Goal: Task Accomplishment & Management: Complete application form

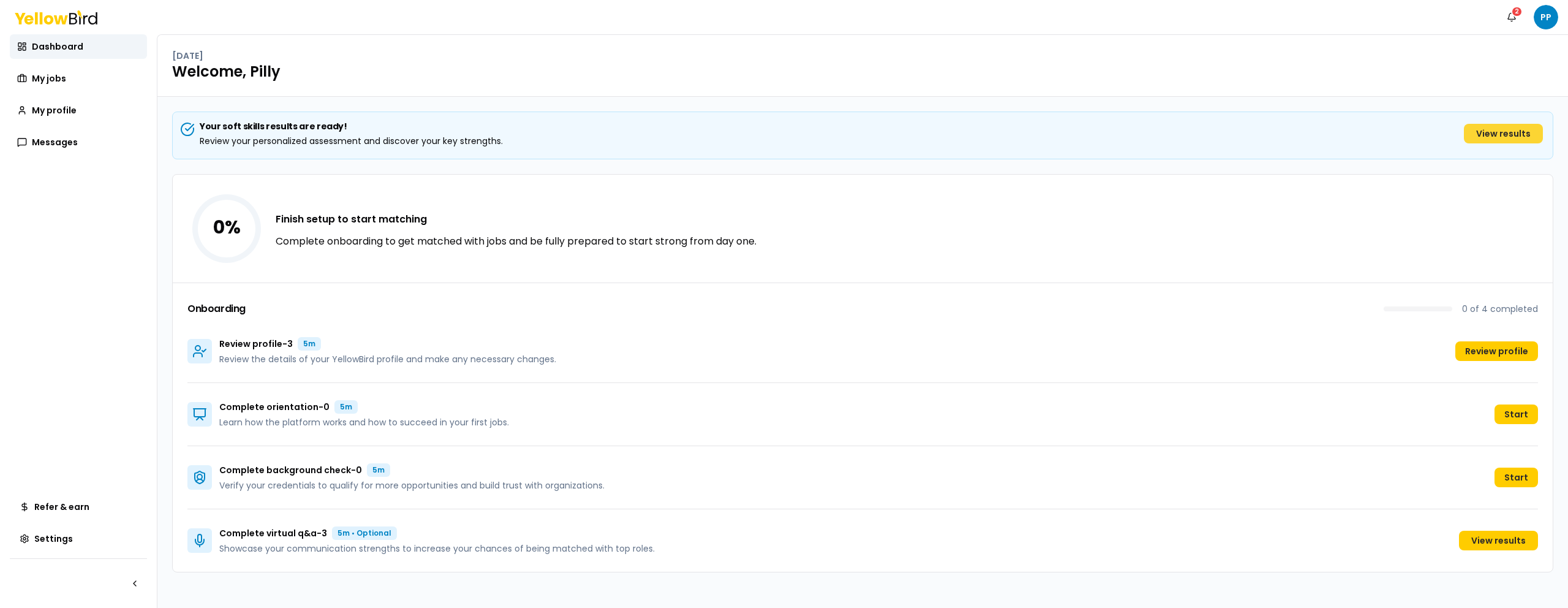
click at [1509, 128] on link "View results" at bounding box center [1504, 133] width 79 height 19
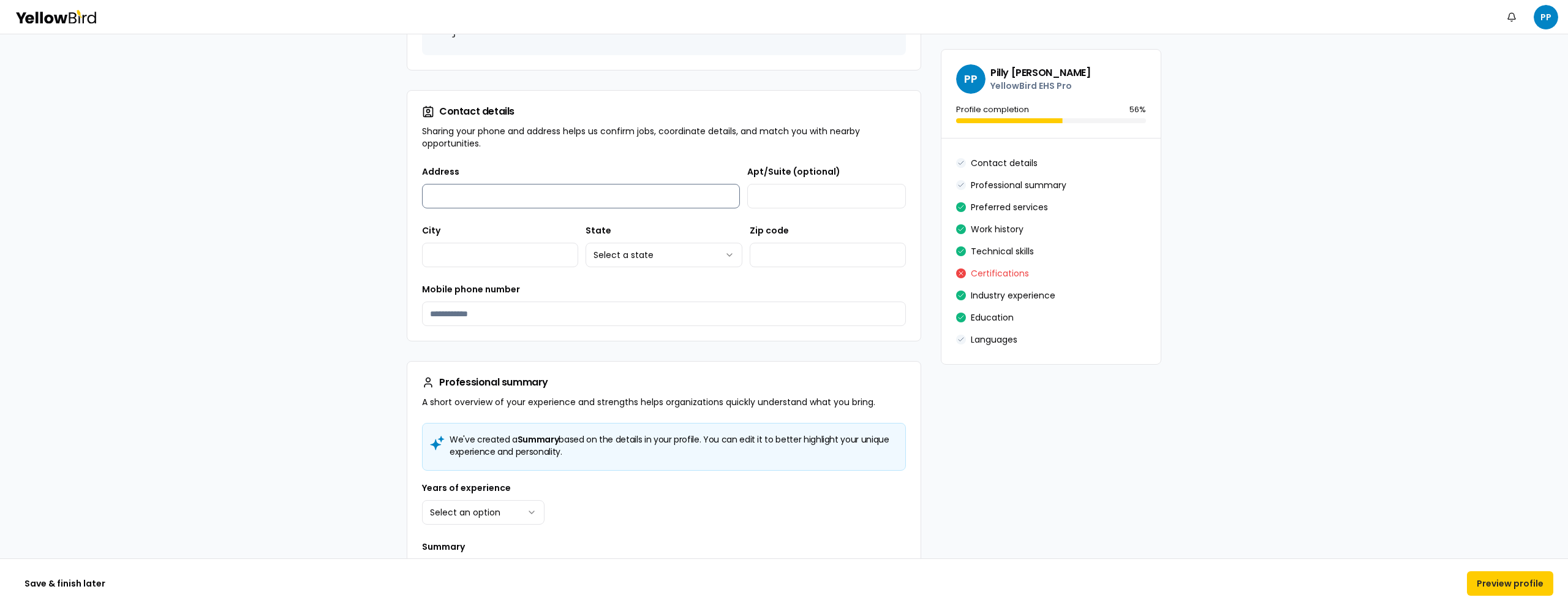
scroll to position [240, 0]
click at [625, 193] on input "Address" at bounding box center [580, 196] width 318 height 25
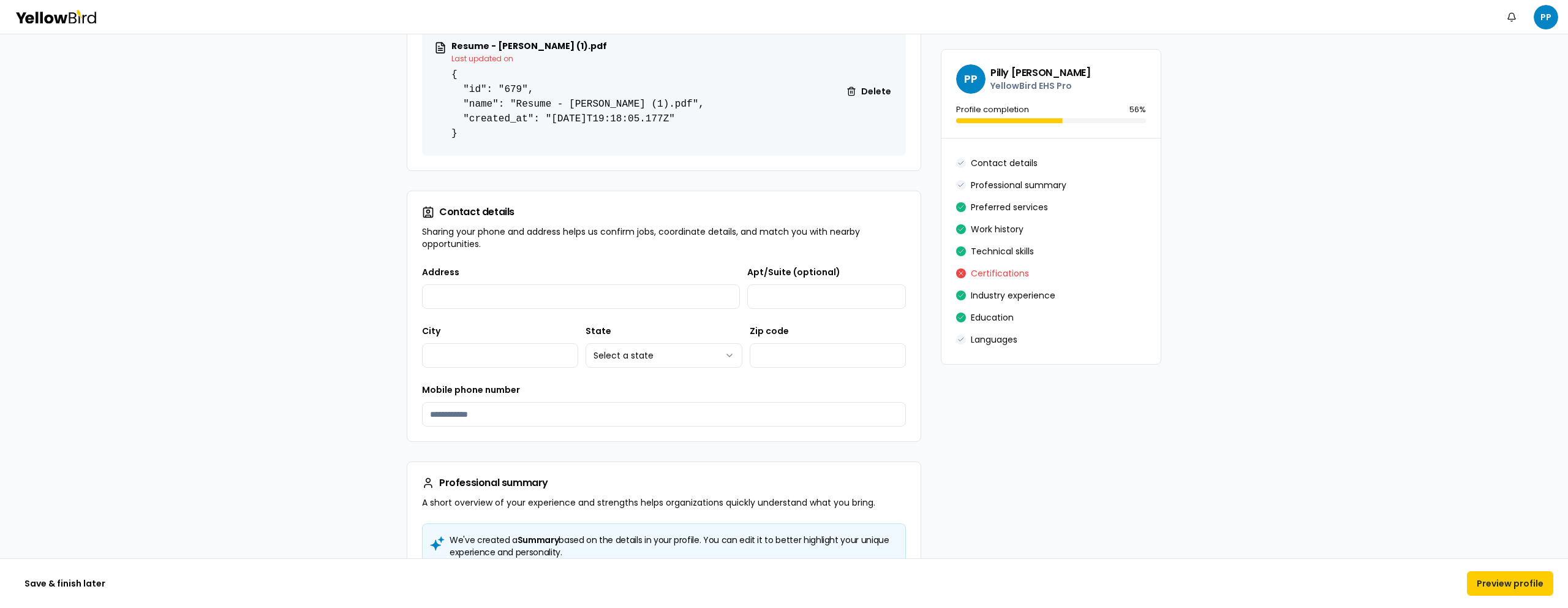
scroll to position [0, 0]
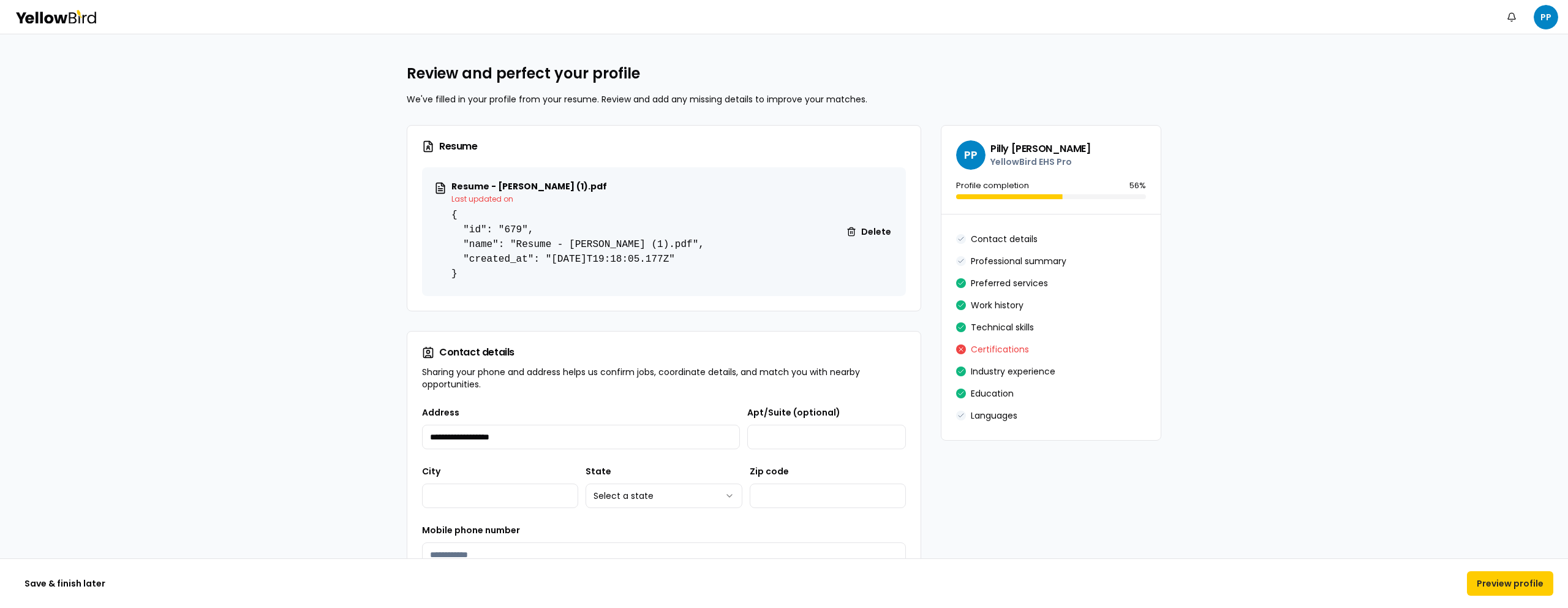
type input "**********"
click at [709, 480] on div "**********" at bounding box center [664, 485] width 157 height 44
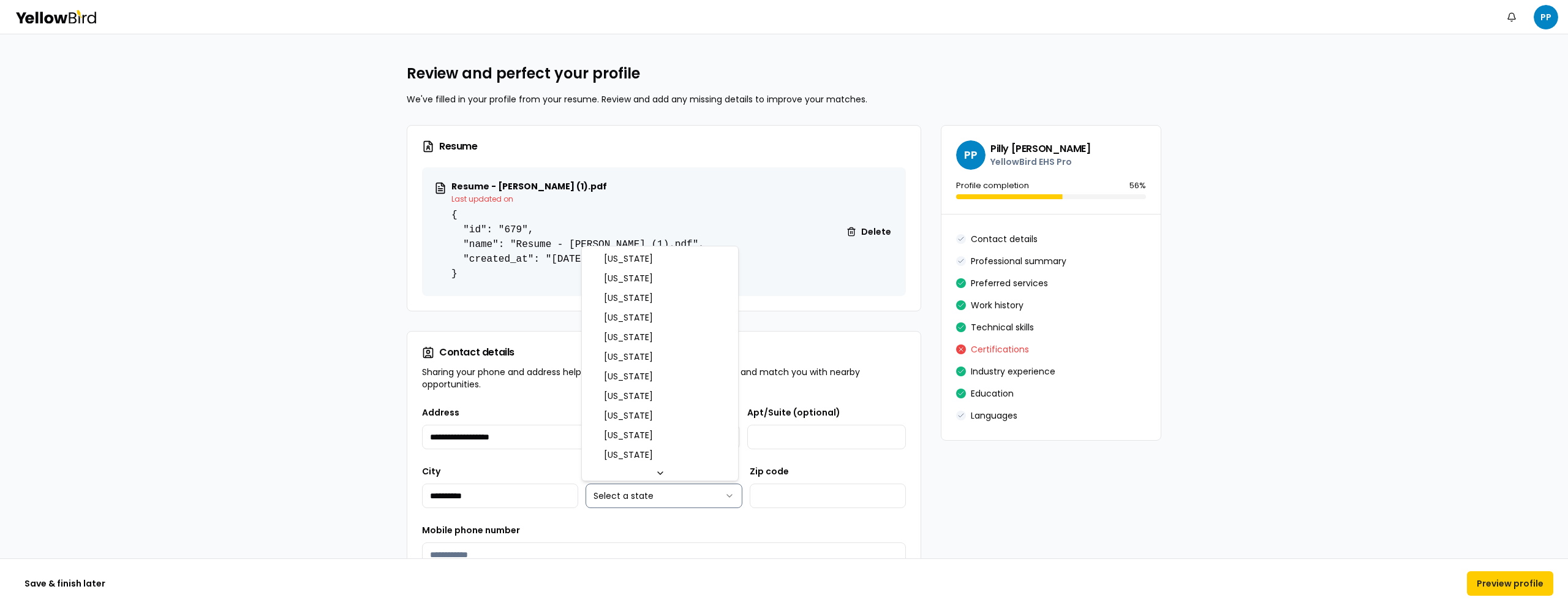
click at [709, 487] on html "**********" at bounding box center [784, 304] width 1568 height 608
select select "**"
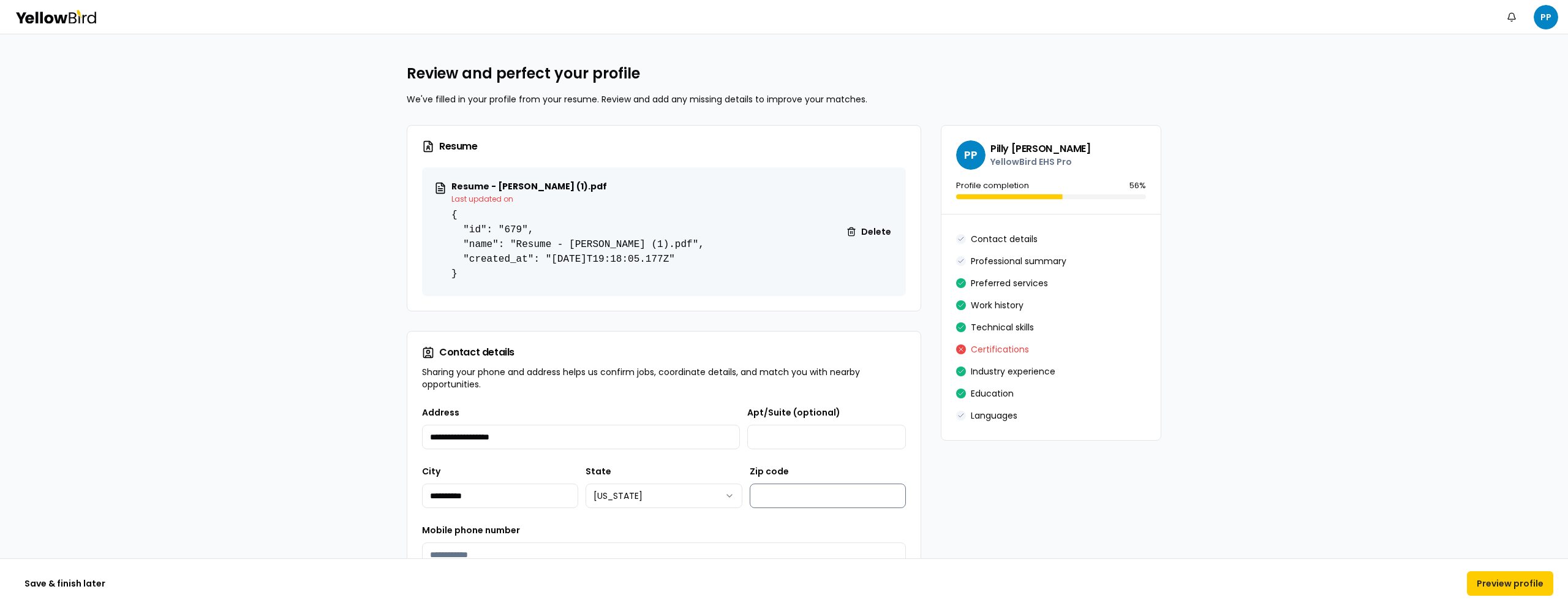
click at [799, 500] on input "Zip code" at bounding box center [828, 496] width 157 height 25
type input "*****"
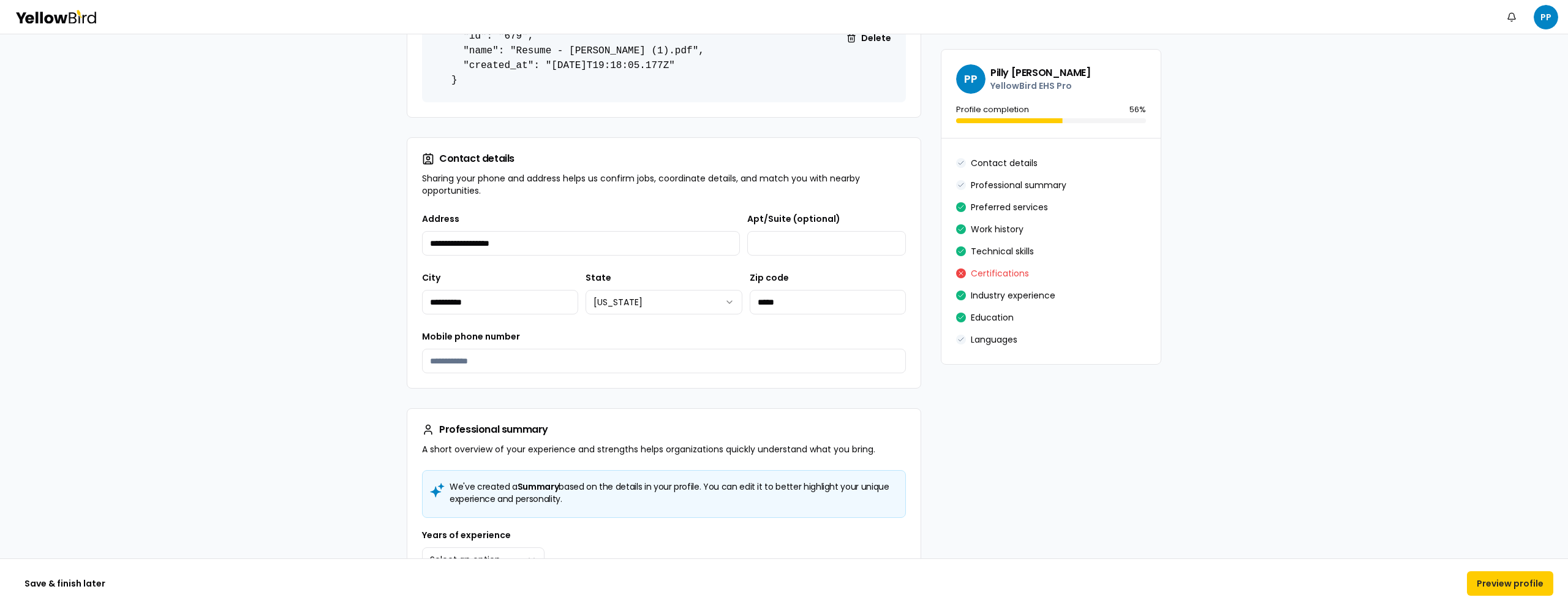
scroll to position [412, 0]
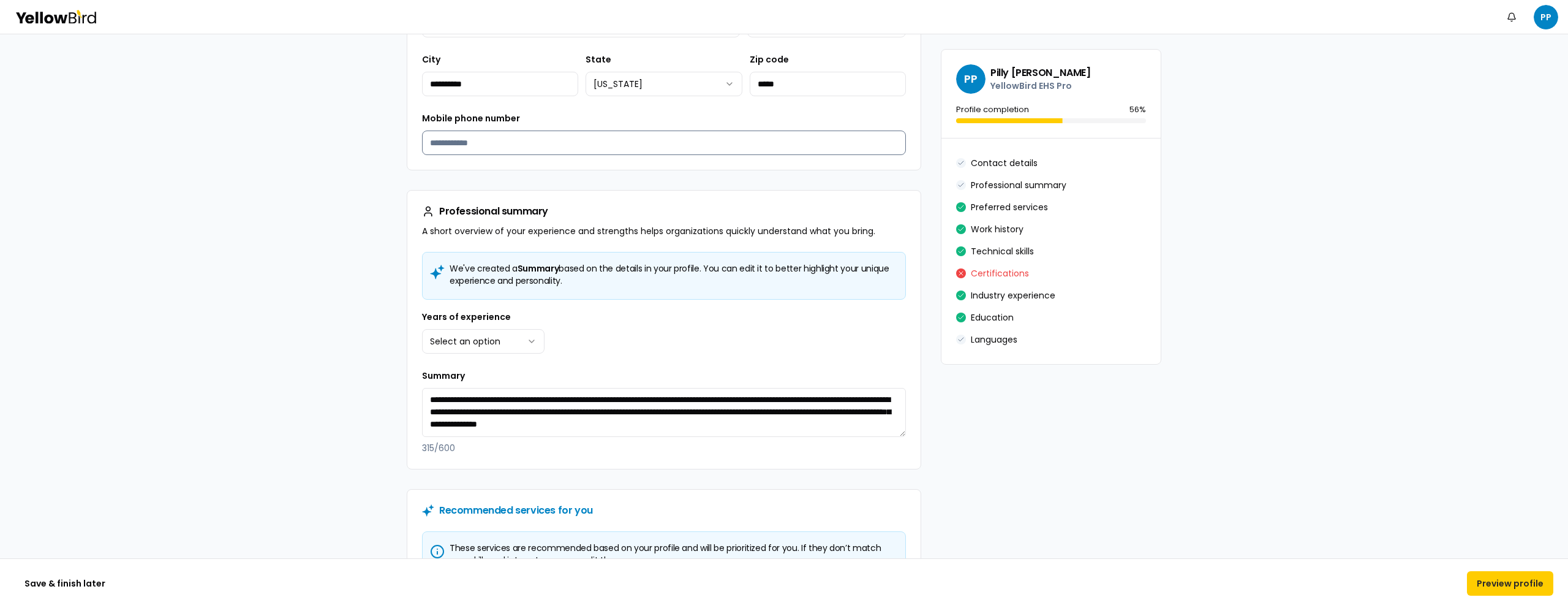
click at [489, 136] on input "Mobile phone number" at bounding box center [663, 143] width 484 height 25
type input "**********"
click at [508, 345] on html "**********" at bounding box center [784, 304] width 1568 height 608
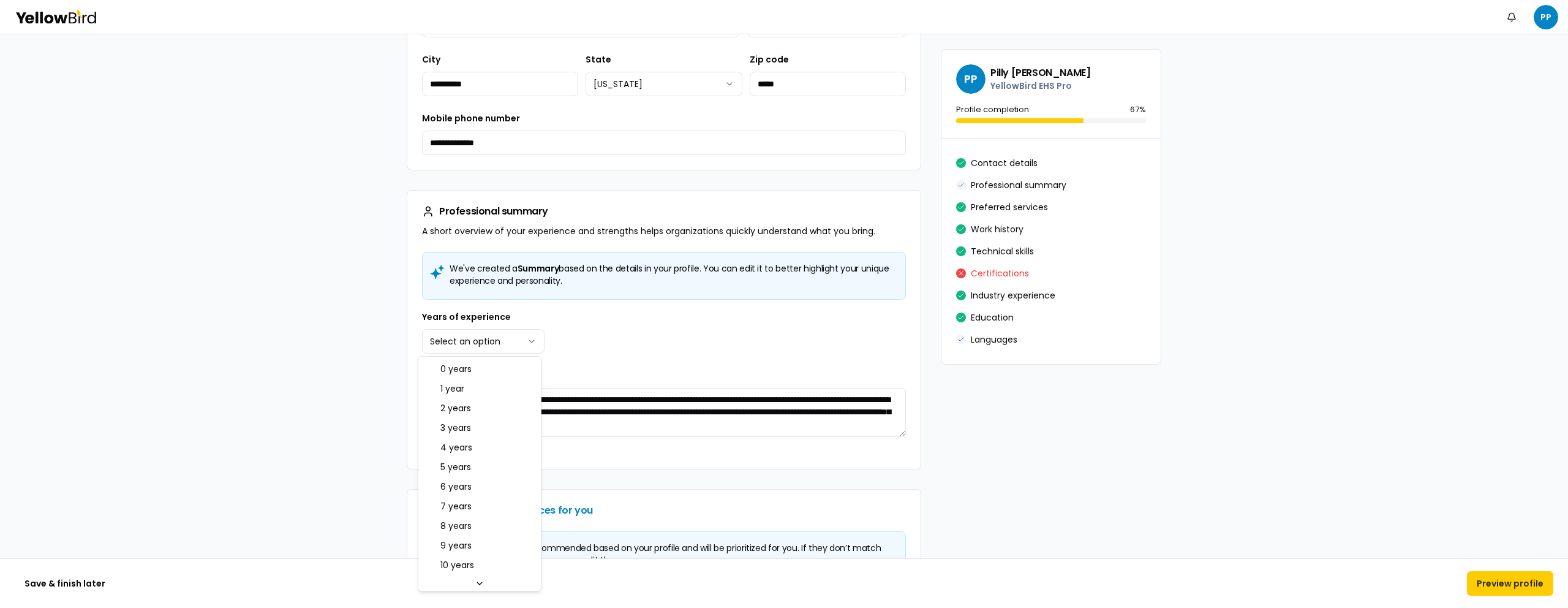
select select "****"
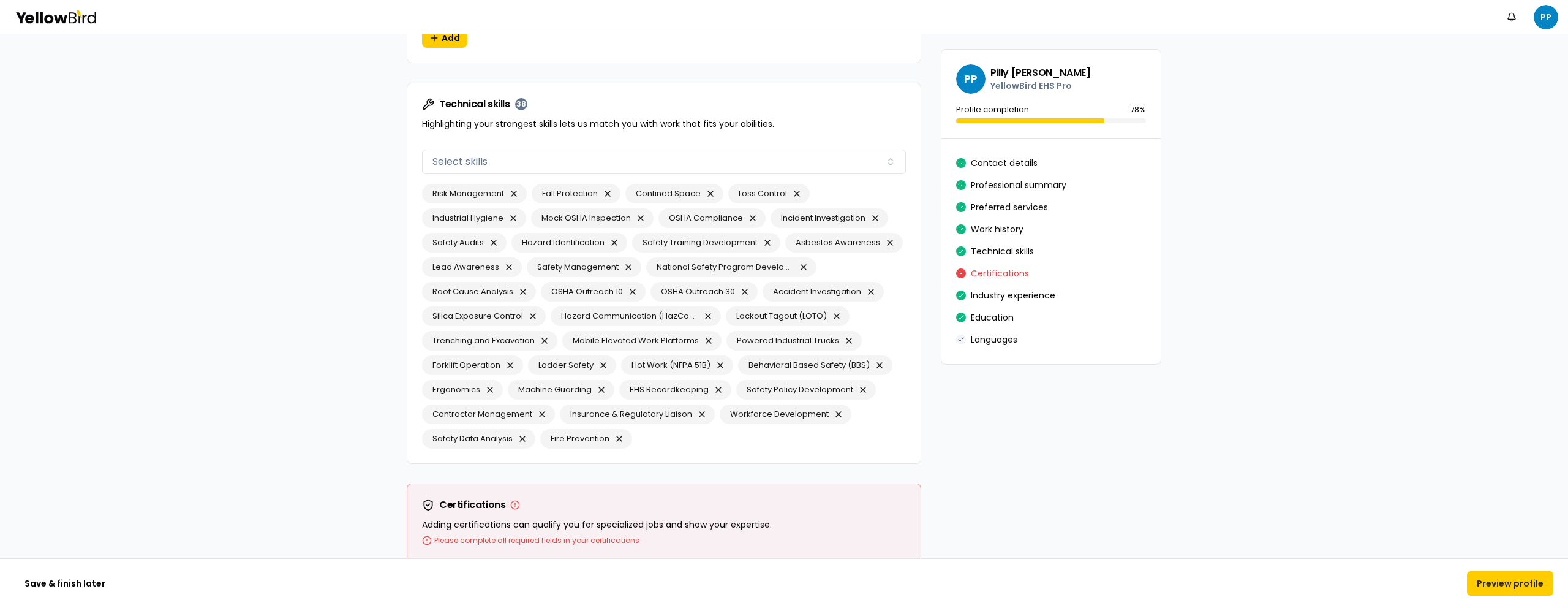
scroll to position [2379, 0]
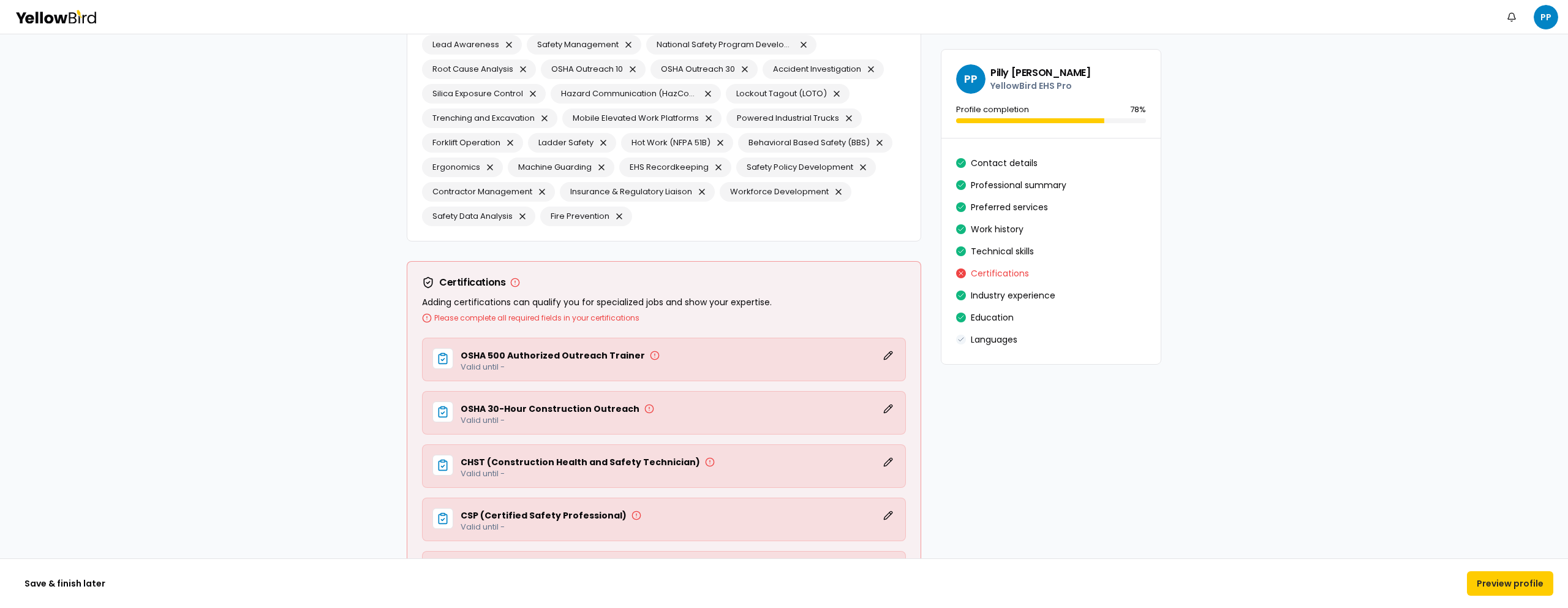
click at [891, 353] on div "OSHA 500 Authorized Outreach Trainer Edit Valid until -" at bounding box center [663, 358] width 484 height 43
click at [883, 352] on button "Edit" at bounding box center [888, 356] width 15 height 15
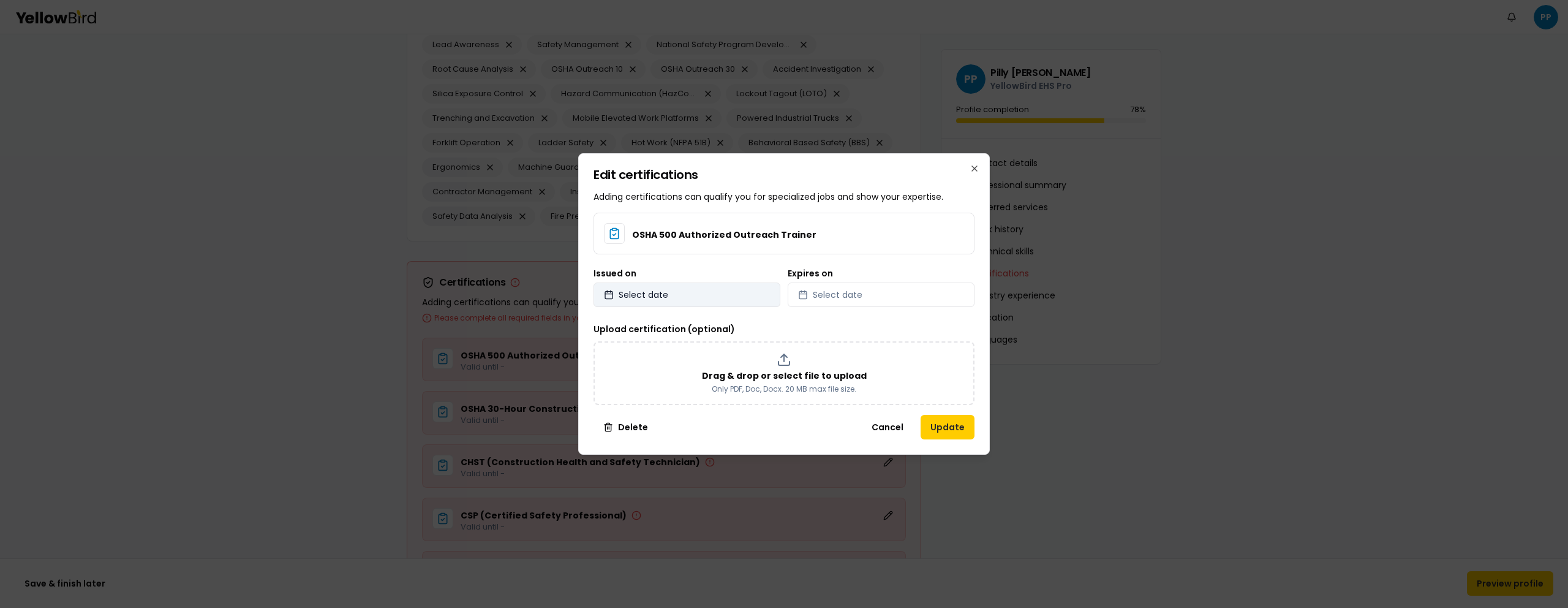
click at [745, 291] on button "Select date" at bounding box center [686, 295] width 187 height 25
select select "*"
select select "****"
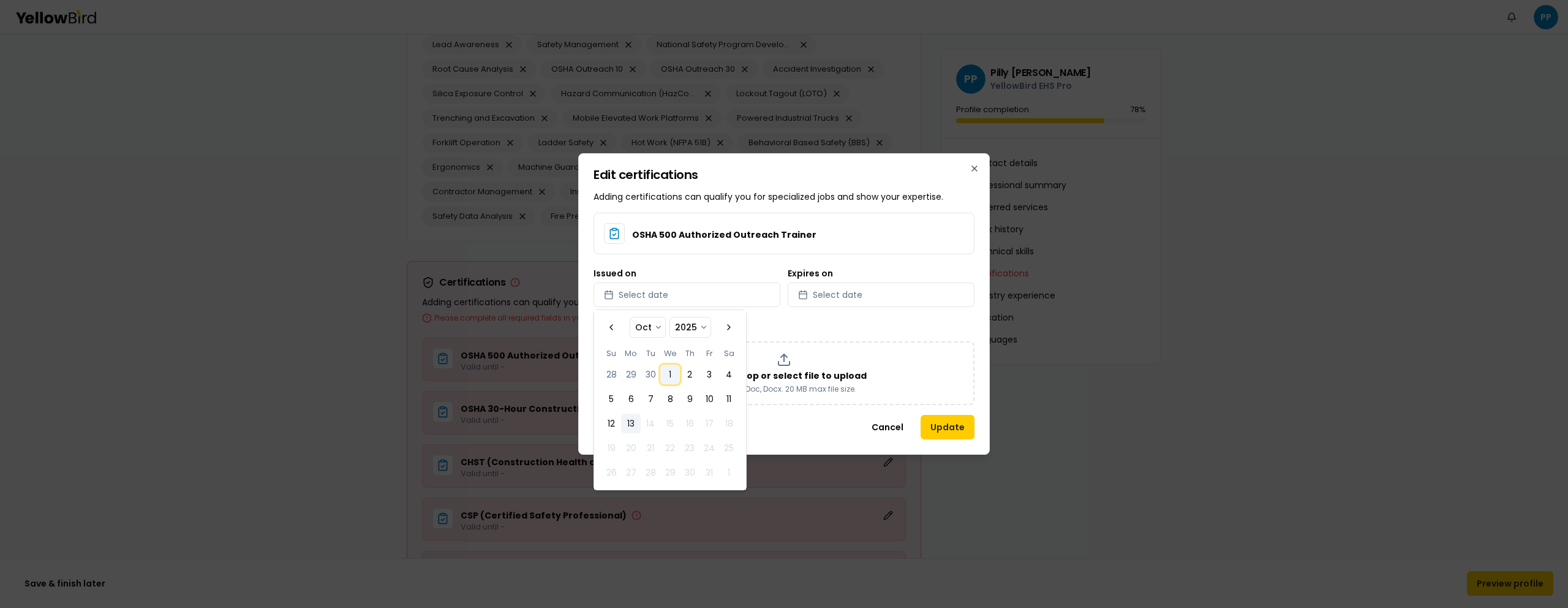
click at [670, 368] on button "1" at bounding box center [670, 374] width 19 height 19
select select "*"
select select "****"
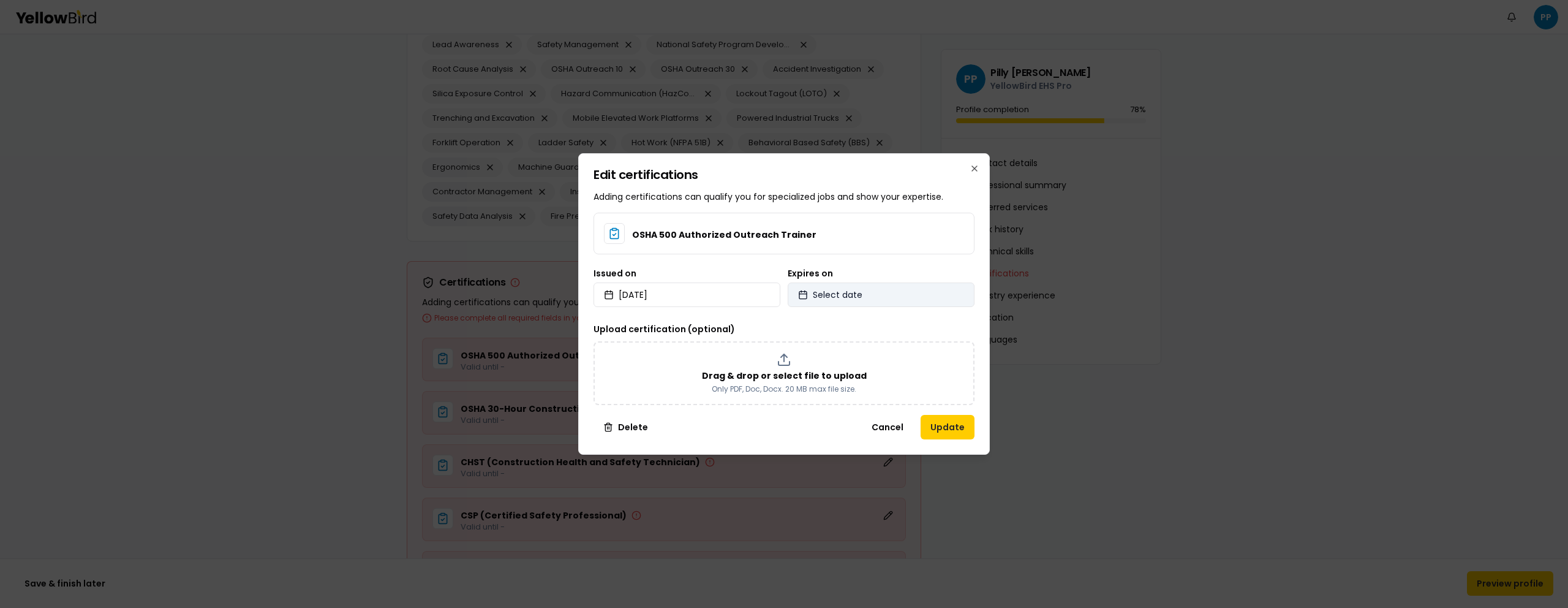
click at [856, 307] on button "Select date" at bounding box center [881, 295] width 187 height 25
select select "*"
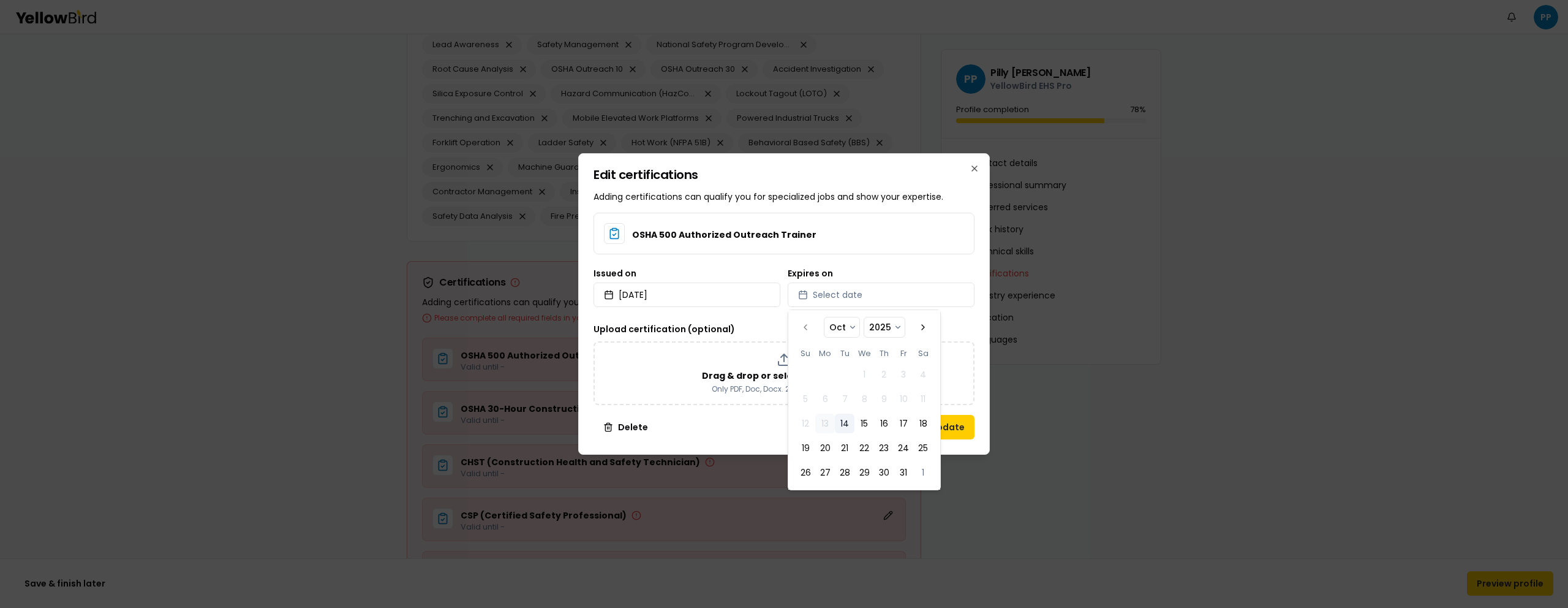
click at [842, 428] on button "14" at bounding box center [844, 423] width 19 height 19
select select "*"
click at [965, 430] on button "Update" at bounding box center [947, 427] width 54 height 25
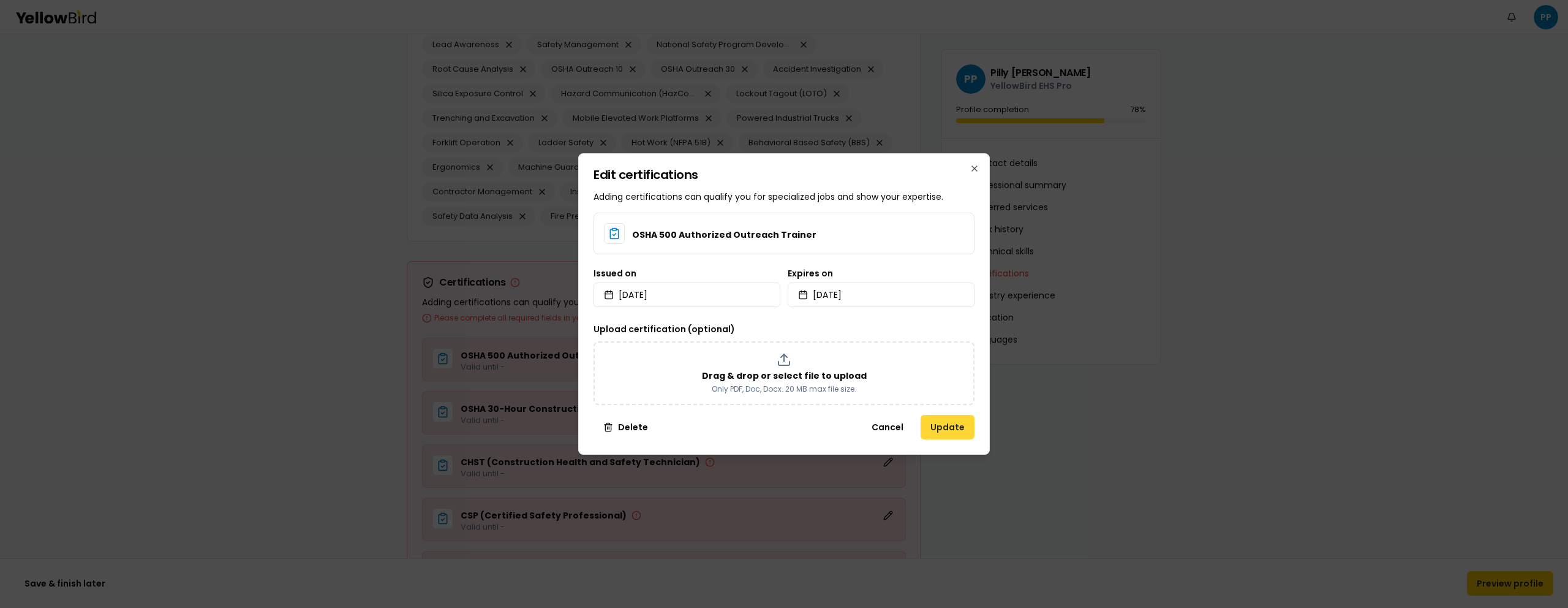
click at [957, 426] on button "Update" at bounding box center [947, 427] width 54 height 25
click at [934, 426] on button "Update" at bounding box center [947, 427] width 54 height 25
click at [935, 426] on button "Update" at bounding box center [947, 427] width 54 height 25
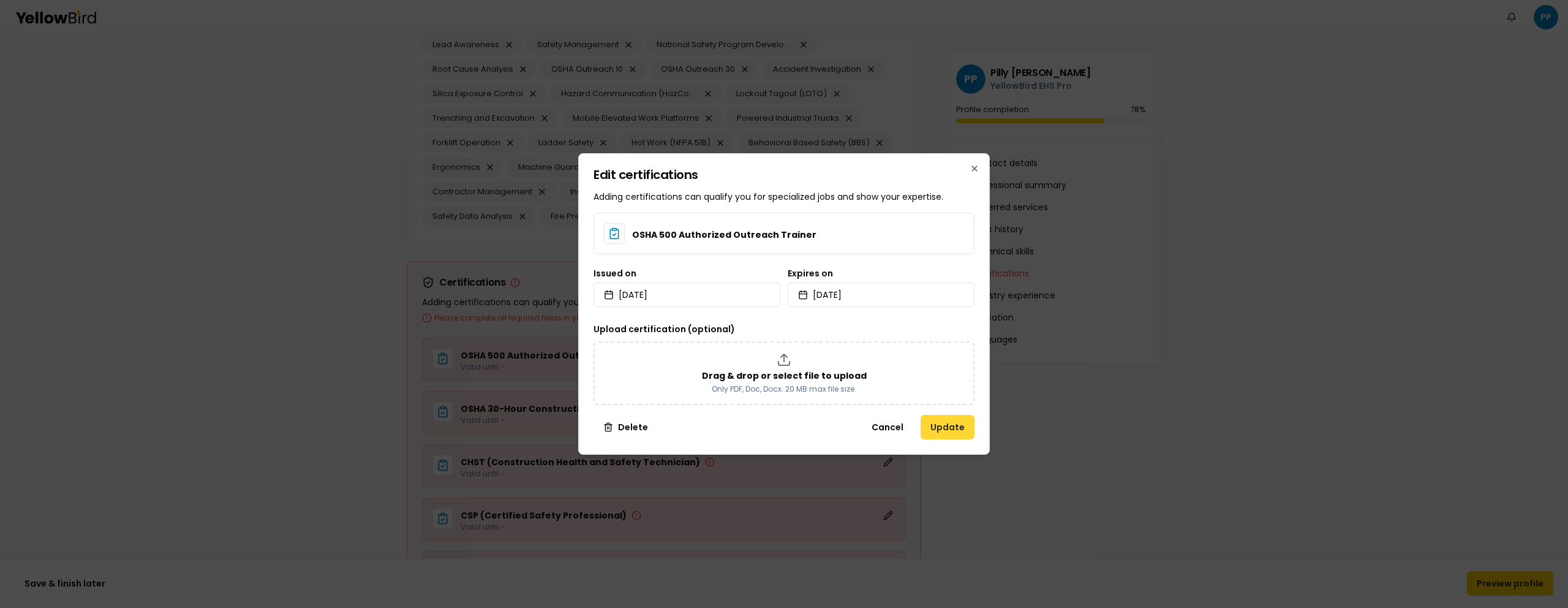
click at [936, 426] on button "Update" at bounding box center [947, 427] width 54 height 25
click at [630, 424] on button "Delete" at bounding box center [626, 427] width 64 height 25
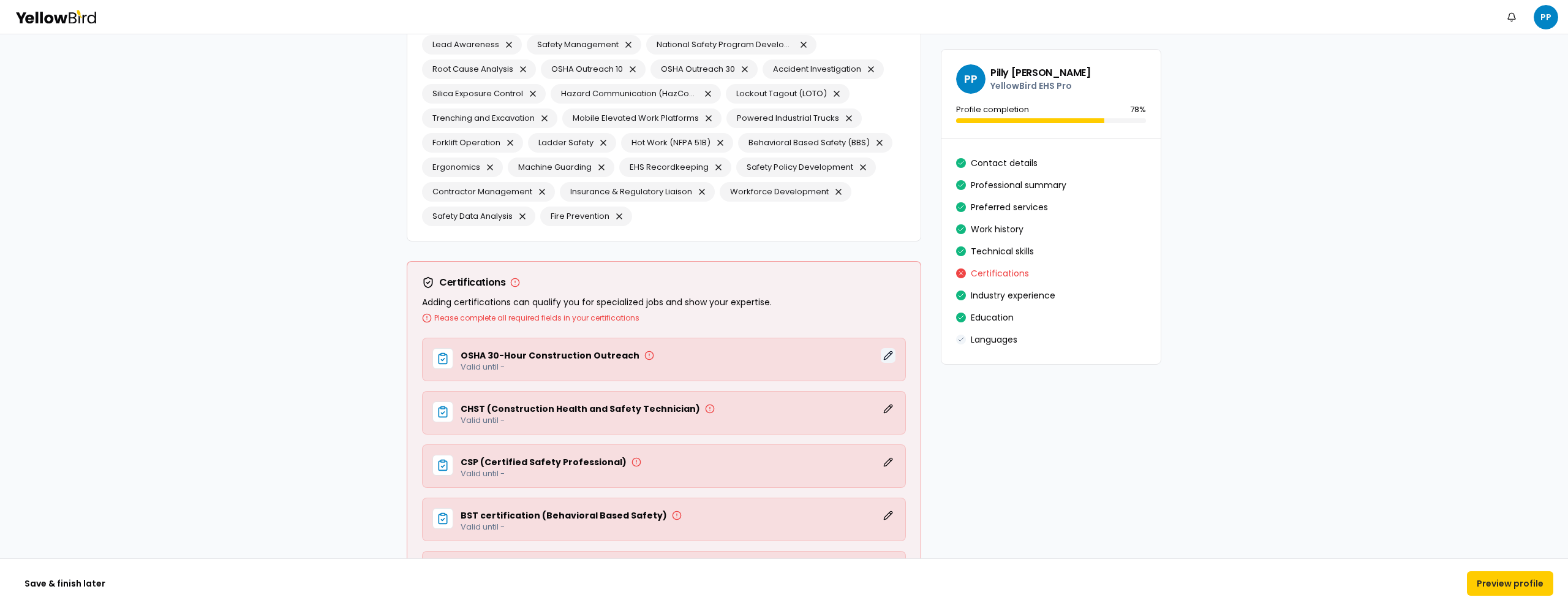
click at [881, 353] on button "Edit" at bounding box center [888, 356] width 15 height 15
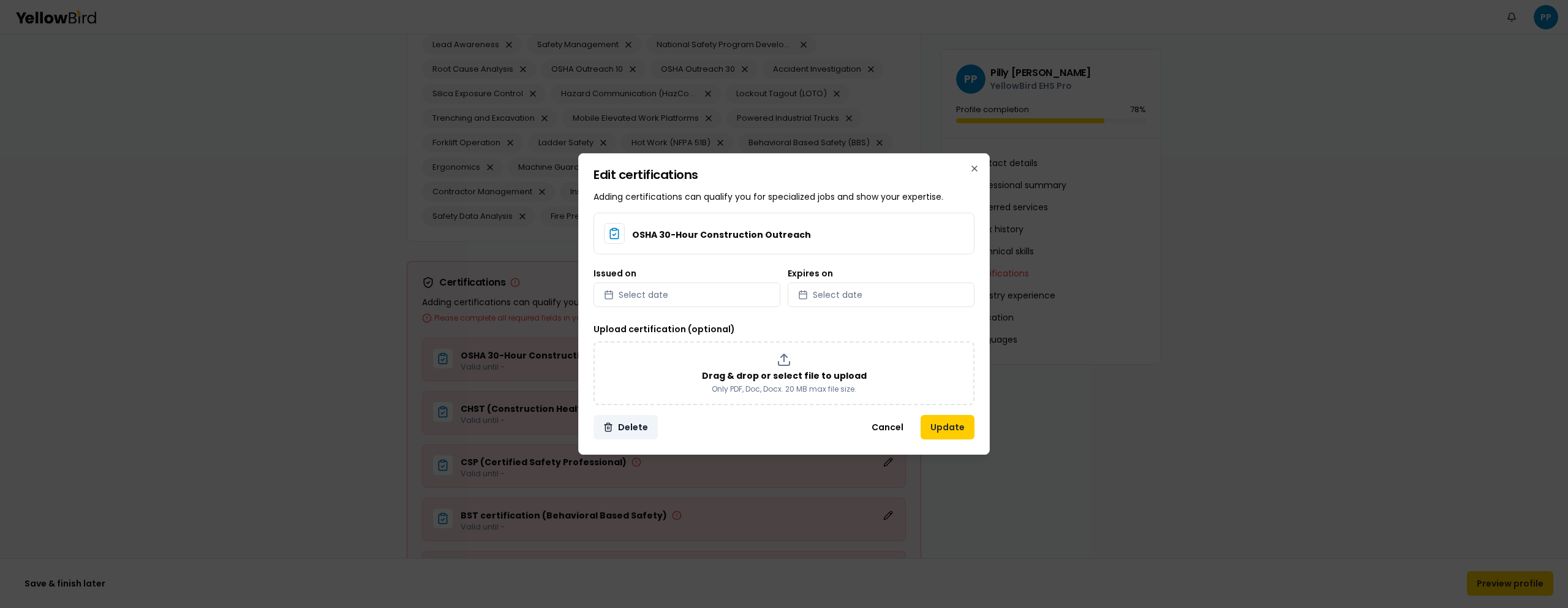
click at [594, 428] on button "Delete" at bounding box center [626, 427] width 64 height 25
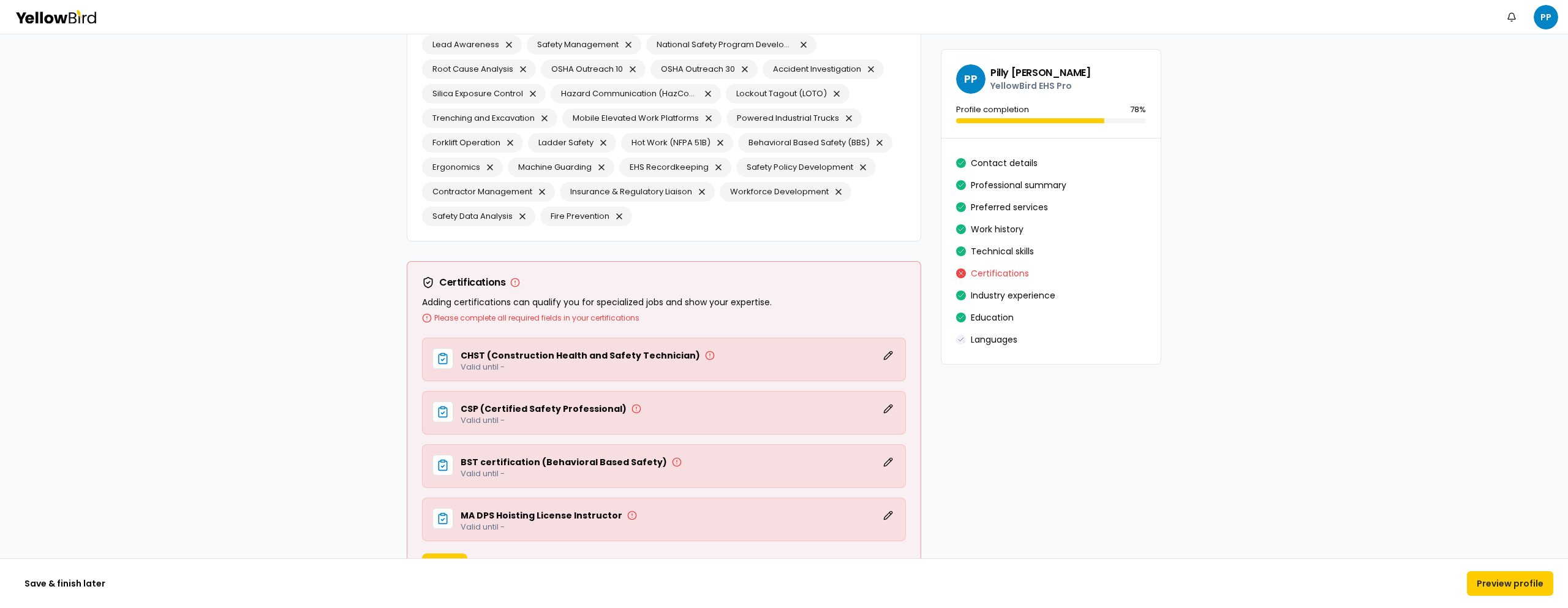
click at [586, 357] on h3 "CHST (Construction Health and Safety Technician)" at bounding box center [580, 355] width 240 height 8
click at [888, 351] on button "Edit" at bounding box center [888, 356] width 15 height 15
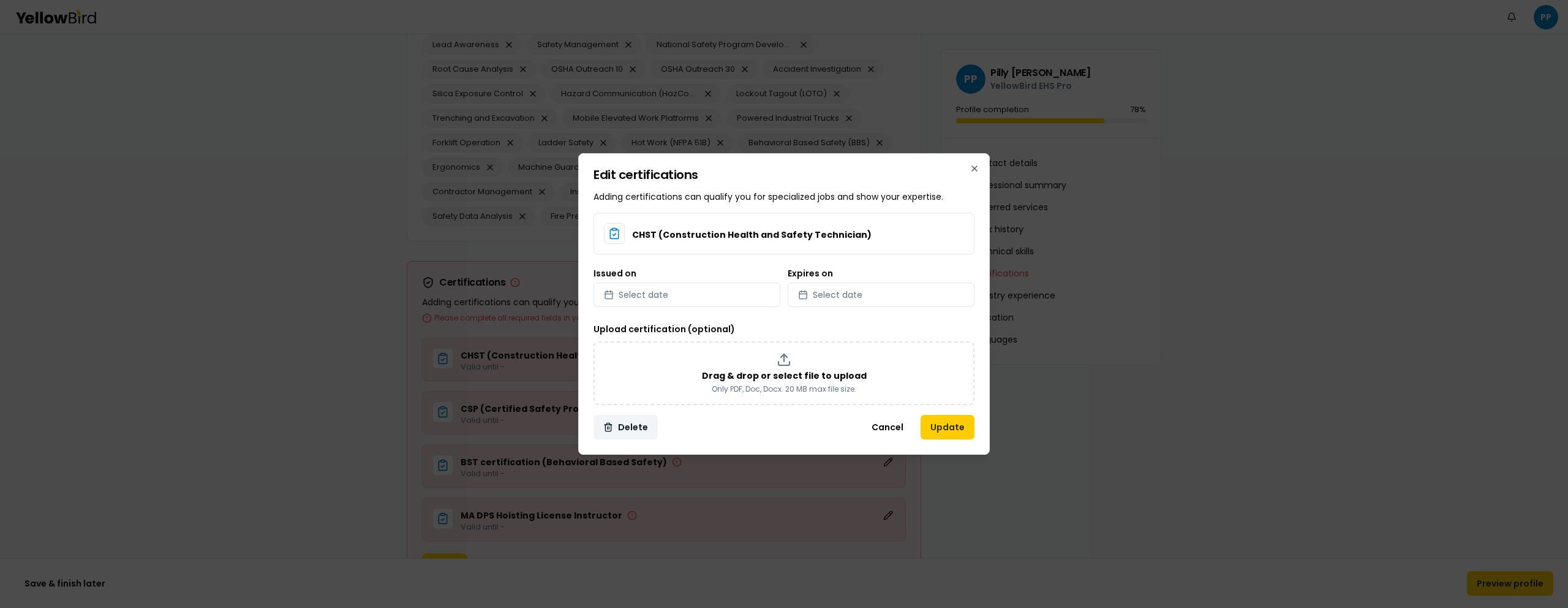
click at [620, 422] on button "Delete" at bounding box center [626, 427] width 64 height 25
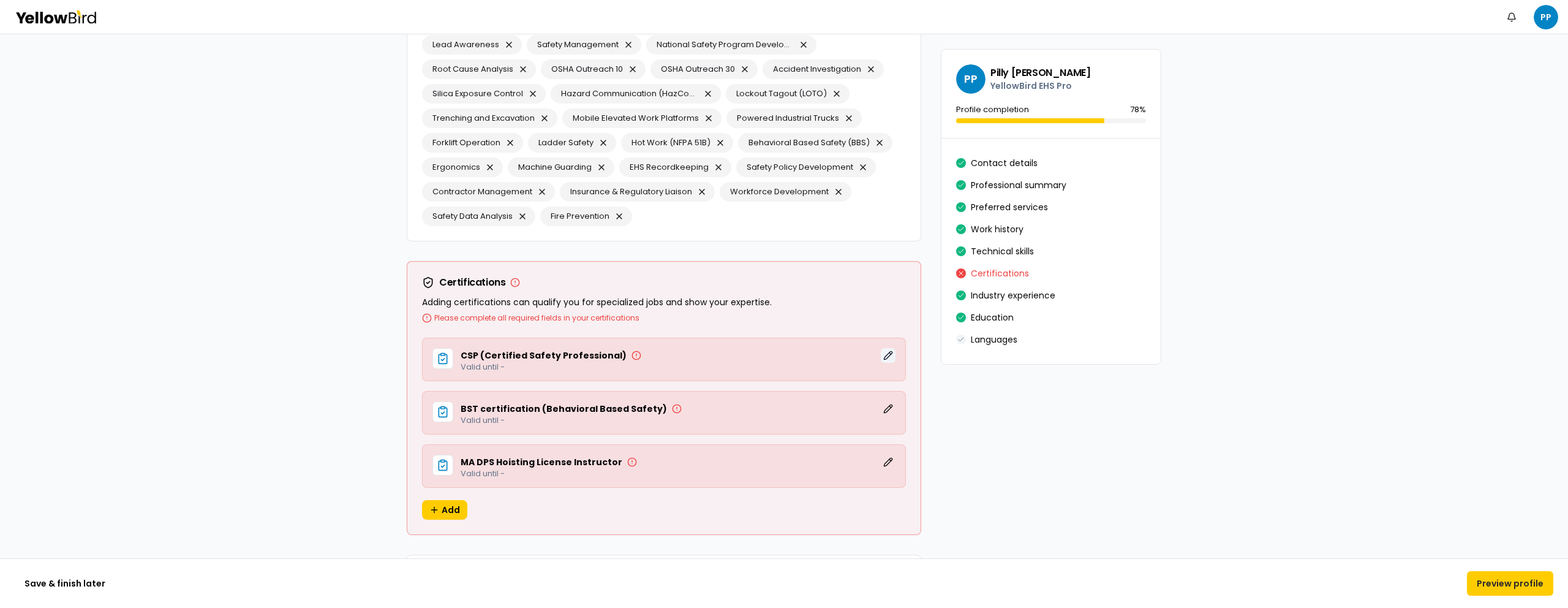
click at [885, 357] on button "Edit" at bounding box center [888, 356] width 15 height 15
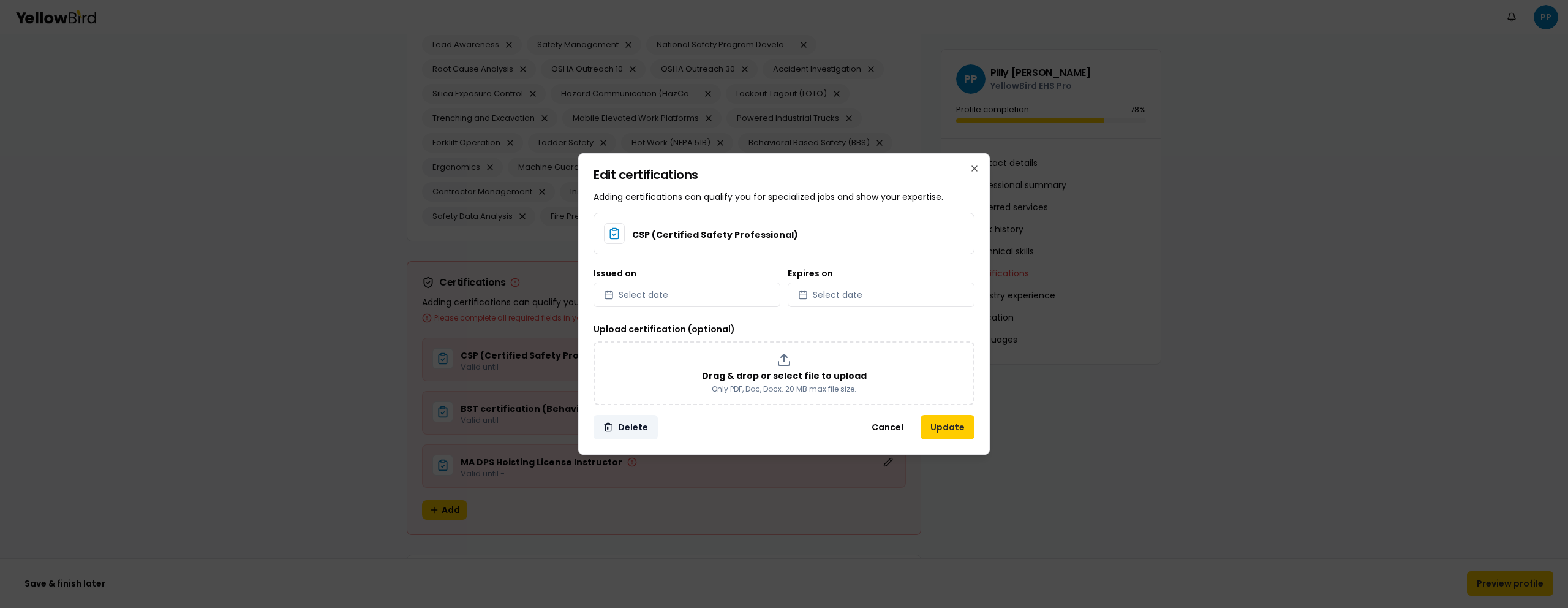
click at [630, 426] on button "Delete" at bounding box center [626, 427] width 64 height 25
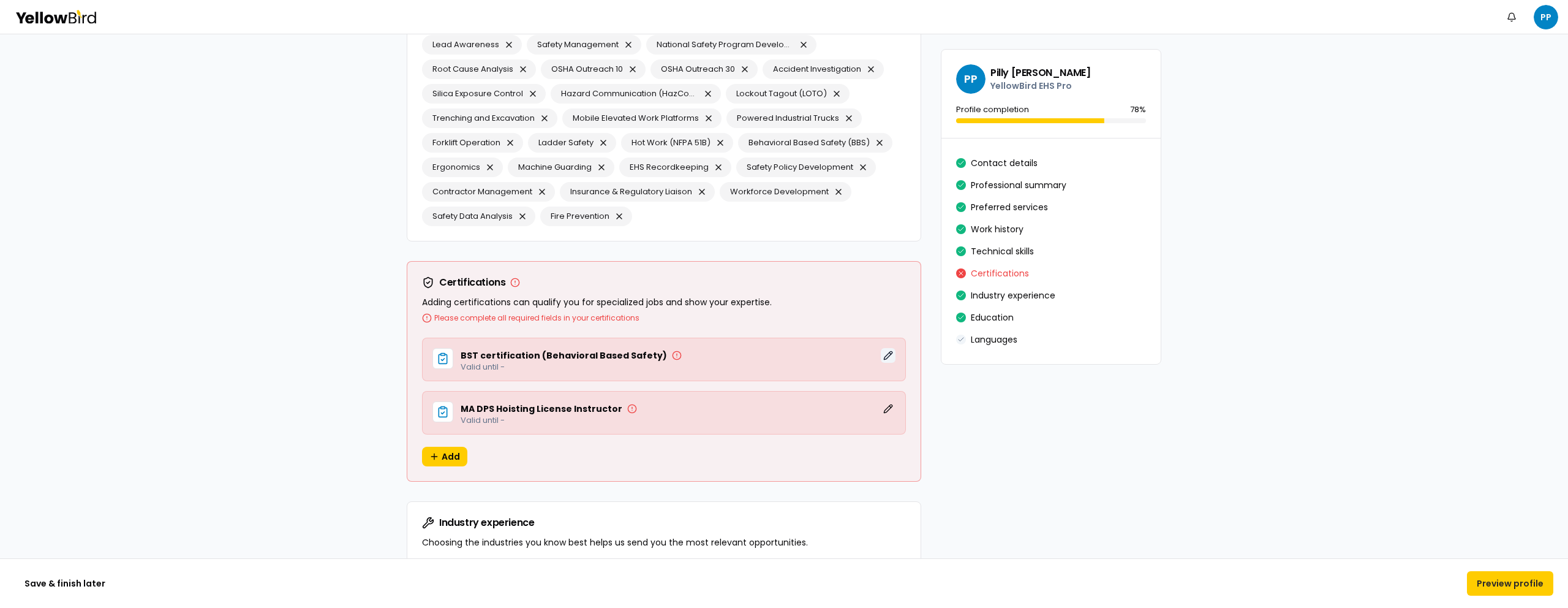
click at [883, 353] on button "Edit" at bounding box center [888, 356] width 15 height 15
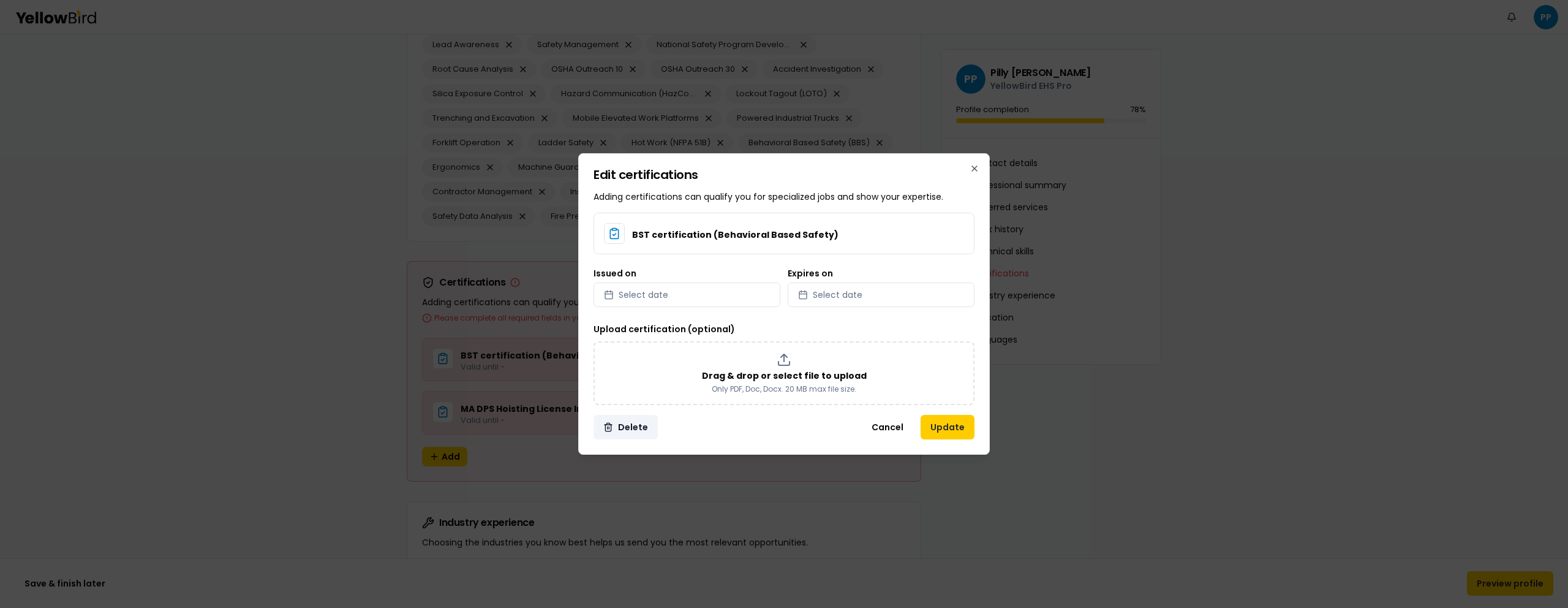
click at [615, 427] on button "Delete" at bounding box center [626, 427] width 64 height 25
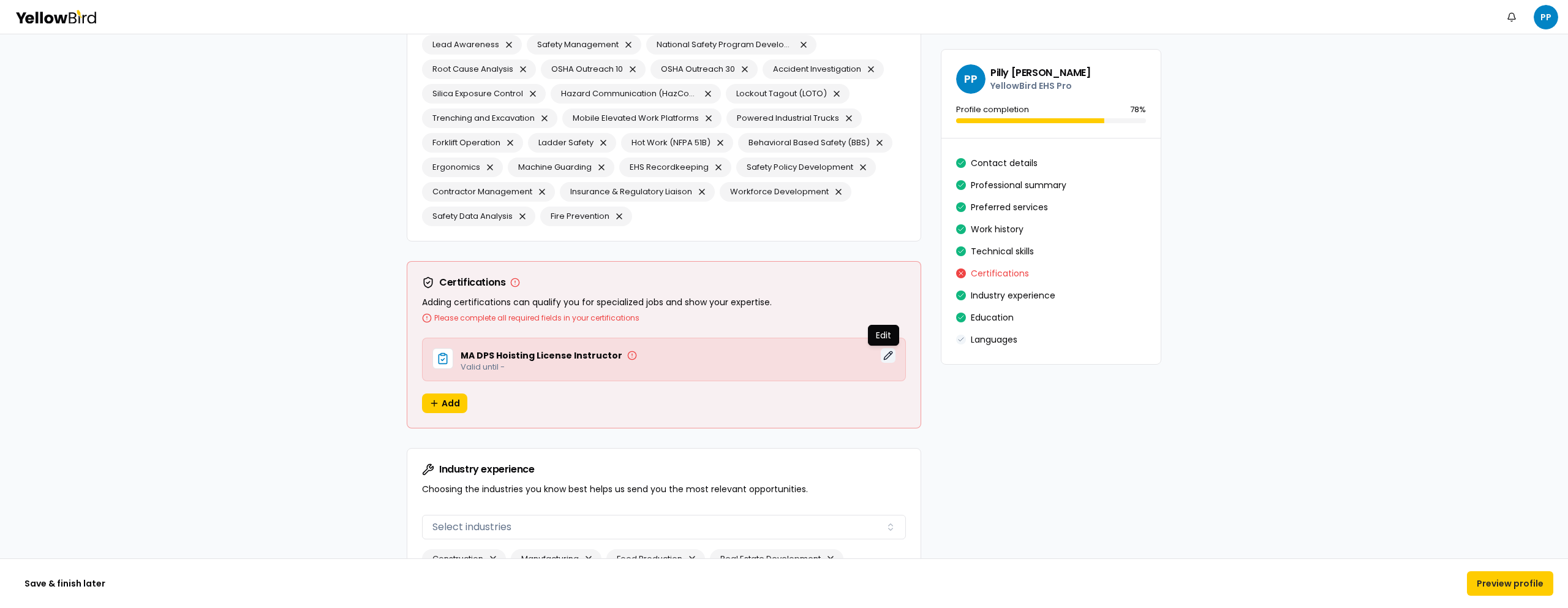
click at [883, 352] on button "Edit" at bounding box center [888, 356] width 15 height 15
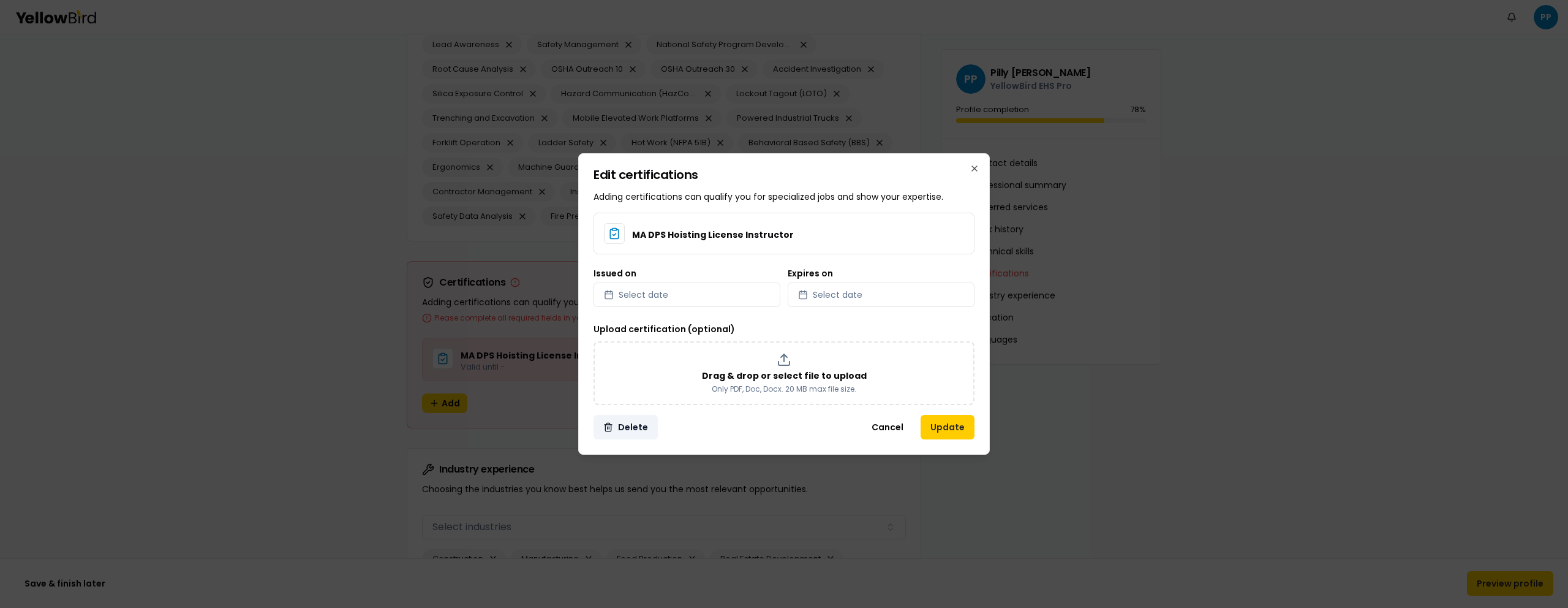
click at [631, 429] on button "Delete" at bounding box center [626, 427] width 64 height 25
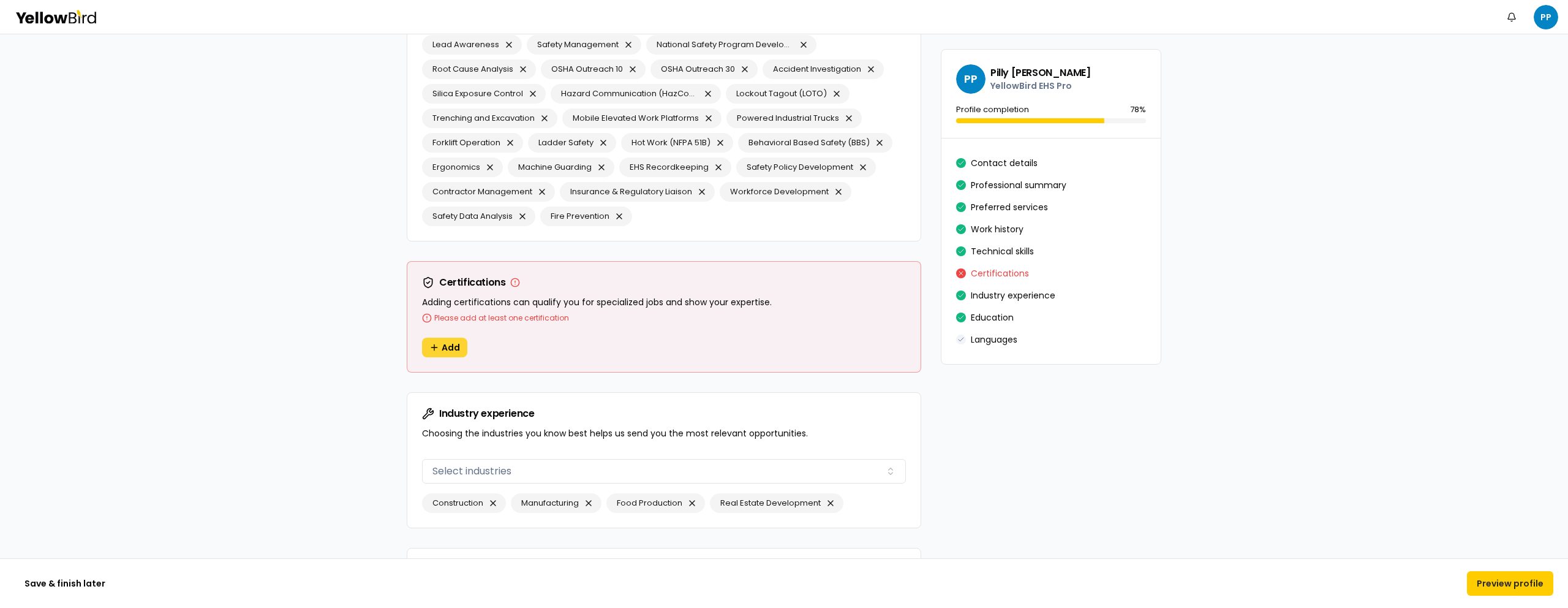
click at [441, 343] on span "Add" at bounding box center [451, 346] width 18 height 12
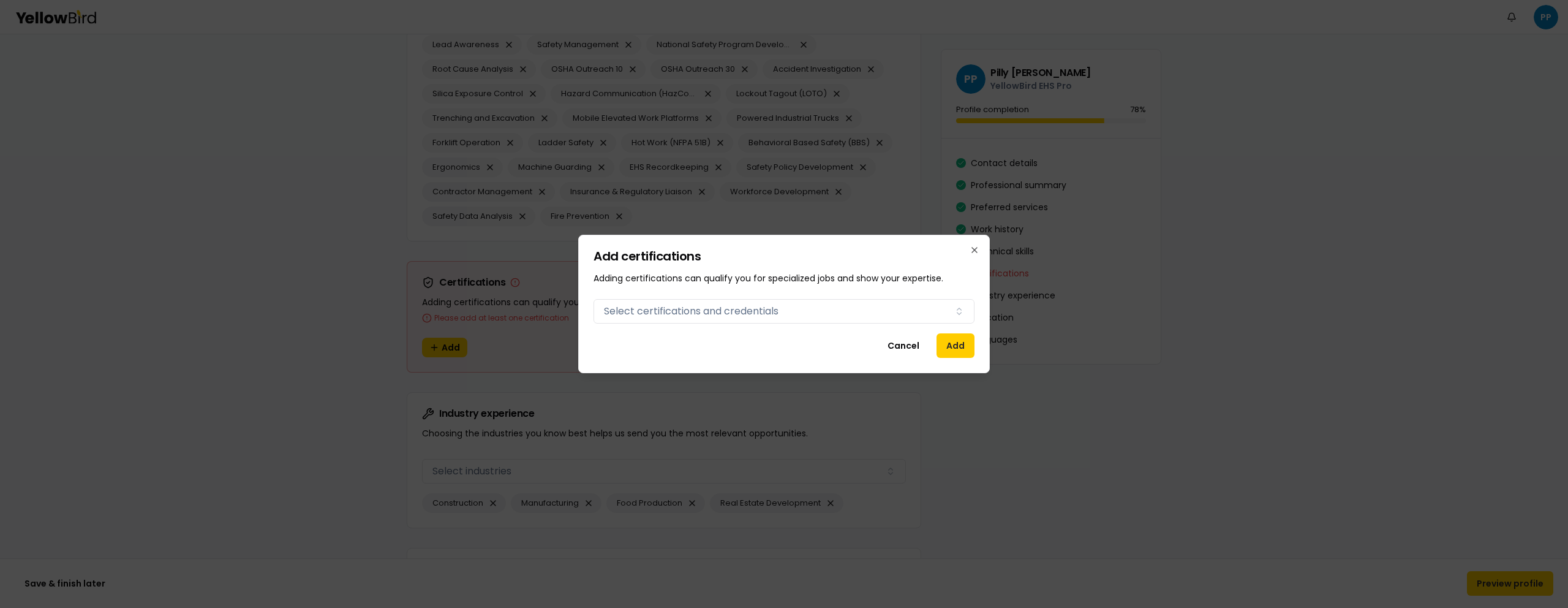
click at [667, 325] on div "Add certifications Adding certifications can qualify you for specialized jobs a…" at bounding box center [784, 304] width 412 height 138
click at [669, 314] on button "Select certifications and credentials" at bounding box center [784, 311] width 381 height 25
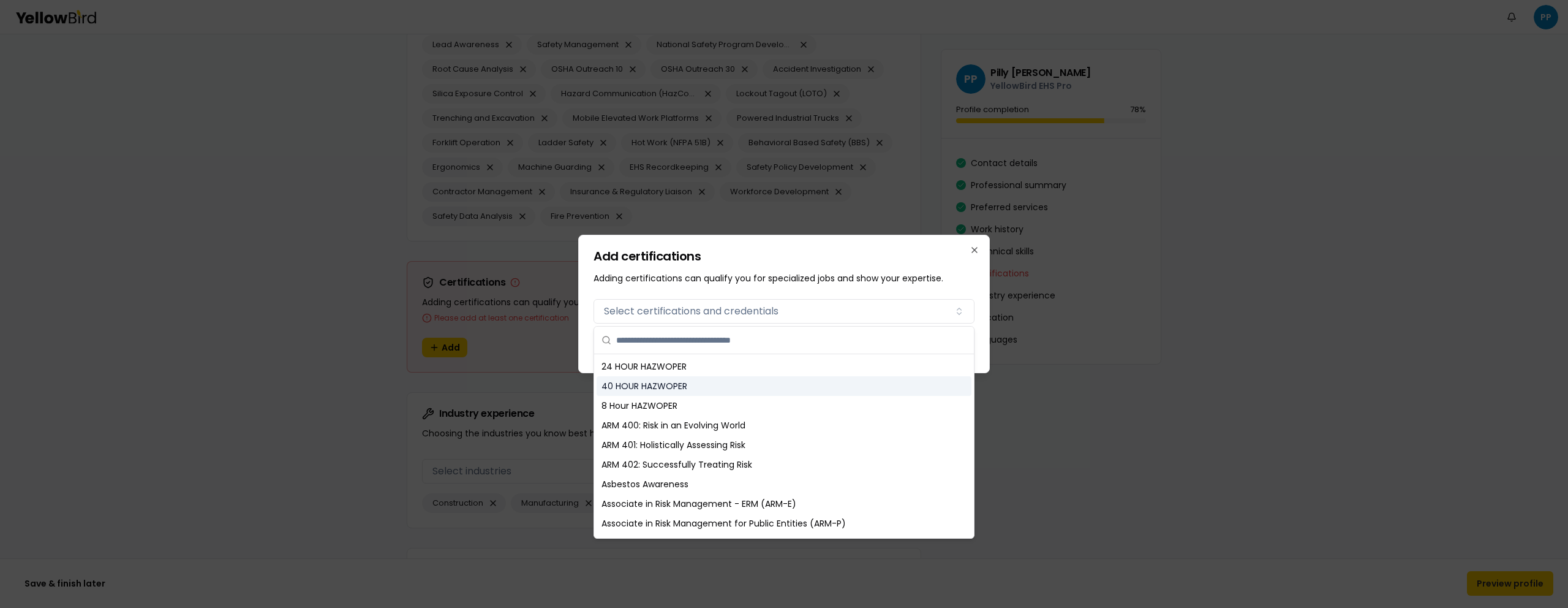
click at [641, 389] on div "40 HOUR HAZWOPER" at bounding box center [784, 385] width 375 height 19
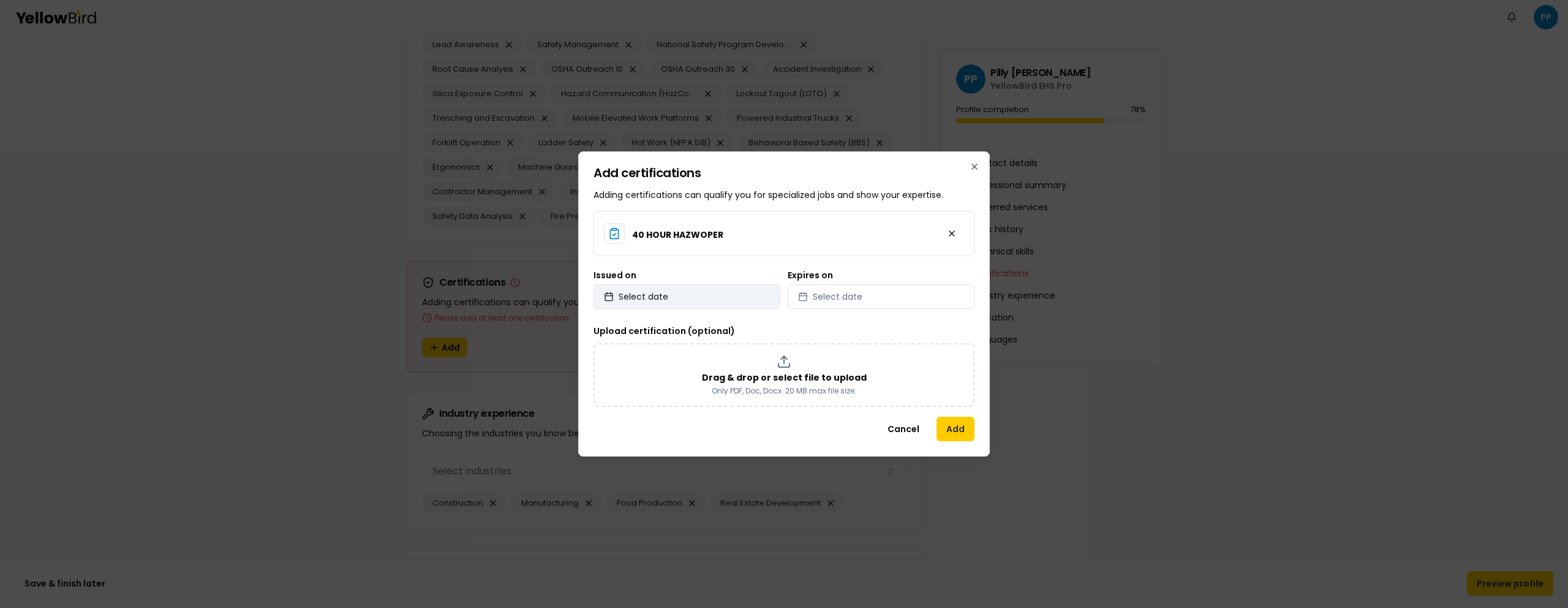
click at [732, 297] on button "Select date" at bounding box center [686, 297] width 187 height 25
select select "*"
select select "****"
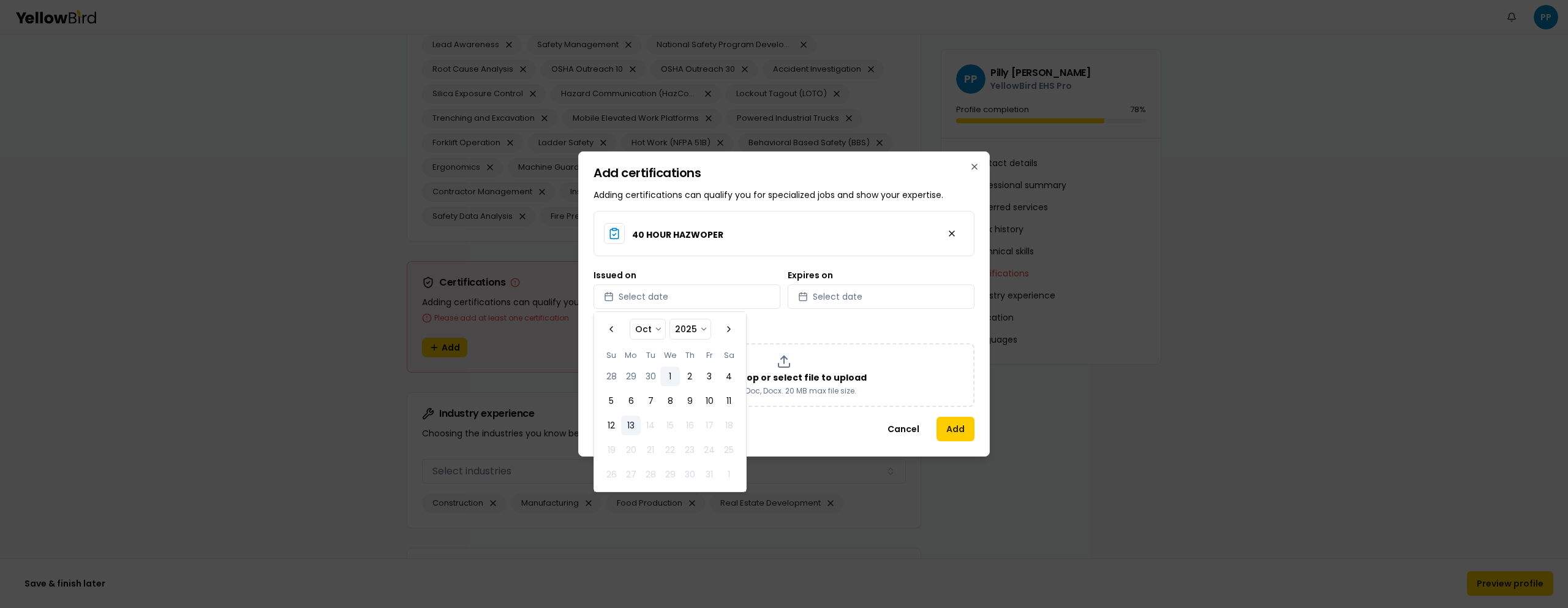
click at [674, 372] on button "1" at bounding box center [670, 376] width 19 height 19
select select "*"
select select "****"
click at [862, 303] on button "Select date" at bounding box center [881, 297] width 187 height 25
select select "*"
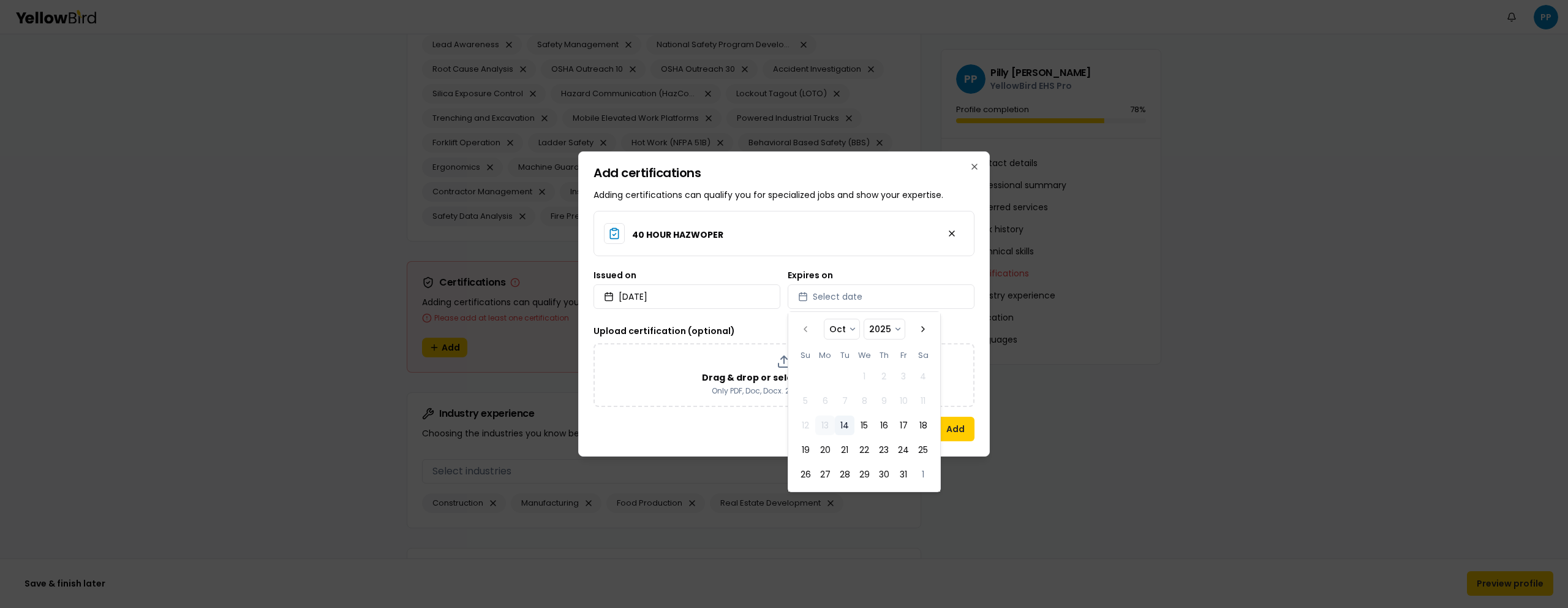
click at [838, 424] on button "14" at bounding box center [844, 425] width 19 height 19
select select "*"
click at [955, 428] on button "Add" at bounding box center [955, 428] width 38 height 25
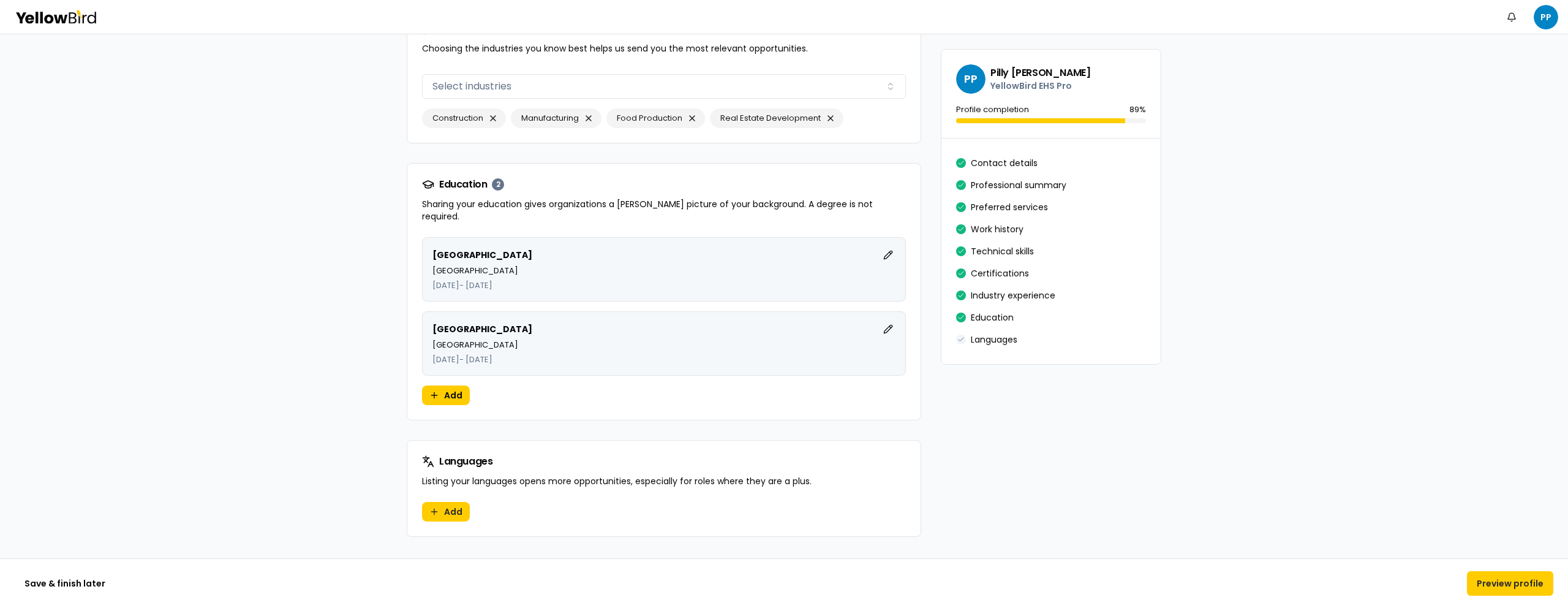
scroll to position [2809, 0]
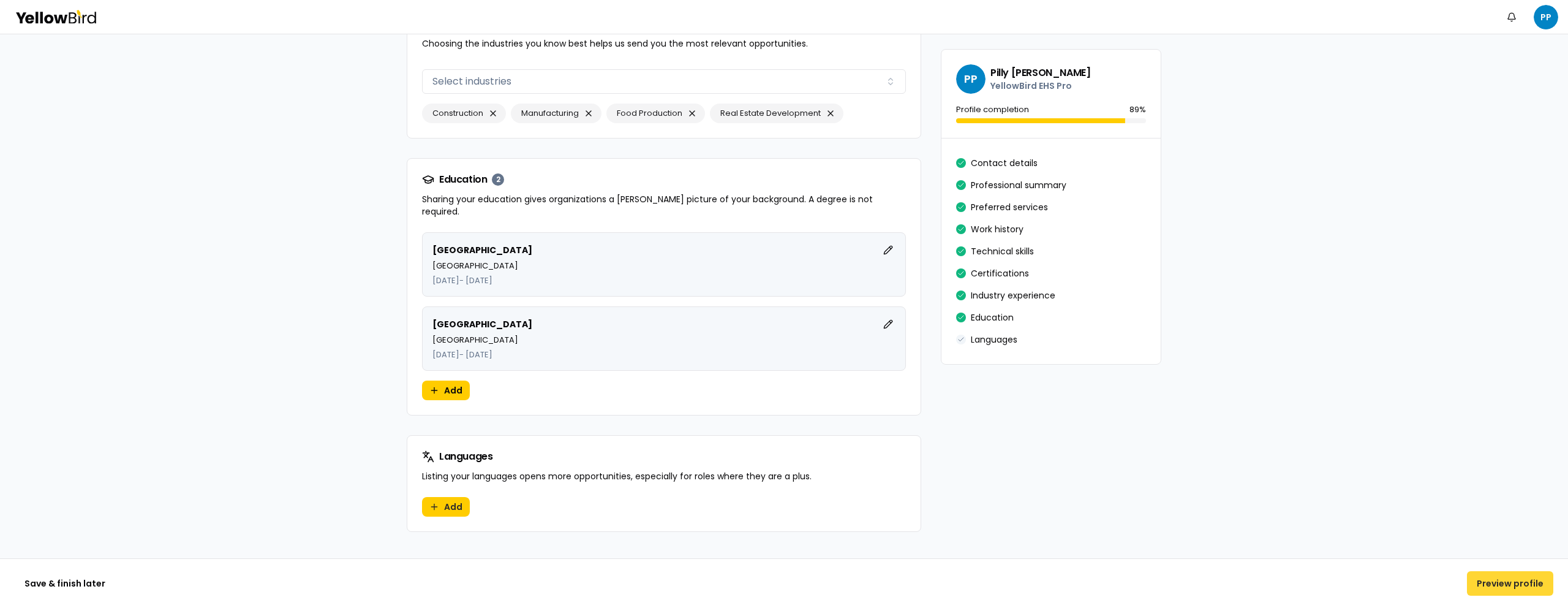
click at [1506, 588] on button "Preview profile" at bounding box center [1511, 583] width 87 height 25
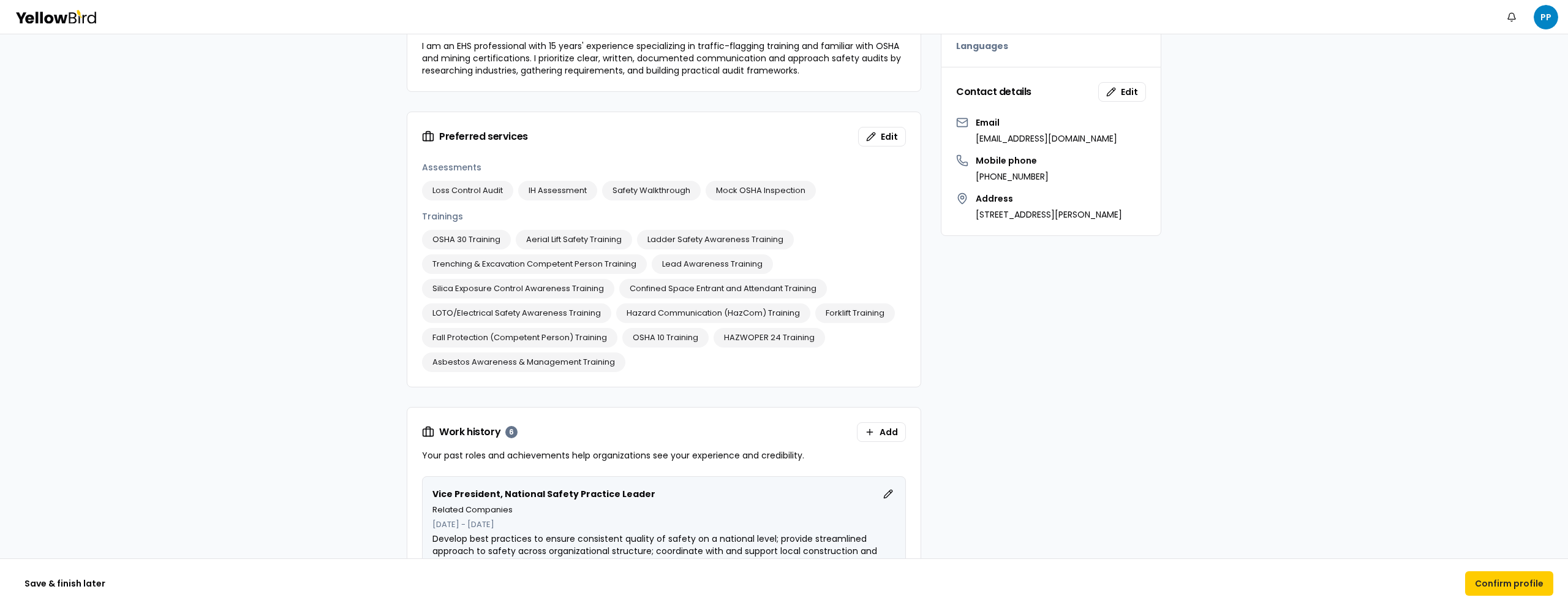
scroll to position [676, 0]
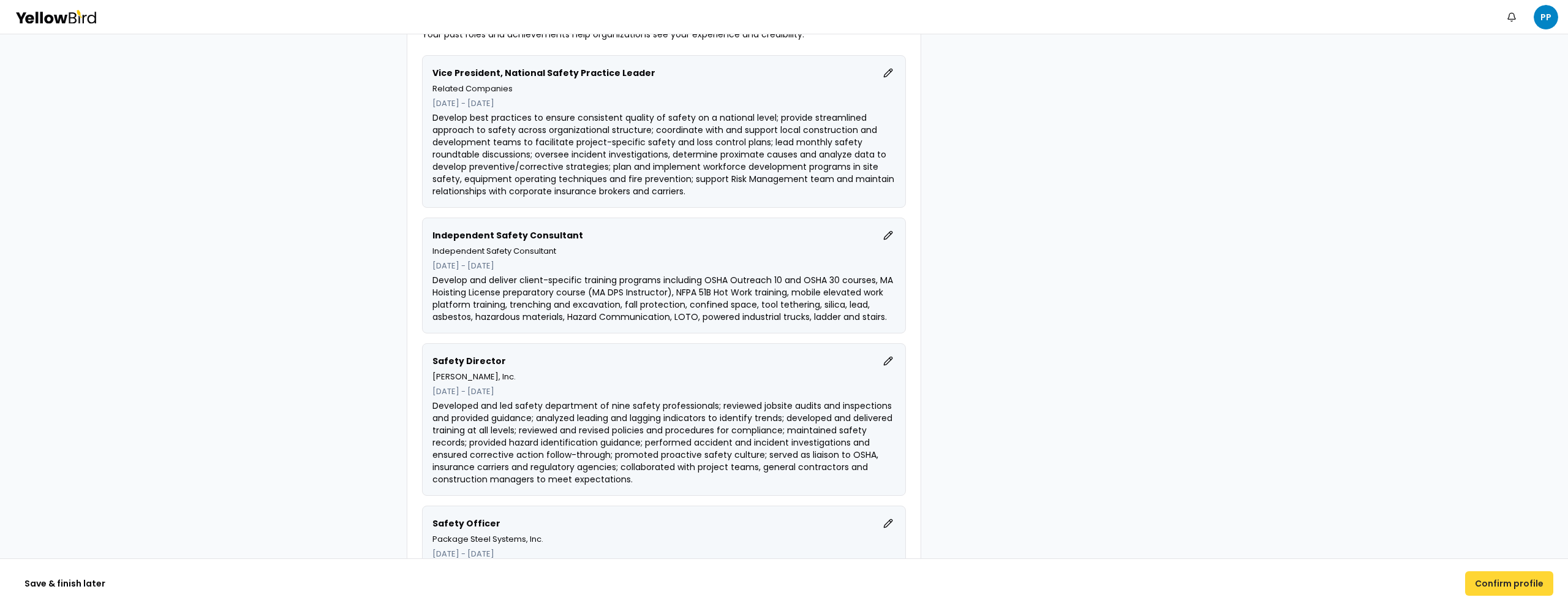
click at [1526, 572] on button "Confirm profile" at bounding box center [1510, 583] width 88 height 25
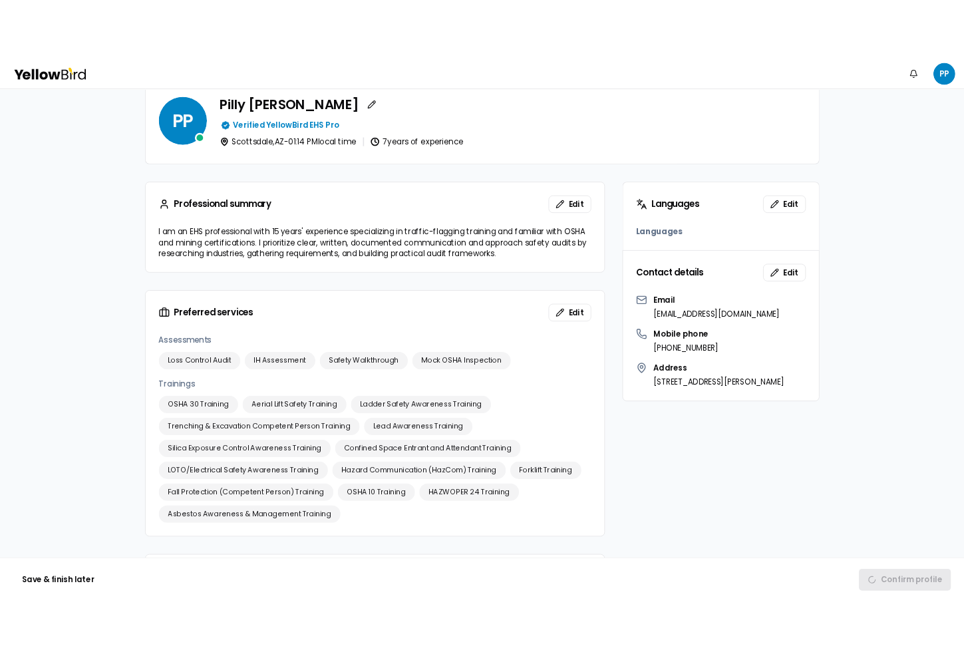
scroll to position [132, 0]
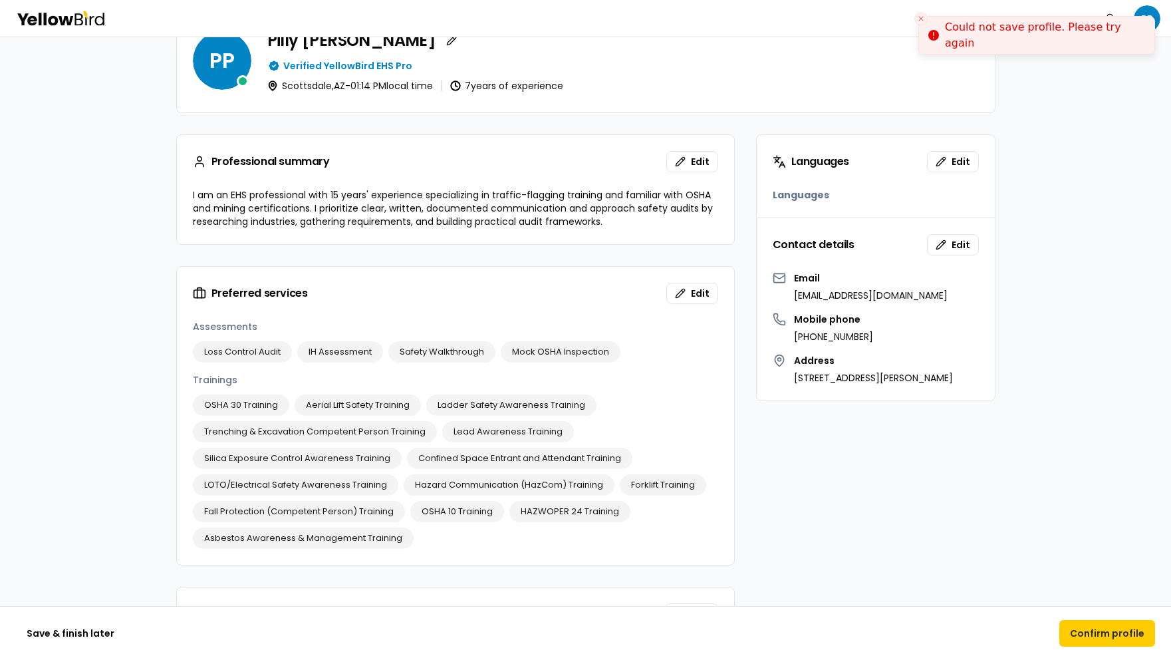
click at [920, 16] on icon "Close toast" at bounding box center [921, 19] width 8 height 8
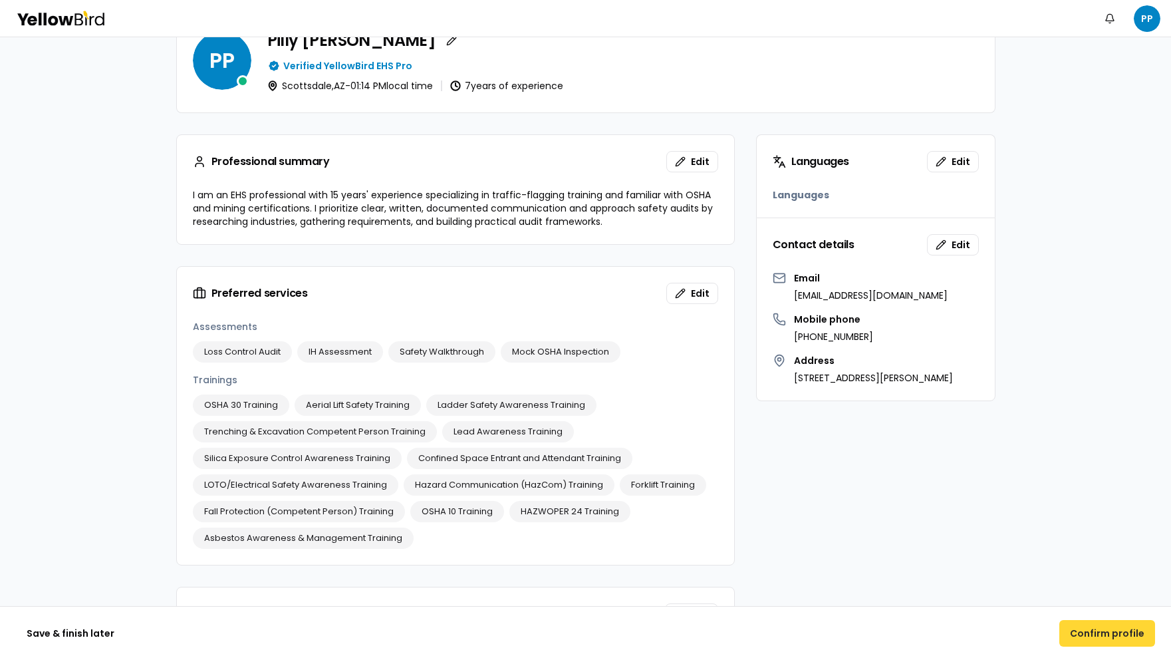
click at [1116, 632] on button "Confirm profile" at bounding box center [1107, 633] width 96 height 27
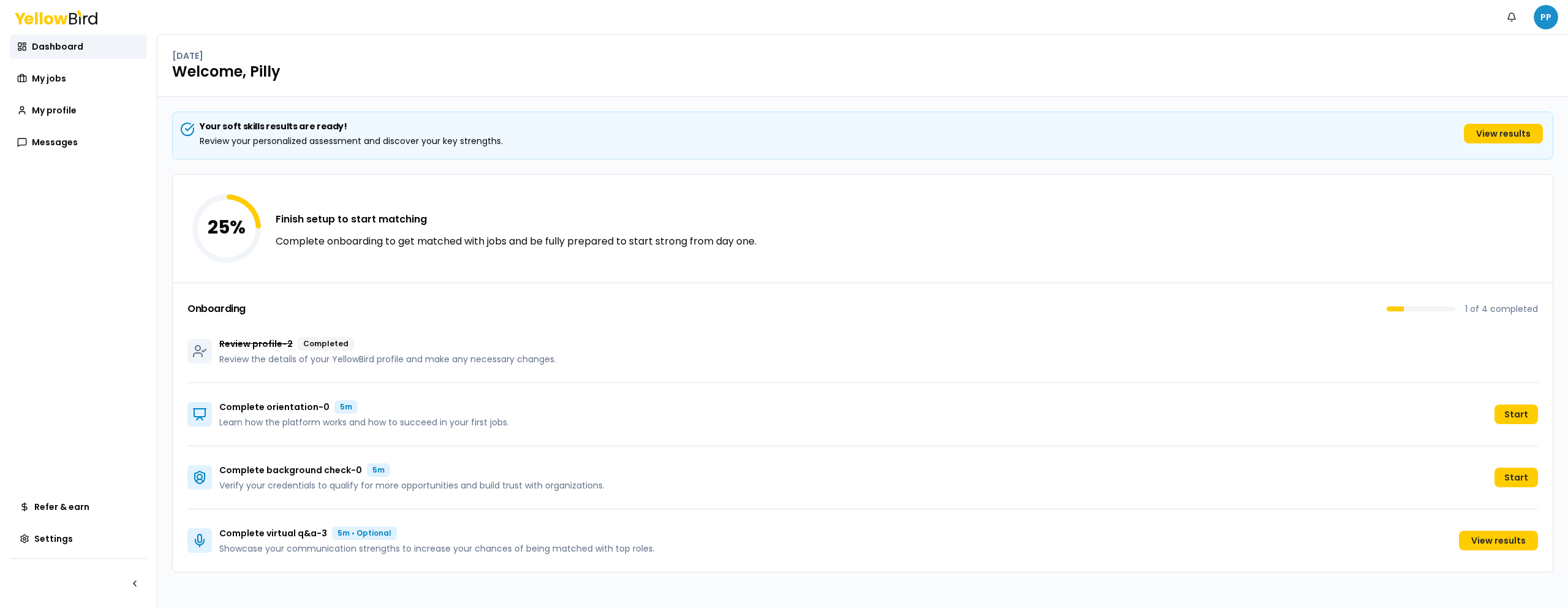
click at [887, 18] on html "Notifications PP Dashboard My jobs My profile Messages Refer & earn Settings Mo…" at bounding box center [784, 304] width 1568 height 608
click at [887, 162] on span "Log out" at bounding box center [1440, 159] width 32 height 12
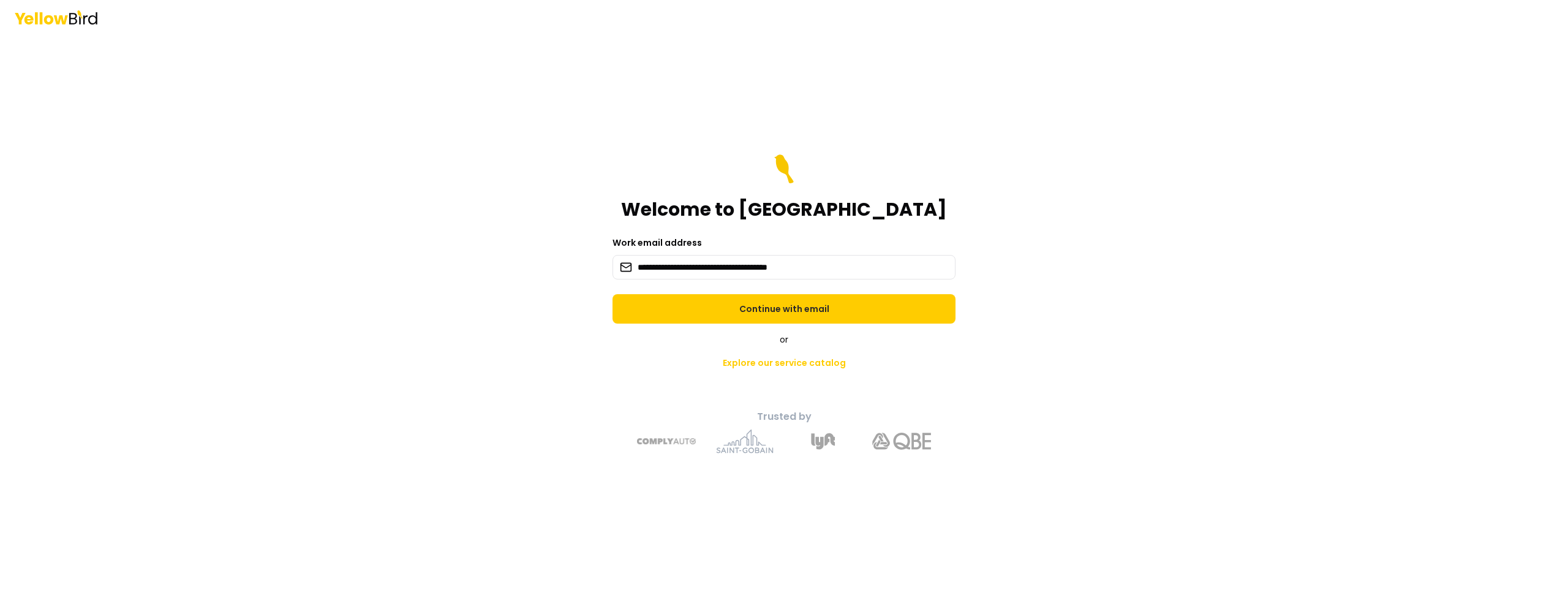
type input "**********"
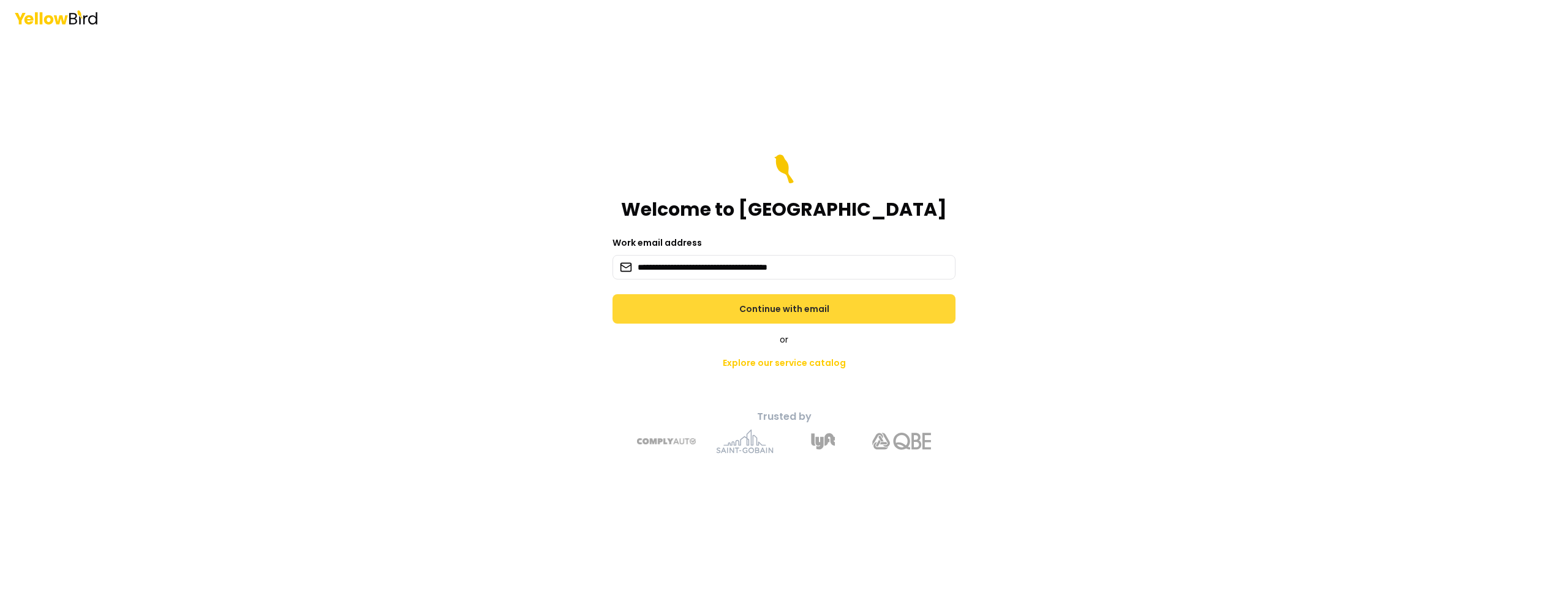
click at [855, 313] on button "Continue with email" at bounding box center [784, 309] width 343 height 29
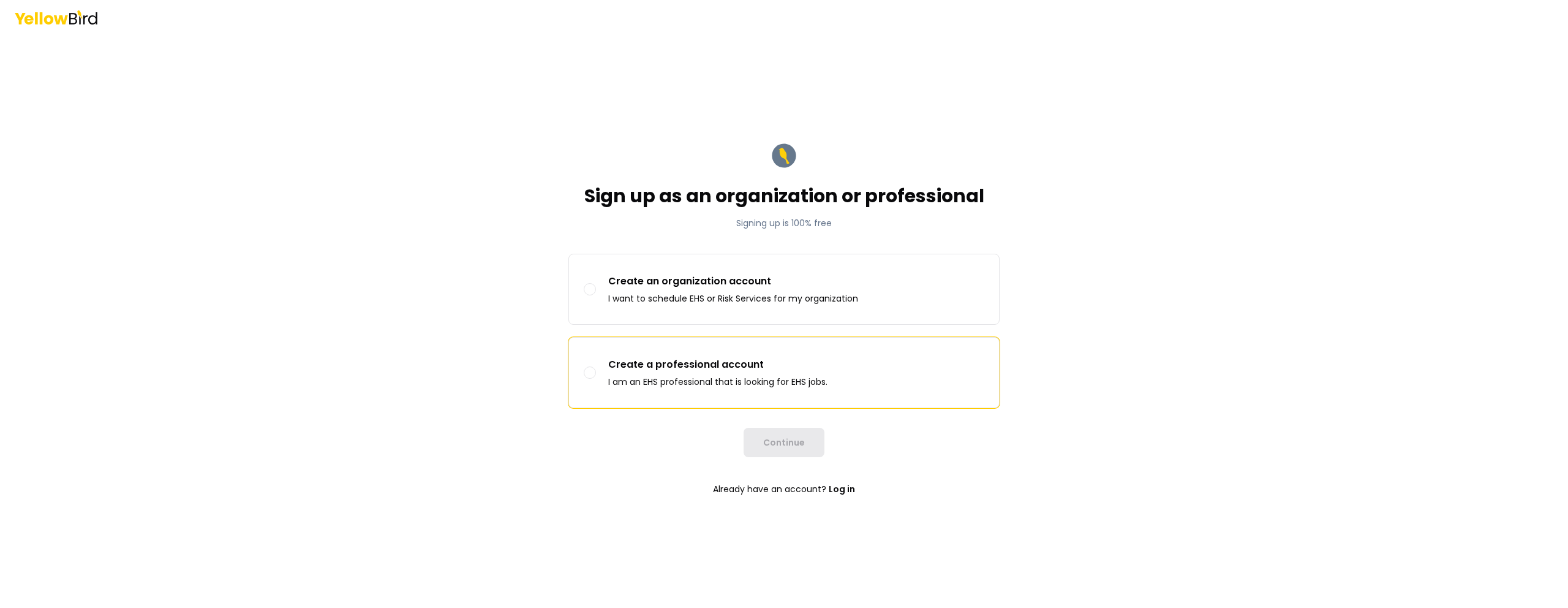
click at [699, 361] on p "Create a professional account" at bounding box center [718, 365] width 219 height 15
click at [596, 367] on button "Create a professional account I am an EHS professional that is looking for EHS …" at bounding box center [590, 372] width 12 height 12
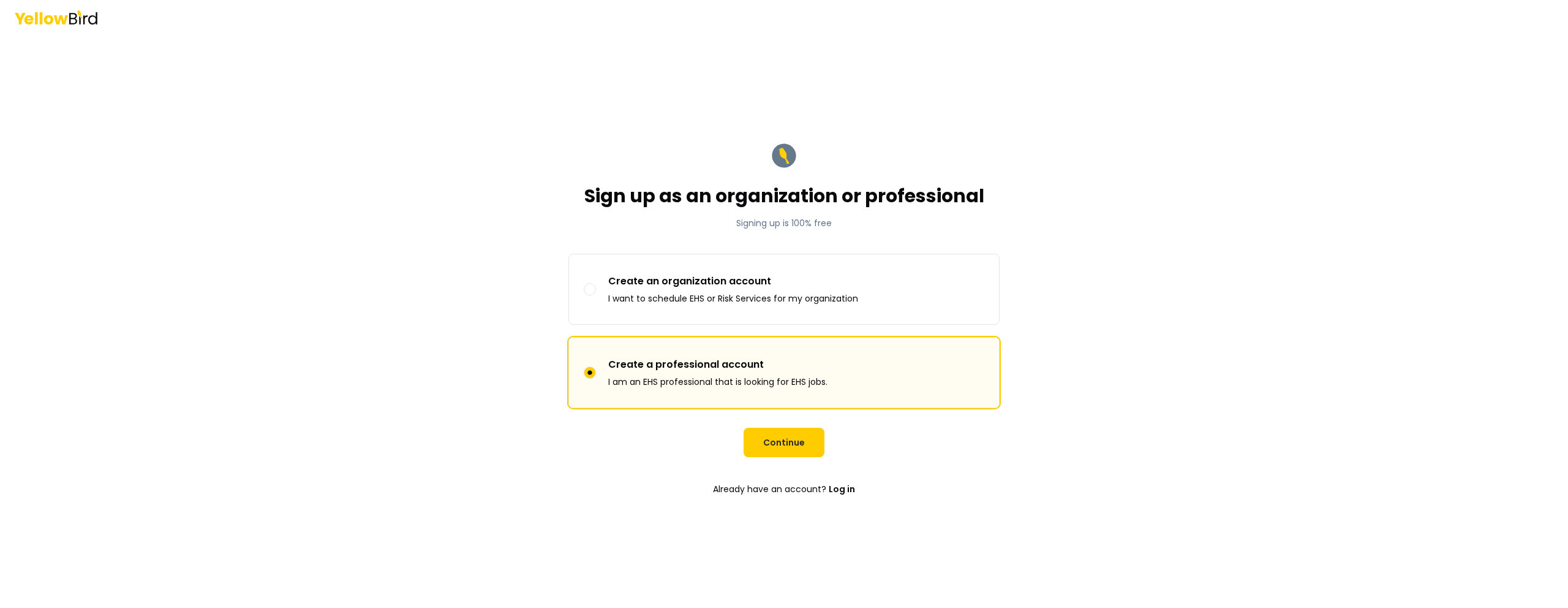
click at [802, 434] on button "Continue" at bounding box center [784, 442] width 81 height 29
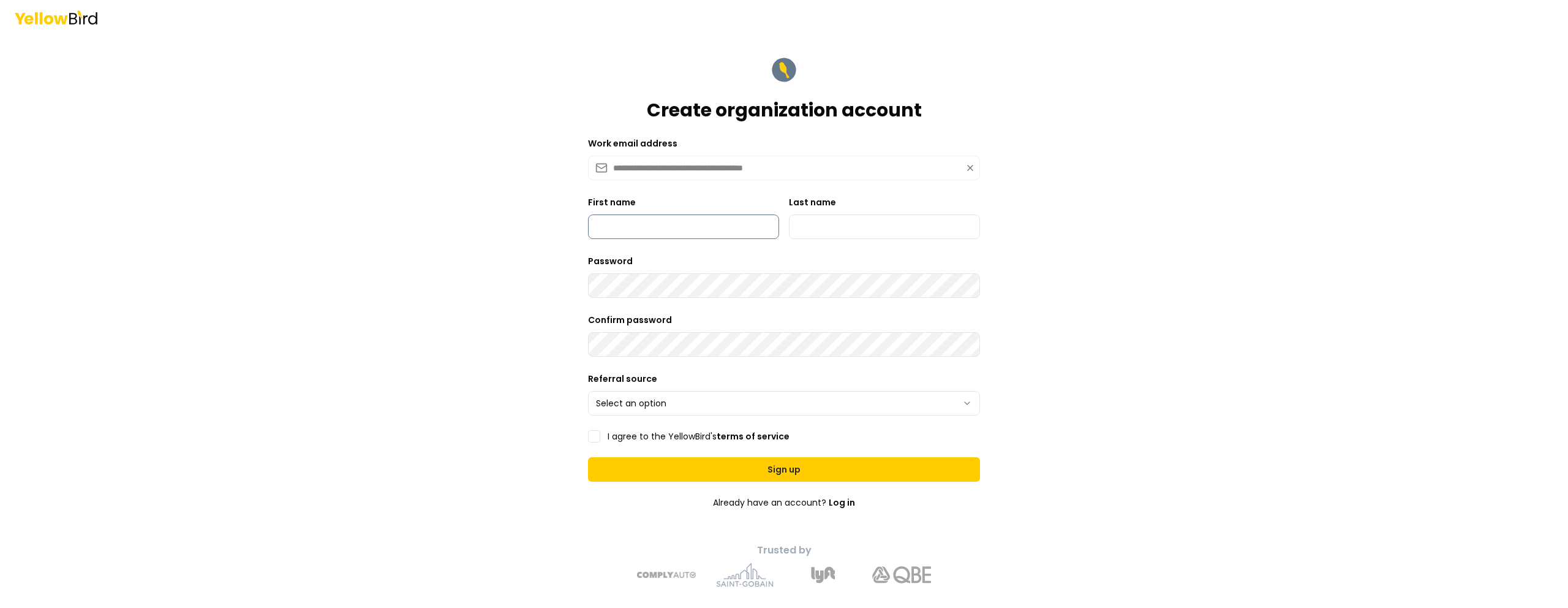
click at [721, 228] on input "First name" at bounding box center [683, 227] width 191 height 25
type input "****"
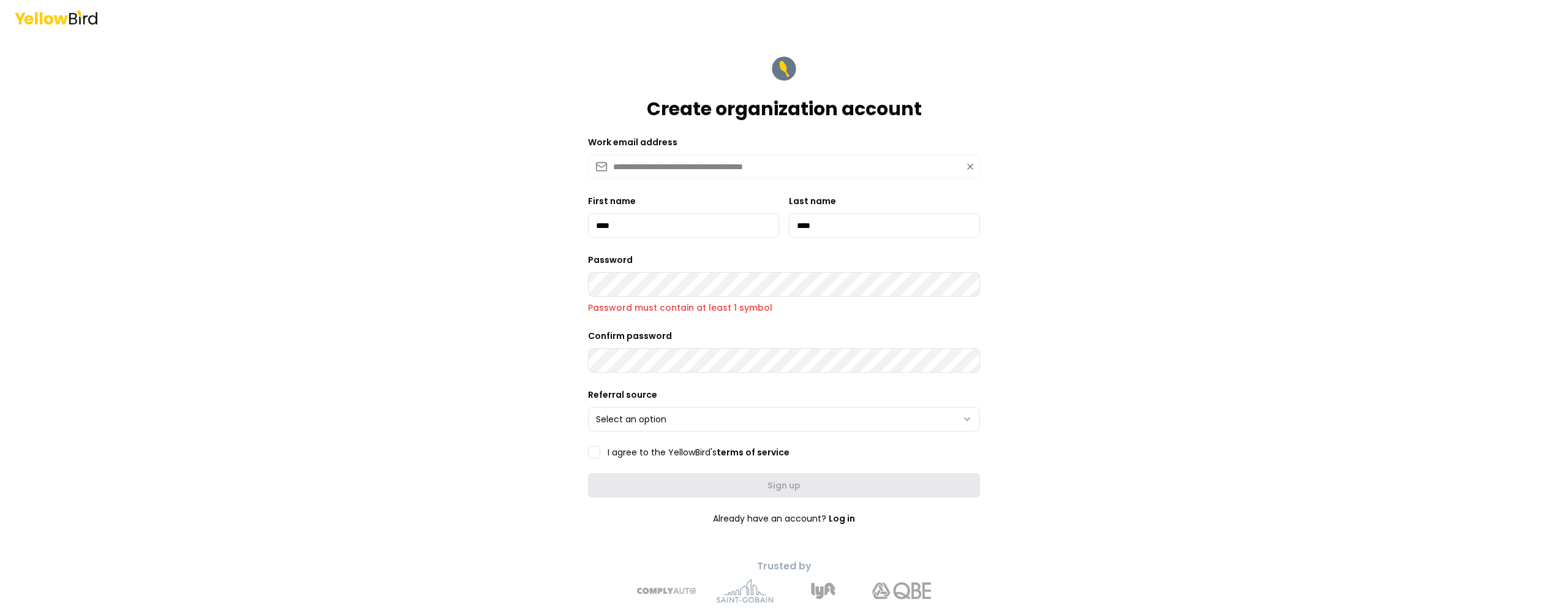
click at [503, 275] on div "**********" at bounding box center [784, 304] width 1568 height 608
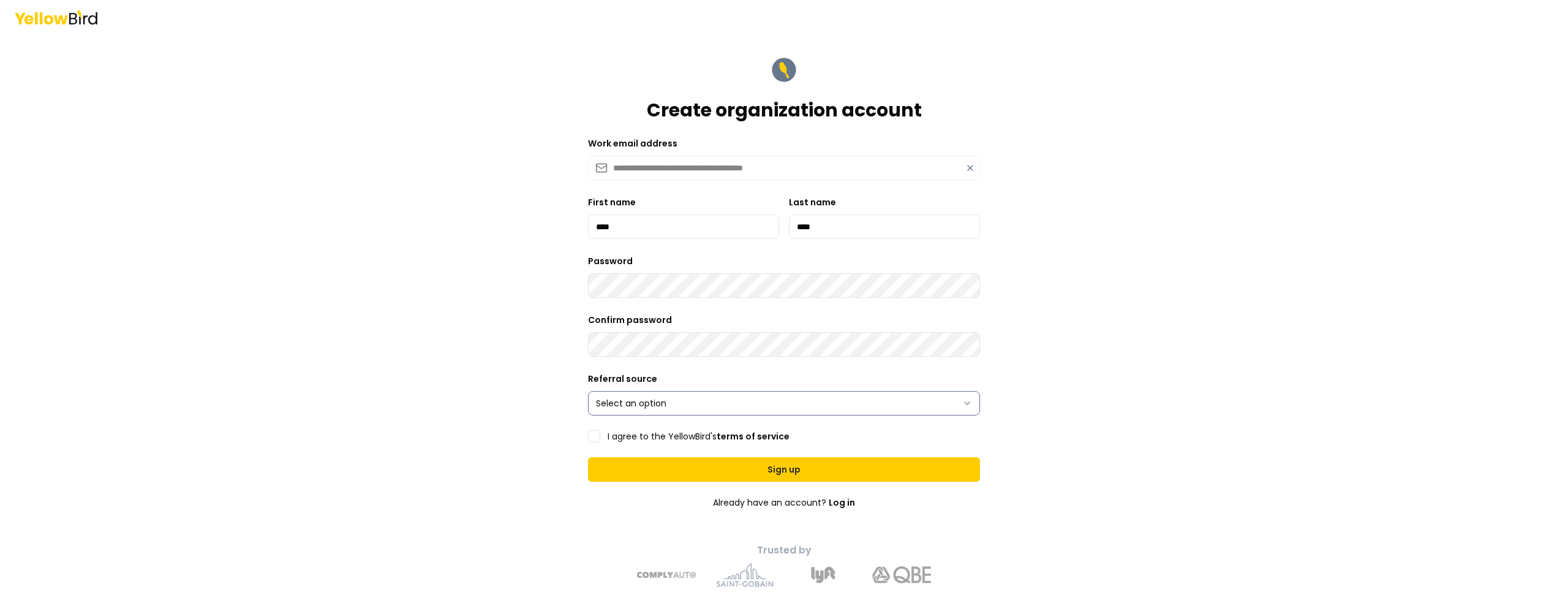
click at [887, 402] on html "**********" at bounding box center [784, 304] width 1568 height 608
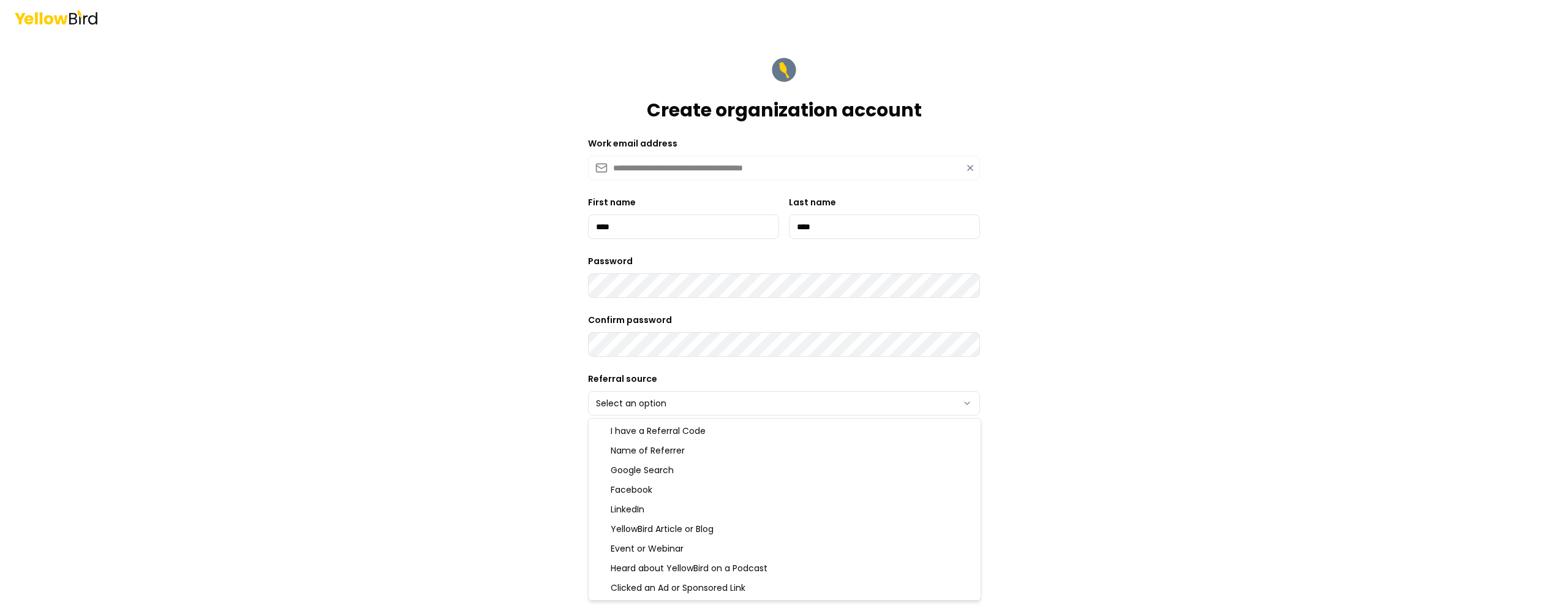
select select "******"
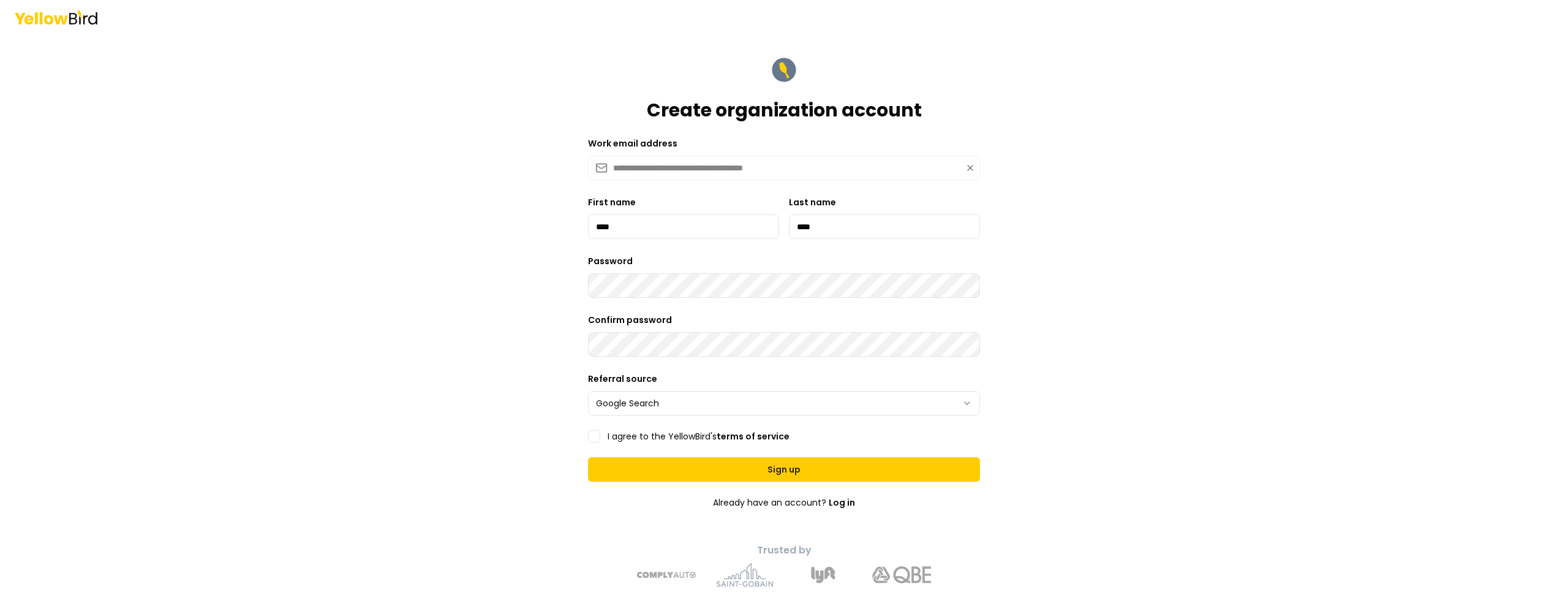
click at [596, 438] on button "I agree to the YellowBird's terms of service" at bounding box center [593, 436] width 12 height 12
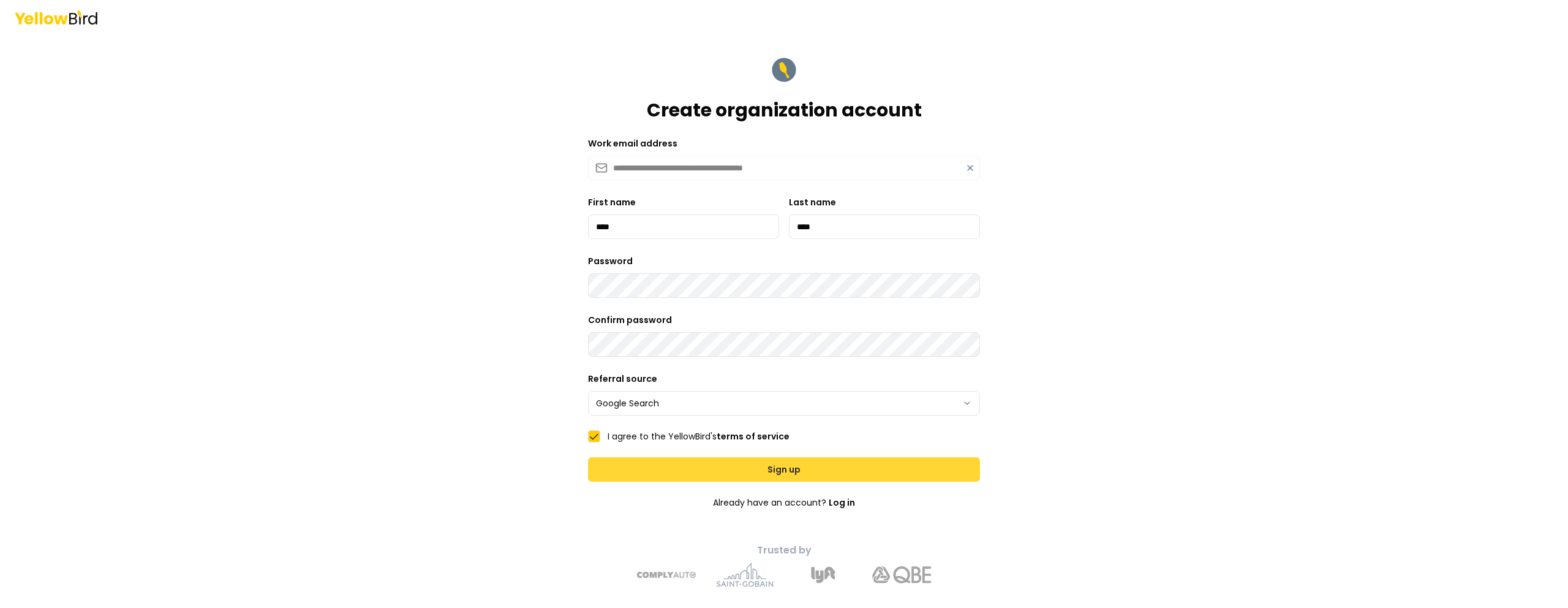
click at [747, 465] on button "Sign up" at bounding box center [784, 469] width 392 height 25
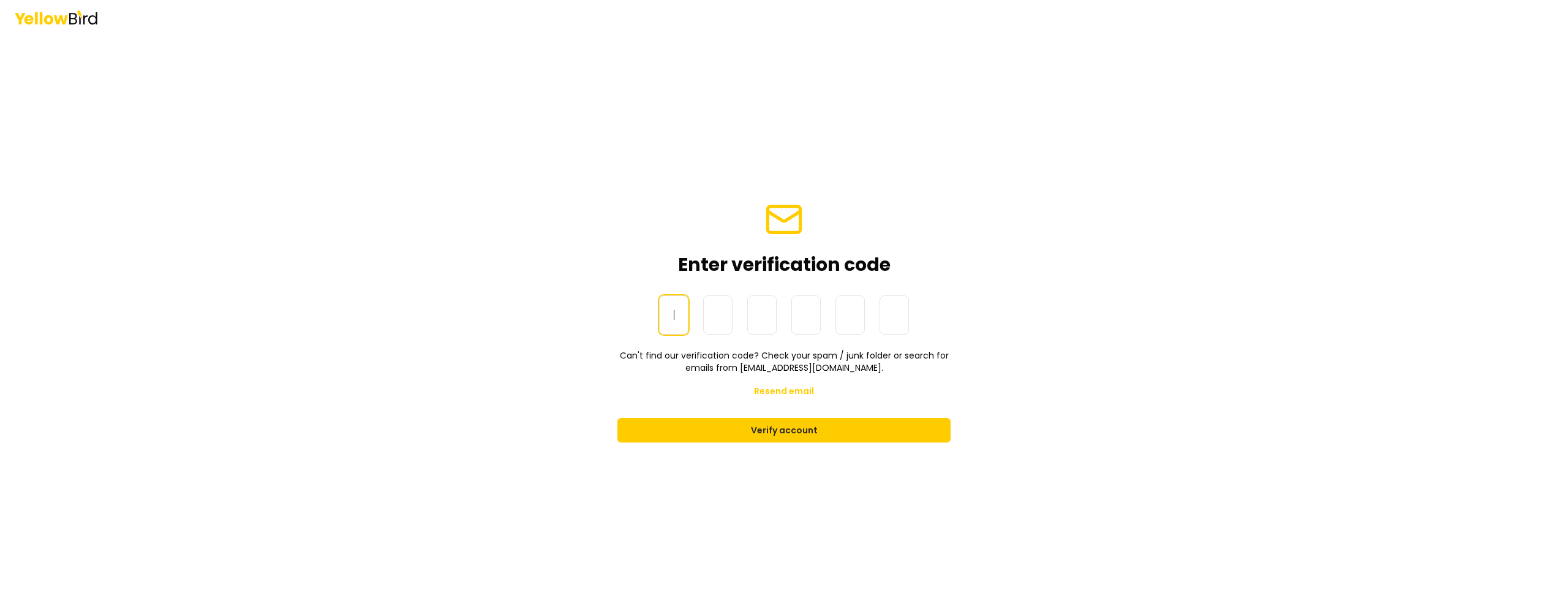
paste input "******"
type input "******"
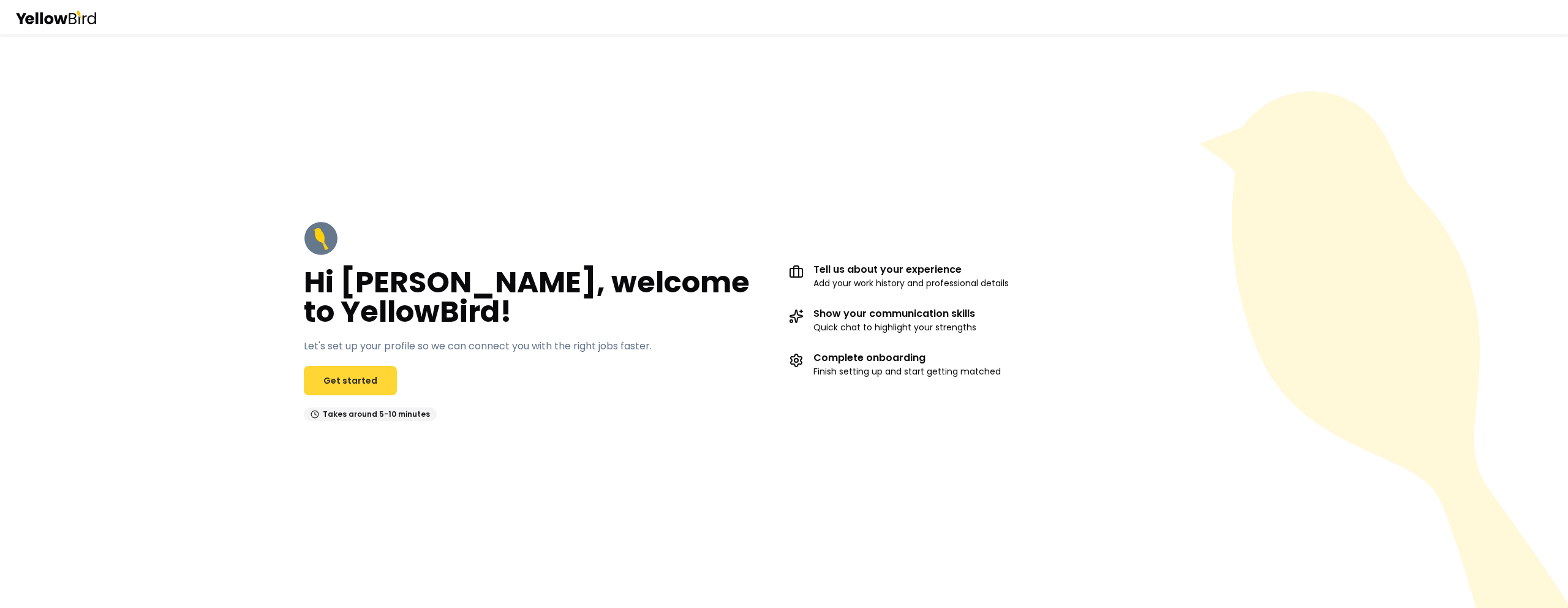
click at [347, 383] on link "Get started" at bounding box center [350, 380] width 93 height 29
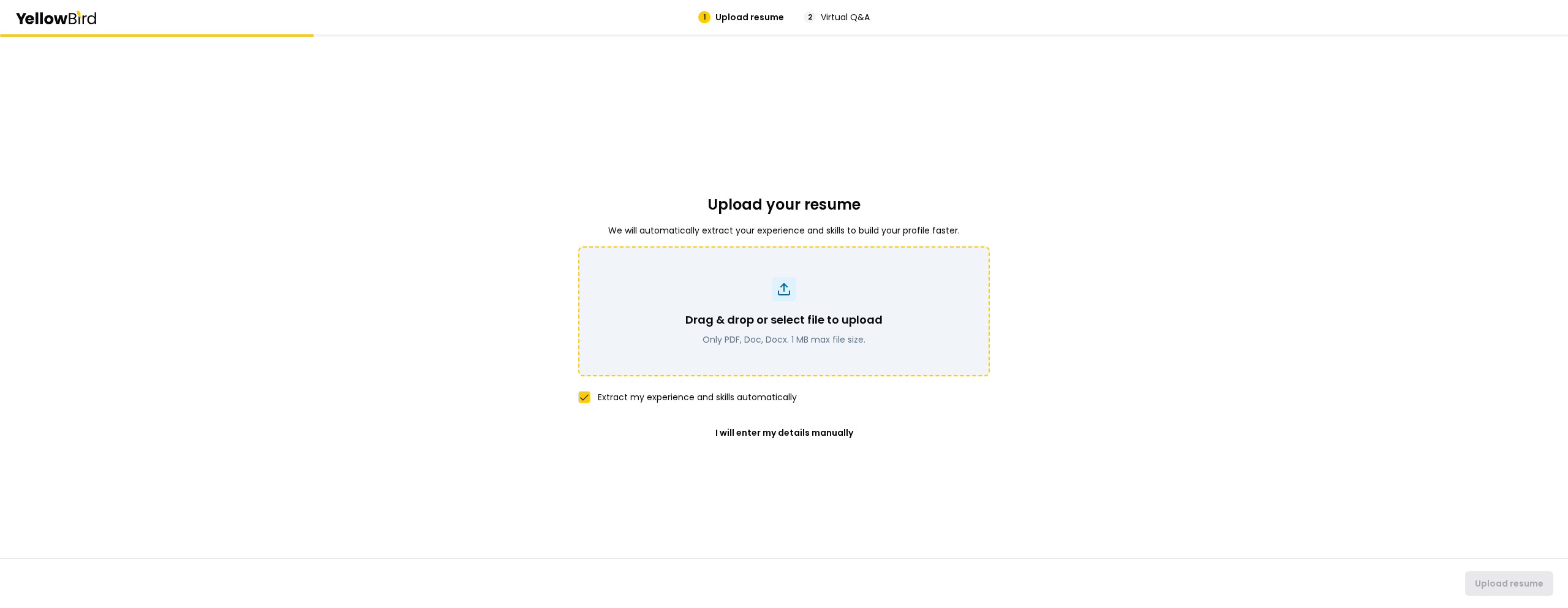
click at [785, 286] on icon at bounding box center [784, 289] width 15 height 15
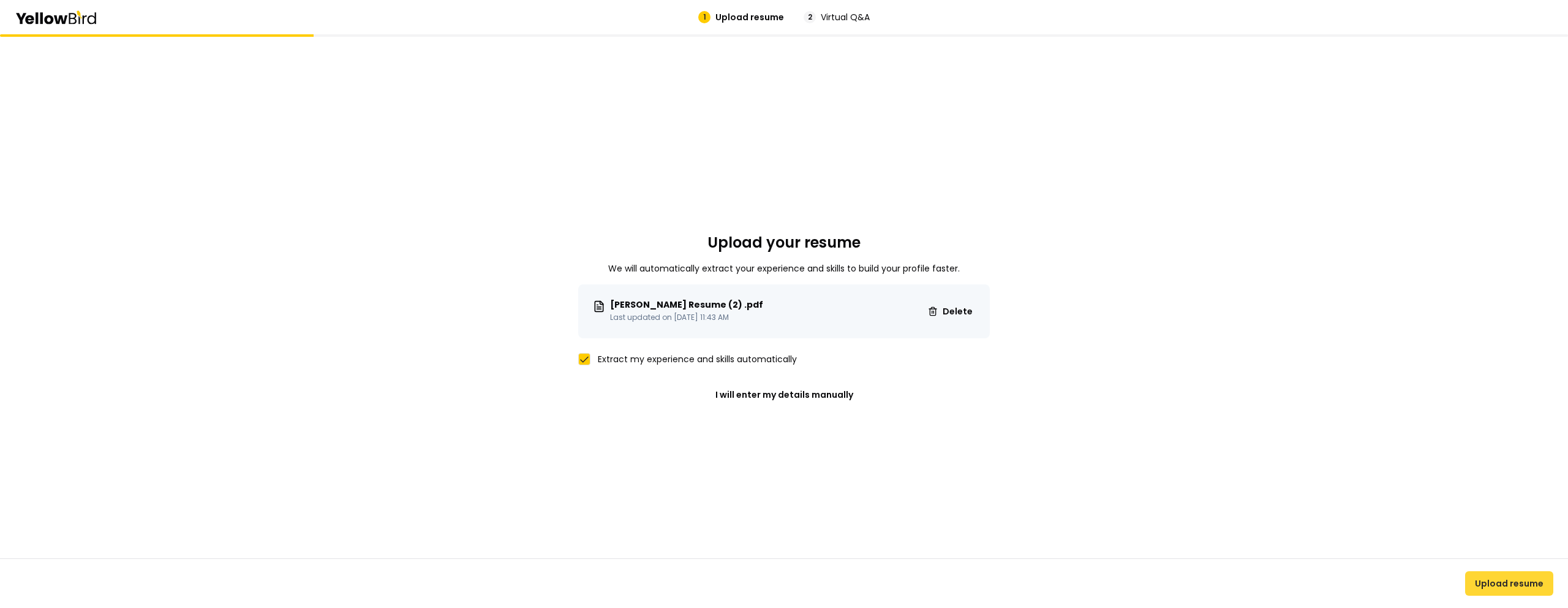
click at [1508, 582] on button "Upload resume" at bounding box center [1510, 583] width 88 height 25
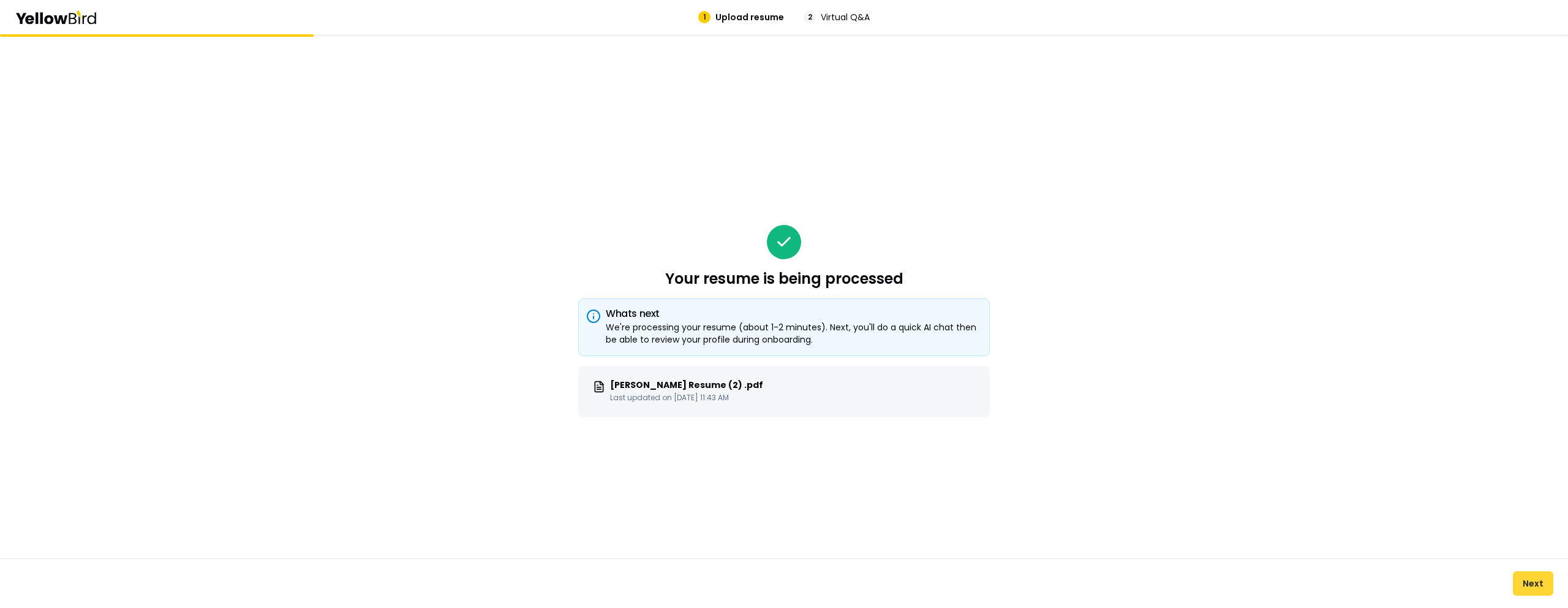
click at [1532, 587] on button "Next" at bounding box center [1534, 583] width 41 height 25
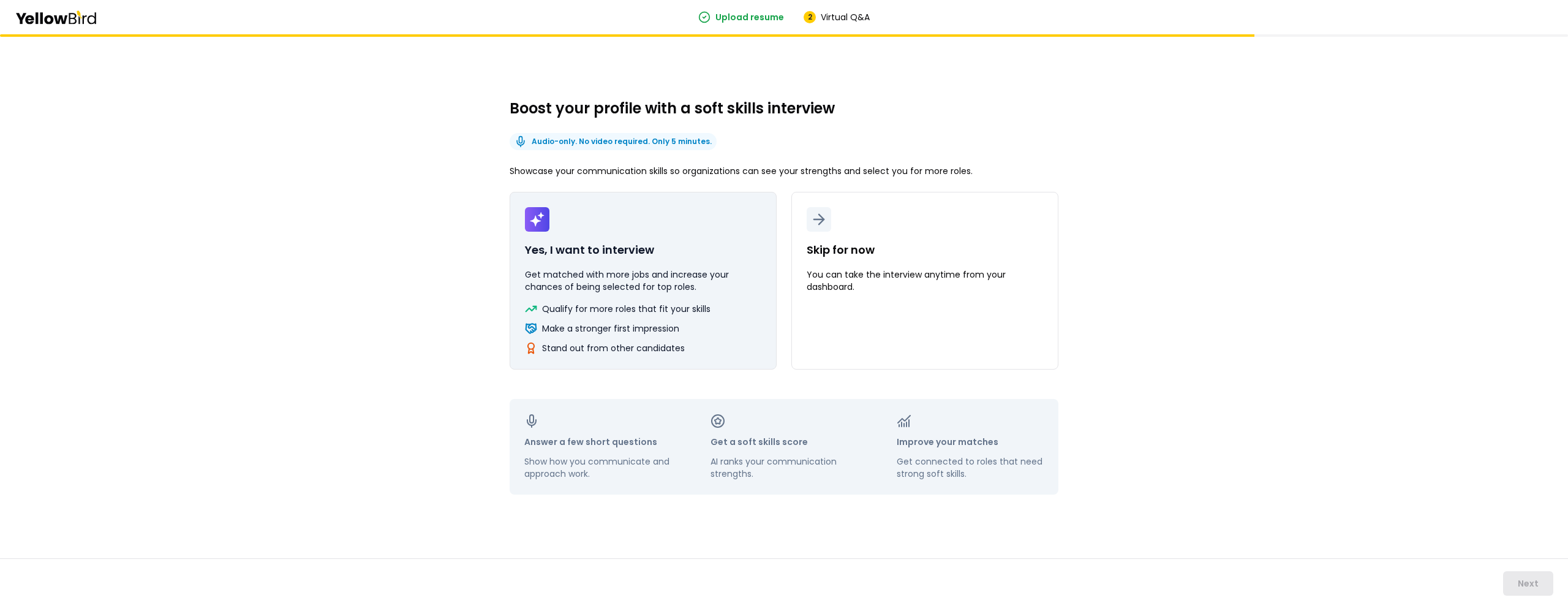
click at [599, 266] on button "Yes, I want to interview Get matched with more jobs and increase your chances o…" at bounding box center [643, 280] width 267 height 178
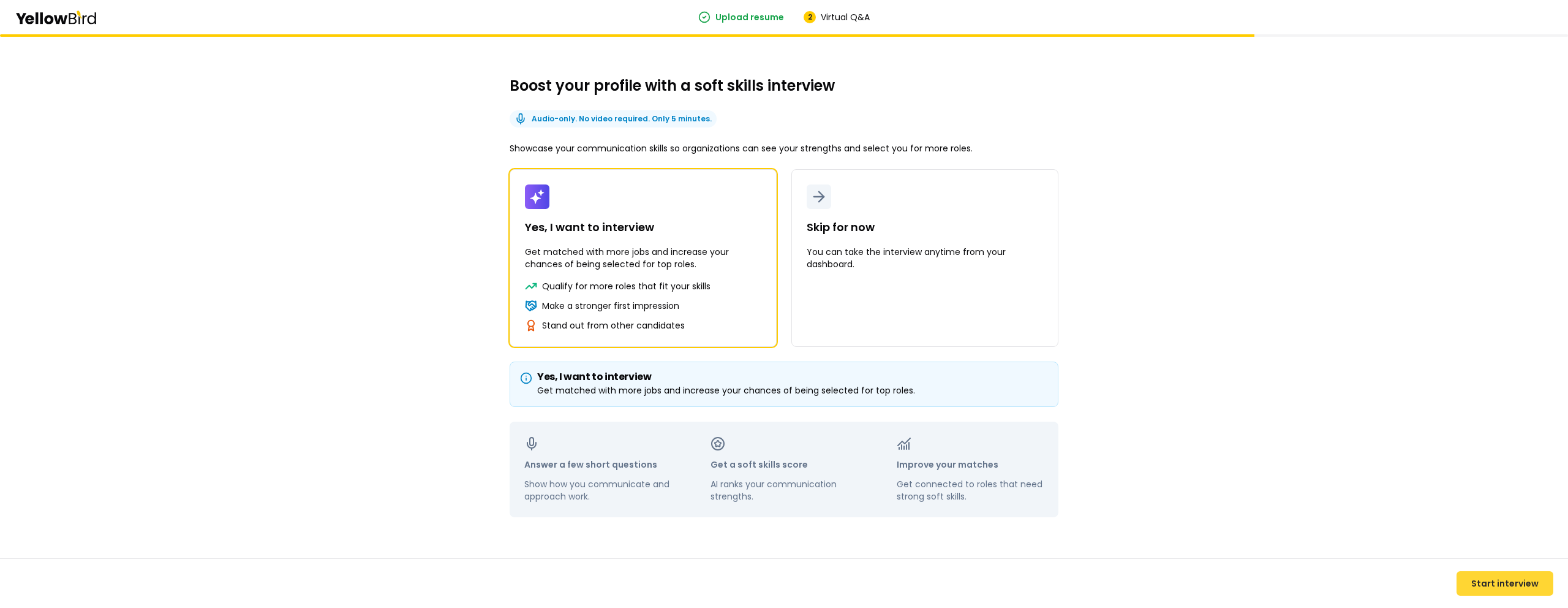
click at [1514, 579] on button "Start interview" at bounding box center [1504, 583] width 97 height 25
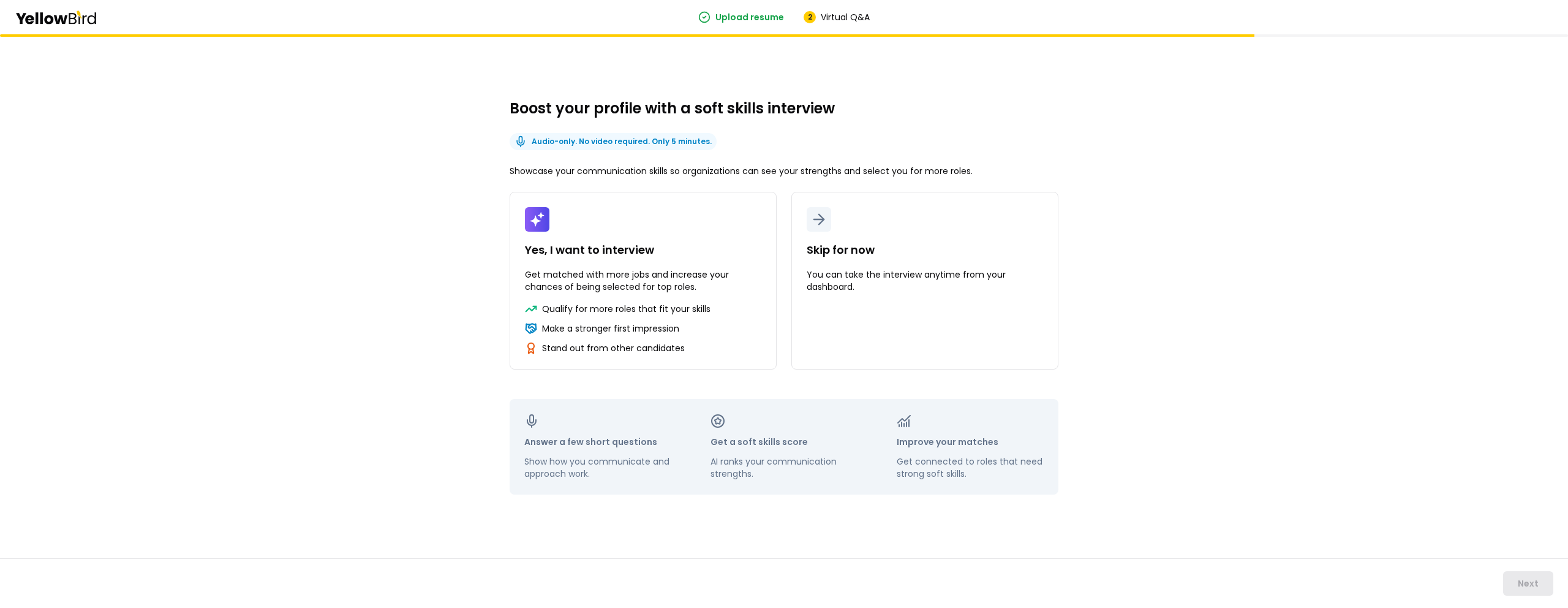
click at [1472, 508] on div "Boost your profile with a soft skills interview Audio-only. No video required. …" at bounding box center [784, 321] width 1568 height 573
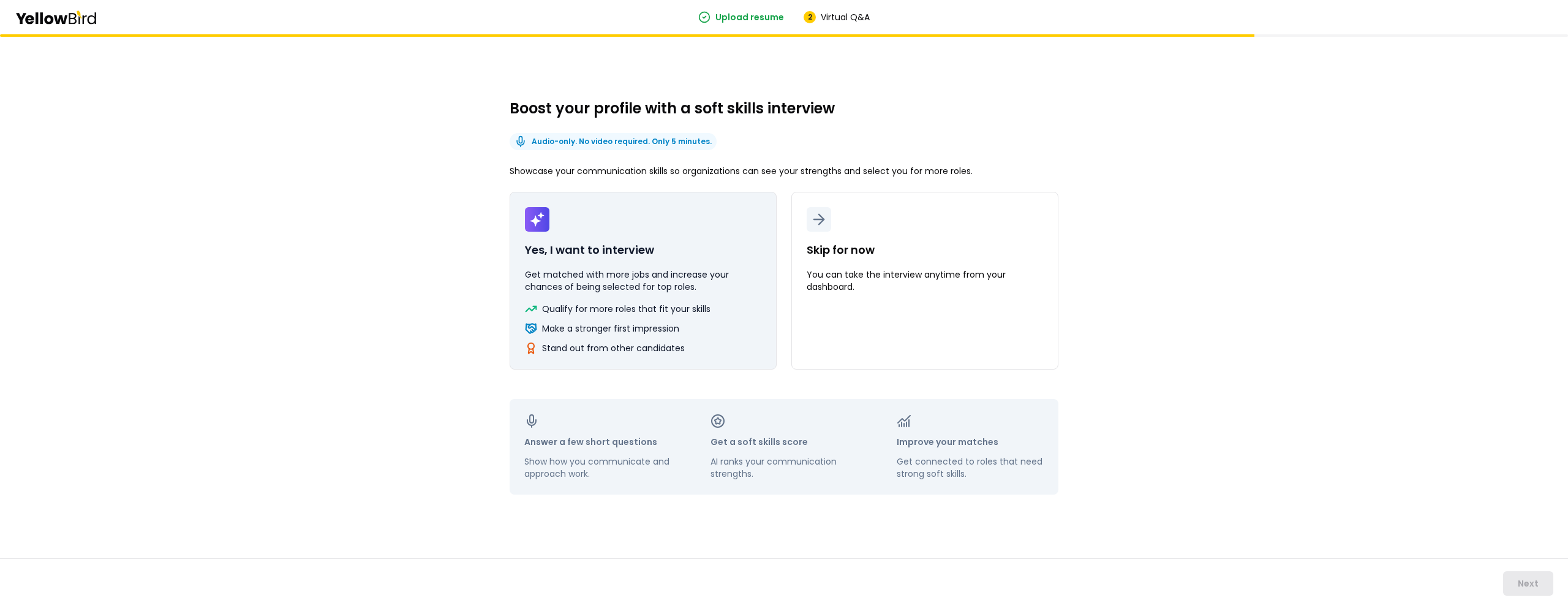
click at [509, 325] on button "Yes, I want to interview Get matched with more jobs and increase your chances o…" at bounding box center [643, 280] width 267 height 178
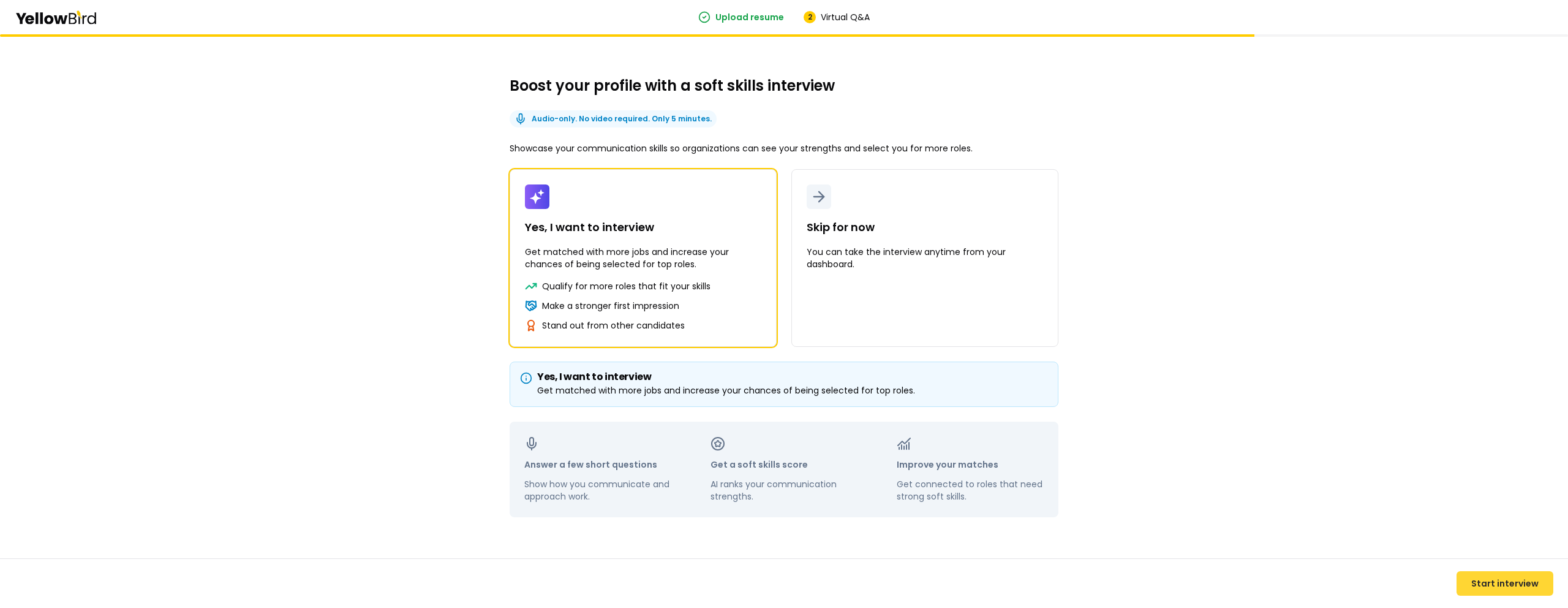
click at [1488, 578] on button "Start interview" at bounding box center [1504, 583] width 97 height 25
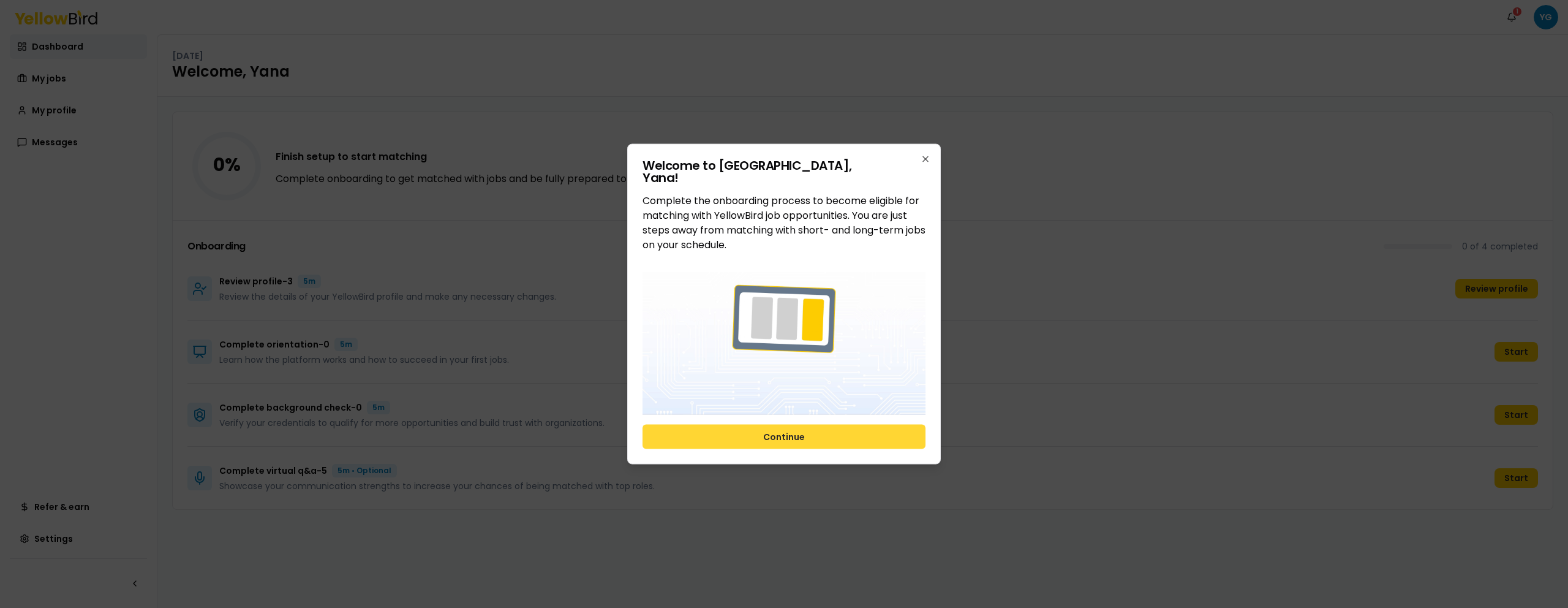
click at [861, 430] on button "Continue" at bounding box center [784, 436] width 283 height 25
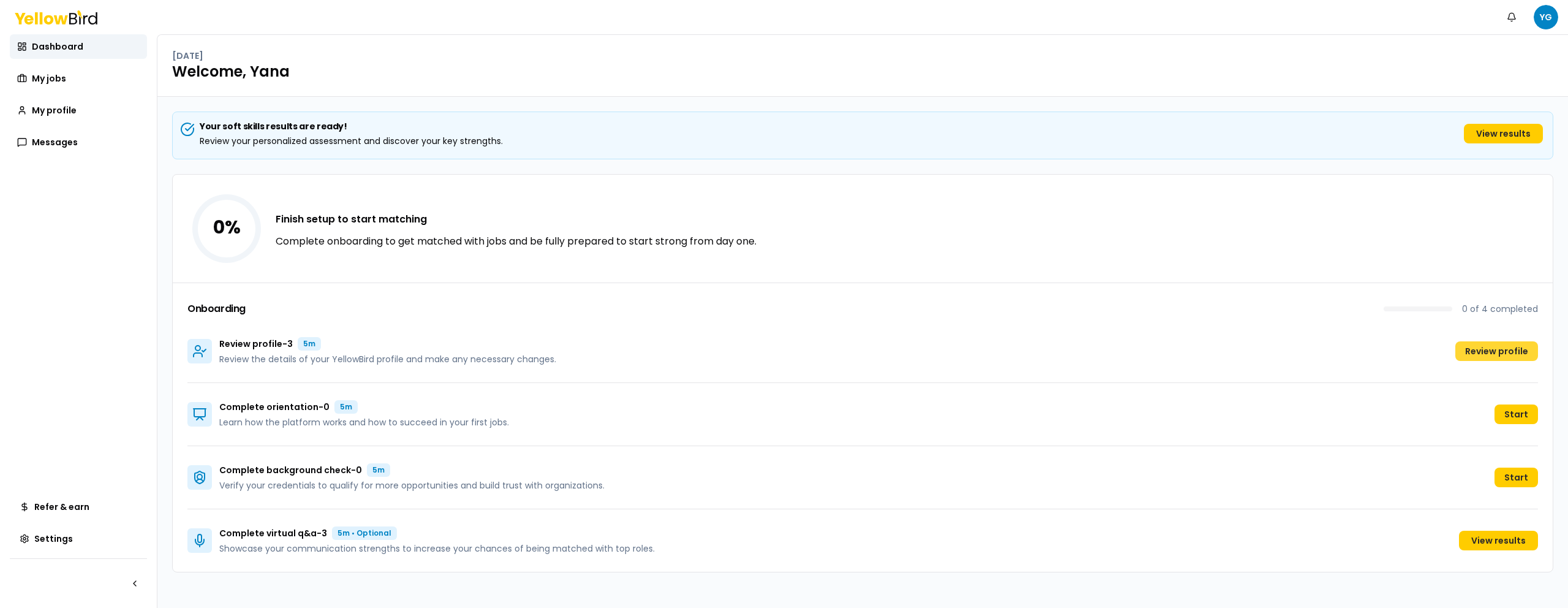
click at [1504, 356] on button "Review profile" at bounding box center [1497, 350] width 83 height 19
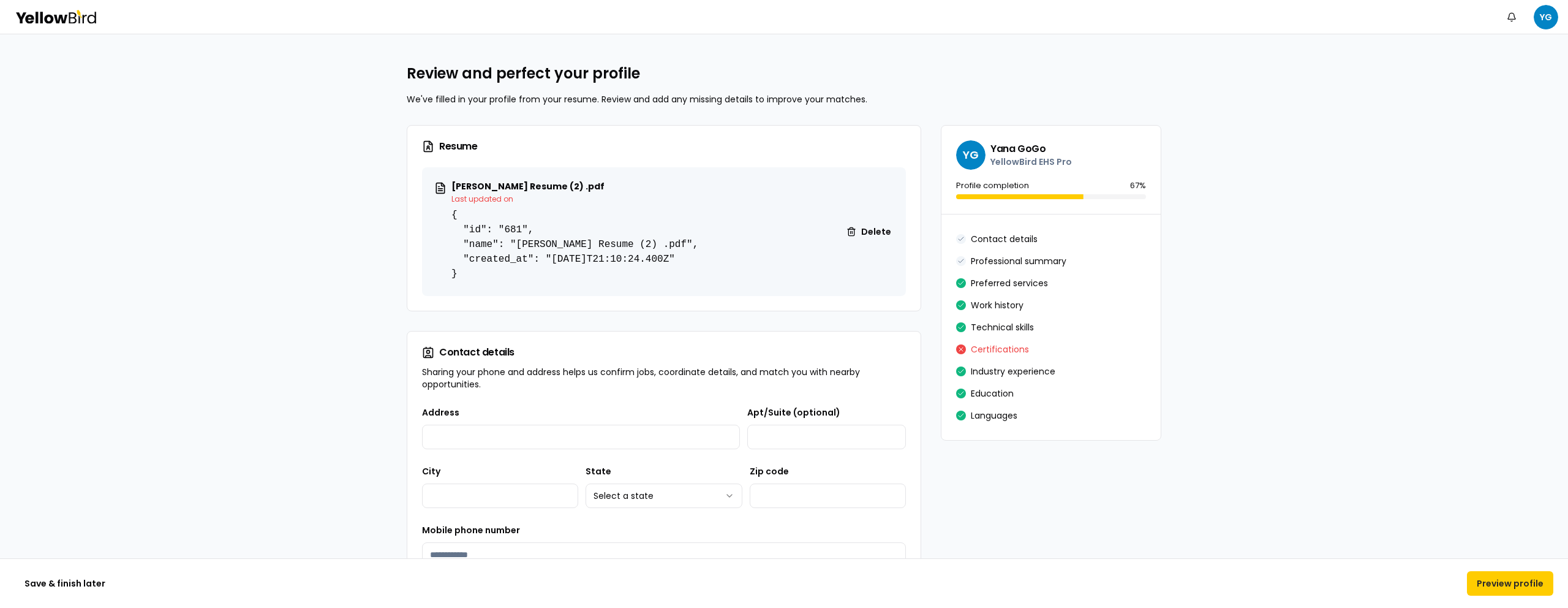
scroll to position [247, 0]
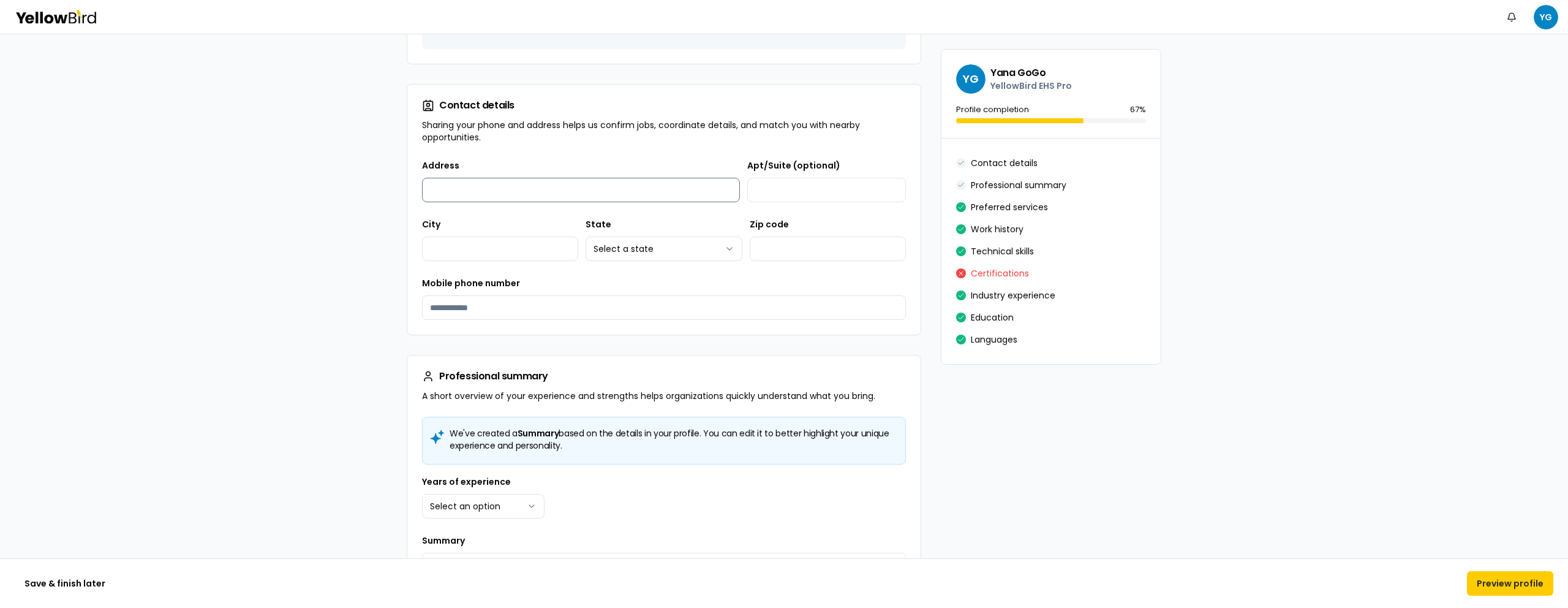
click at [445, 195] on input "Address" at bounding box center [580, 190] width 318 height 25
type input "**********"
click at [708, 251] on html "**********" at bounding box center [784, 304] width 1568 height 608
click at [681, 250] on html "**********" at bounding box center [784, 304] width 1568 height 608
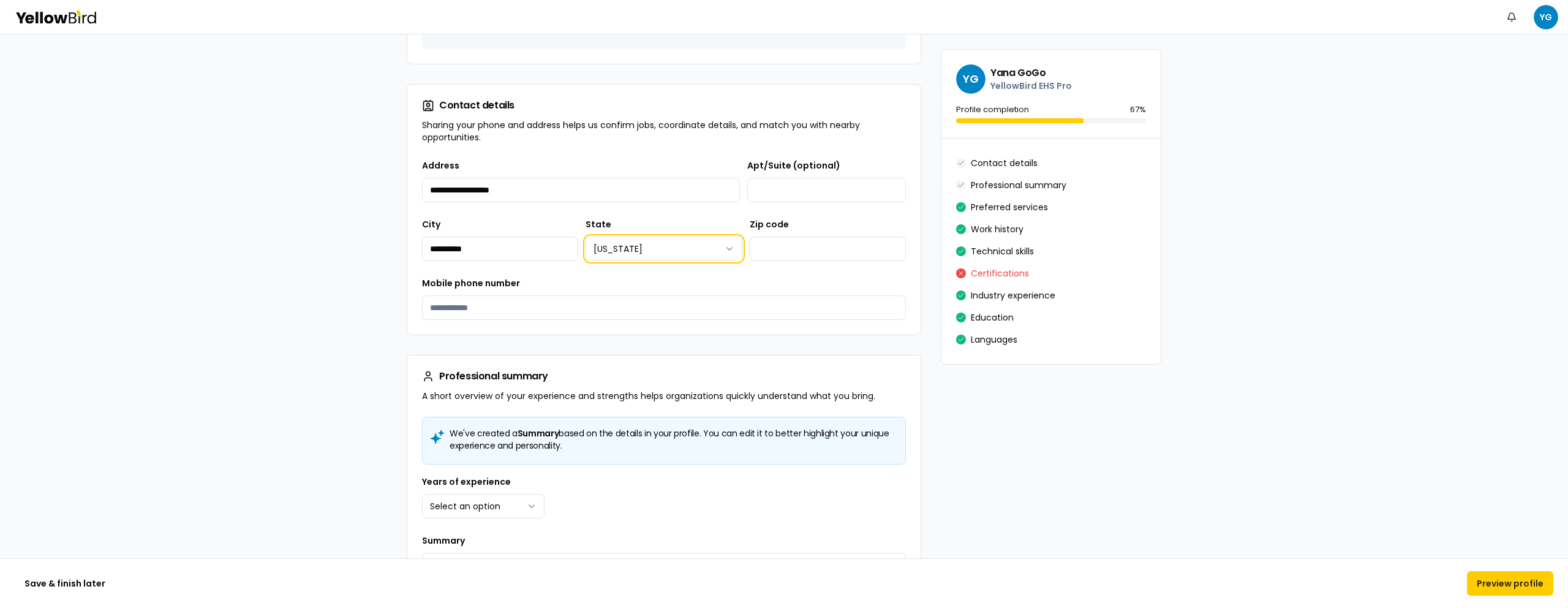
select select "**"
click at [808, 260] on input "Zip code" at bounding box center [828, 249] width 157 height 25
type input "*****"
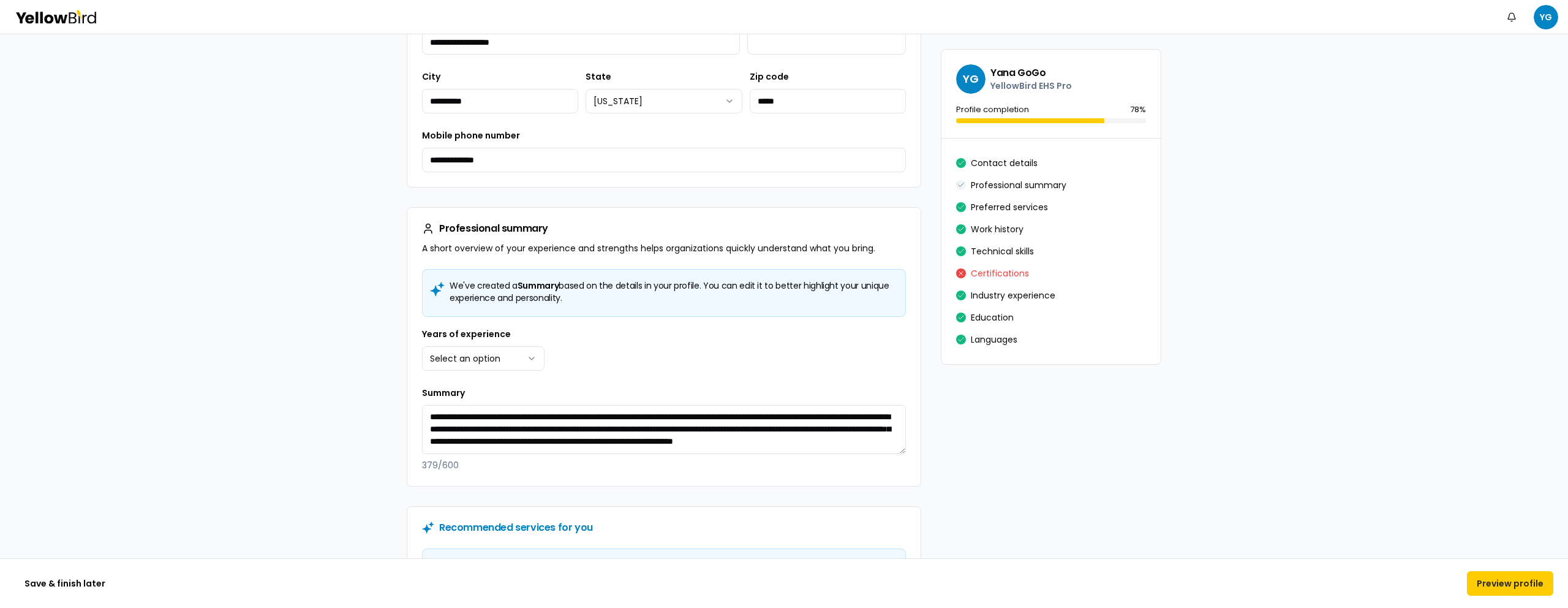
scroll to position [501, 0]
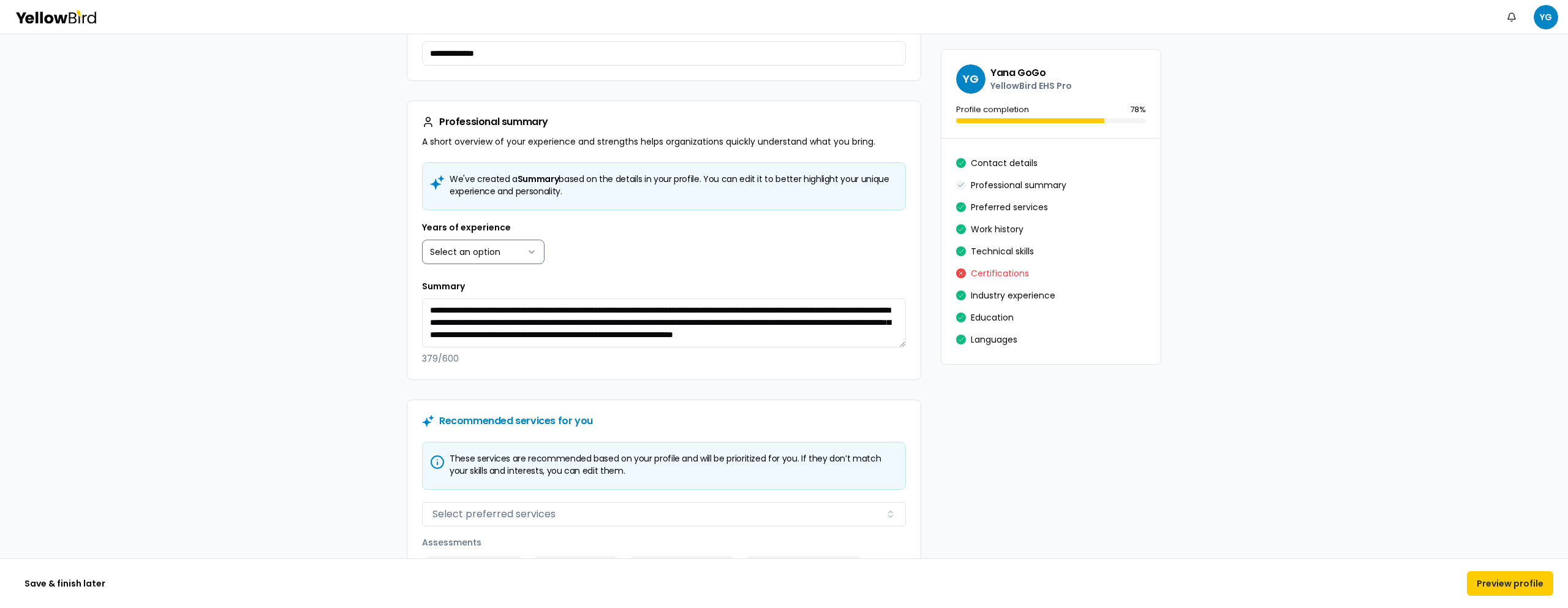
type input "**********"
click at [520, 244] on html "**********" at bounding box center [784, 304] width 1568 height 608
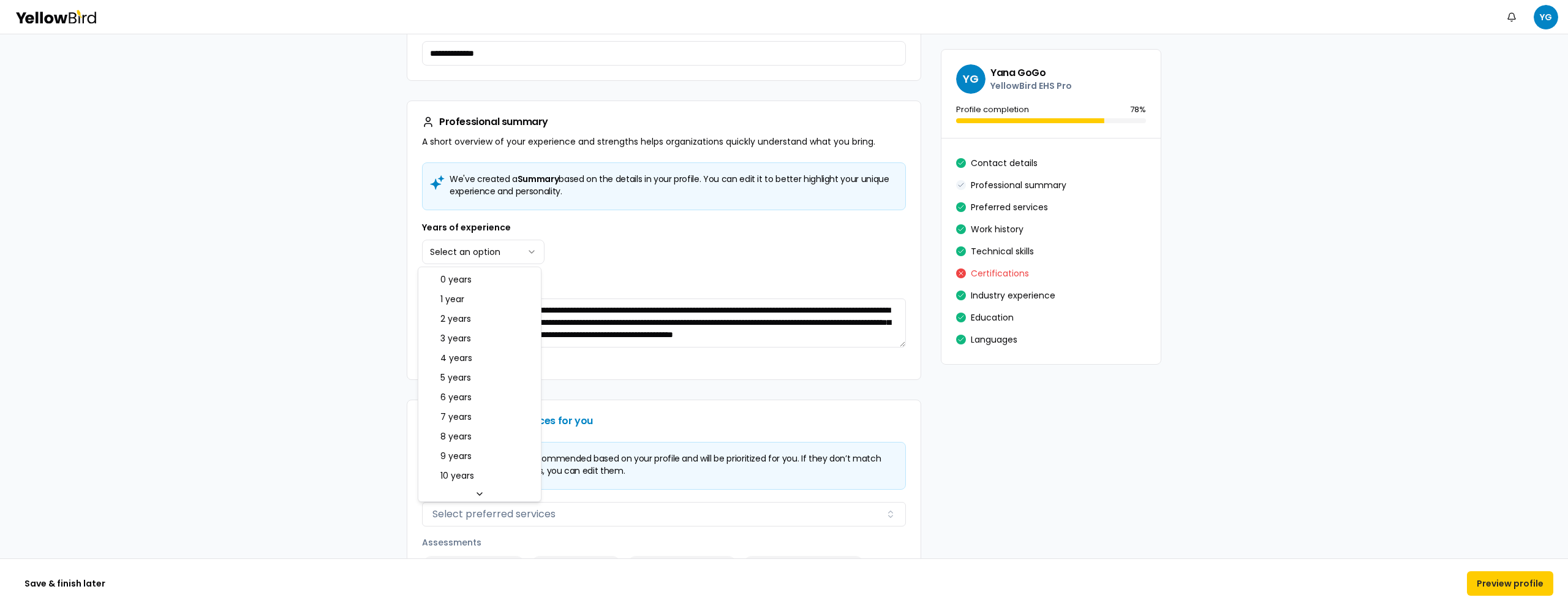
select select "****"
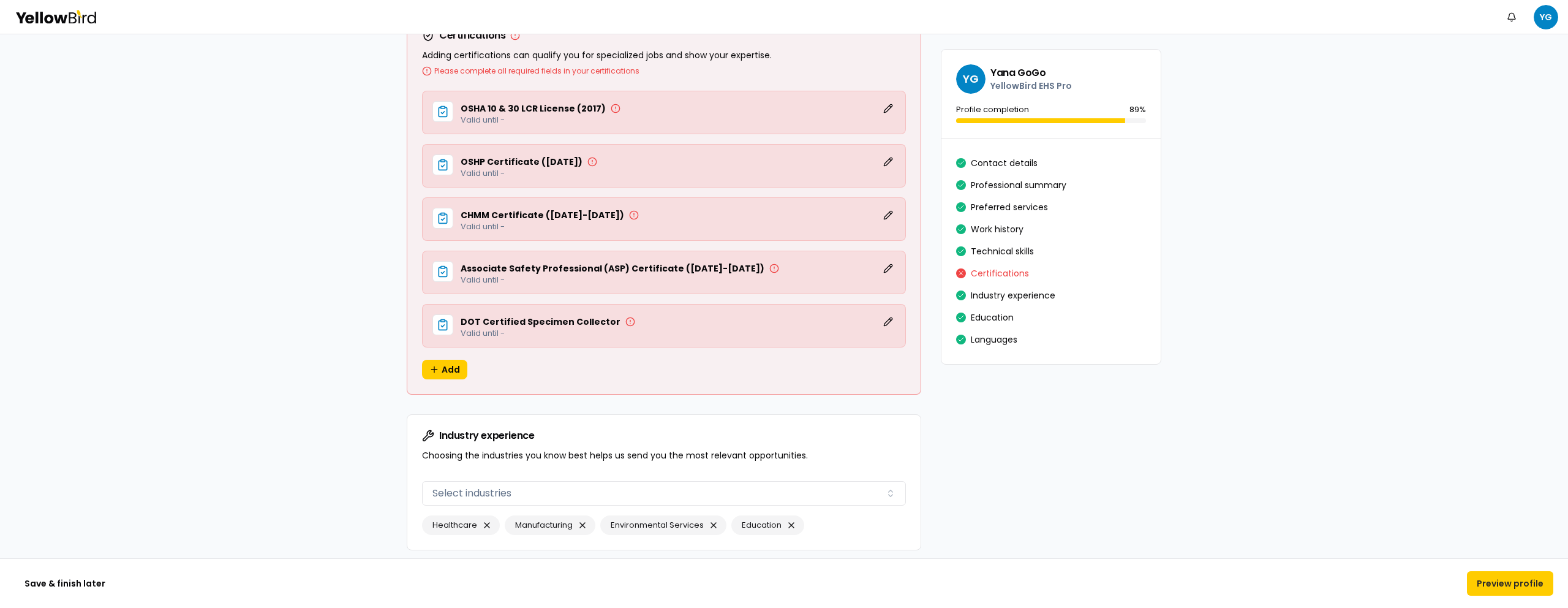
scroll to position [2212, 0]
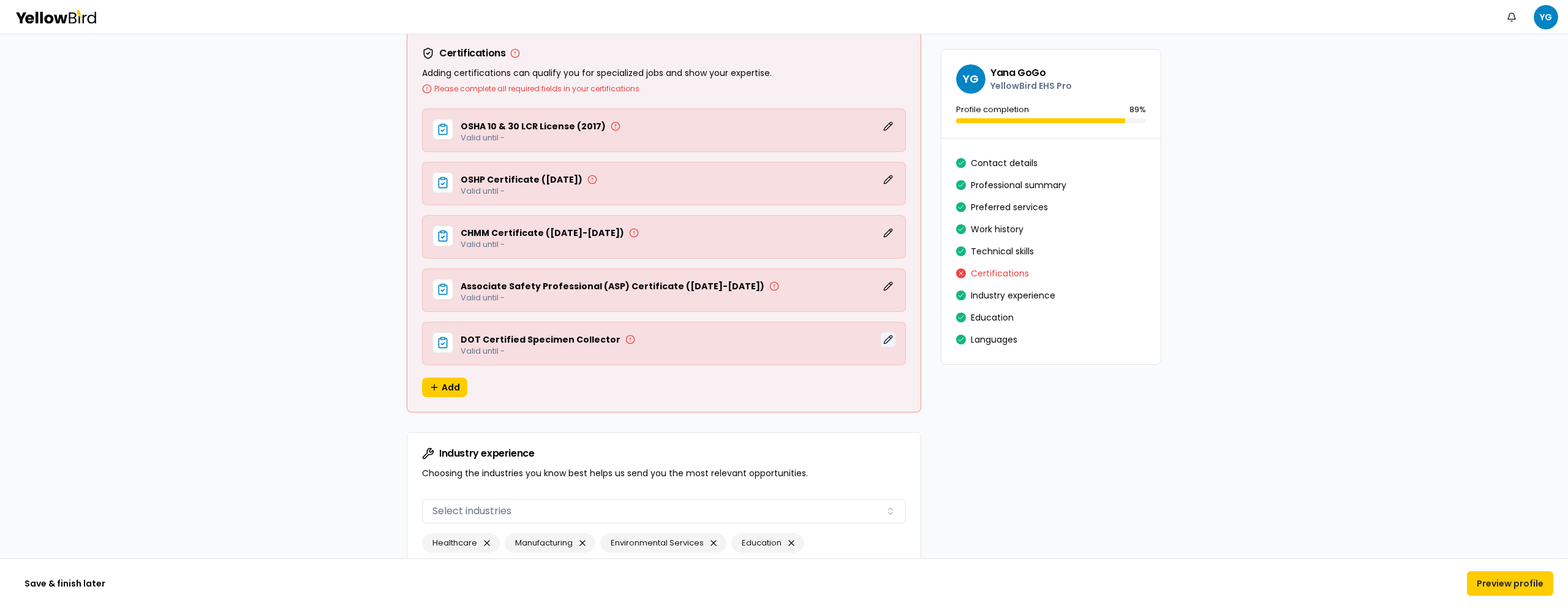
click at [883, 343] on button "Edit" at bounding box center [888, 339] width 15 height 15
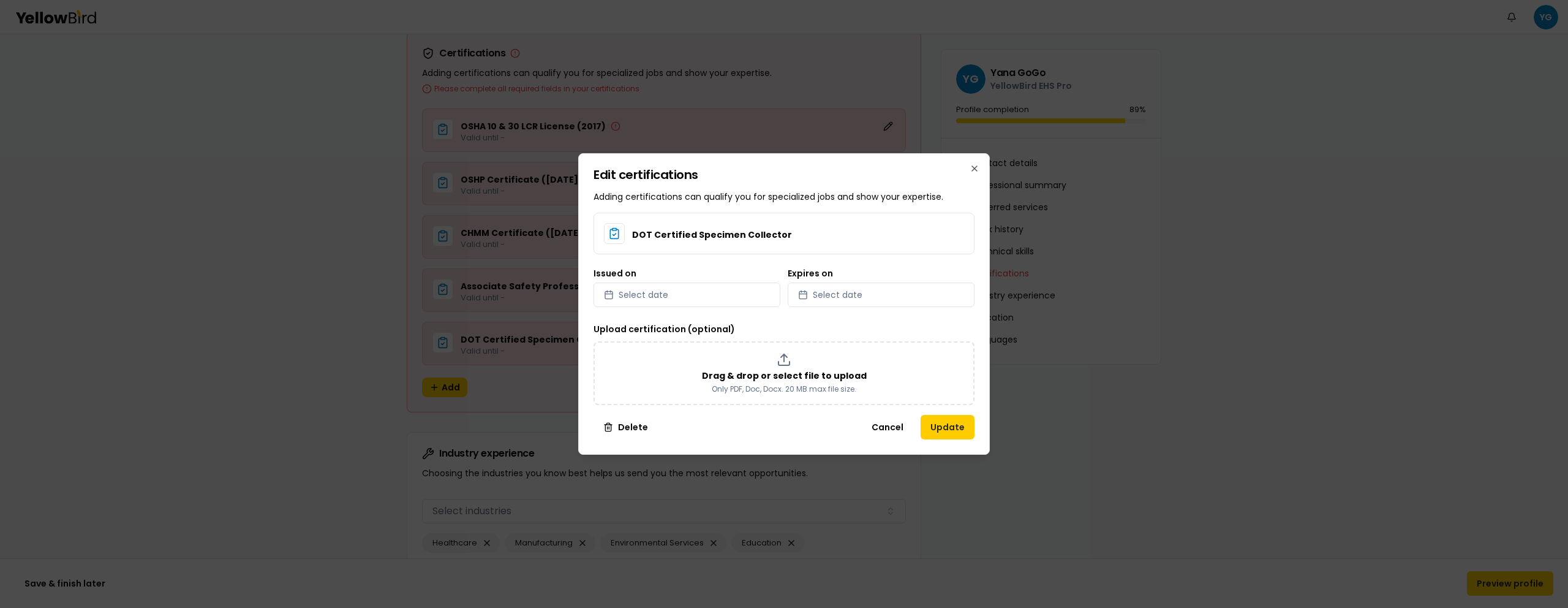
click at [600, 423] on button "Delete" at bounding box center [626, 427] width 64 height 25
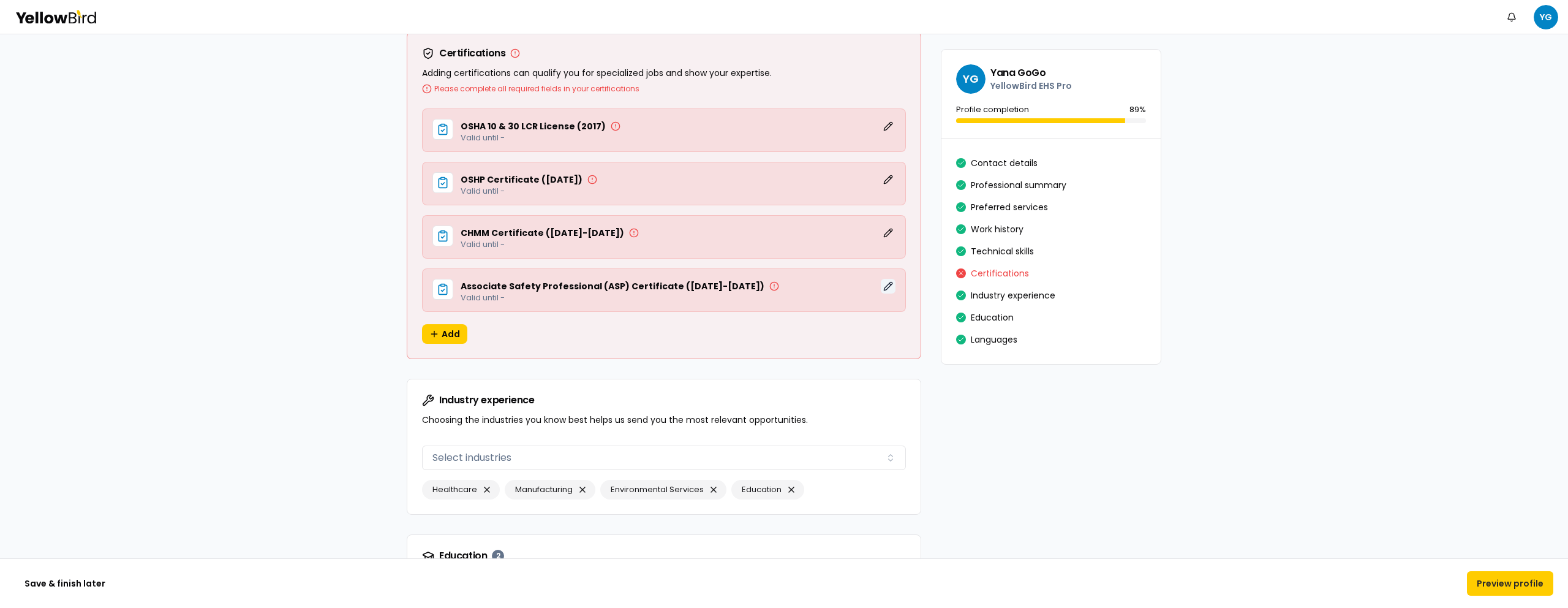
click at [883, 290] on button "Edit" at bounding box center [888, 286] width 15 height 15
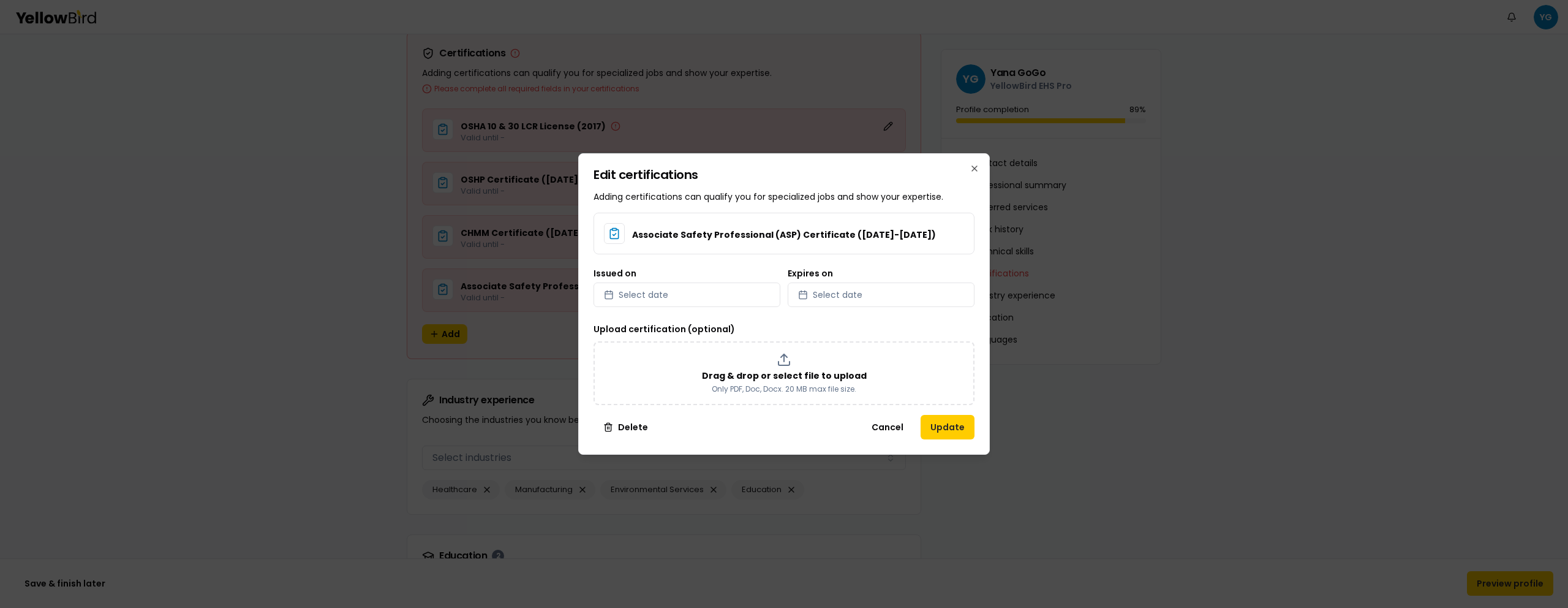
click at [608, 429] on button "Delete" at bounding box center [626, 427] width 64 height 25
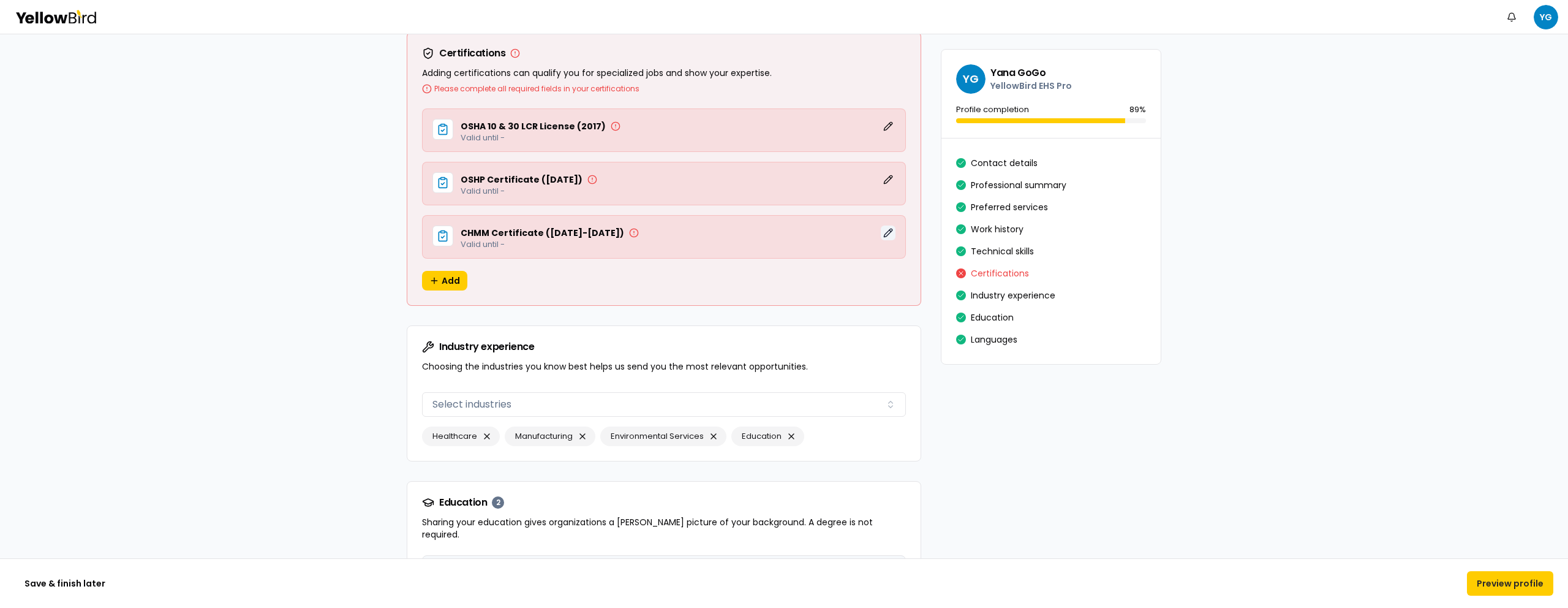
click at [888, 237] on button "Edit" at bounding box center [888, 233] width 15 height 15
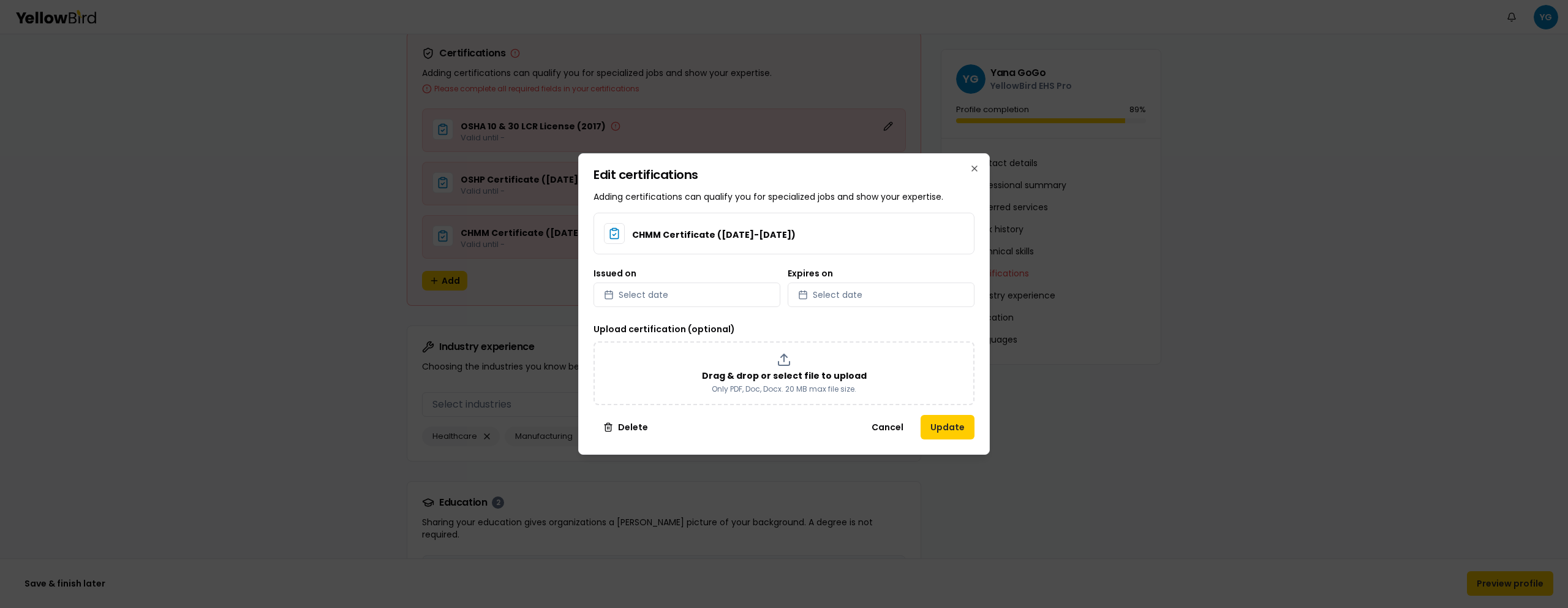
click at [615, 419] on button "Delete" at bounding box center [626, 427] width 64 height 25
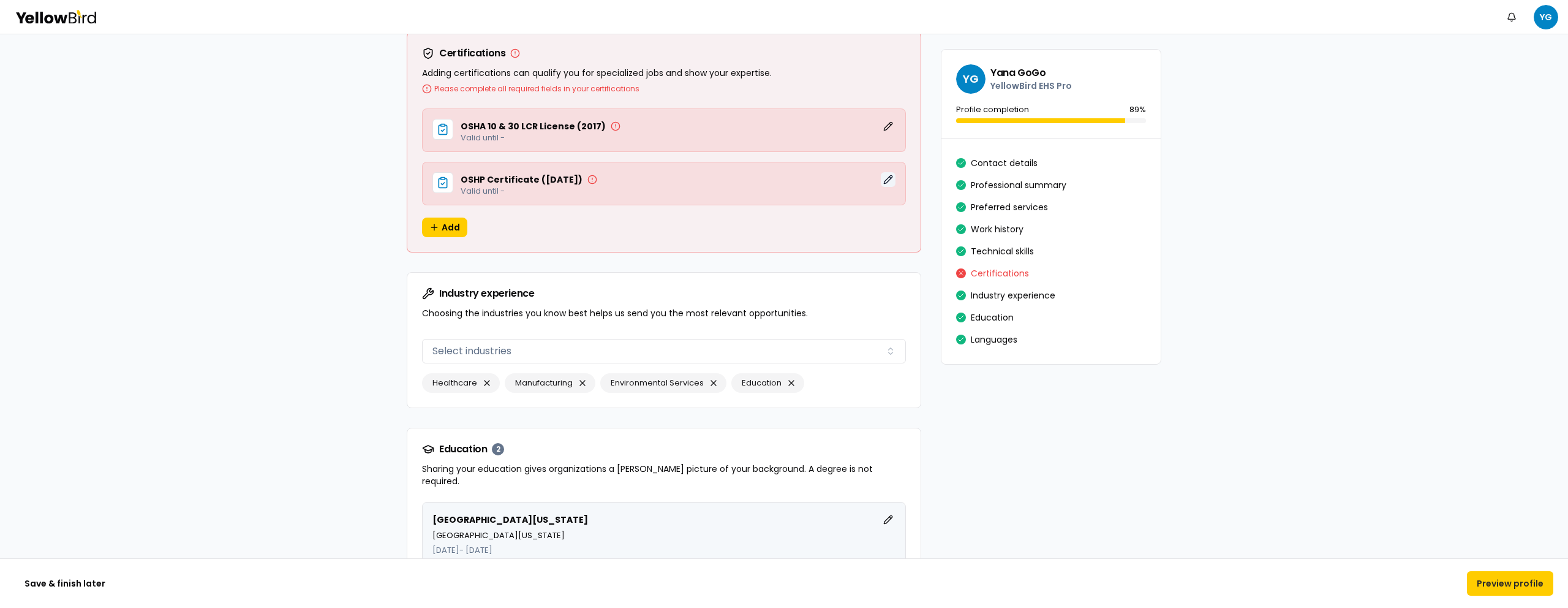
click at [882, 179] on button "Edit" at bounding box center [888, 180] width 15 height 15
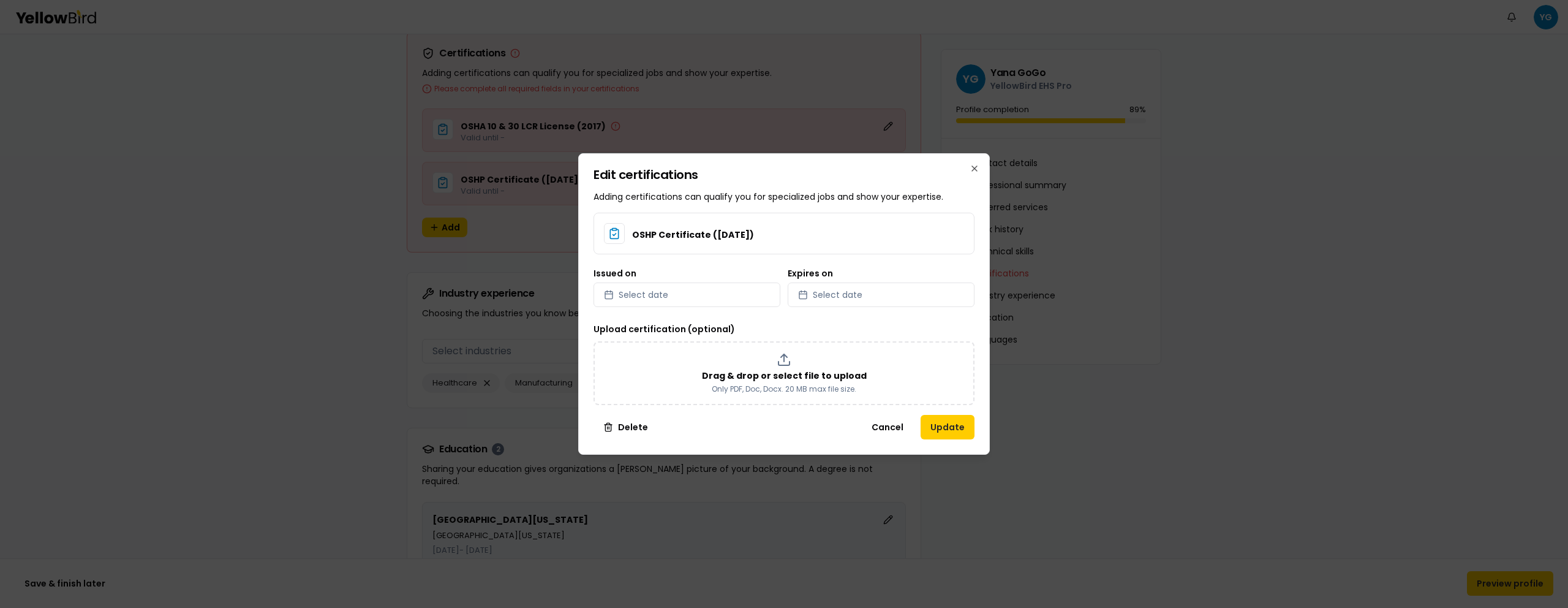
drag, startPoint x: 626, startPoint y: 426, endPoint x: 626, endPoint y: 389, distance: 37.0
click at [626, 426] on button "Delete" at bounding box center [626, 427] width 64 height 25
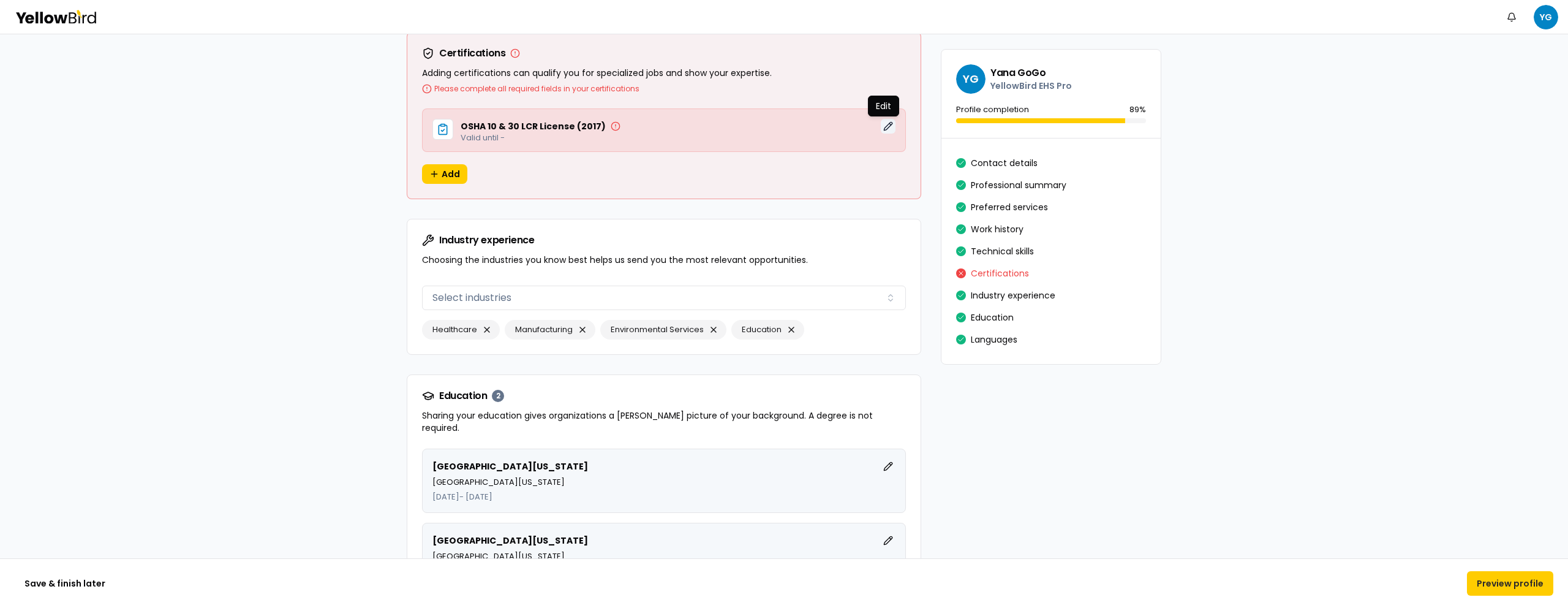
click at [888, 124] on button "Edit" at bounding box center [888, 126] width 15 height 15
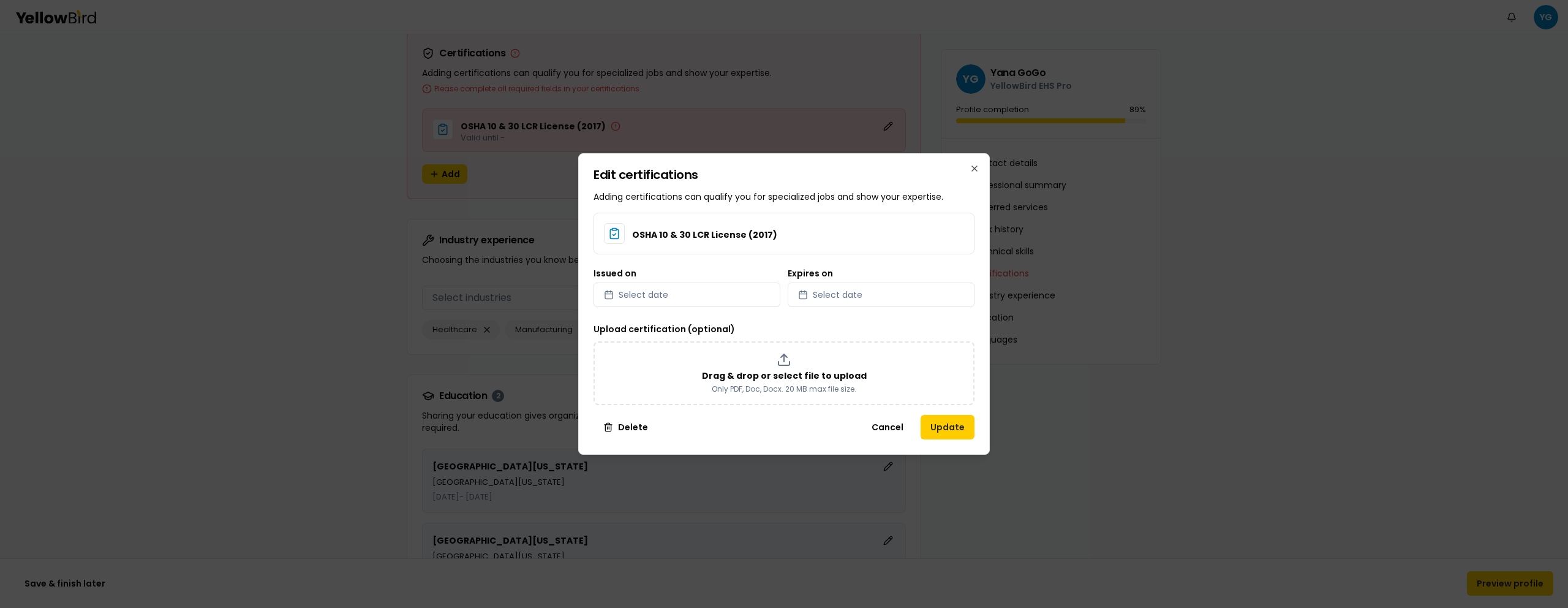
drag, startPoint x: 627, startPoint y: 426, endPoint x: 609, endPoint y: 363, distance: 65.5
click at [628, 426] on button "Delete" at bounding box center [626, 427] width 64 height 25
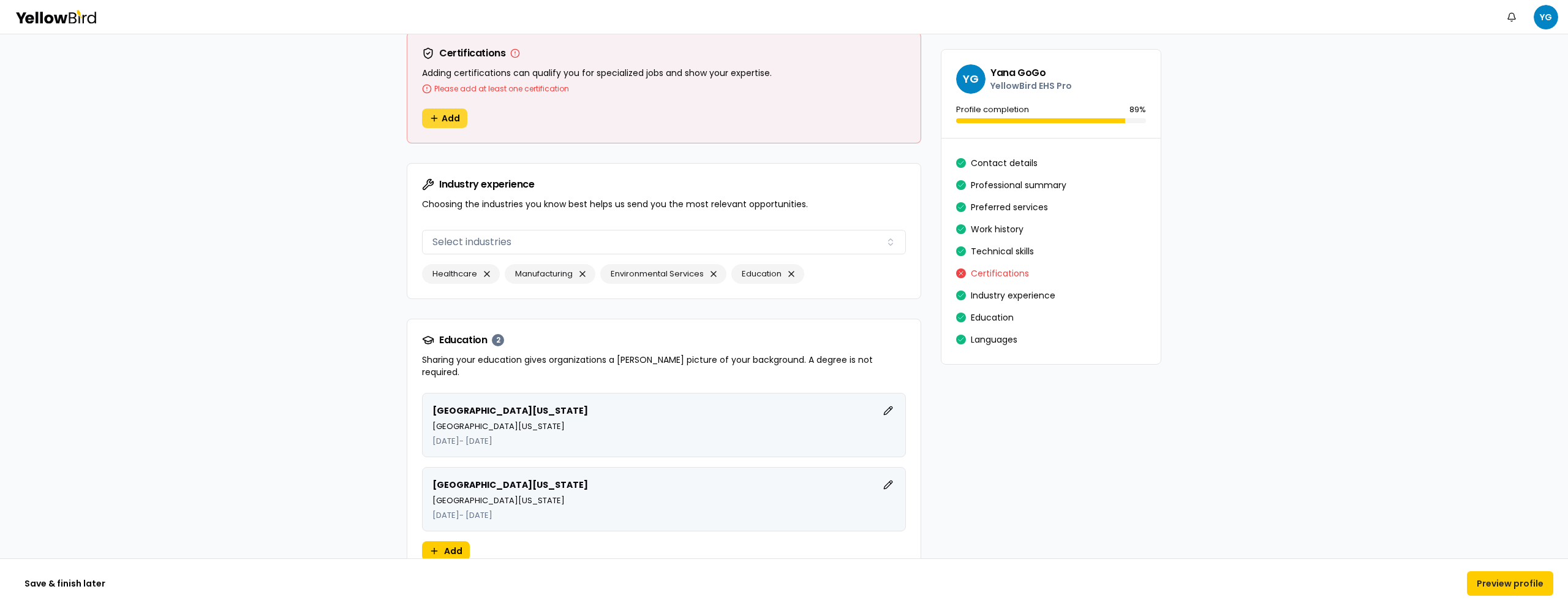
click at [440, 111] on button "Add" at bounding box center [444, 118] width 45 height 19
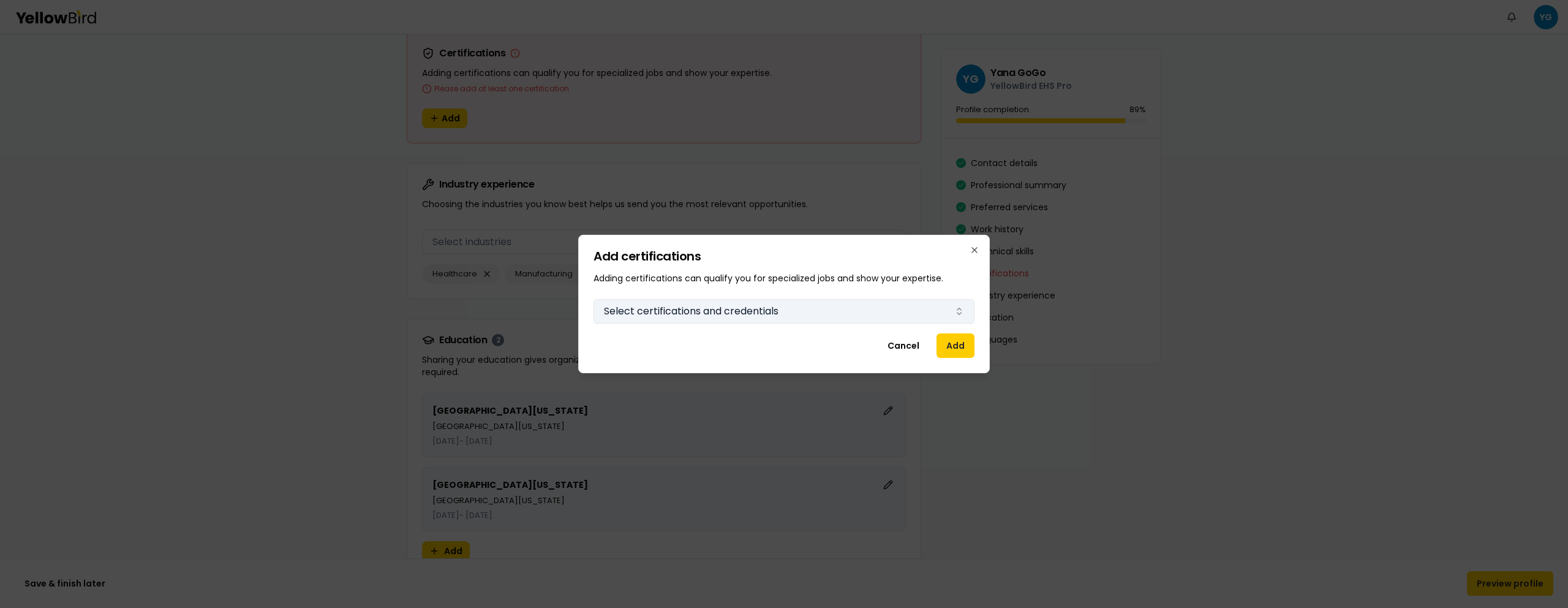
click at [871, 301] on button "Select certifications and credentials" at bounding box center [784, 311] width 381 height 25
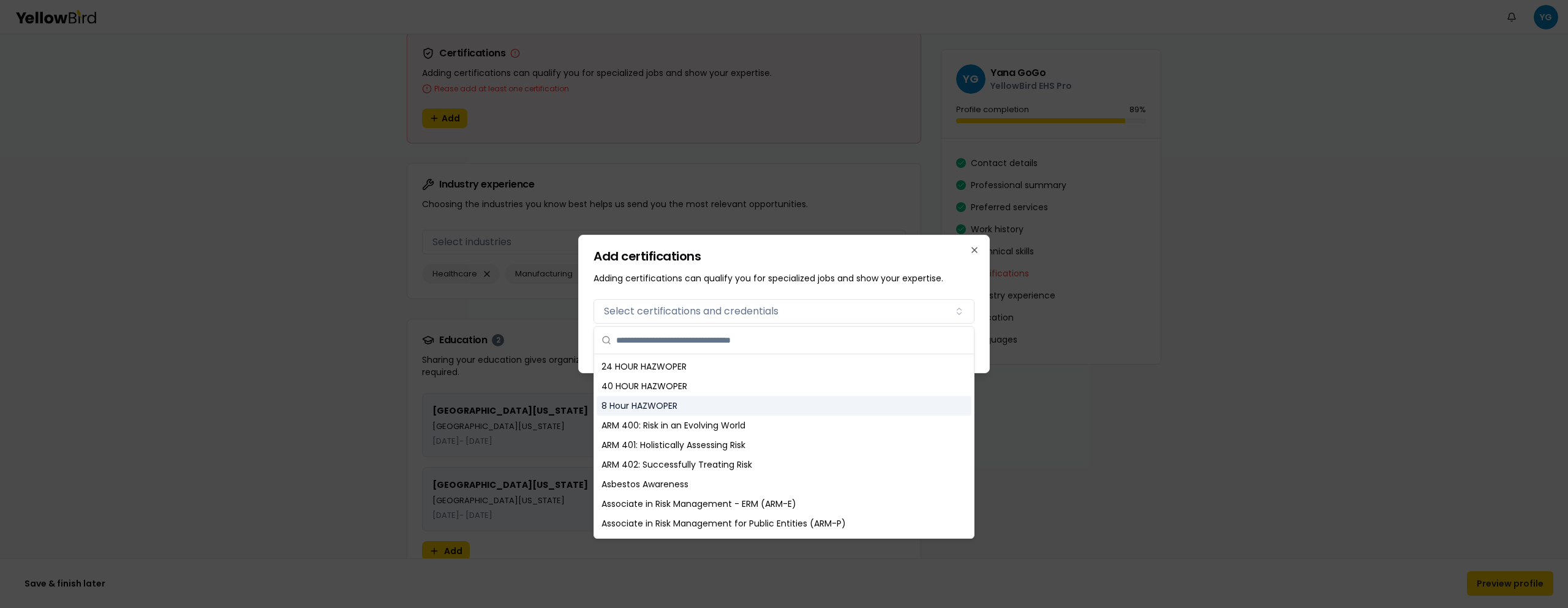
click at [730, 399] on div "8 Hour HAZWOPER" at bounding box center [784, 405] width 375 height 19
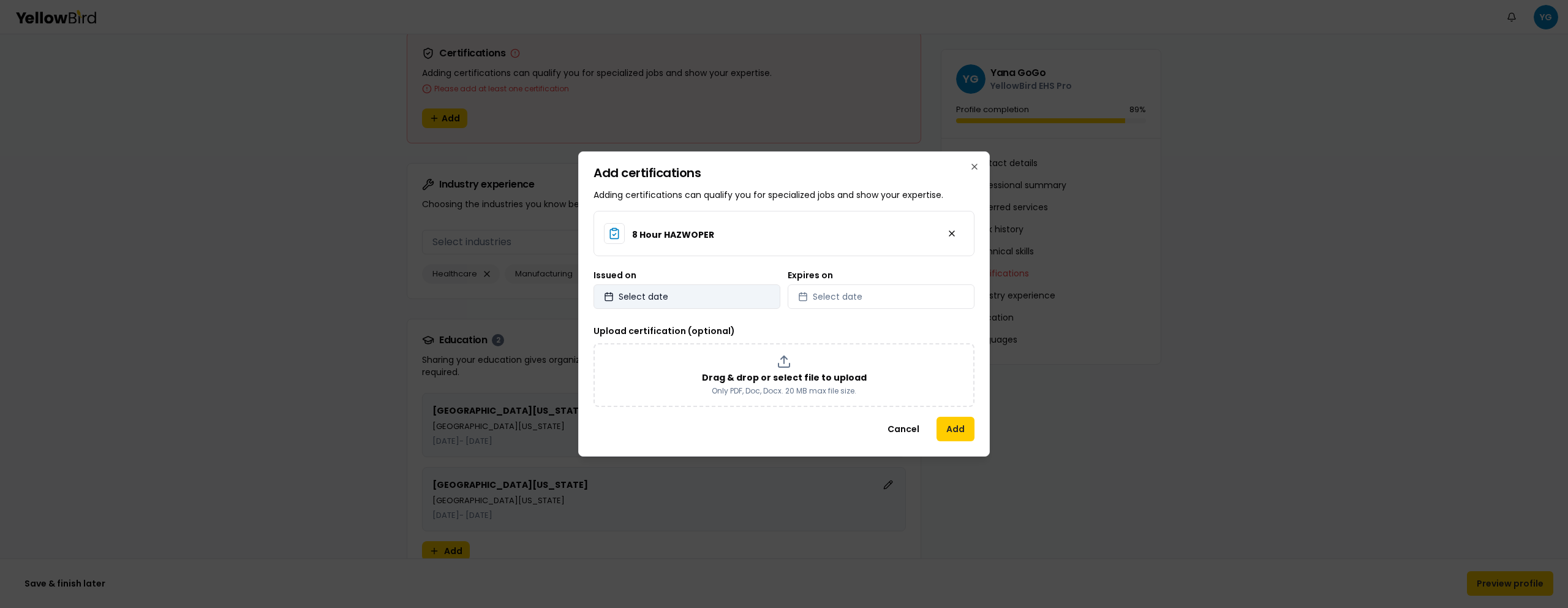
click at [743, 285] on button "Select date" at bounding box center [686, 297] width 187 height 25
select select "*"
select select "****"
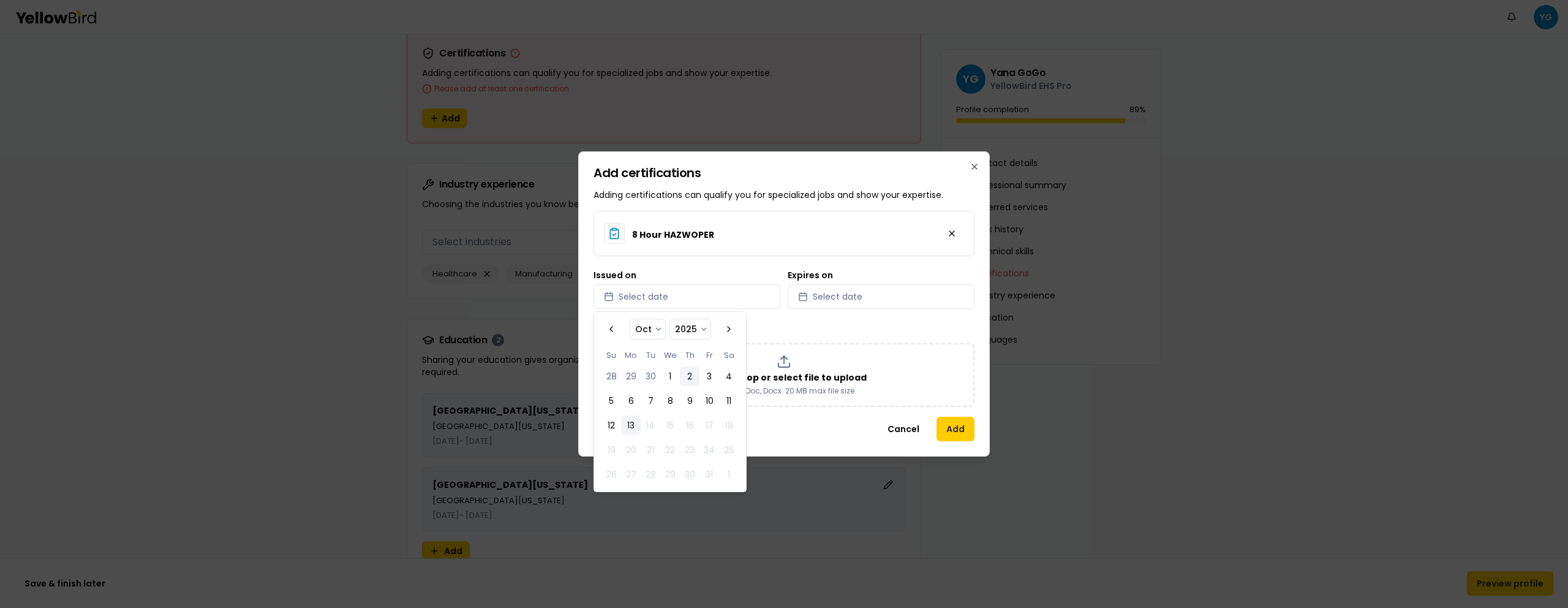
click at [685, 379] on button "2" at bounding box center [689, 376] width 19 height 19
select select "*"
select select "****"
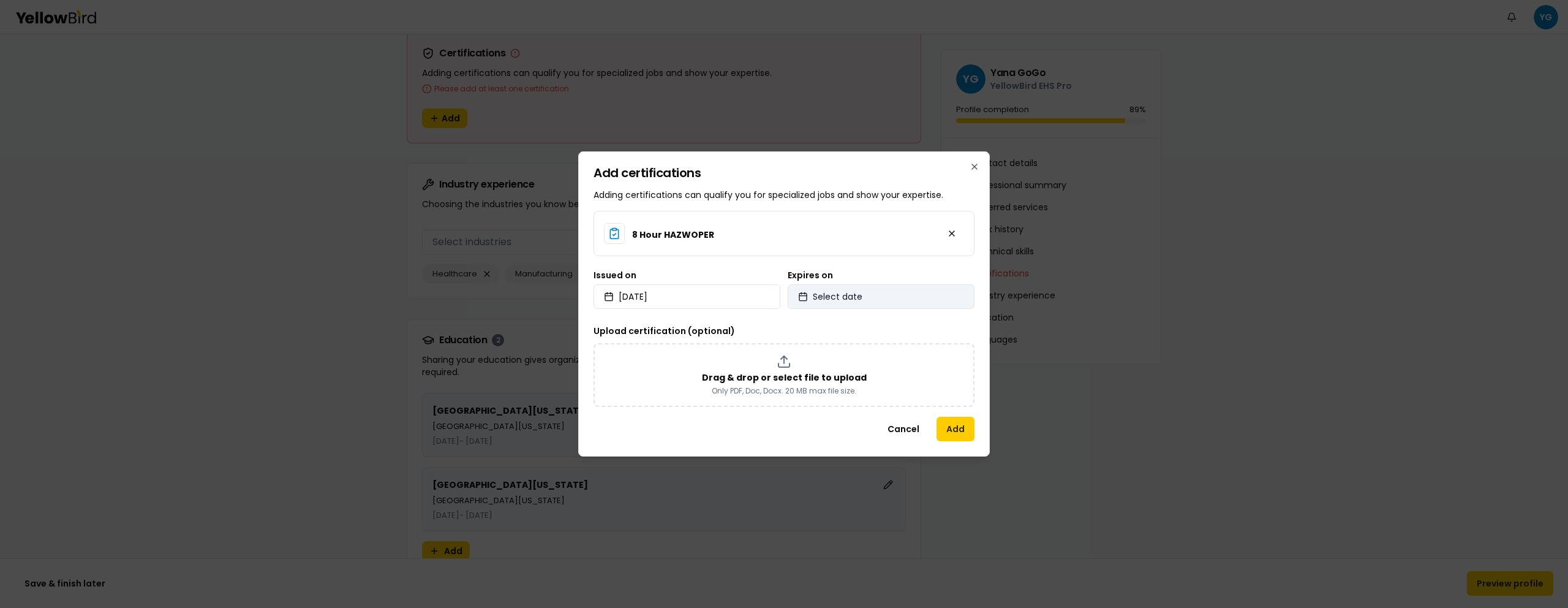
click at [858, 292] on span "Select date" at bounding box center [837, 296] width 50 height 12
select select "*"
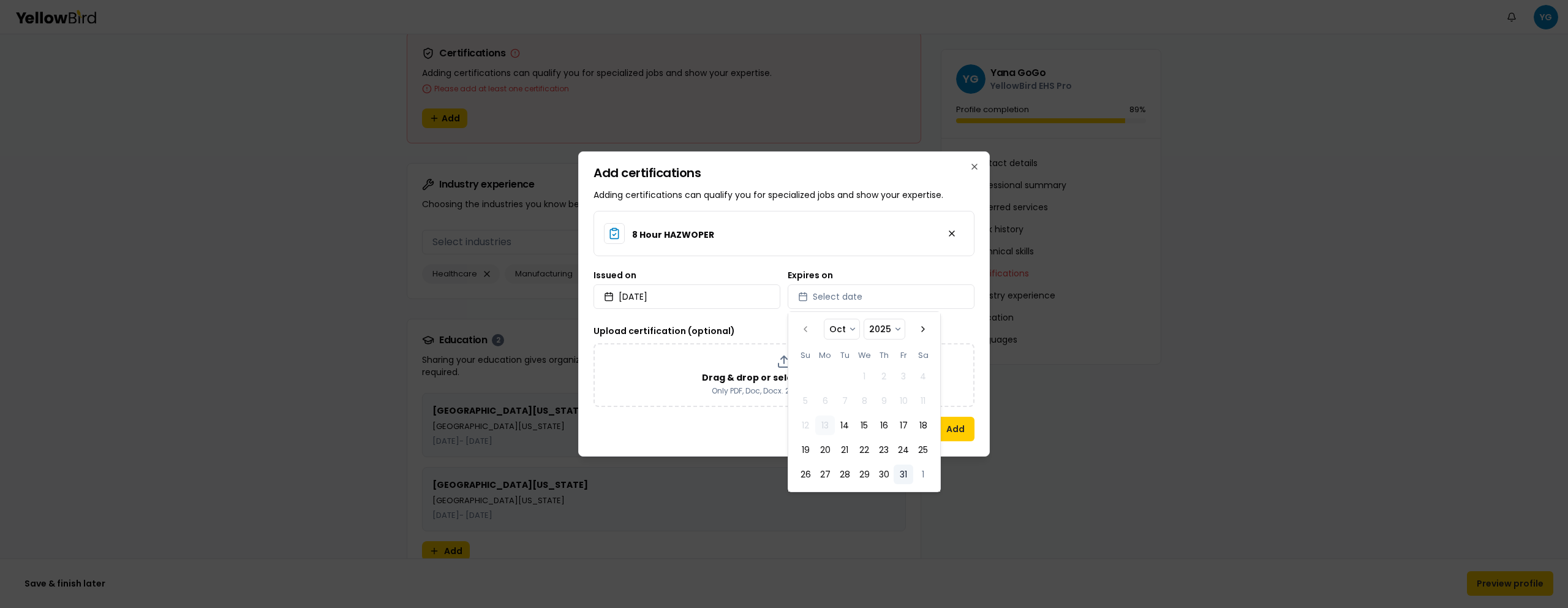
click at [907, 475] on button "31" at bounding box center [903, 474] width 19 height 19
select select "*"
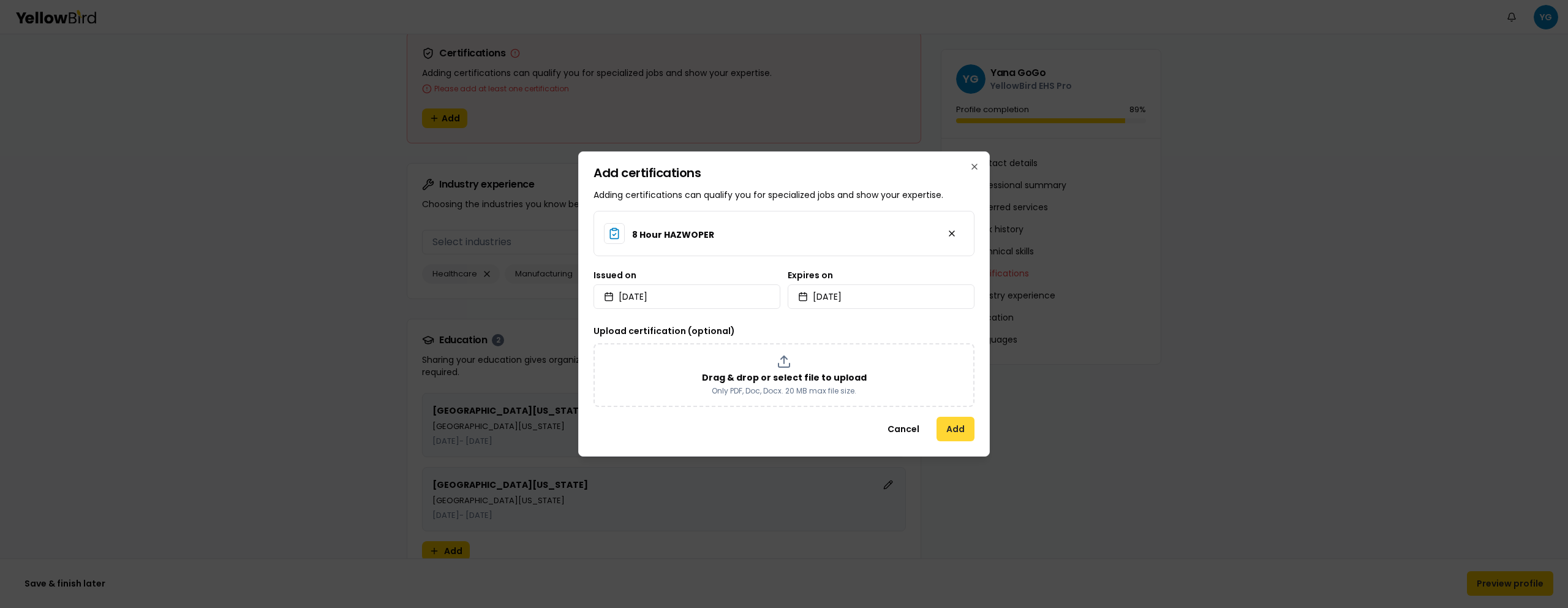
click at [961, 426] on button "Add" at bounding box center [955, 428] width 38 height 25
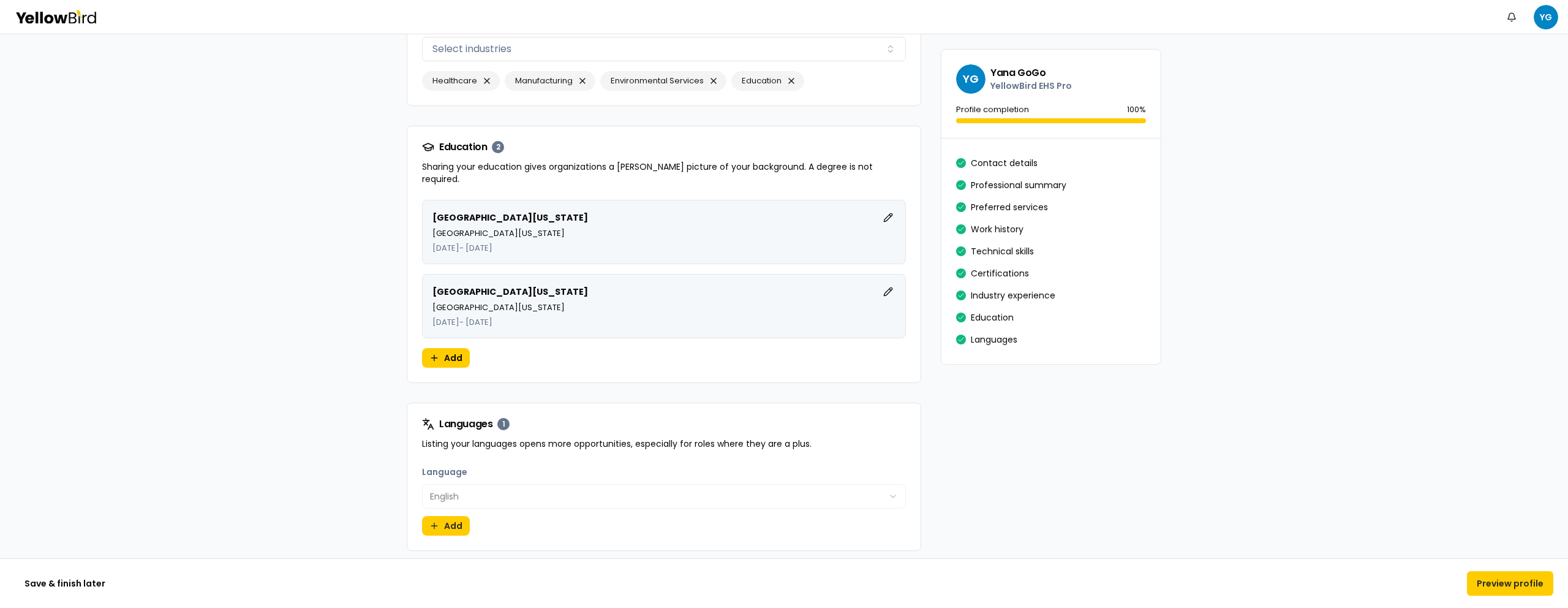
scroll to position [2465, 0]
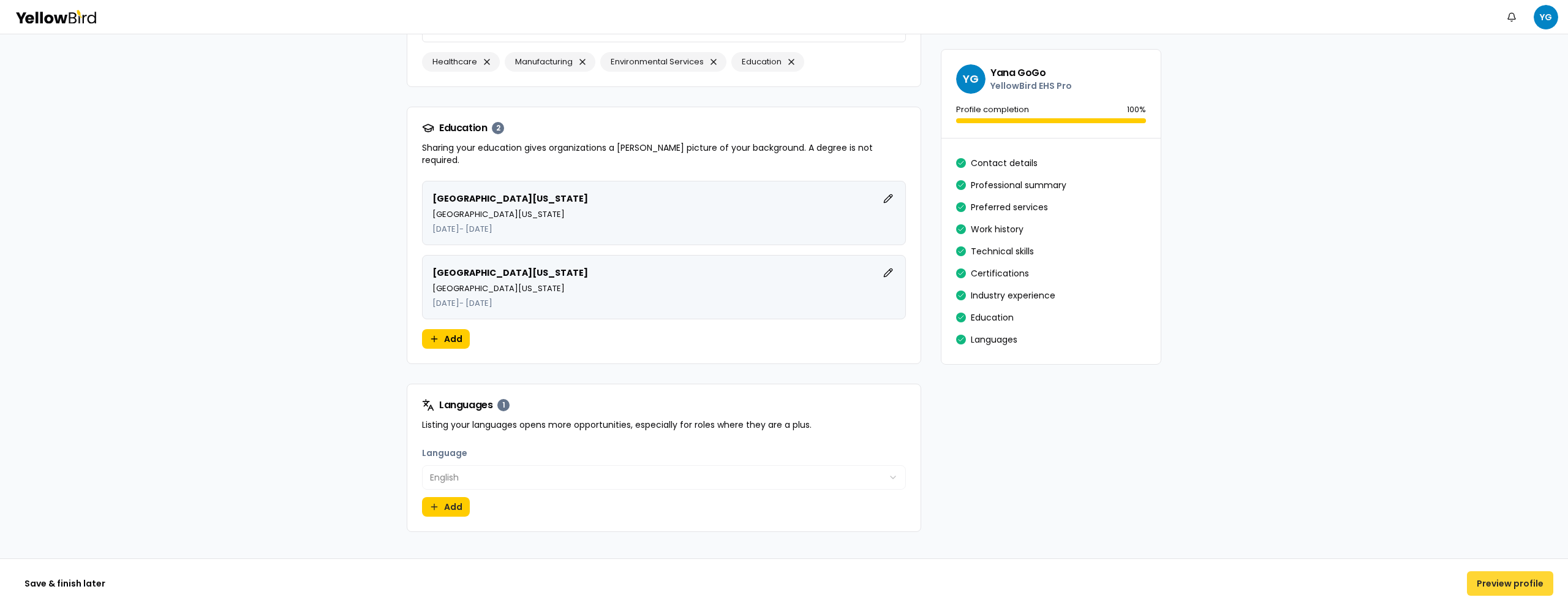
click at [1486, 575] on button "Preview profile" at bounding box center [1511, 583] width 87 height 25
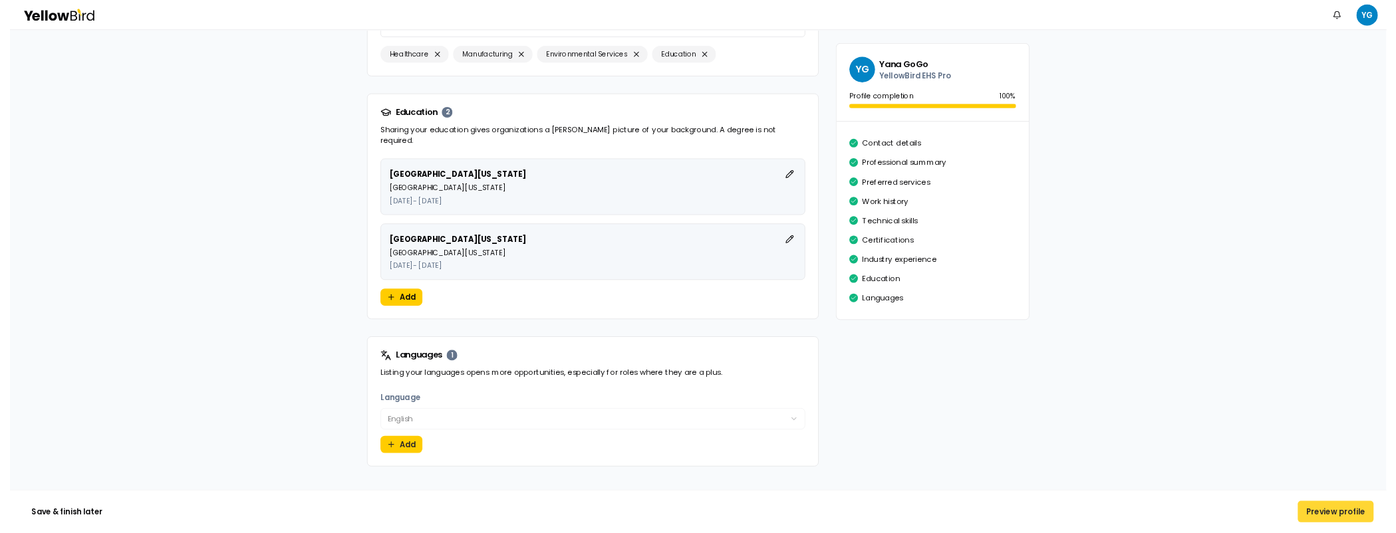
scroll to position [0, 0]
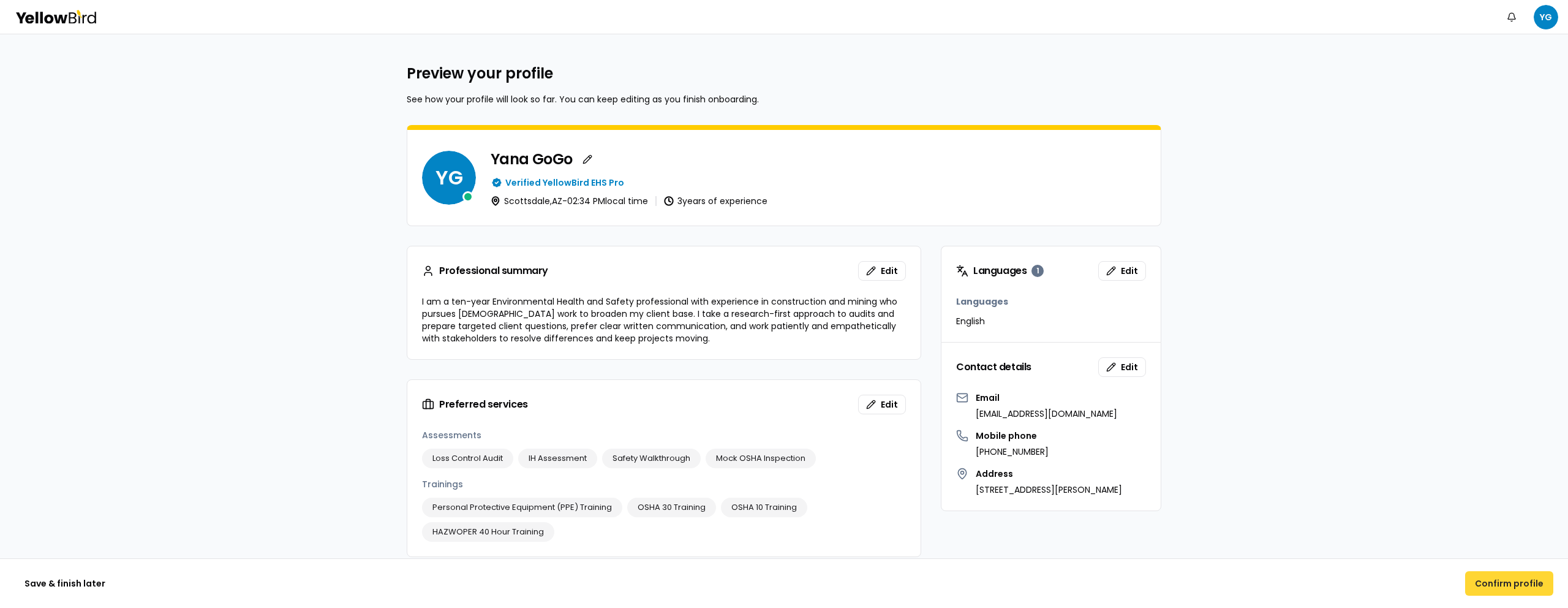
click at [1521, 580] on button "Confirm profile" at bounding box center [1510, 583] width 88 height 25
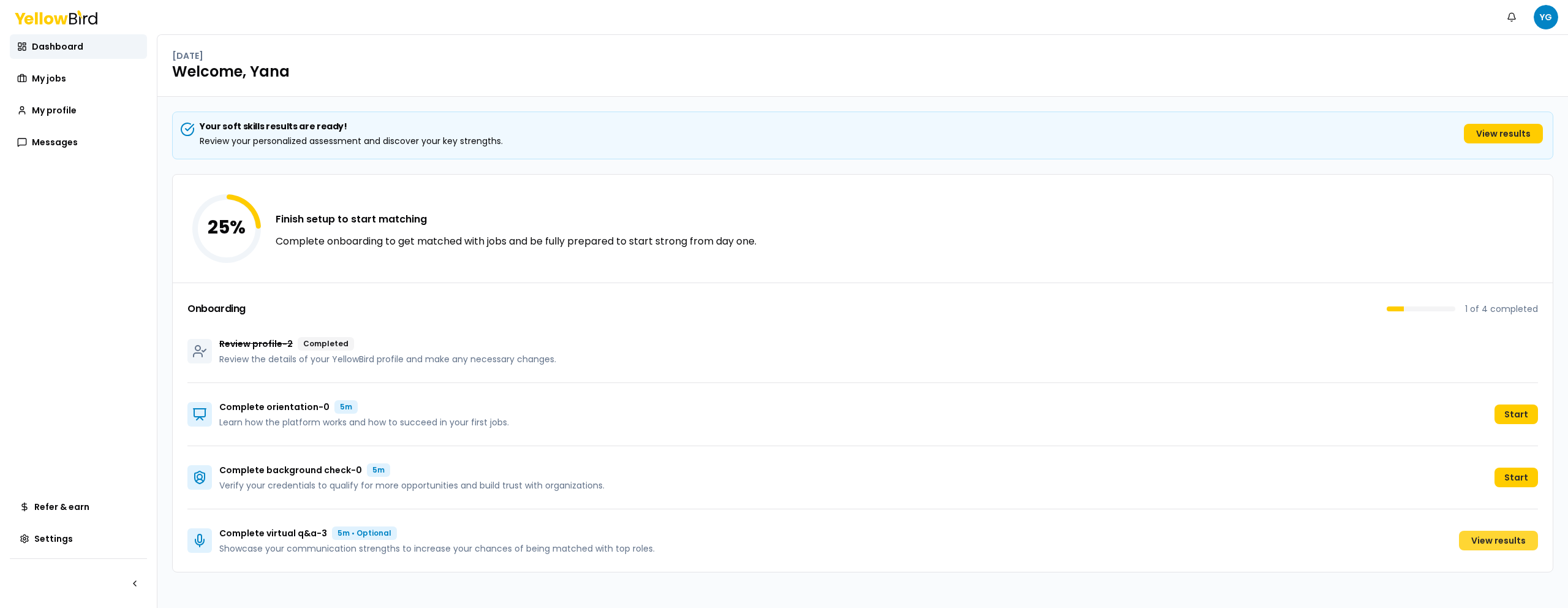
click at [1502, 544] on link "View results" at bounding box center [1499, 540] width 79 height 19
click at [1484, 544] on link "View results" at bounding box center [1499, 540] width 79 height 19
click at [1492, 548] on link "View results" at bounding box center [1499, 540] width 79 height 19
click at [1475, 139] on link "View results" at bounding box center [1504, 133] width 79 height 19
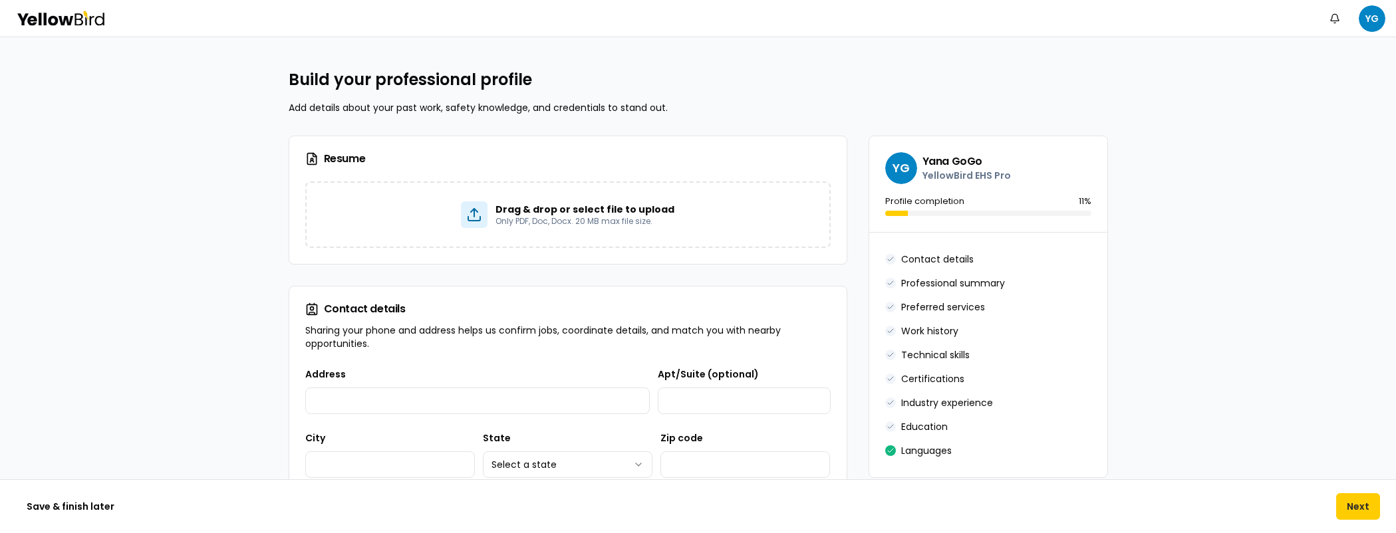
click at [67, 13] on icon at bounding box center [61, 18] width 90 height 15
click at [43, 26] on div "Notifications YG" at bounding box center [698, 18] width 1396 height 37
click at [86, 508] on button "Save & finish later" at bounding box center [70, 506] width 109 height 27
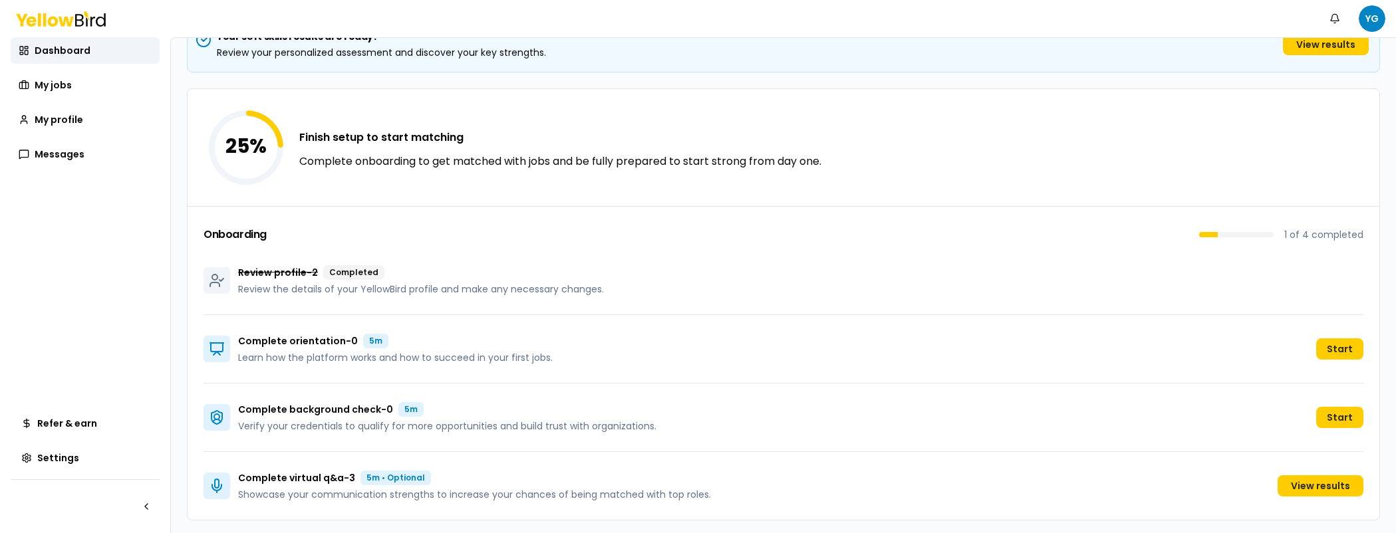
scroll to position [104, 0]
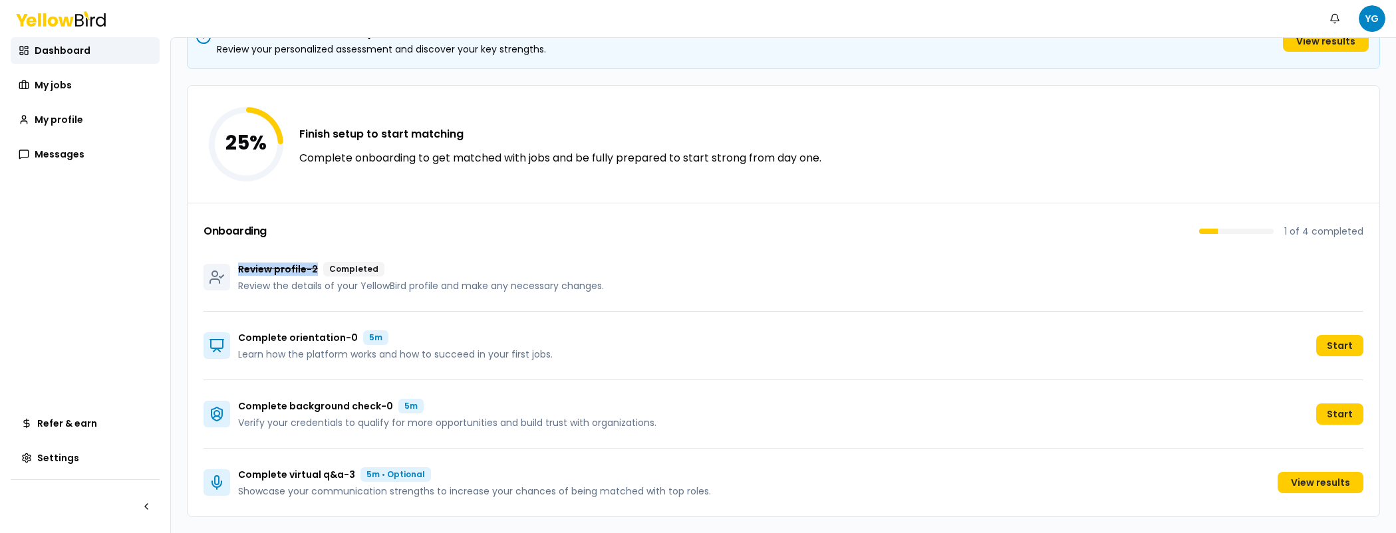
drag, startPoint x: 237, startPoint y: 272, endPoint x: 317, endPoint y: 274, distance: 79.8
click at [317, 274] on p "Review profile - 2" at bounding box center [278, 269] width 80 height 13
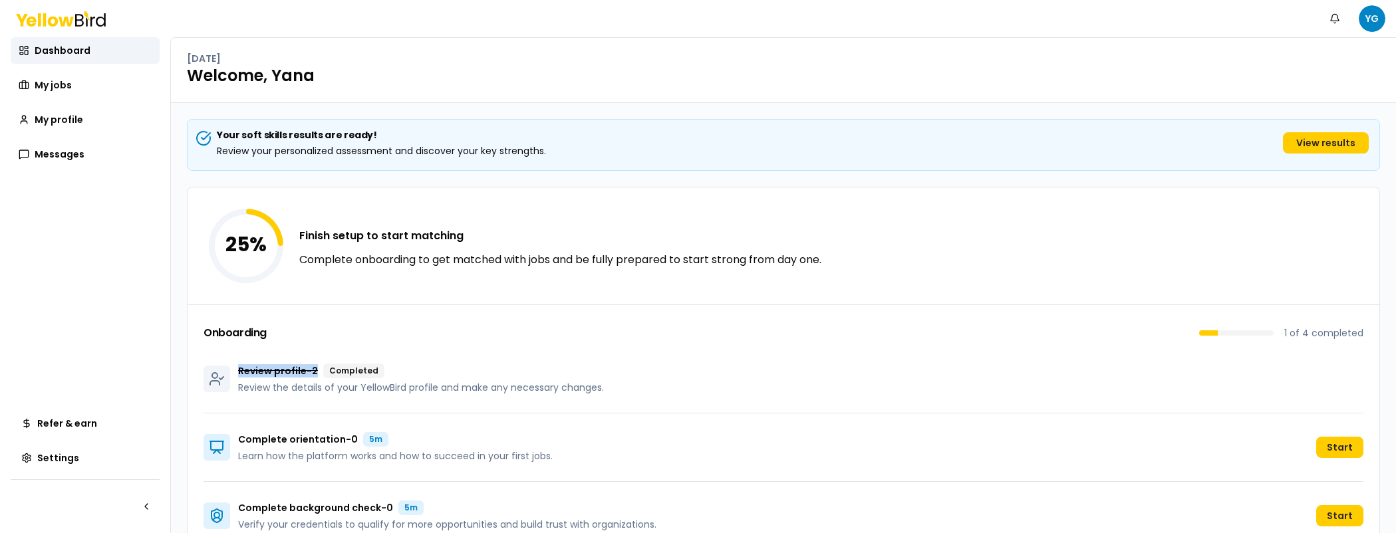
scroll to position [0, 0]
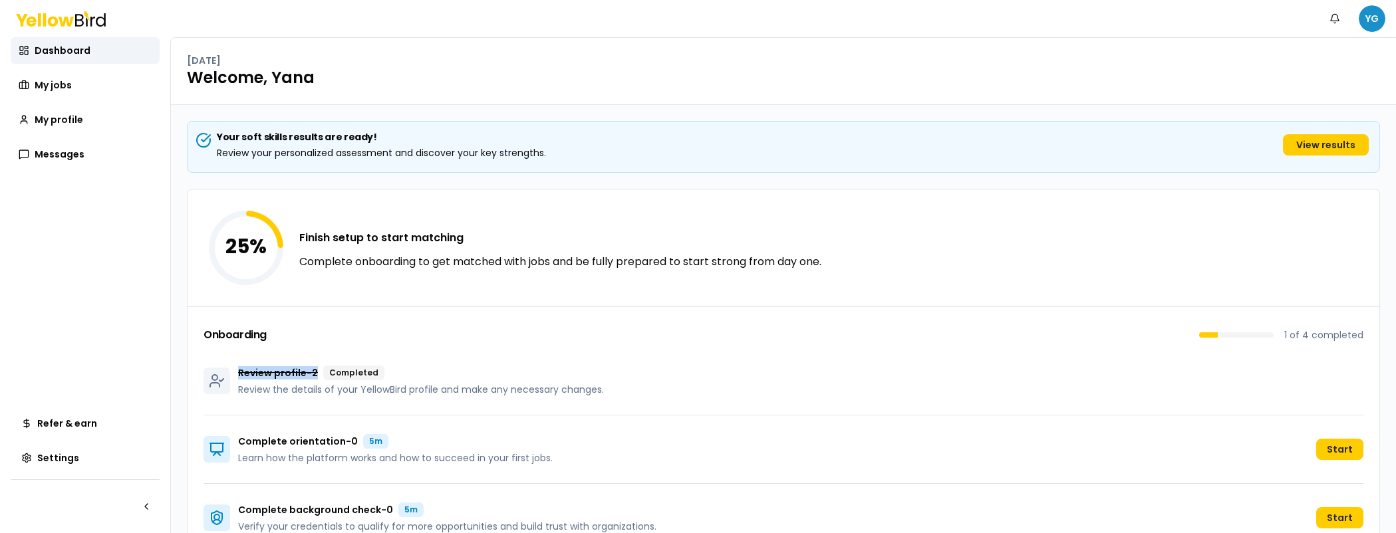
click at [1382, 23] on html "Notifications YG Dashboard My jobs My profile Messages Refer & earn Settings Mo…" at bounding box center [698, 266] width 1396 height 533
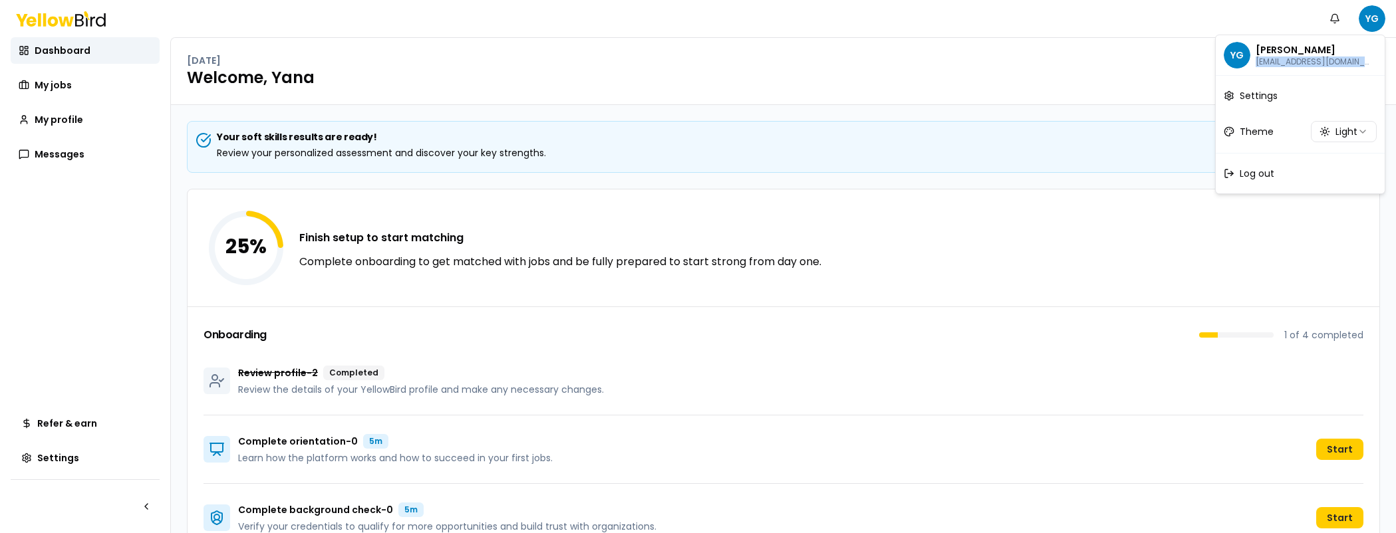
drag, startPoint x: 1256, startPoint y: 62, endPoint x: 1363, endPoint y: 64, distance: 106.4
click at [1363, 64] on p "aryckman+pro-10-13-2025_2@goyellowbird.com" at bounding box center [1314, 62] width 117 height 11
copy p "aryckman+pro-10-13-2025"
click at [1369, 22] on html "Notifications YG Dashboard My jobs My profile Messages Refer & earn Settings Mo…" at bounding box center [698, 266] width 1396 height 533
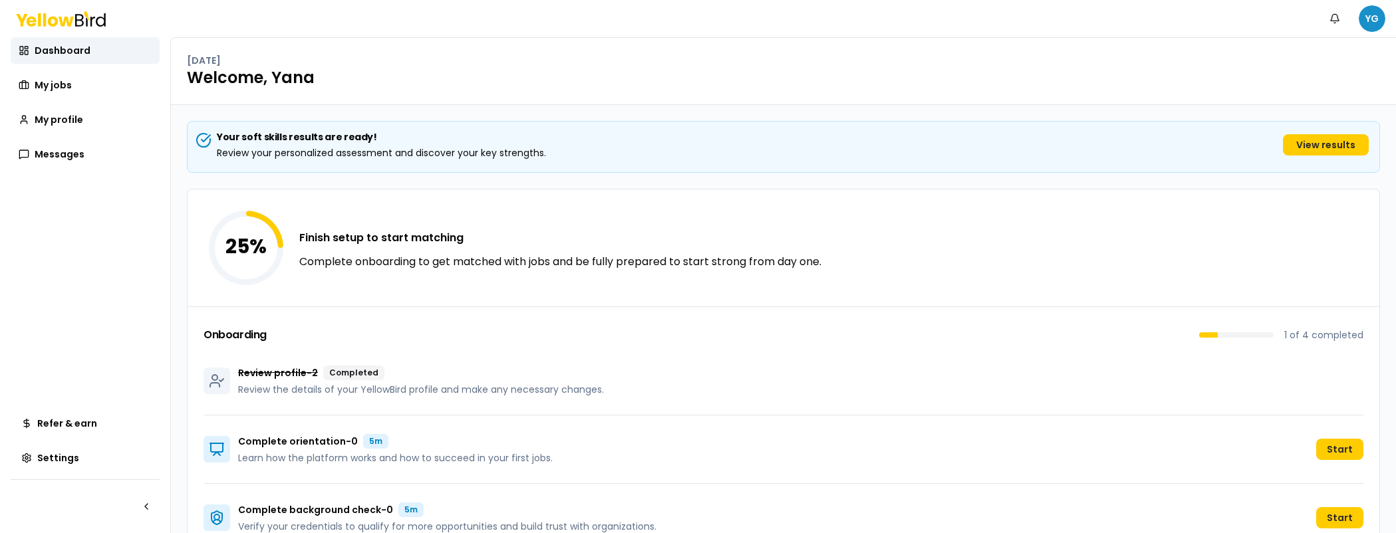
click at [1369, 23] on html "Notifications YG Dashboard My jobs My profile Messages Refer & earn Settings Mo…" at bounding box center [698, 266] width 1396 height 533
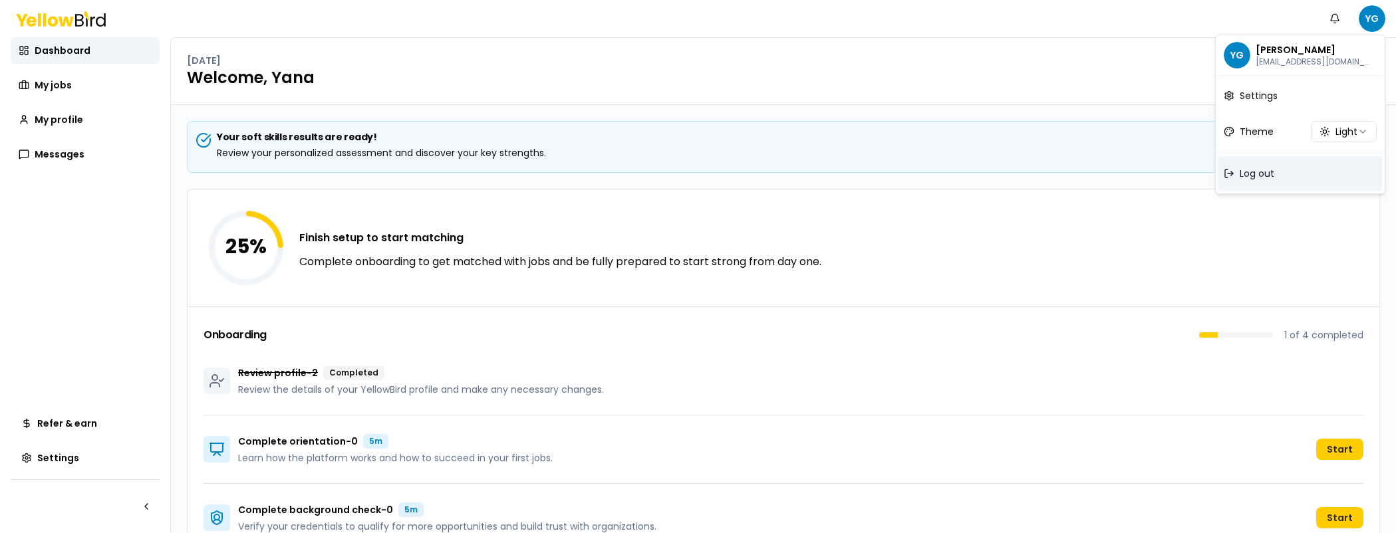
click at [1264, 164] on div "Log out" at bounding box center [1300, 173] width 164 height 35
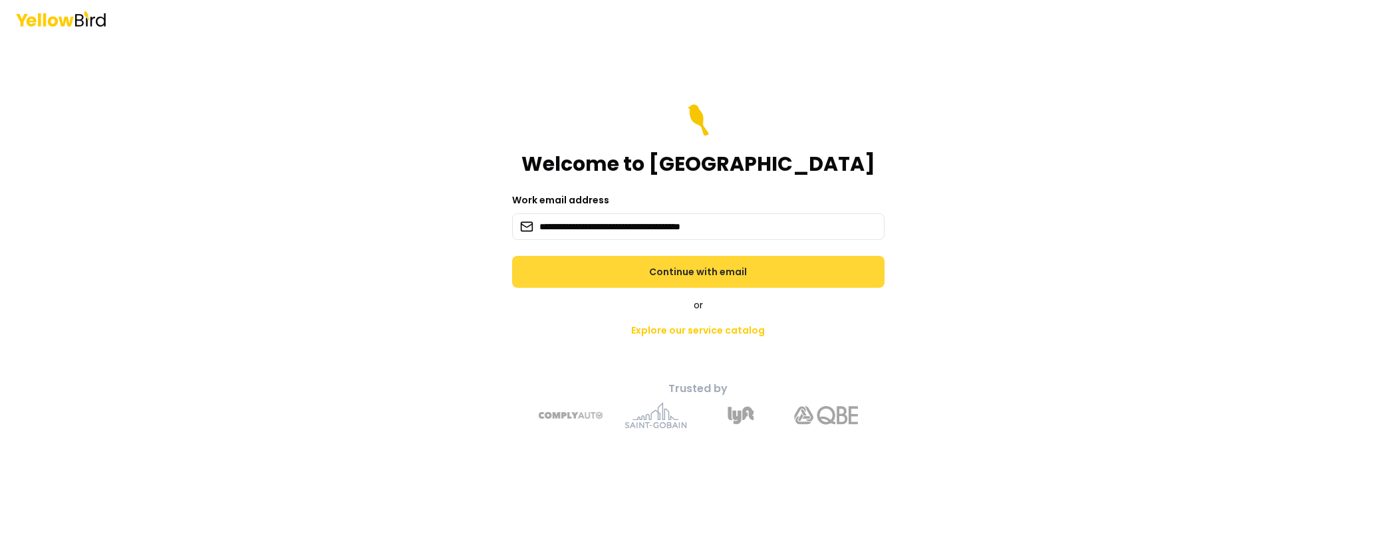
type input "**********"
click at [803, 278] on button "Continue with email" at bounding box center [698, 272] width 372 height 32
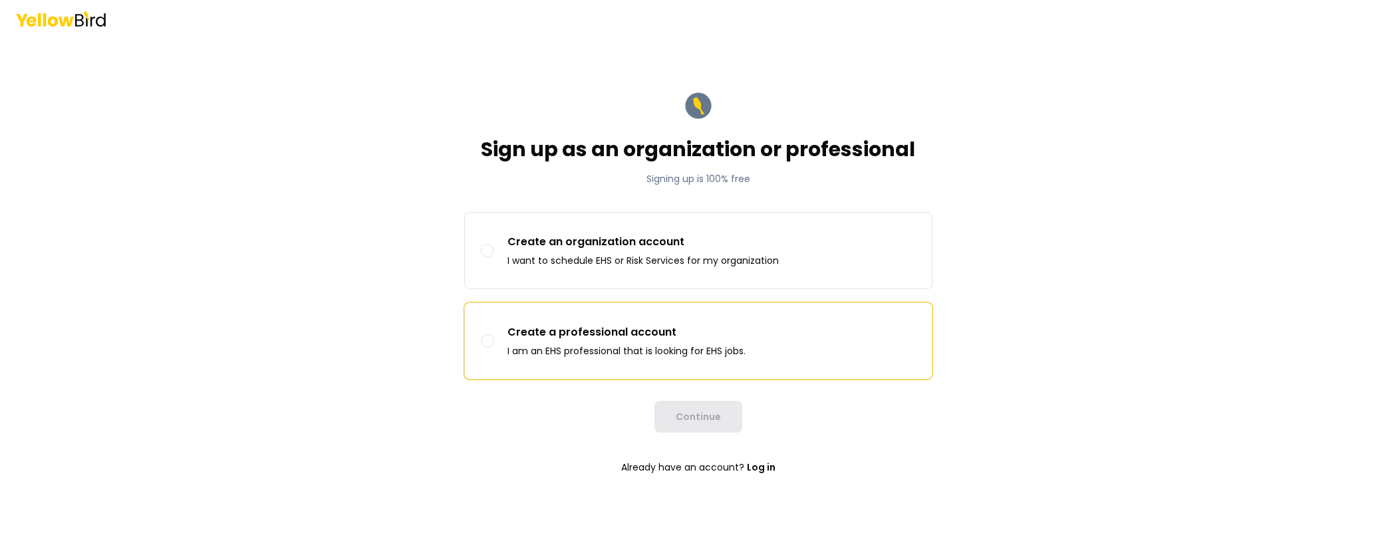
click at [607, 323] on label "Create a professional account I am an EHS professional that is looking for EHS …" at bounding box center [698, 341] width 467 height 76
click at [494, 334] on button "Create a professional account I am an EHS professional that is looking for EHS …" at bounding box center [487, 340] width 13 height 13
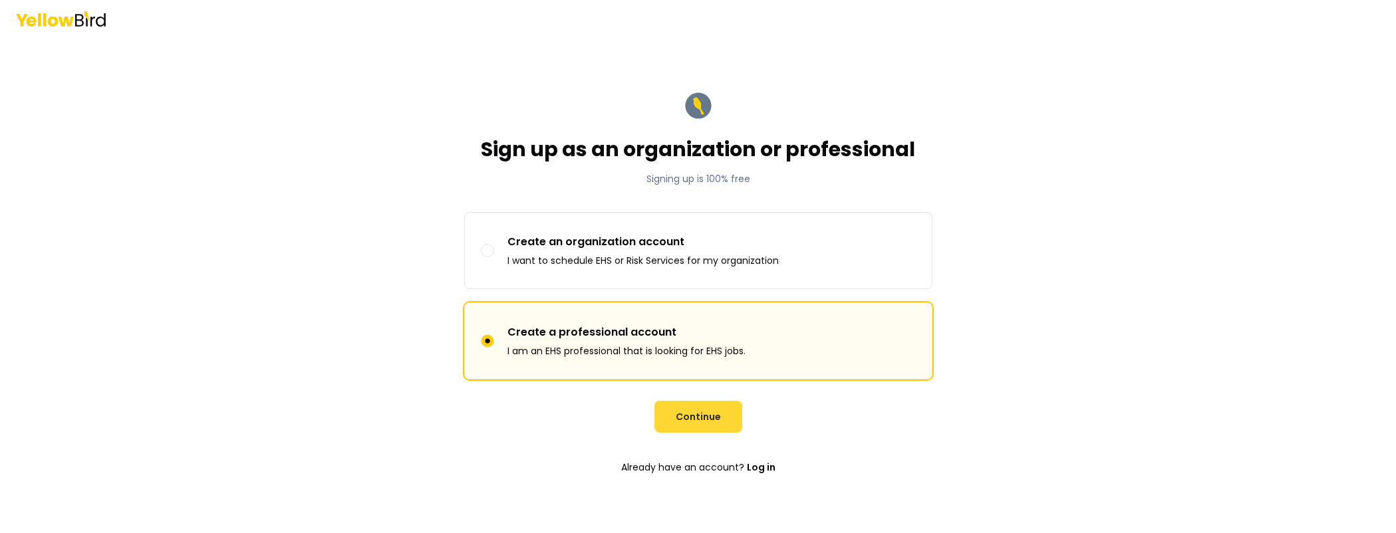
click at [708, 418] on button "Continue" at bounding box center [698, 417] width 88 height 32
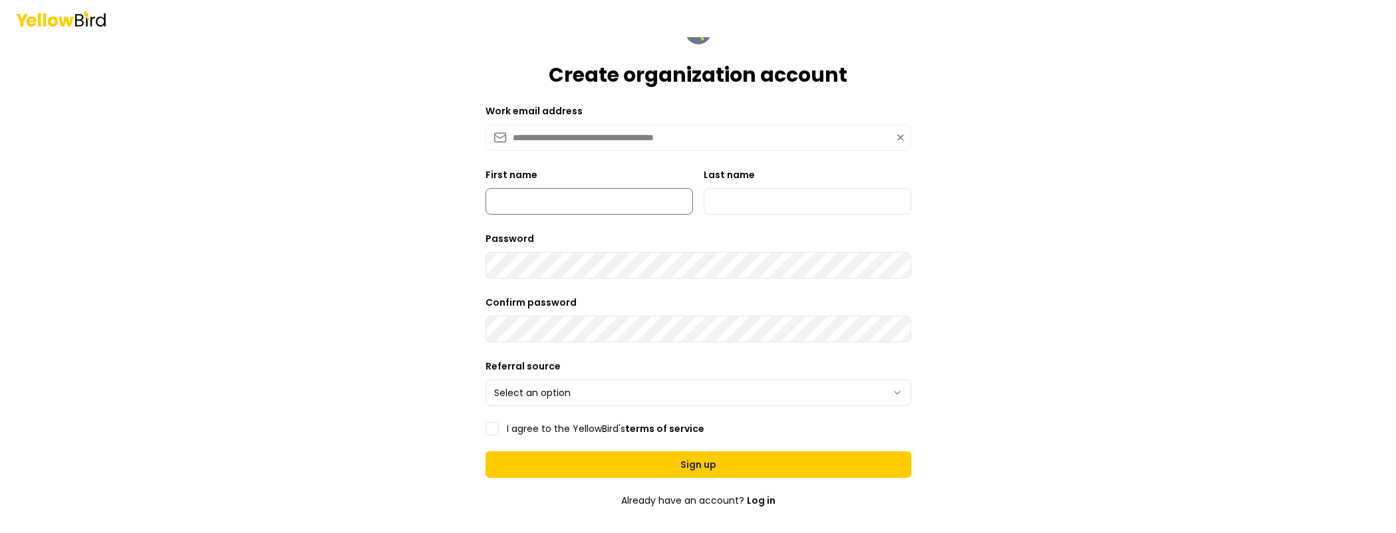
click at [610, 203] on input "First name" at bounding box center [588, 201] width 207 height 27
type input "*****"
type input "*******"
click at [1138, 304] on div "**********" at bounding box center [698, 266] width 1396 height 533
click at [690, 399] on html "**********" at bounding box center [698, 266] width 1396 height 533
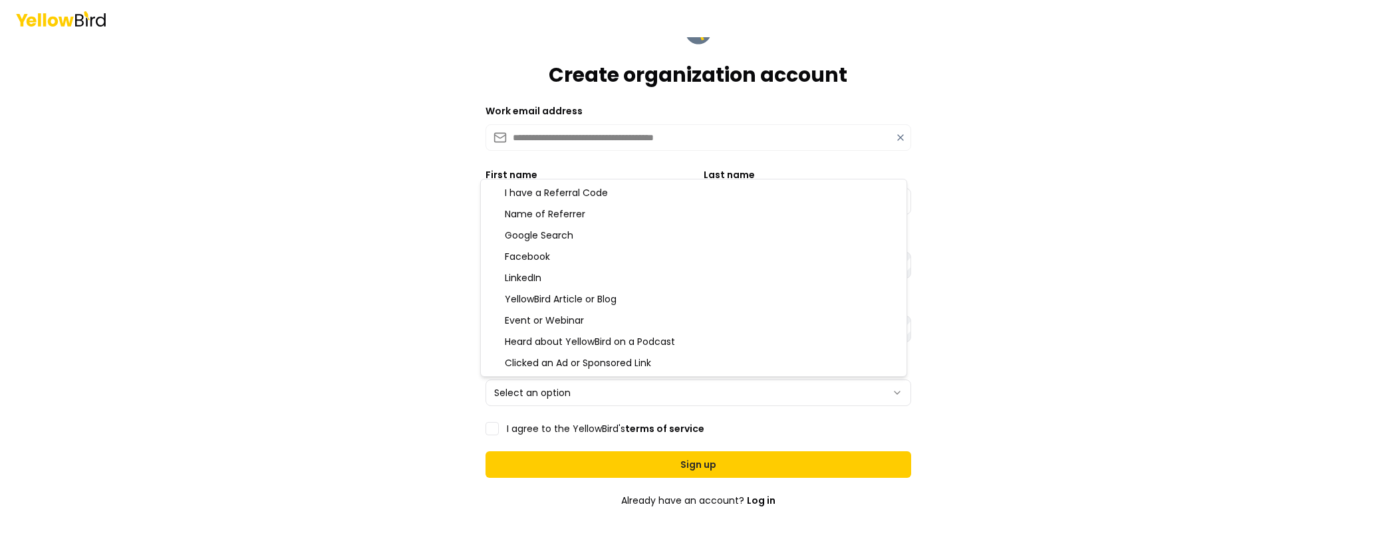
select select "******"
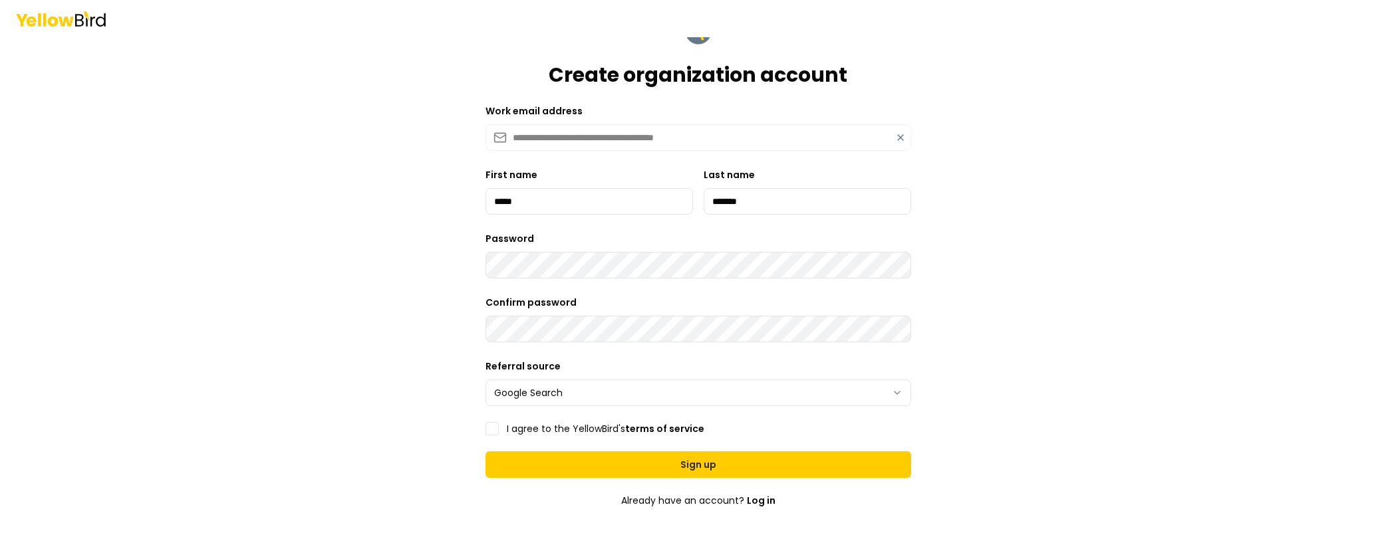
click at [488, 432] on button "I agree to the YellowBird's terms of service" at bounding box center [491, 428] width 13 height 13
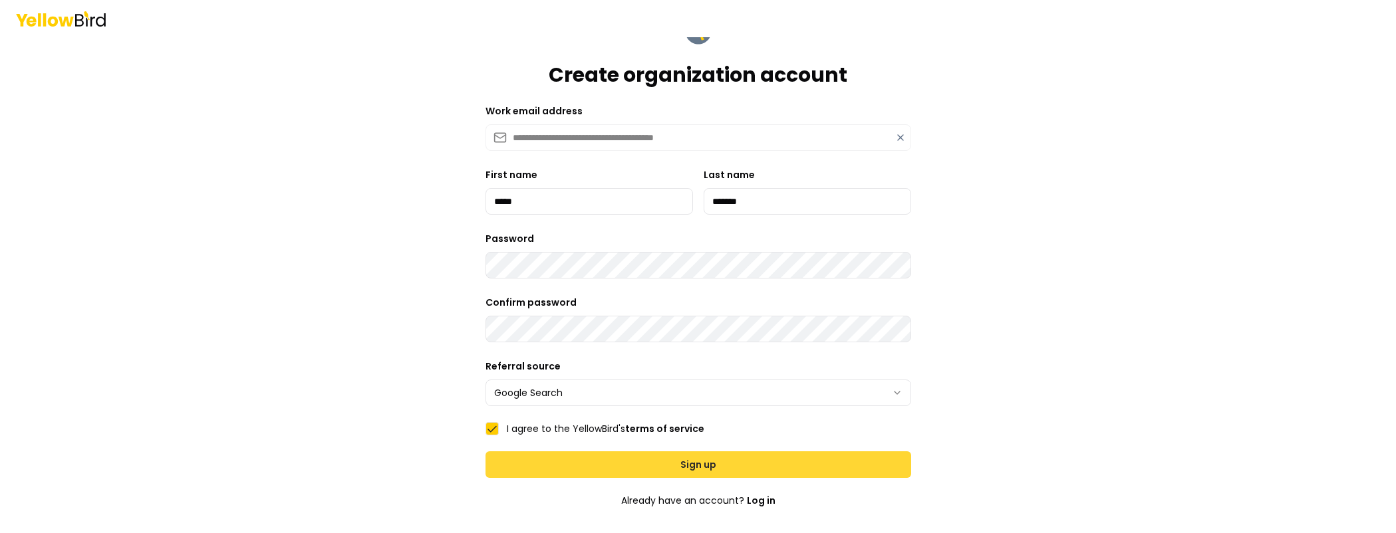
click at [748, 462] on button "Sign up" at bounding box center [698, 465] width 426 height 27
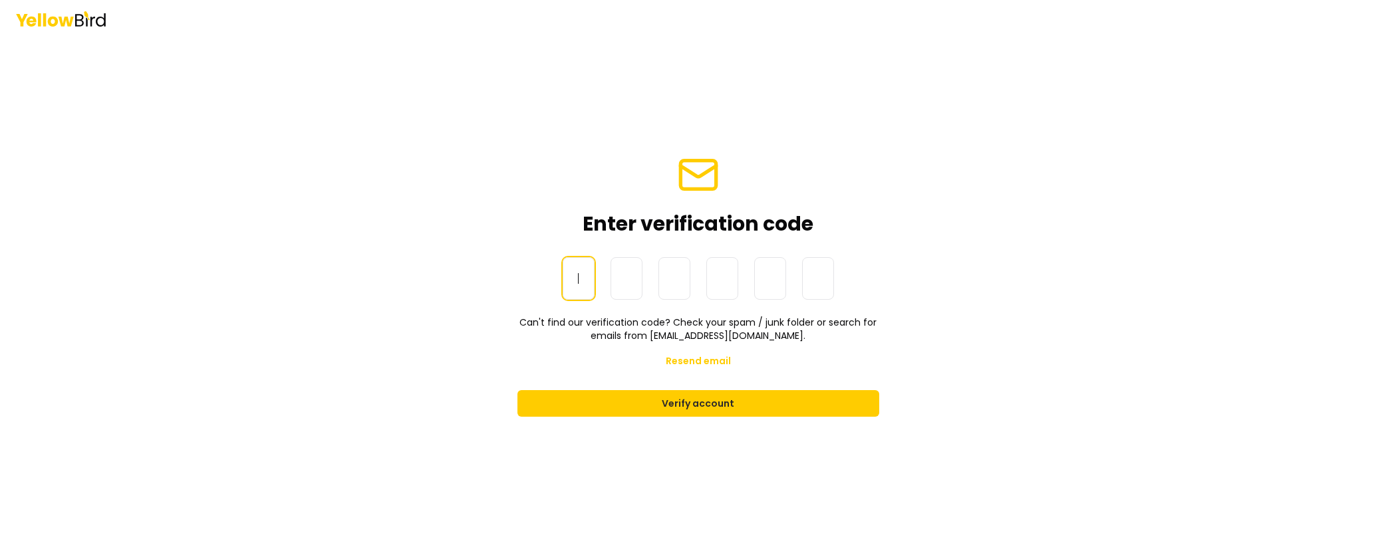
paste input "******"
type input "******"
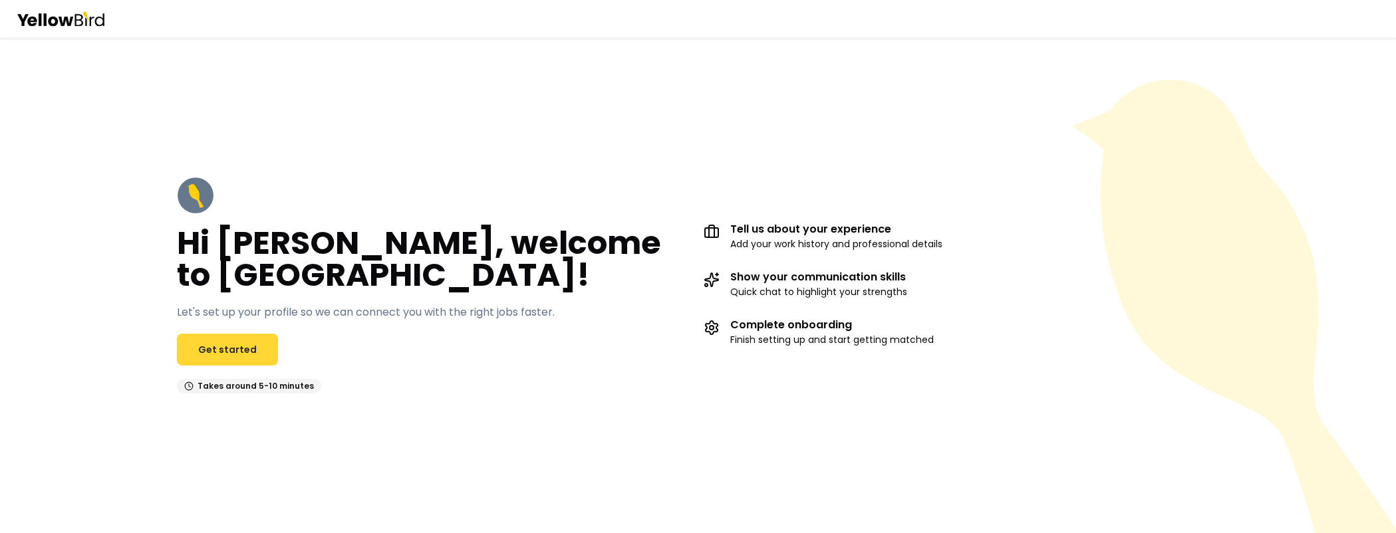
click at [249, 335] on link "Get started" at bounding box center [227, 350] width 101 height 32
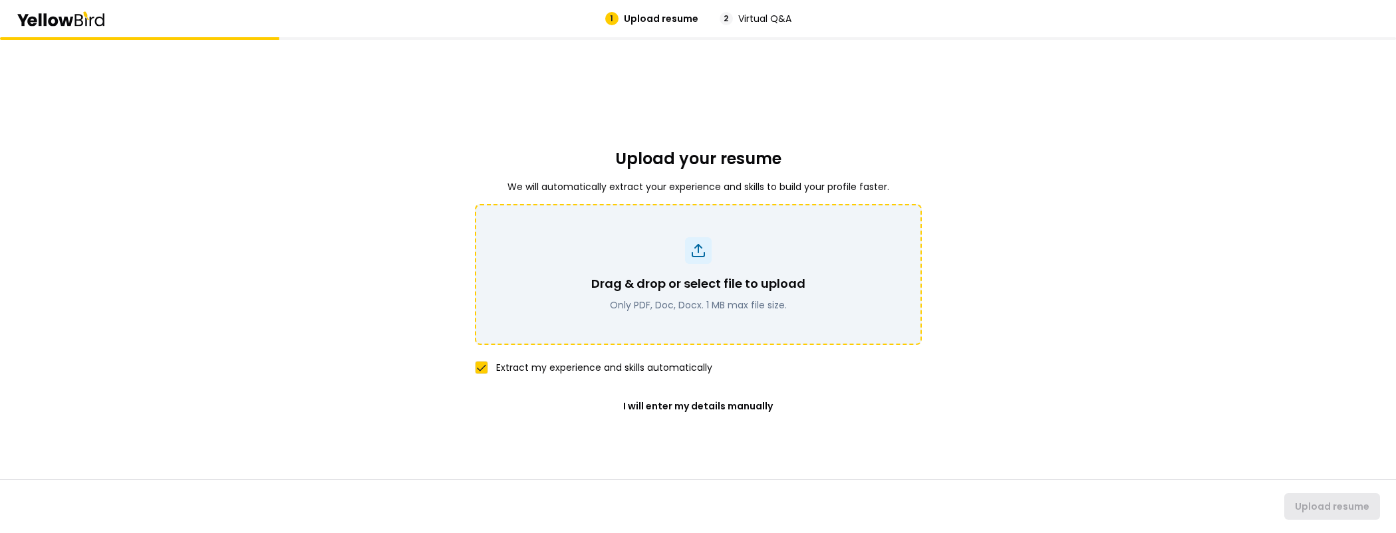
click at [706, 250] on div at bounding box center [698, 250] width 27 height 27
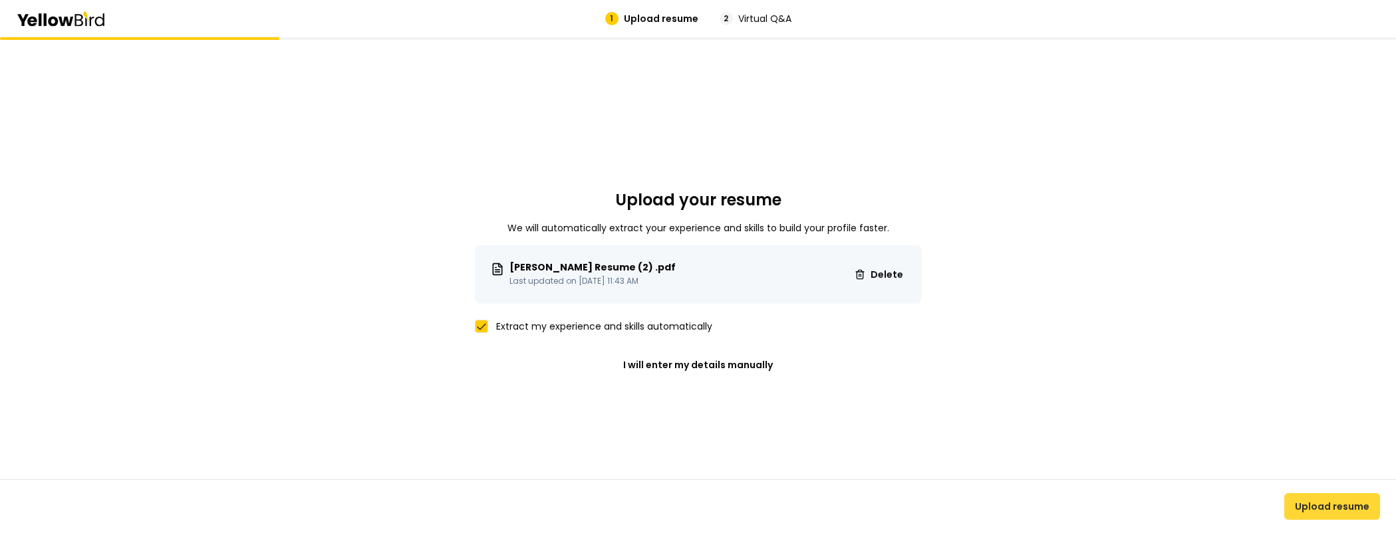
click at [1327, 507] on button "Upload resume" at bounding box center [1332, 506] width 96 height 27
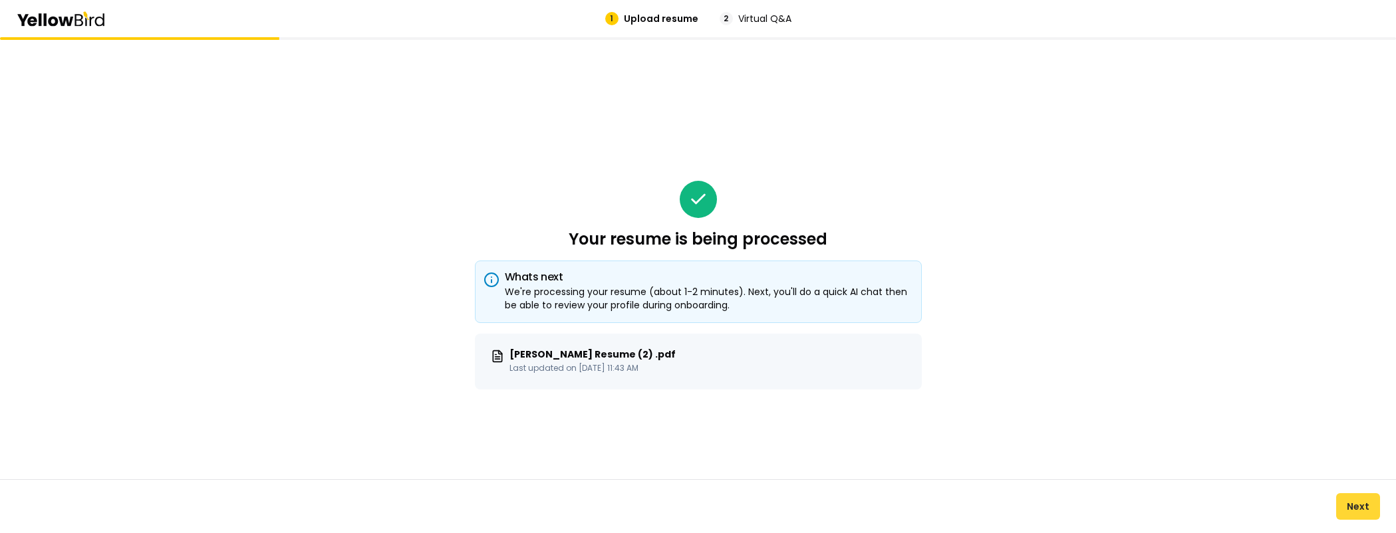
click at [1363, 504] on button "Next" at bounding box center [1358, 506] width 44 height 27
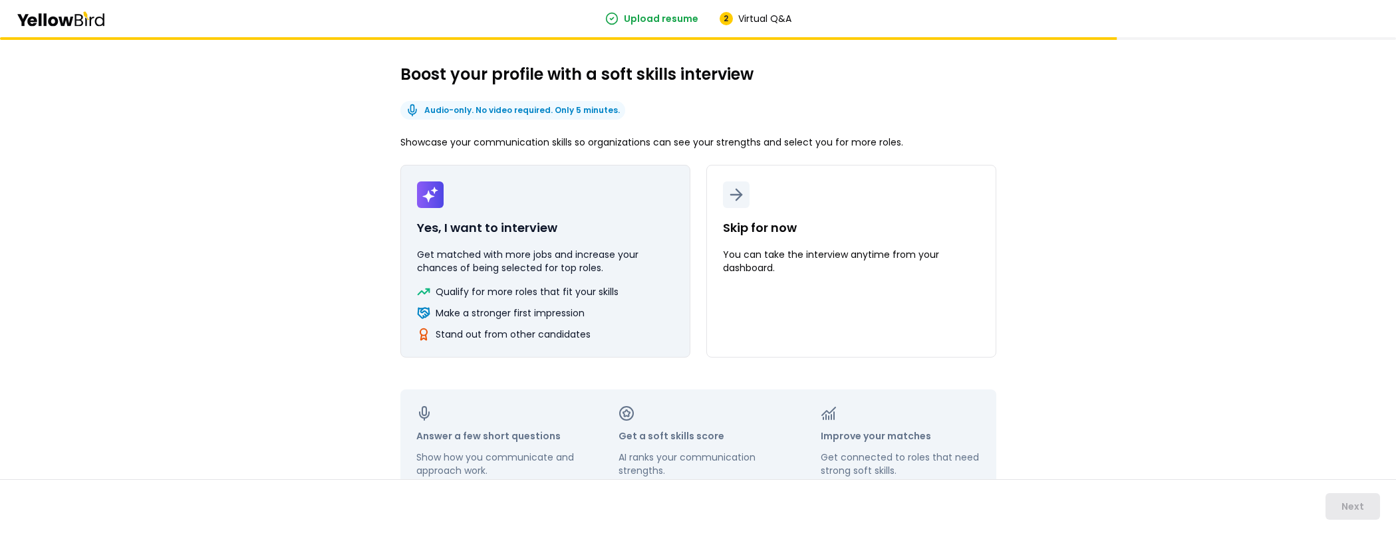
click at [463, 211] on button "Yes, I want to interview Get matched with more jobs and increase your chances o…" at bounding box center [545, 261] width 290 height 193
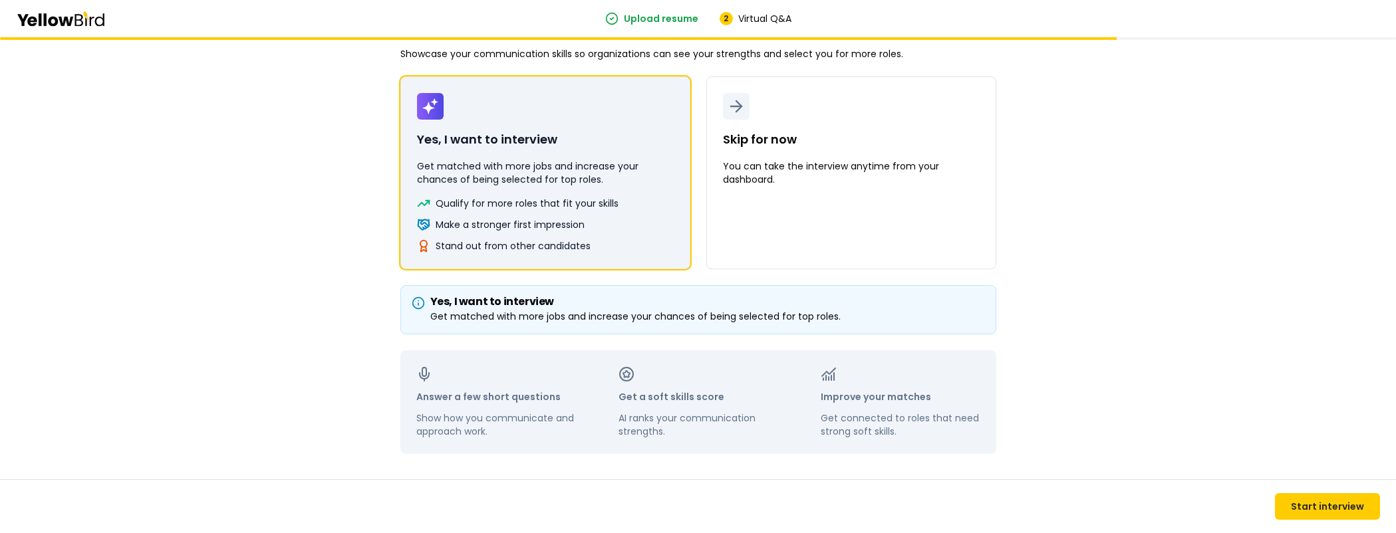
scroll to position [89, 0]
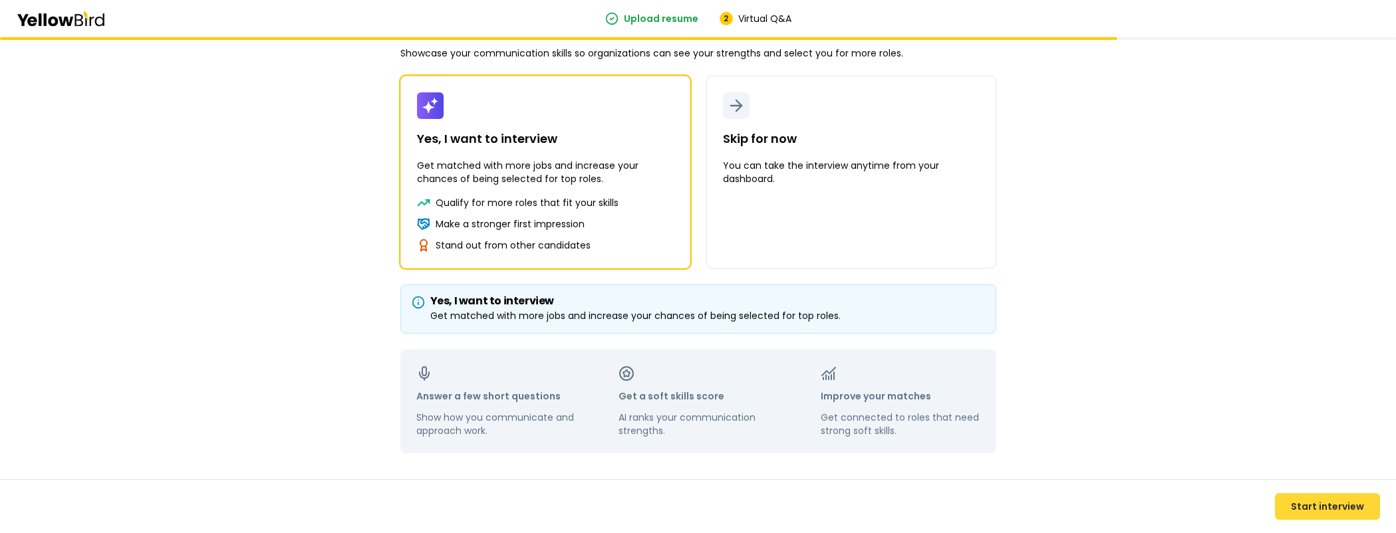
click at [1329, 509] on button "Start interview" at bounding box center [1327, 506] width 105 height 27
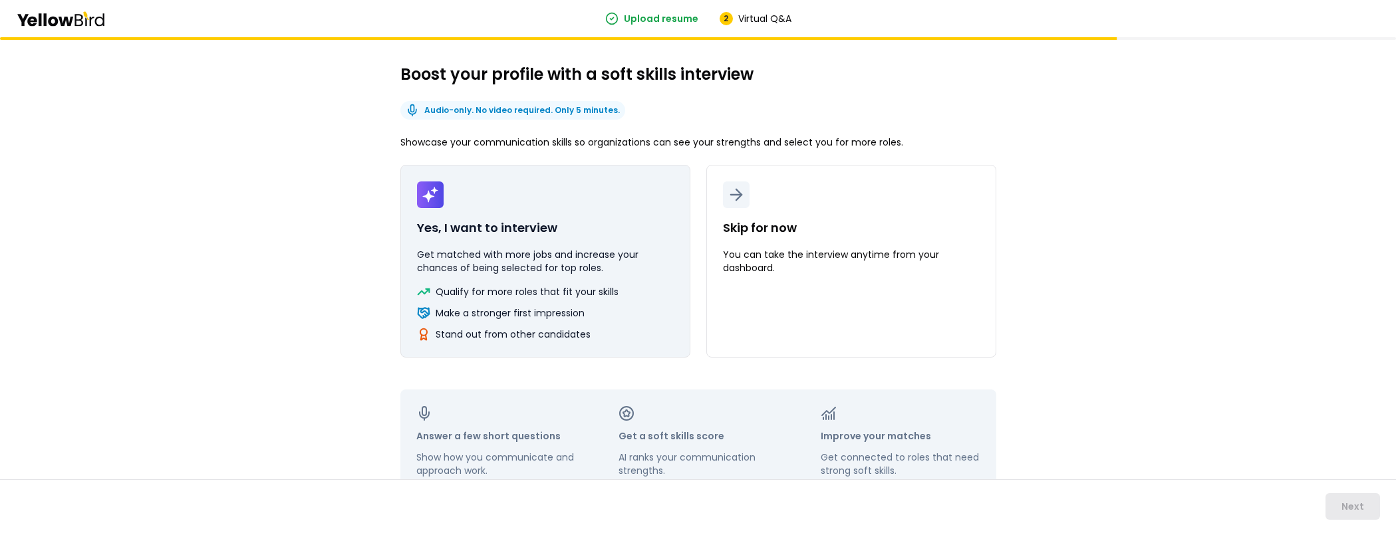
click at [525, 231] on p "Yes, I want to interview" at bounding box center [487, 228] width 140 height 19
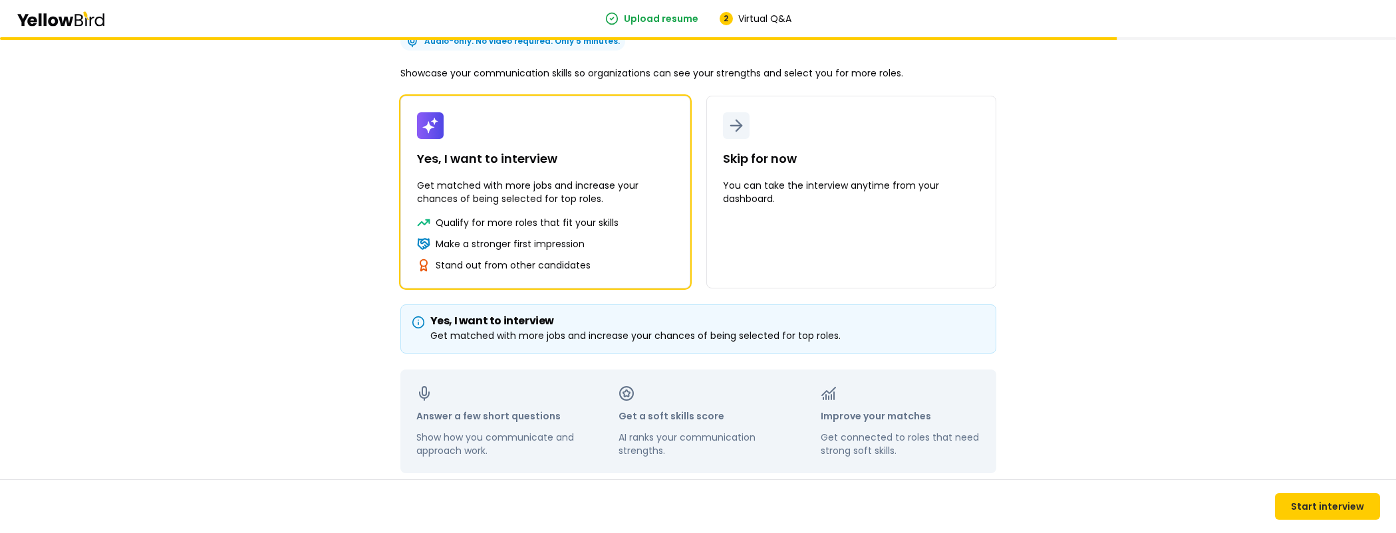
scroll to position [89, 0]
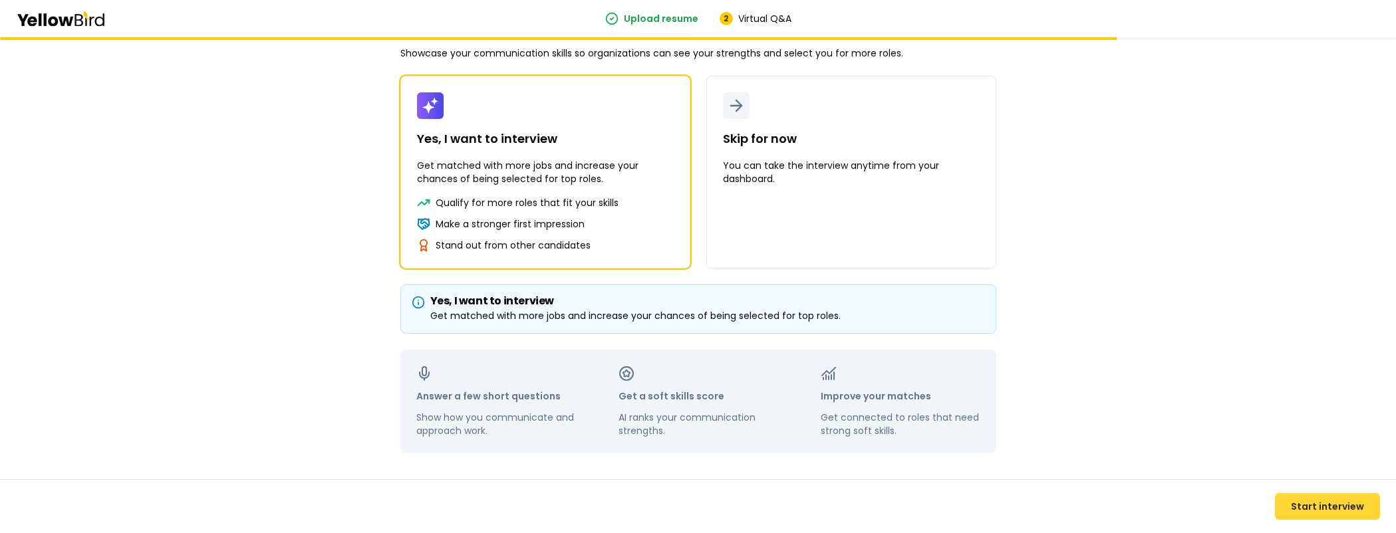
click at [1297, 499] on button "Start interview" at bounding box center [1327, 506] width 105 height 27
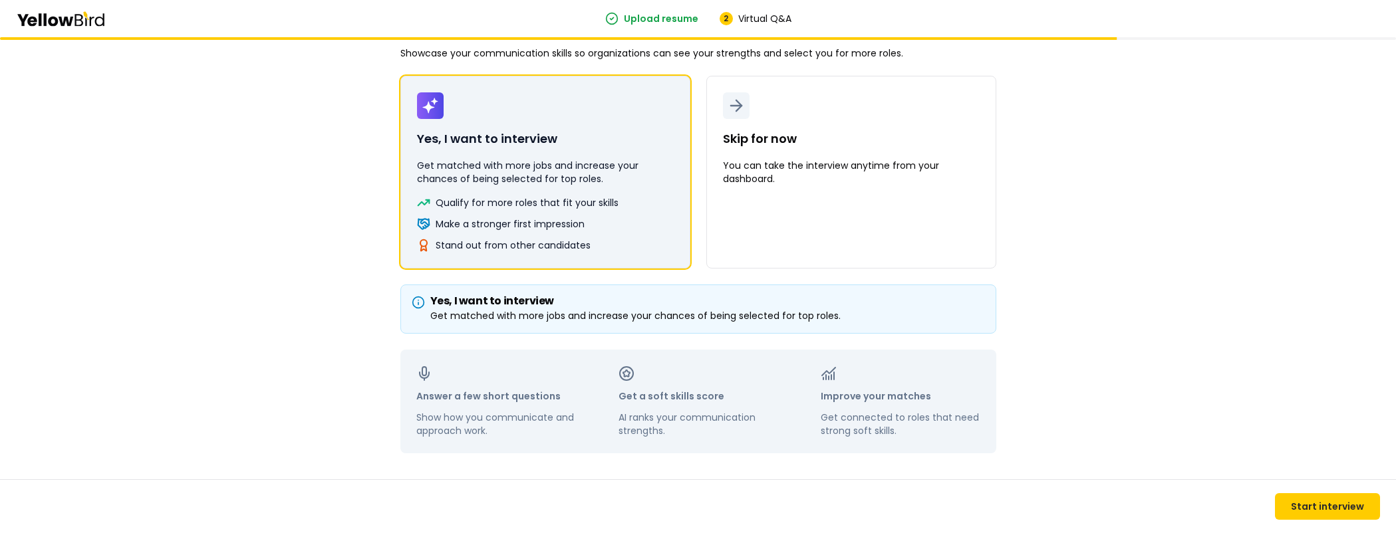
click at [502, 191] on button "Yes, I want to interview Get matched with more jobs and increase your chances o…" at bounding box center [545, 172] width 290 height 193
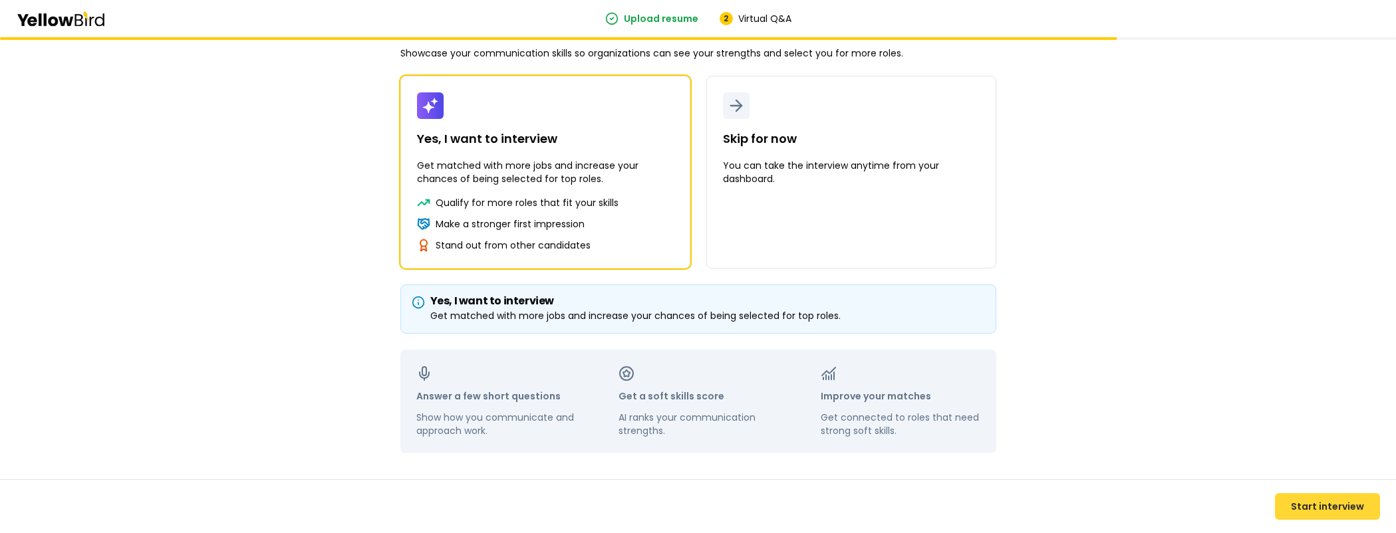
click at [1288, 502] on button "Start interview" at bounding box center [1327, 506] width 105 height 27
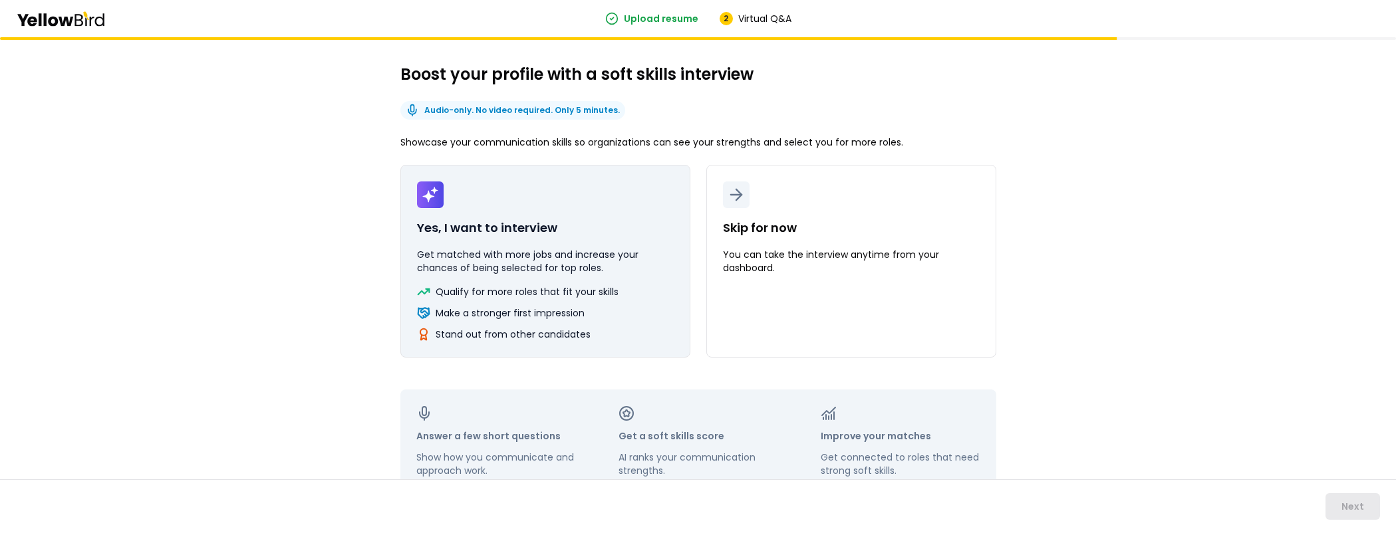
click at [521, 214] on button "Yes, I want to interview Get matched with more jobs and increase your chances o…" at bounding box center [545, 261] width 290 height 193
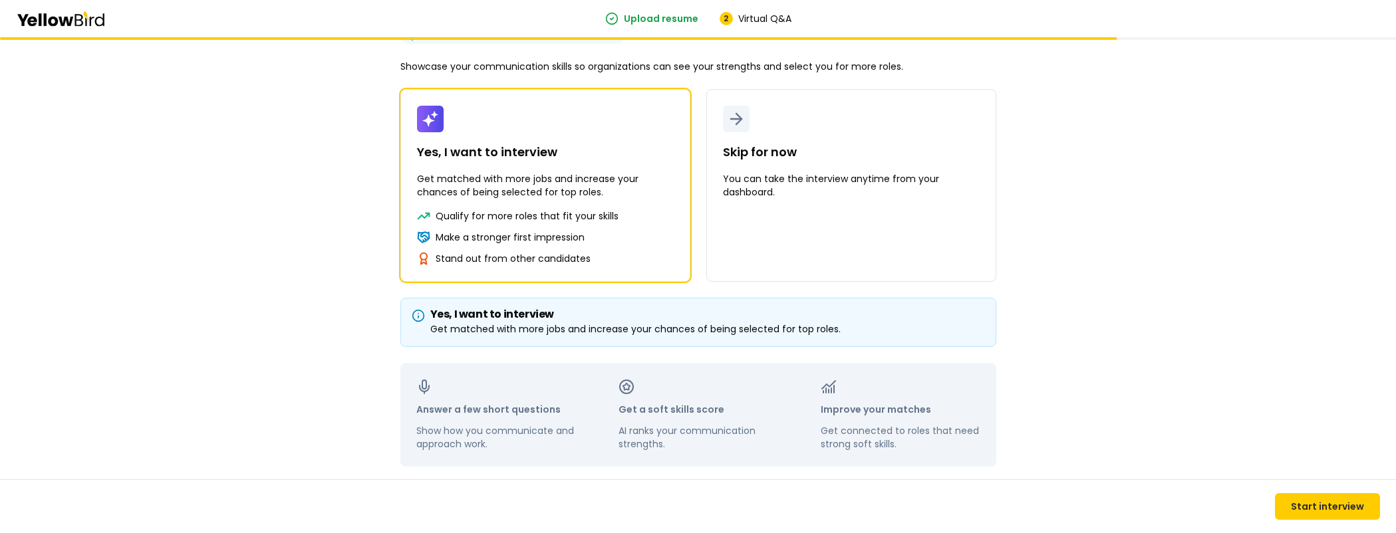
scroll to position [89, 0]
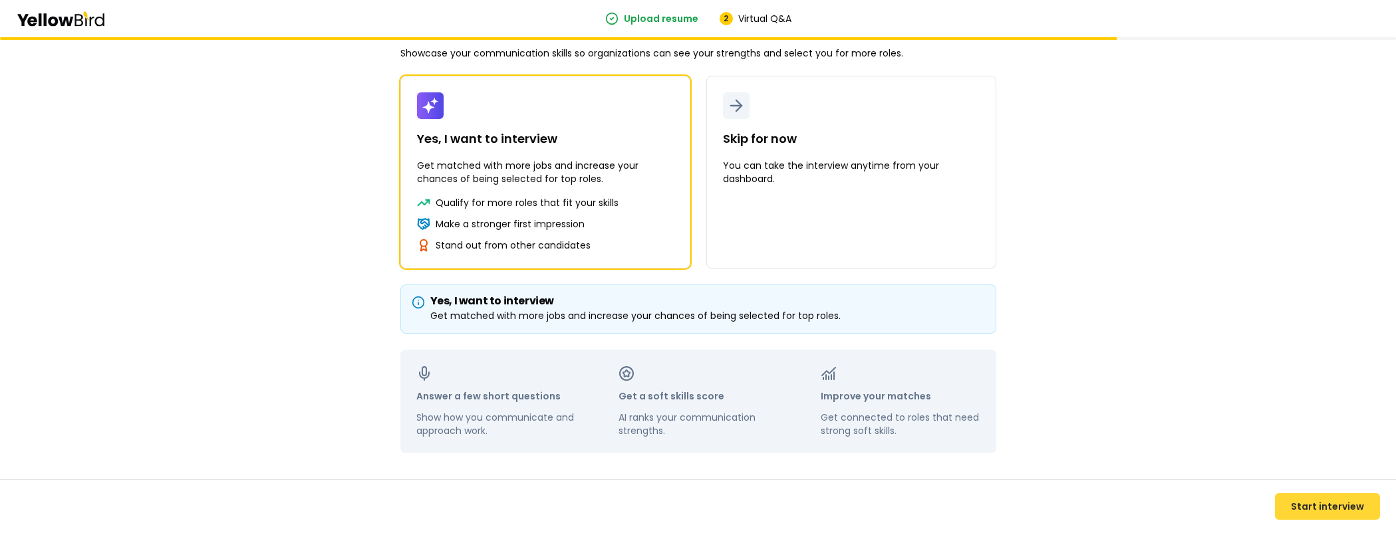
click at [1349, 503] on button "Start interview" at bounding box center [1327, 506] width 105 height 27
click at [1296, 509] on button "Start interview" at bounding box center [1327, 506] width 105 height 27
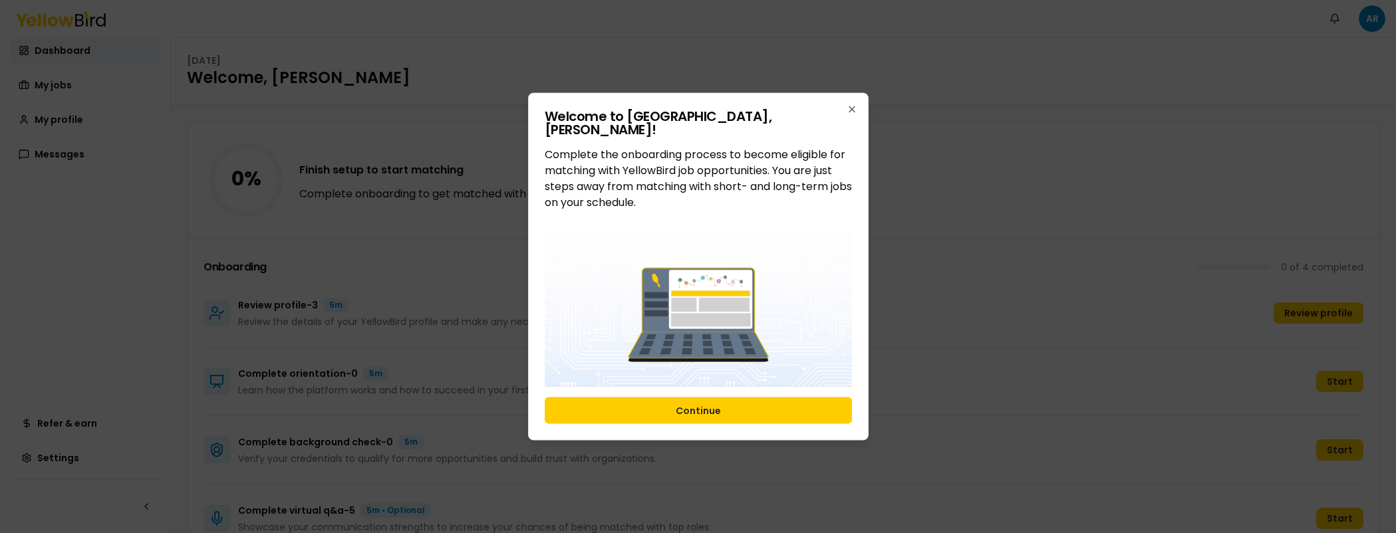
click at [785, 424] on div "Welcome to [PERSON_NAME] ! Complete the onboarding process to become eligible f…" at bounding box center [698, 267] width 340 height 348
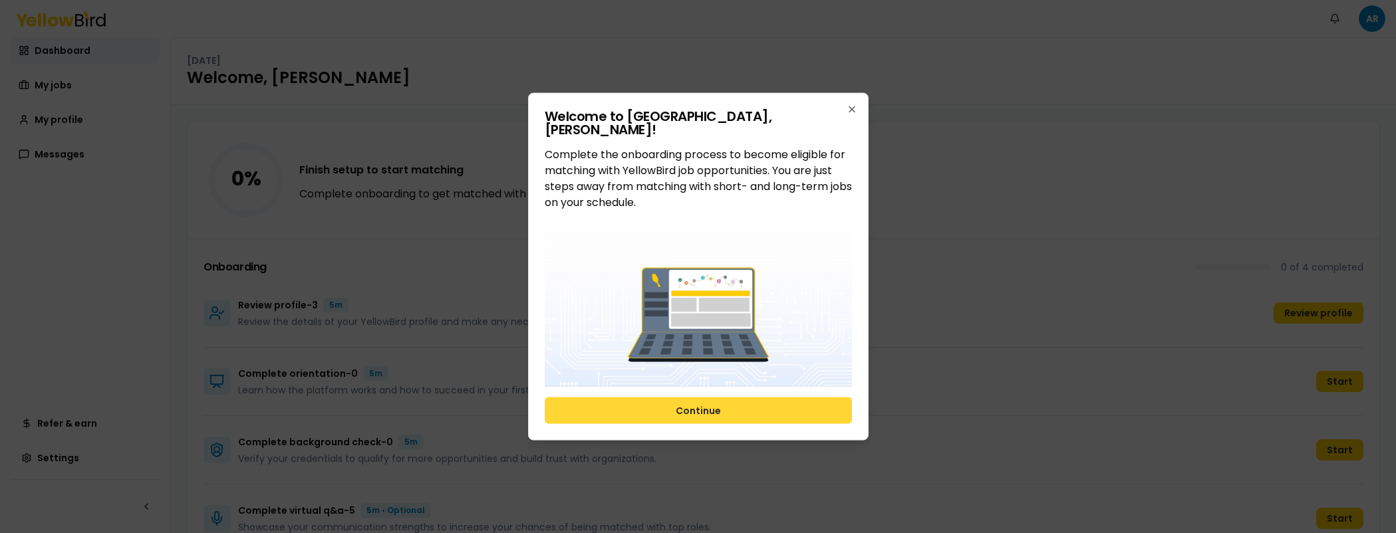
click at [702, 409] on button "Continue" at bounding box center [698, 410] width 307 height 27
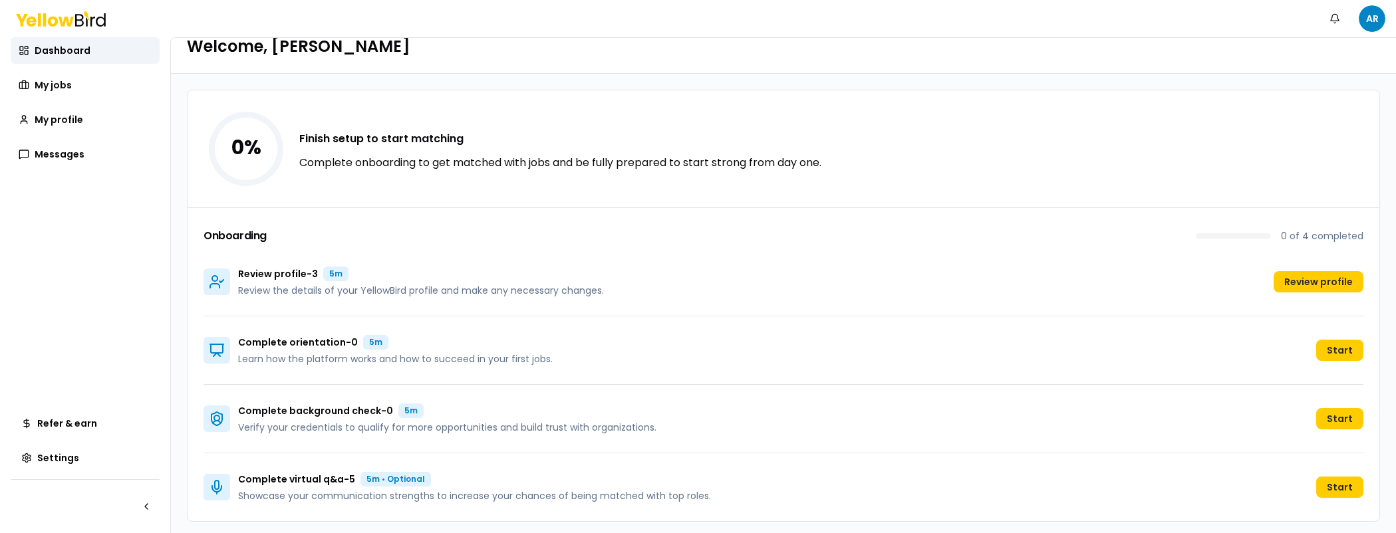
scroll to position [36, 0]
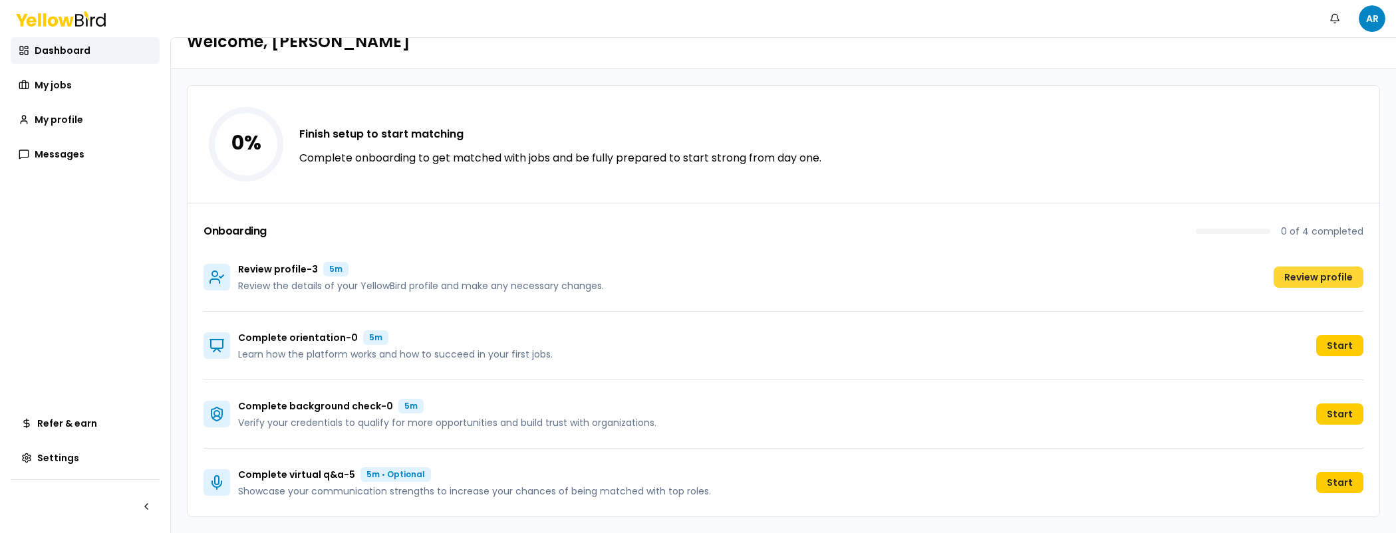
click at [1303, 281] on button "Review profile" at bounding box center [1318, 277] width 90 height 21
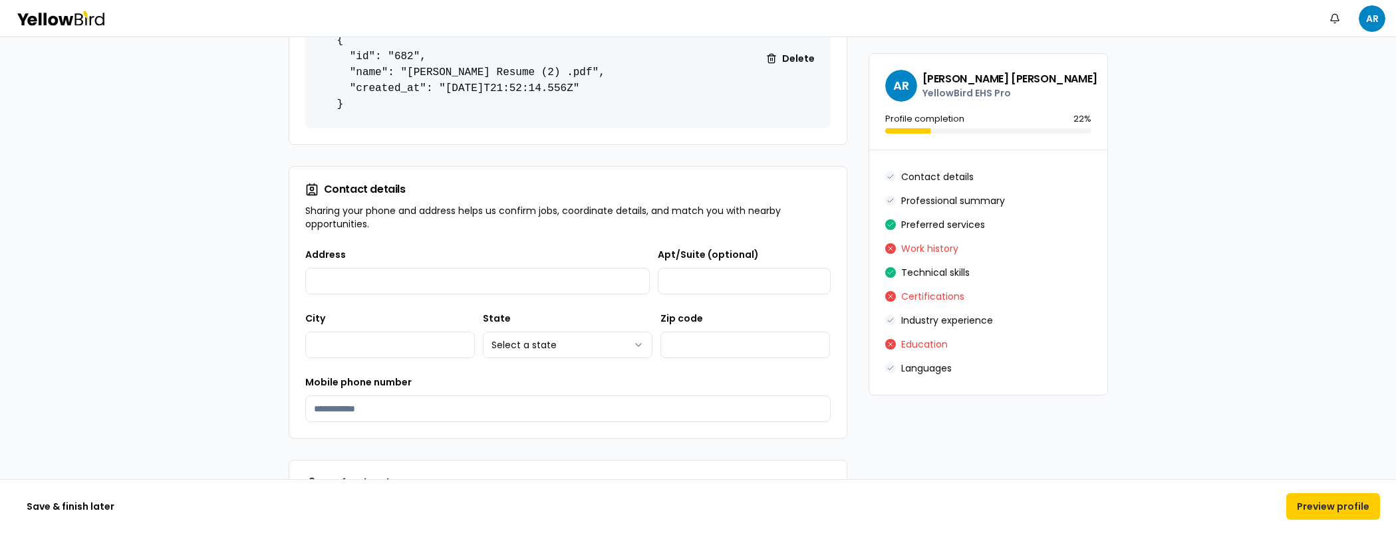
scroll to position [372, 0]
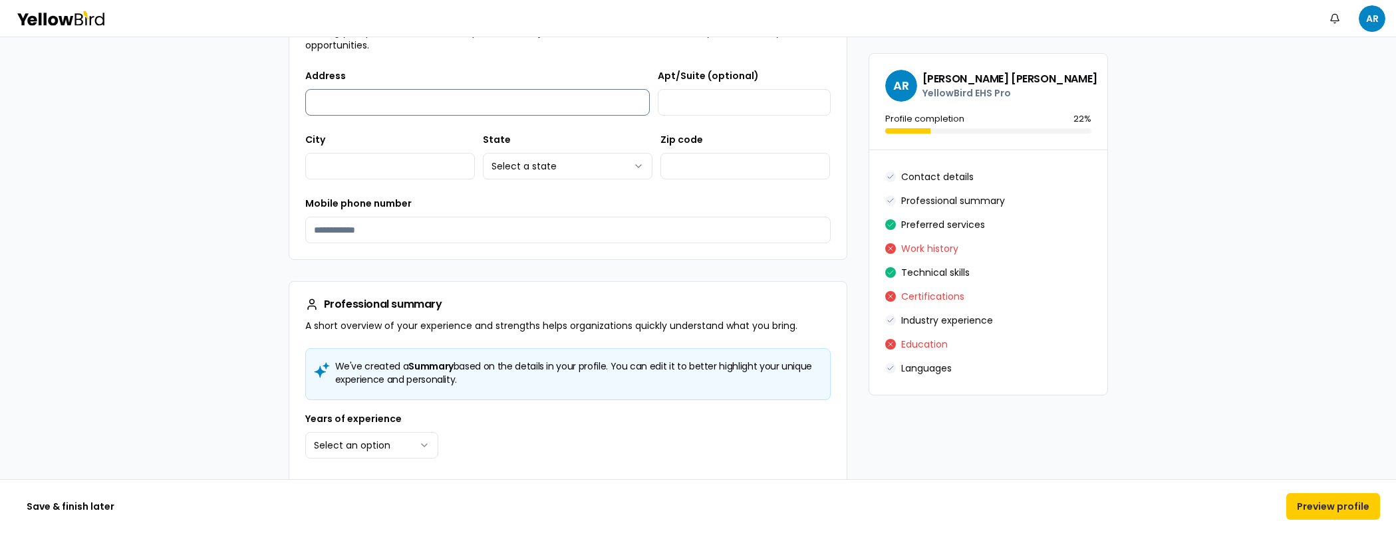
click at [426, 113] on input "Address" at bounding box center [477, 102] width 345 height 27
type input "**********"
select select "**"
type input "*****"
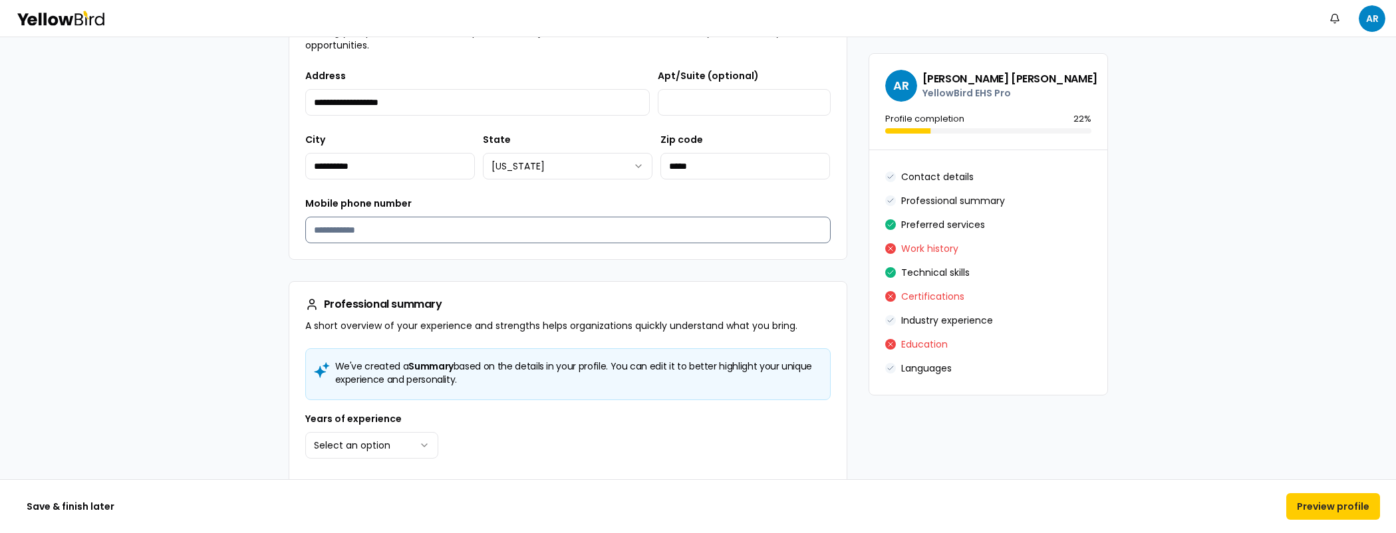
click at [403, 234] on input "Mobile phone number" at bounding box center [567, 230] width 525 height 27
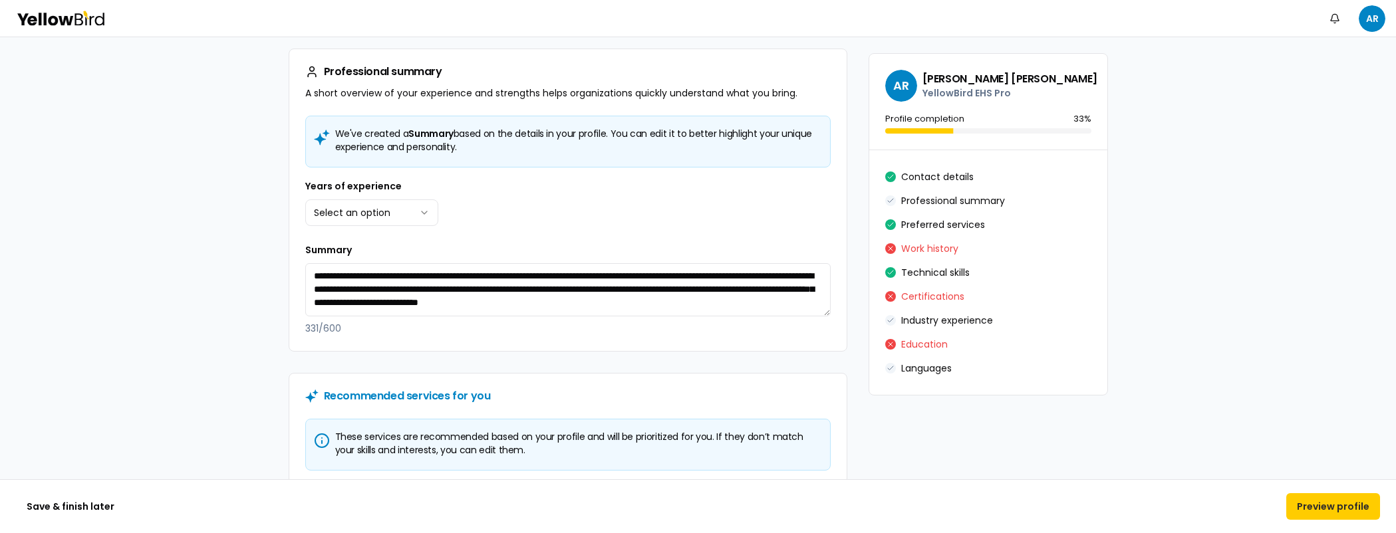
scroll to position [605, 0]
type input "**********"
click at [410, 206] on html "**********" at bounding box center [698, 266] width 1396 height 533
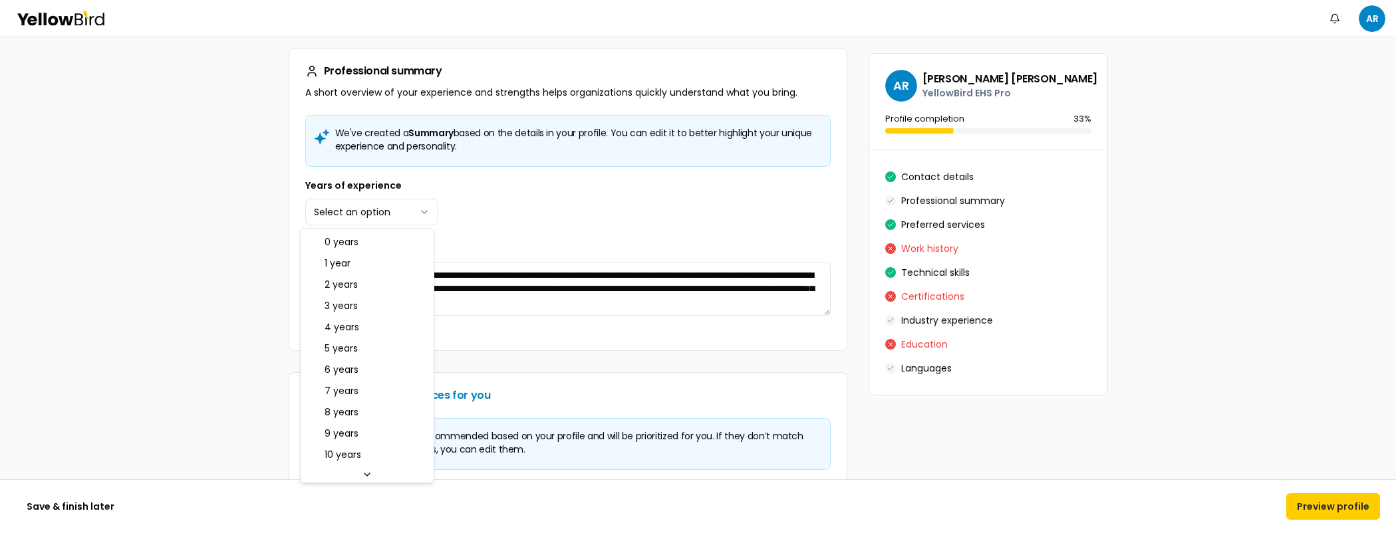
select select "****"
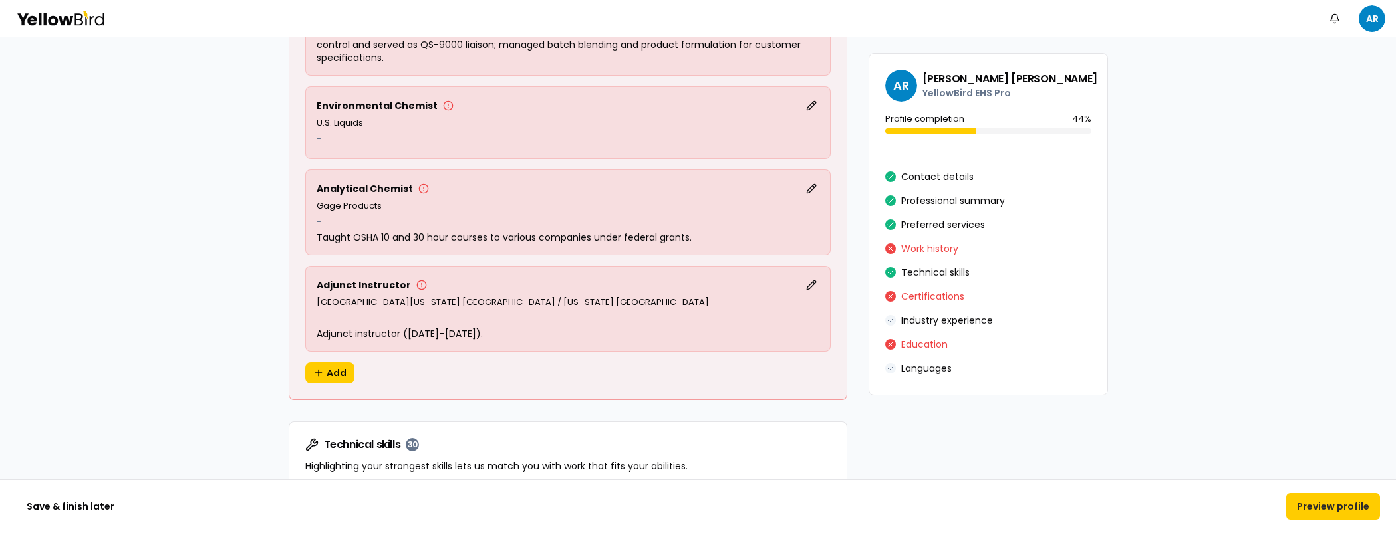
scroll to position [1609, 0]
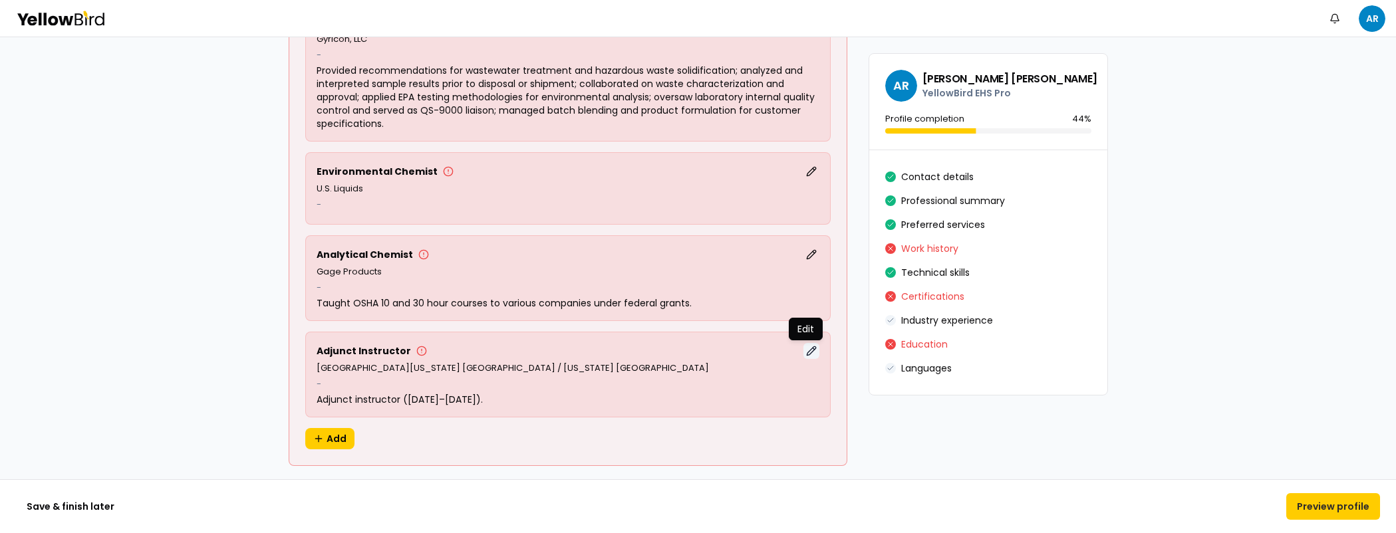
click at [805, 351] on button "Edit" at bounding box center [811, 351] width 16 height 16
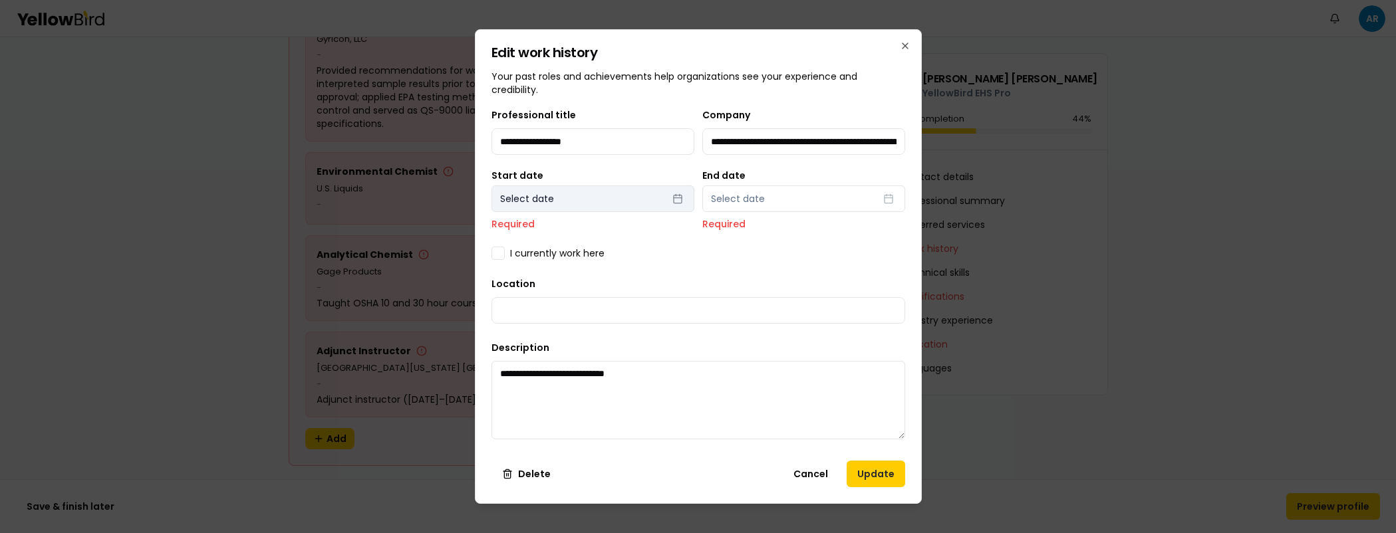
click at [680, 200] on button "Select date" at bounding box center [592, 199] width 203 height 27
select select "*"
select select "****"
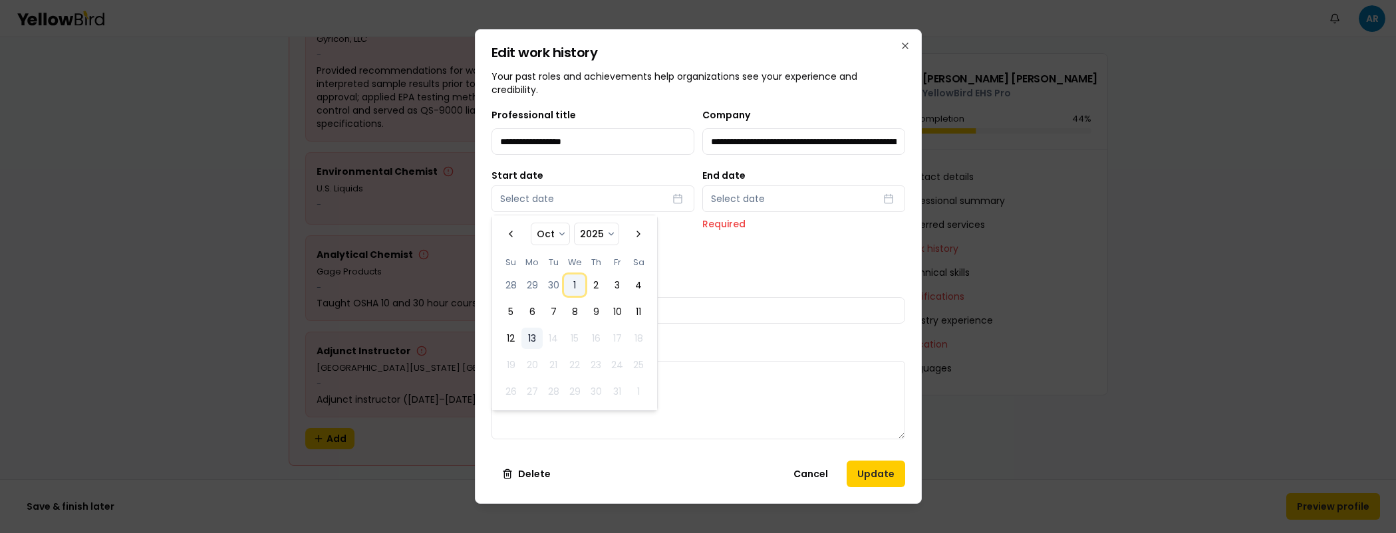
click at [578, 287] on button "1" at bounding box center [574, 285] width 21 height 21
select select "*"
select select "****"
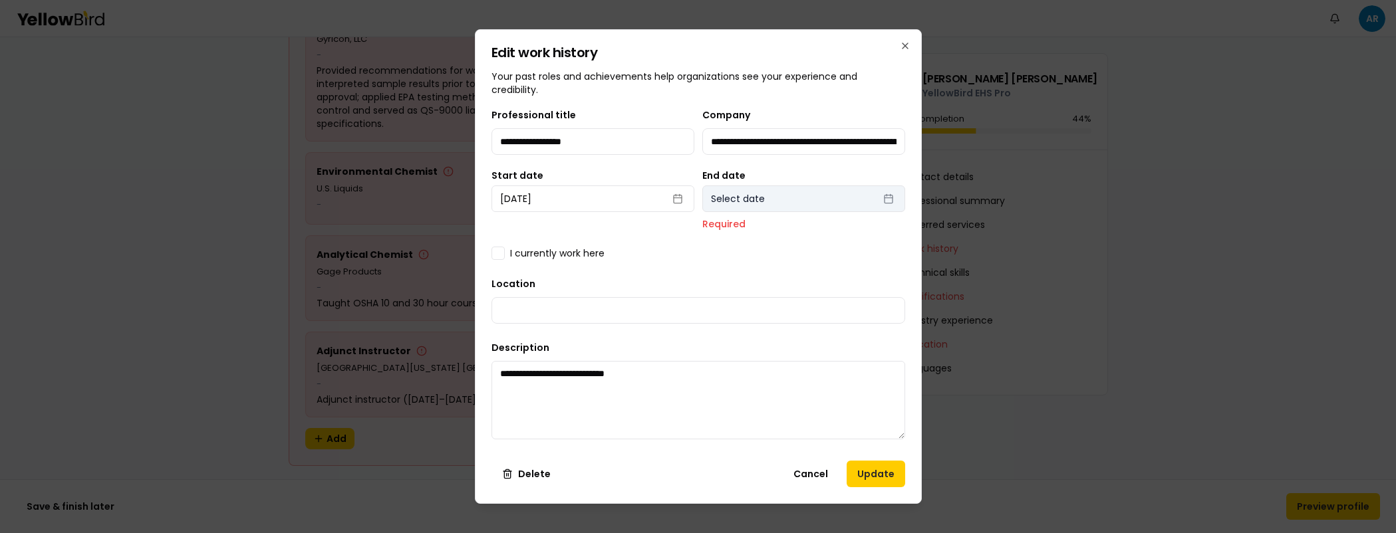
click at [777, 203] on button "Select date" at bounding box center [803, 199] width 203 height 27
select select "*"
select select "****"
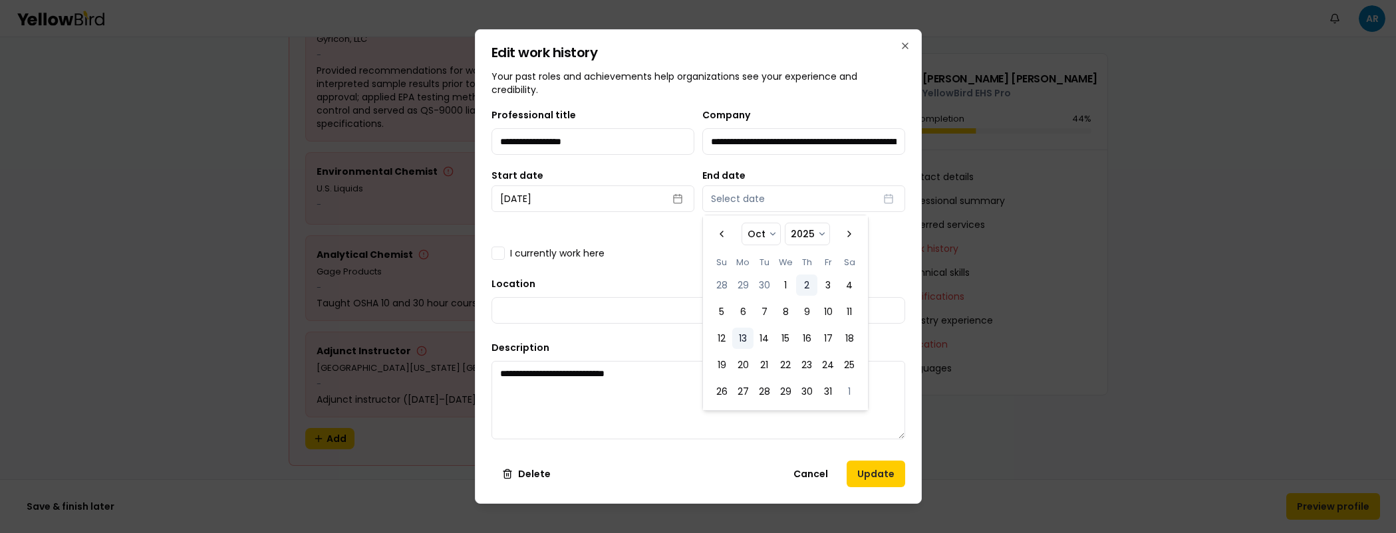
click at [802, 277] on button "2" at bounding box center [806, 285] width 21 height 21
select select "*"
select select "****"
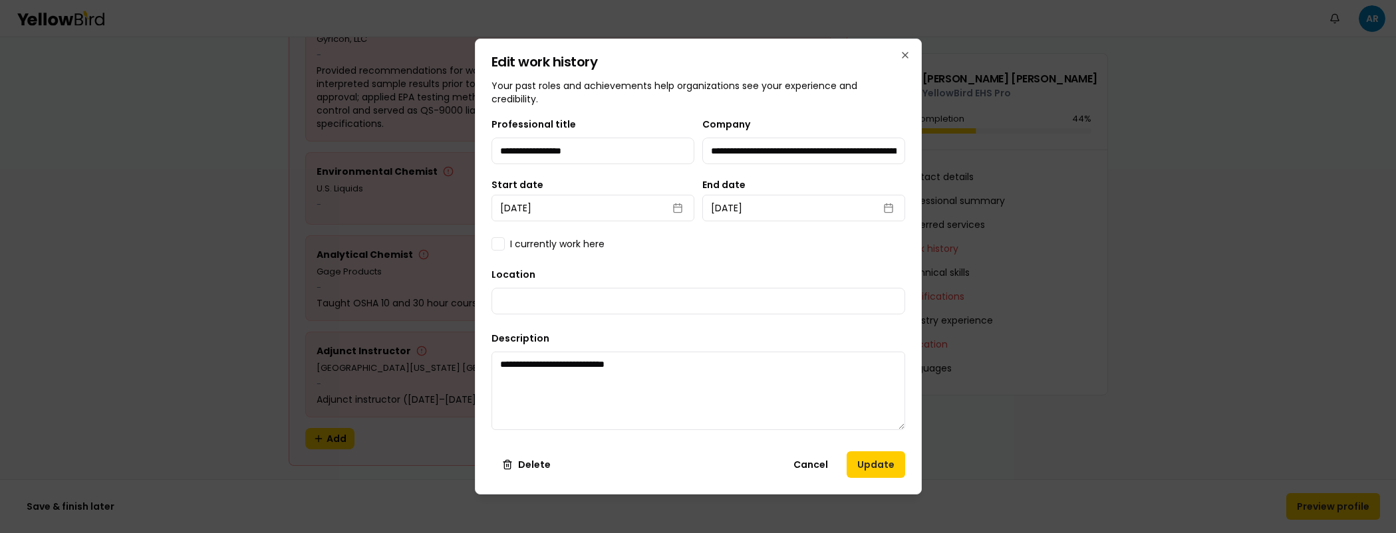
click at [886, 470] on button "Update" at bounding box center [876, 465] width 59 height 27
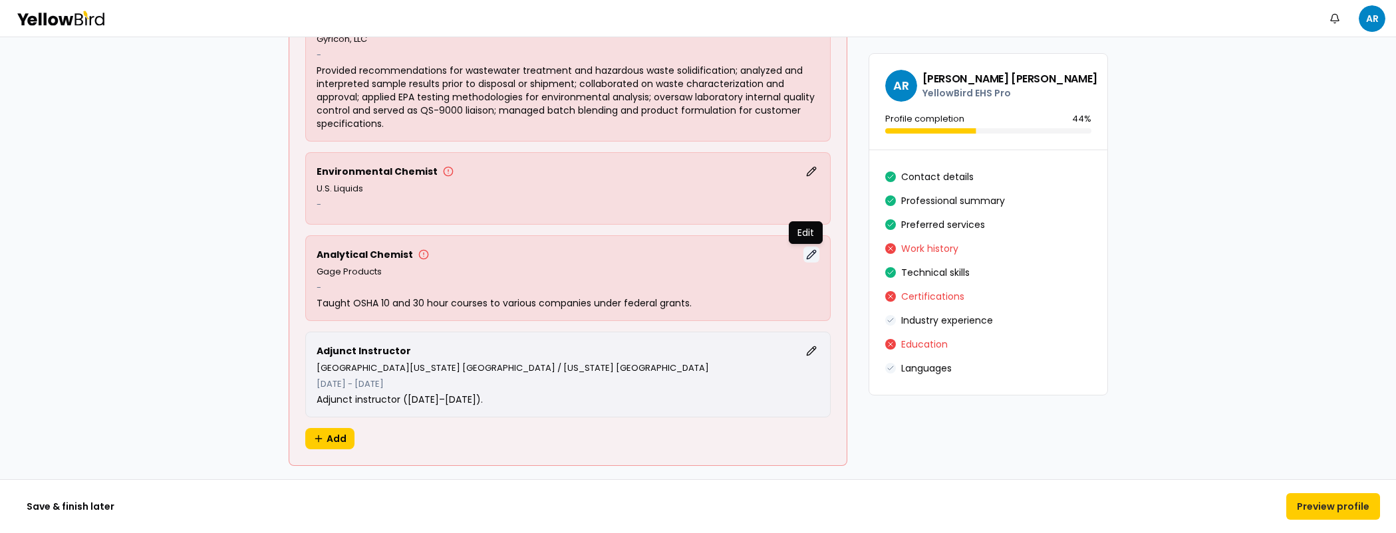
click at [803, 259] on button "Edit" at bounding box center [811, 255] width 16 height 16
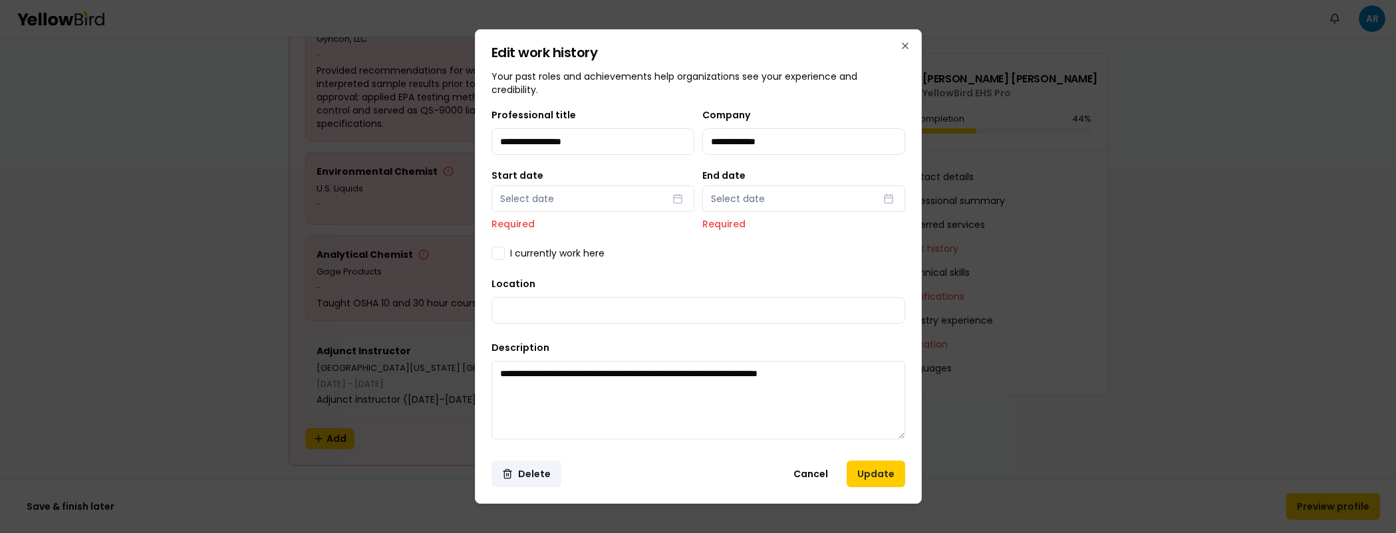
click at [544, 464] on button "Delete" at bounding box center [526, 474] width 70 height 27
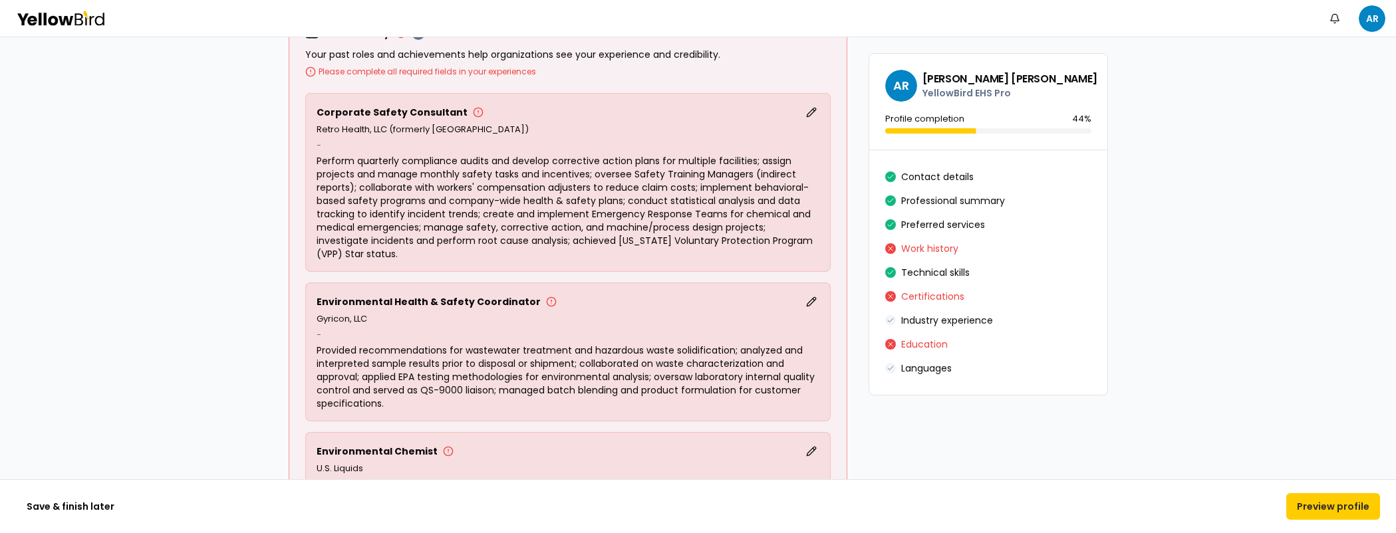
scroll to position [1355, 0]
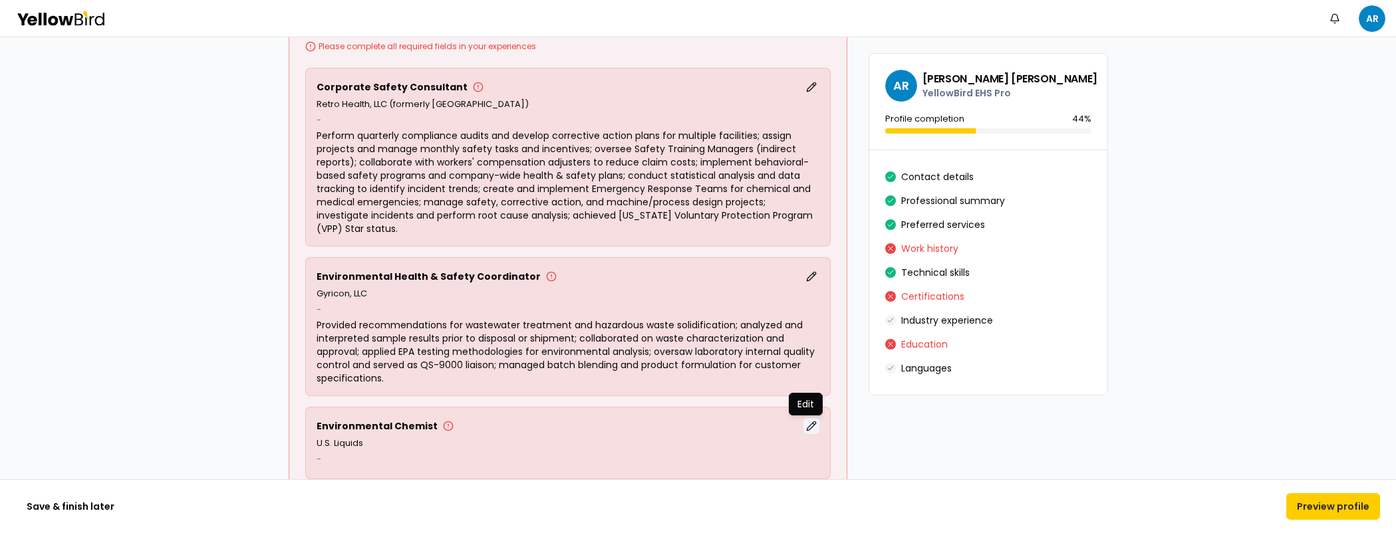
click at [807, 429] on button "Edit" at bounding box center [811, 426] width 16 height 16
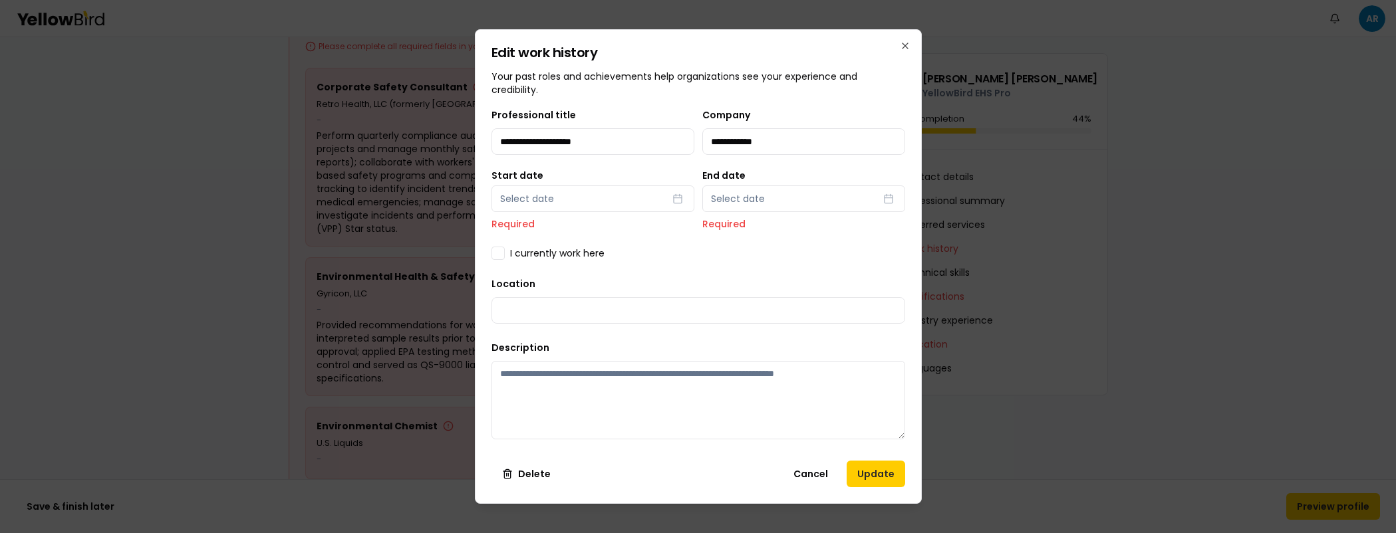
click at [523, 472] on button "Delete" at bounding box center [526, 474] width 70 height 27
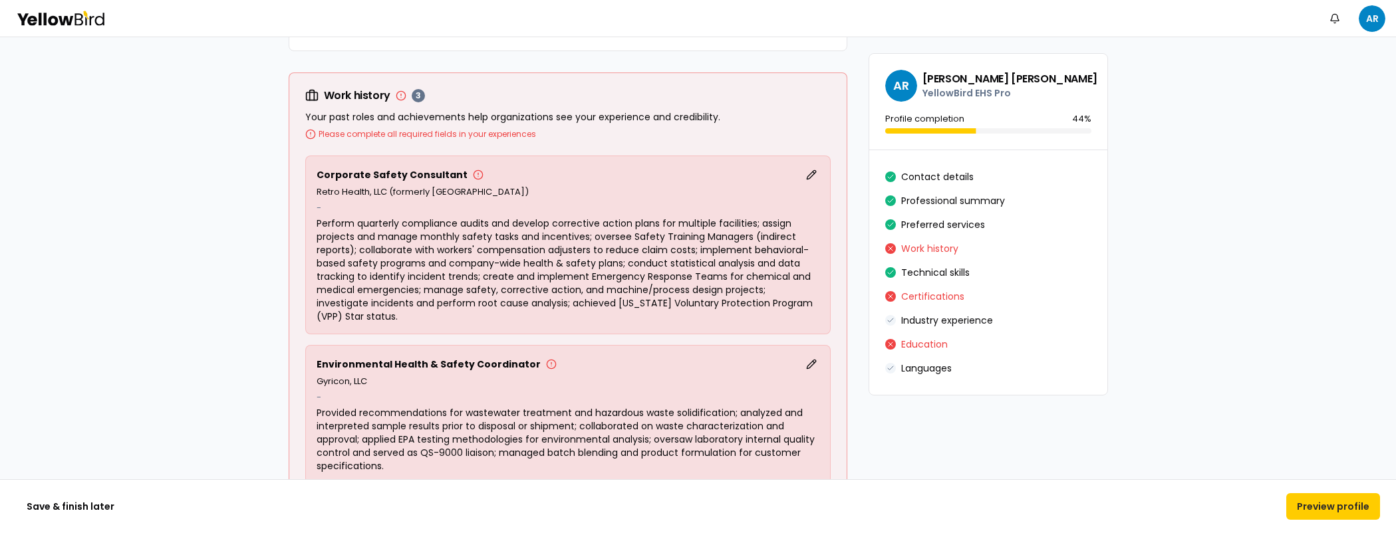
scroll to position [1258, 0]
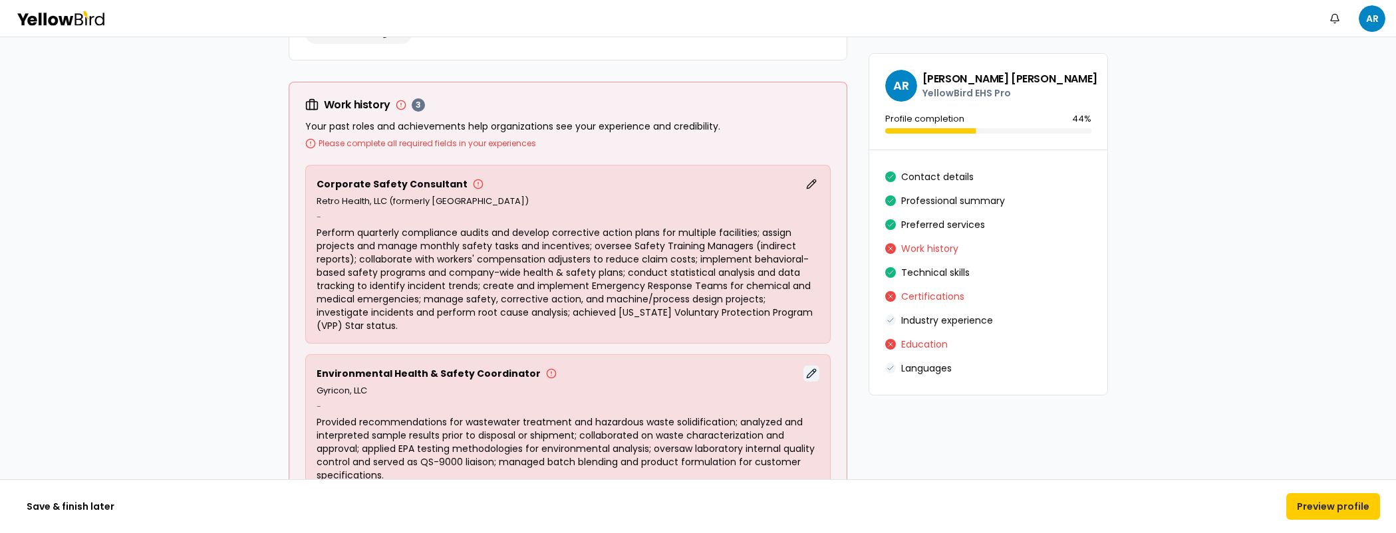
click at [804, 368] on button "Edit" at bounding box center [811, 374] width 16 height 16
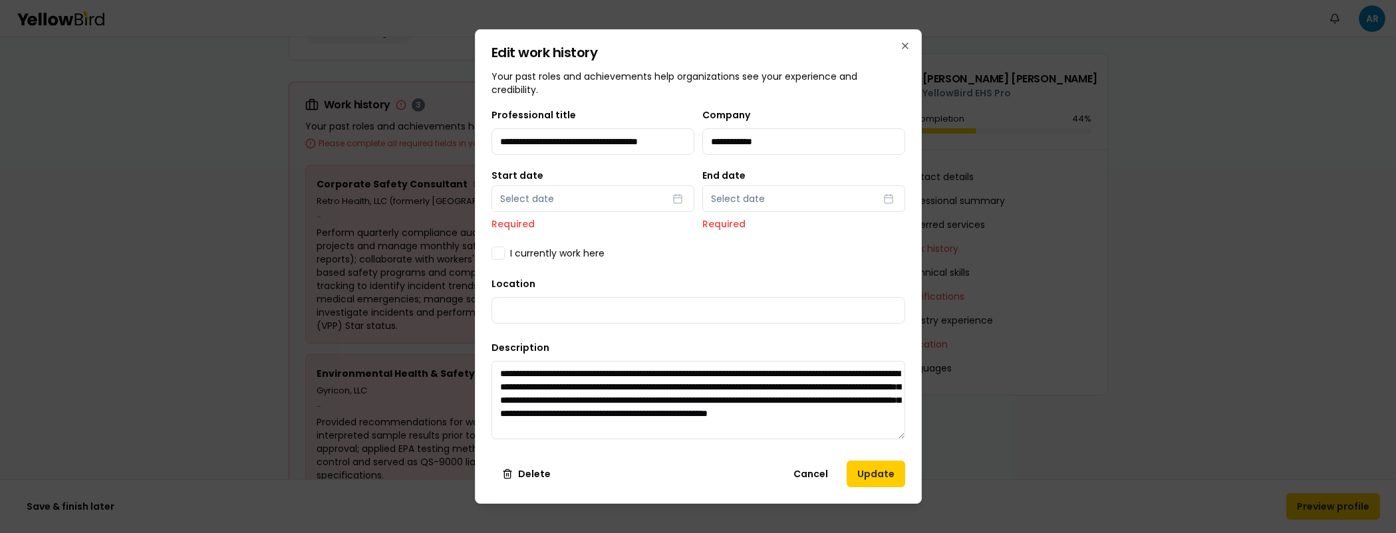
scroll to position [0, 14]
click at [508, 479] on button "Delete" at bounding box center [526, 474] width 70 height 27
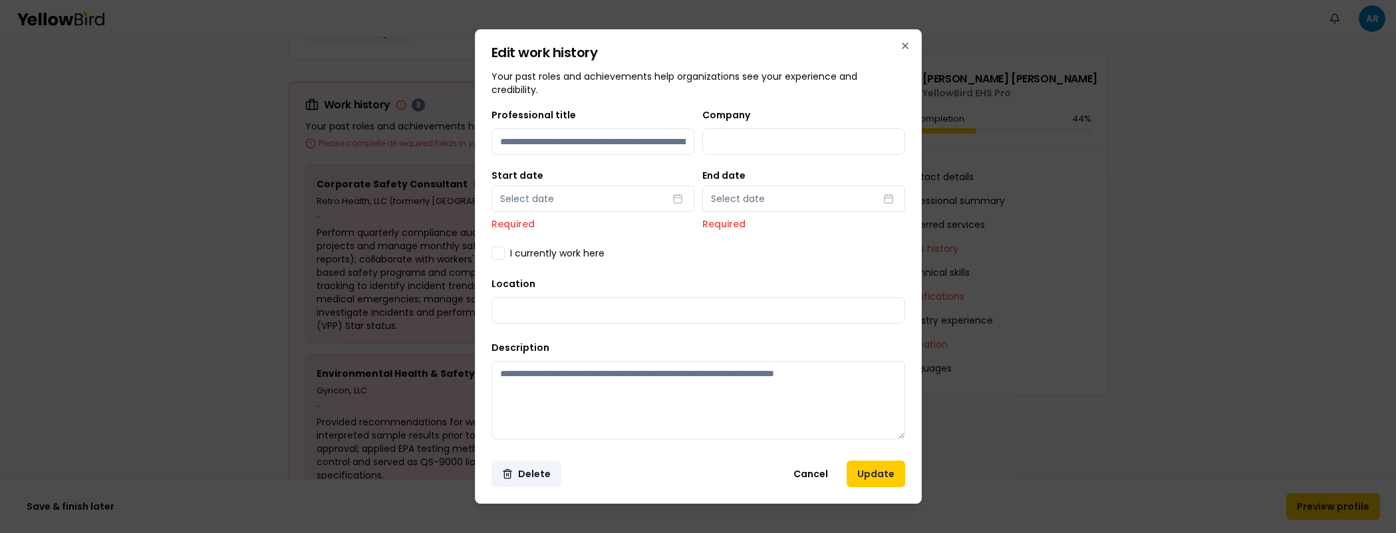
scroll to position [0, 0]
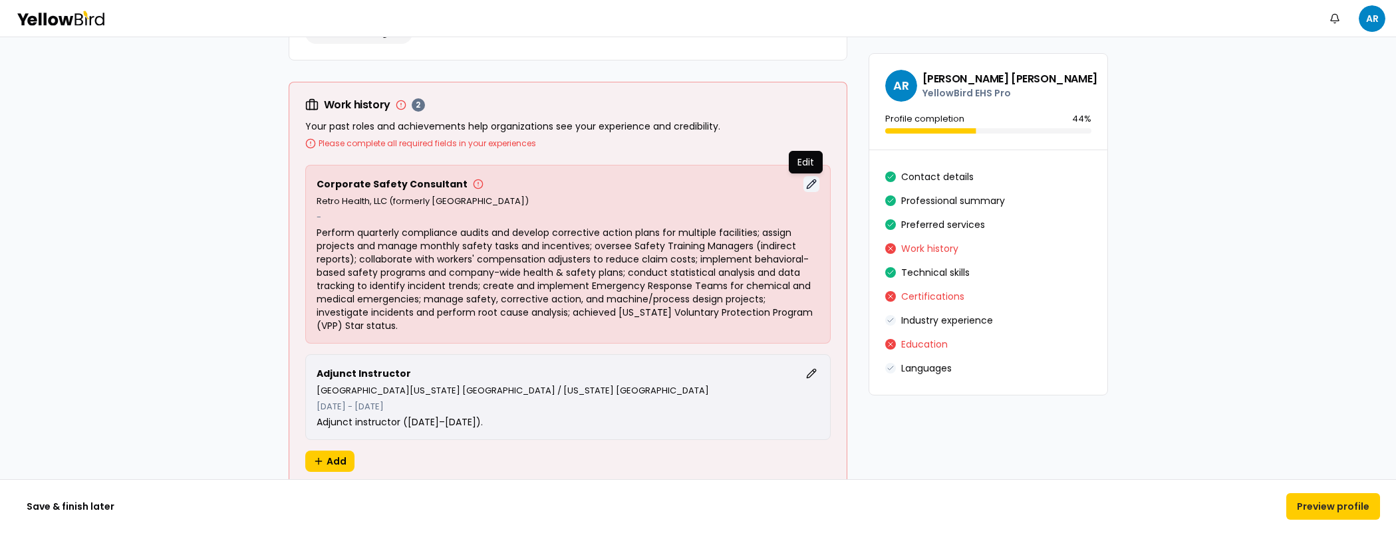
click at [803, 182] on button "Edit" at bounding box center [811, 184] width 16 height 16
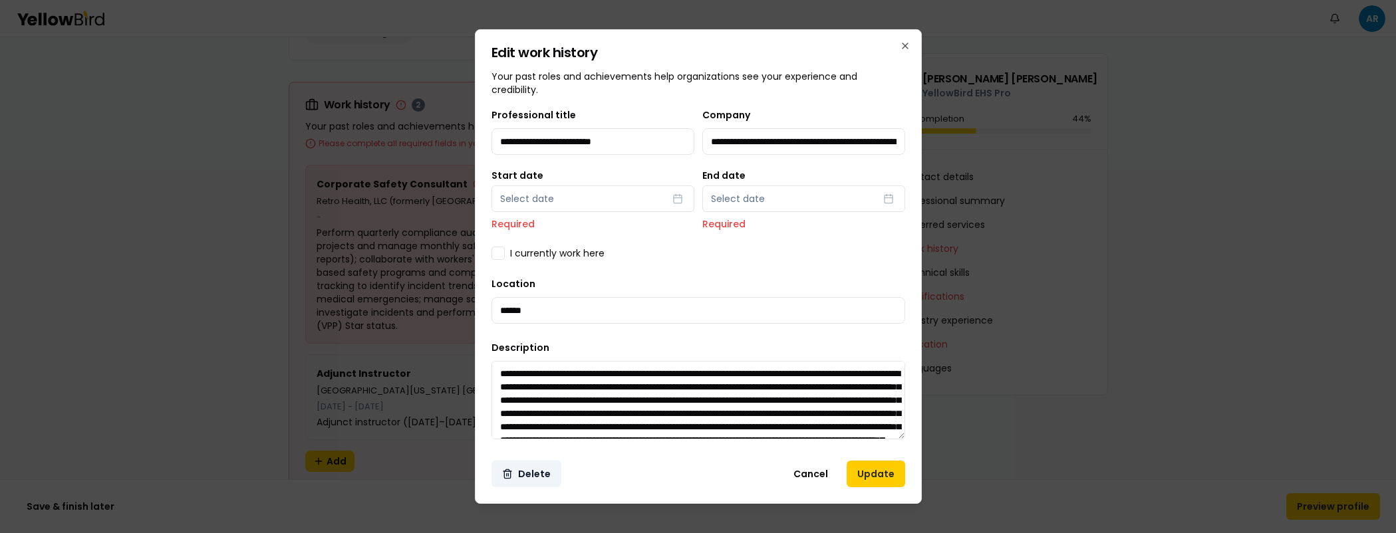
click at [520, 469] on button "Delete" at bounding box center [526, 474] width 70 height 27
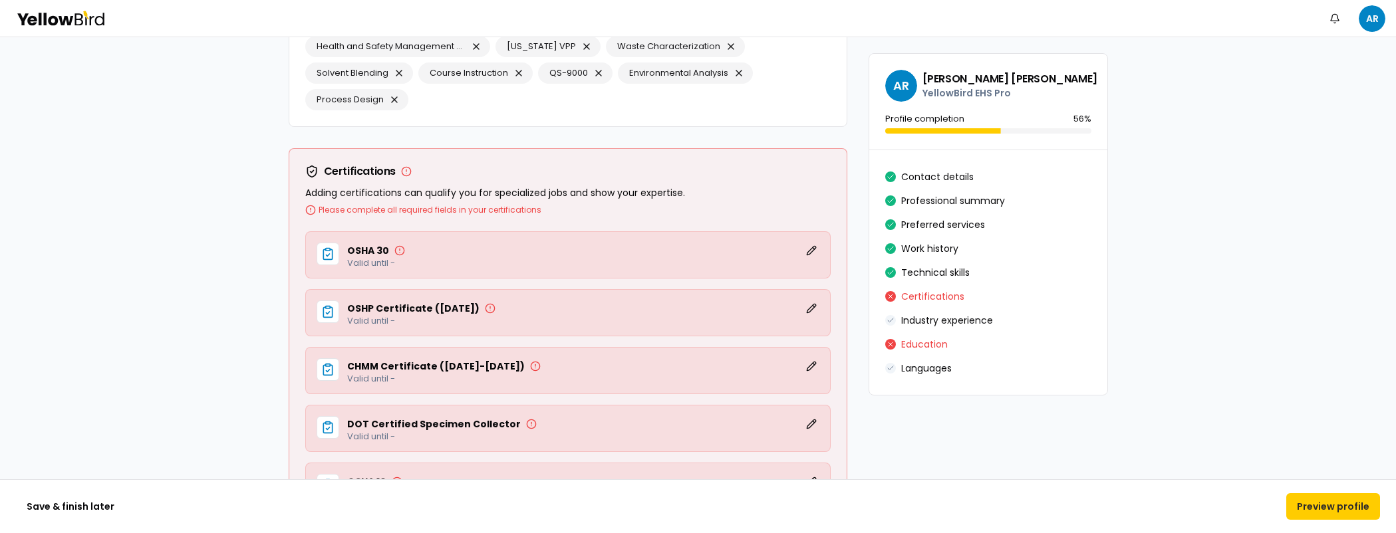
scroll to position [2014, 0]
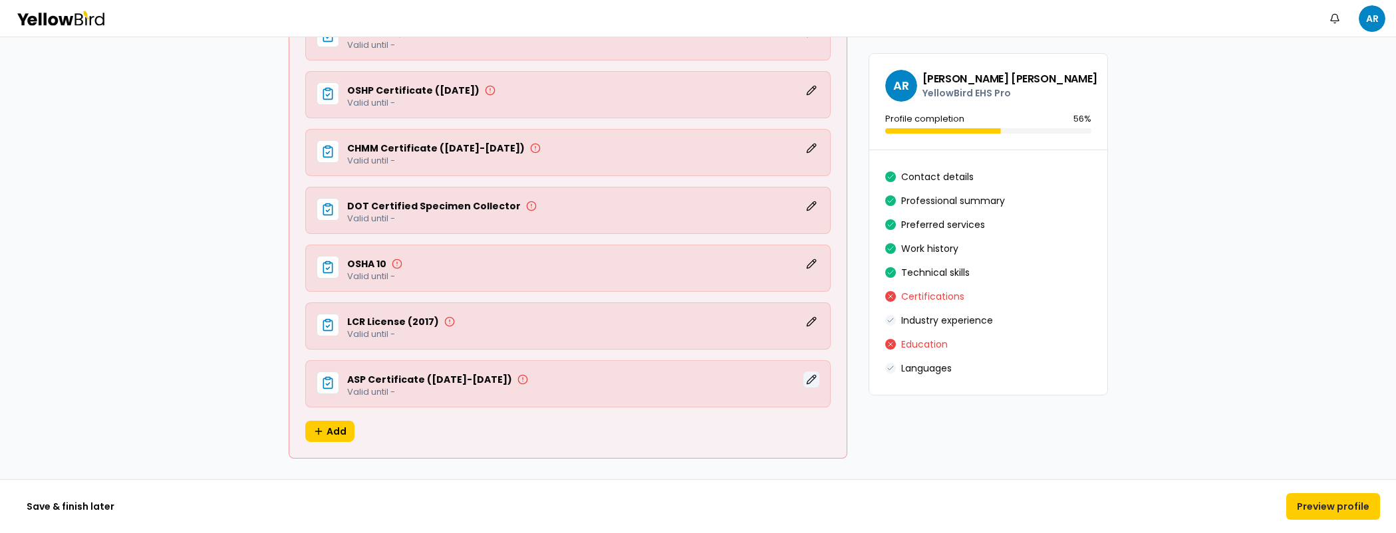
click at [806, 383] on button "Edit" at bounding box center [811, 380] width 16 height 16
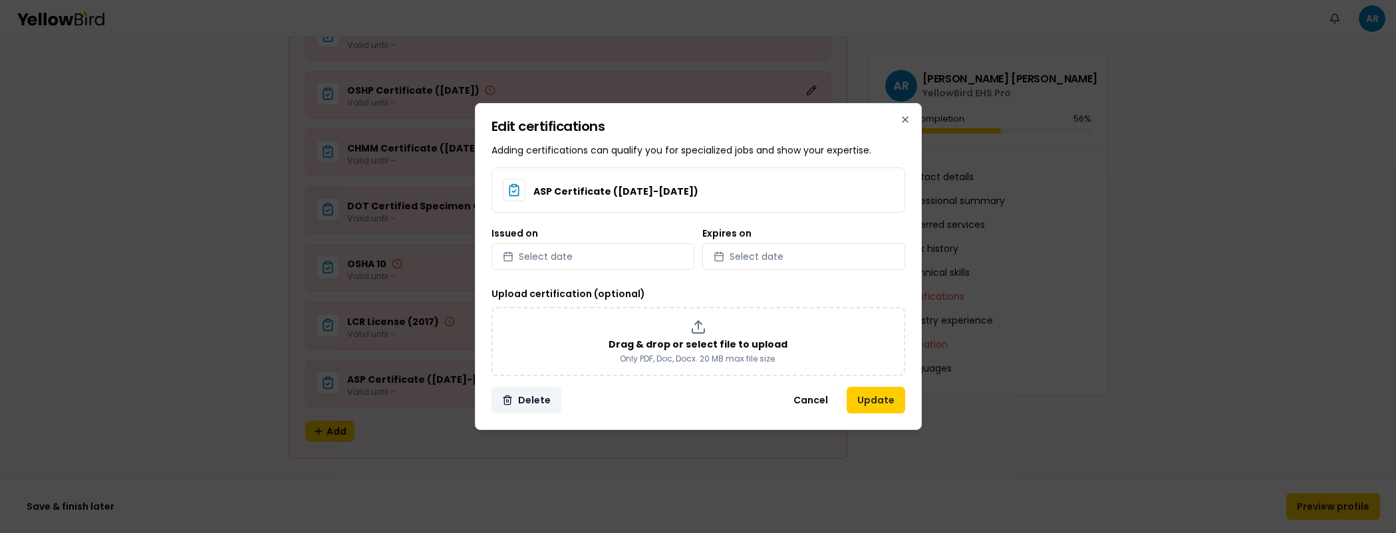
click at [529, 391] on button "Delete" at bounding box center [526, 400] width 70 height 27
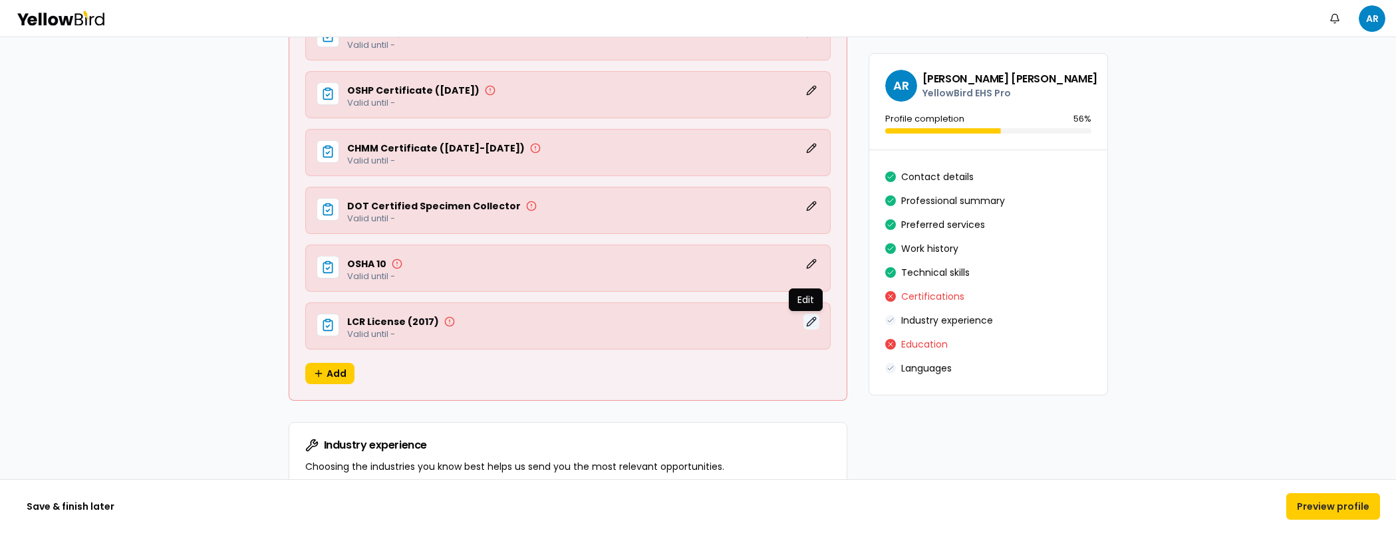
click at [807, 317] on button "Edit" at bounding box center [811, 322] width 16 height 16
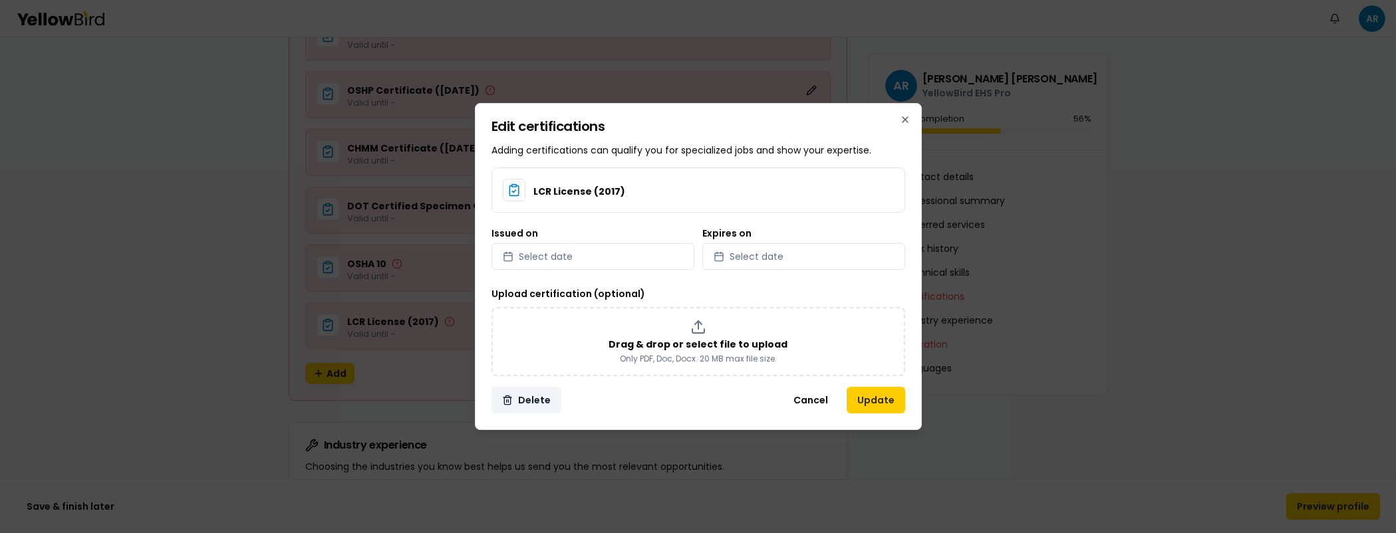
click at [541, 394] on button "Delete" at bounding box center [526, 400] width 70 height 27
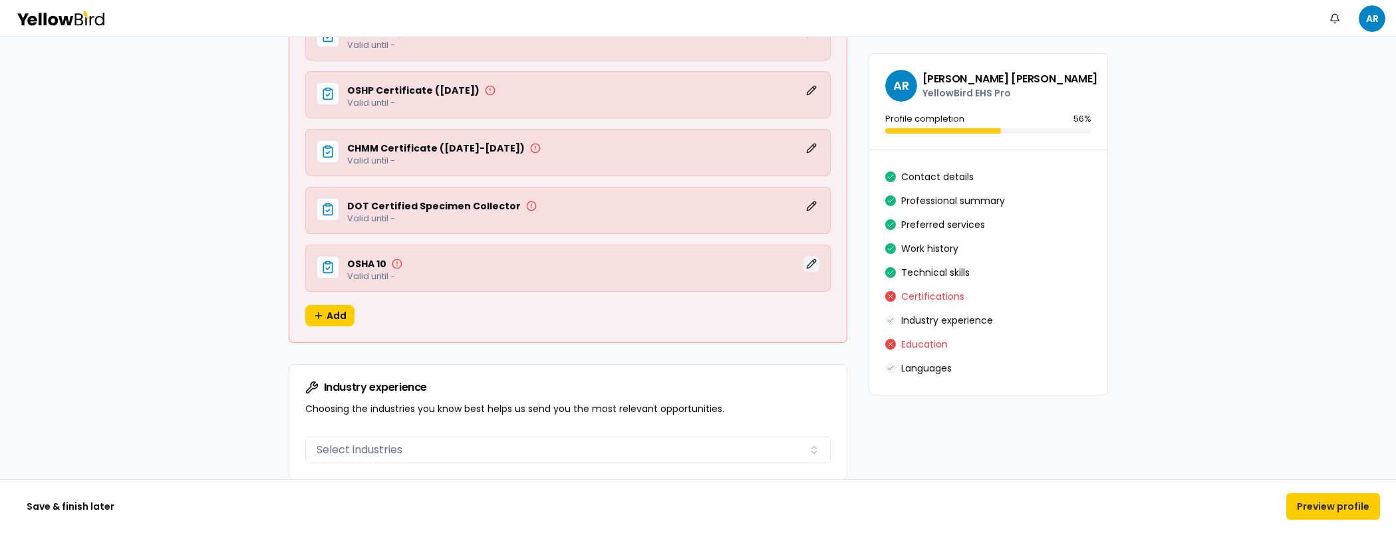
click at [803, 261] on button "Edit" at bounding box center [811, 264] width 16 height 16
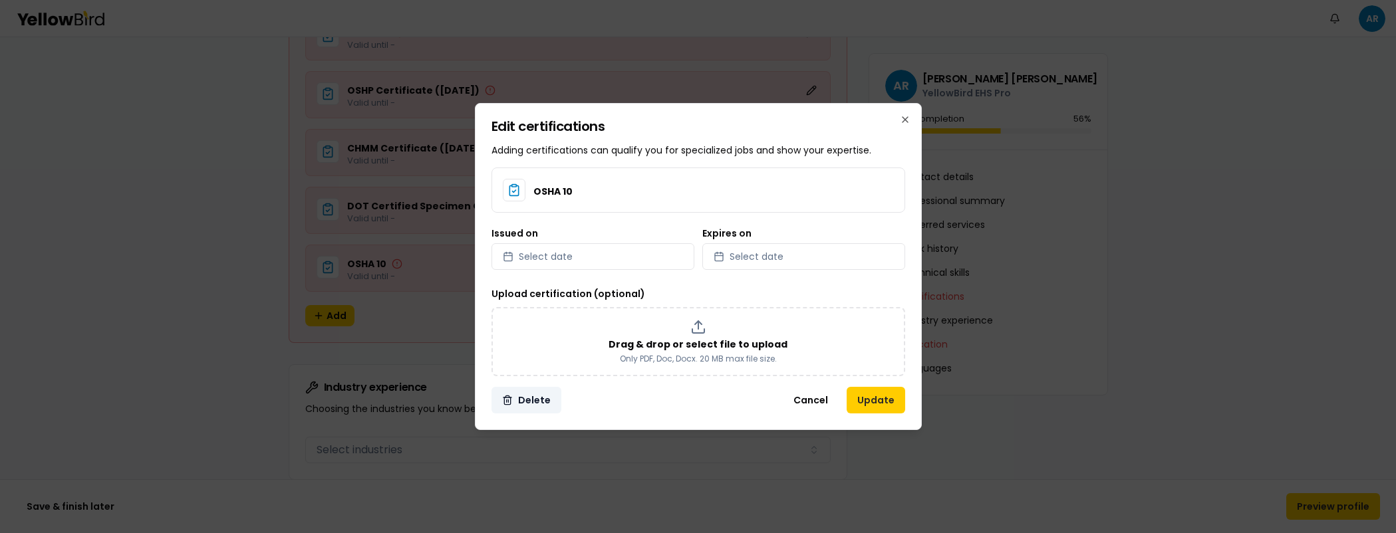
click at [545, 402] on button "Delete" at bounding box center [526, 400] width 70 height 27
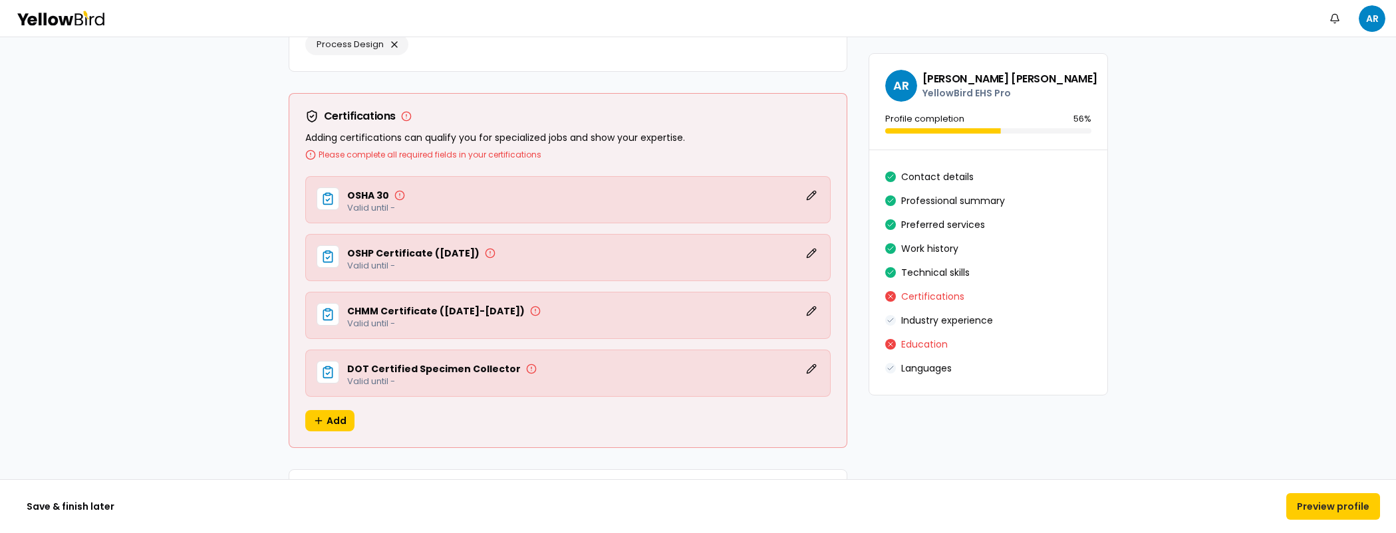
scroll to position [1998, 0]
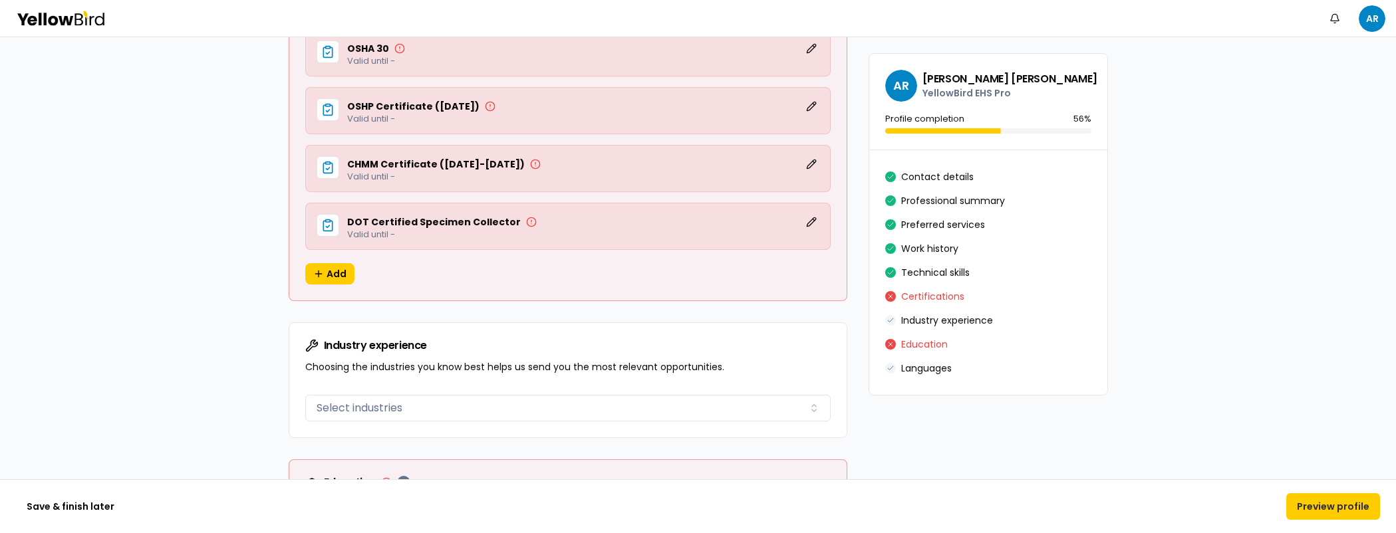
click at [815, 223] on div "DOT Certified Specimen Collector Edit Valid until -" at bounding box center [567, 226] width 525 height 47
click at [803, 221] on button "Edit" at bounding box center [811, 222] width 16 height 16
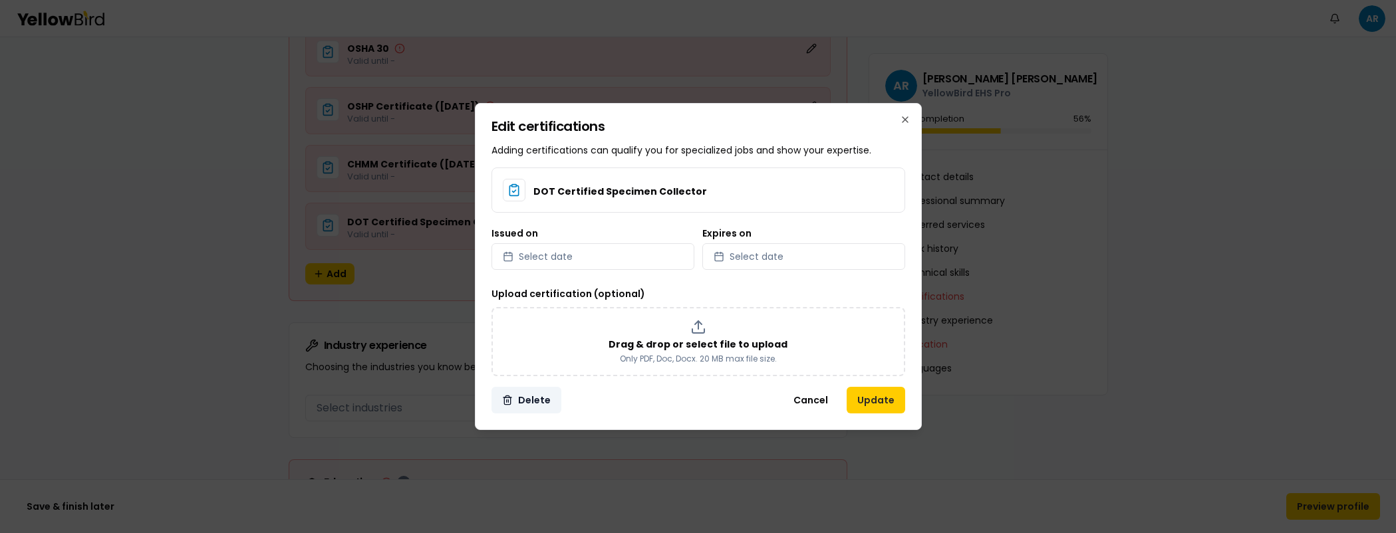
click at [533, 403] on button "Delete" at bounding box center [526, 400] width 70 height 27
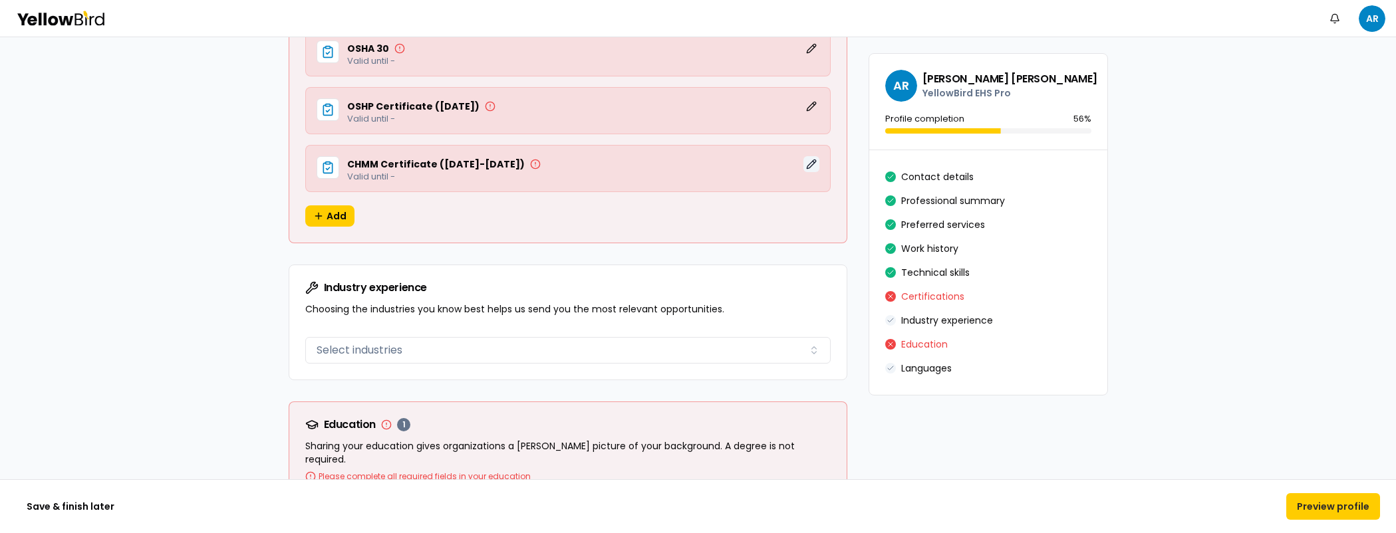
click at [809, 161] on button "Edit" at bounding box center [811, 164] width 16 height 16
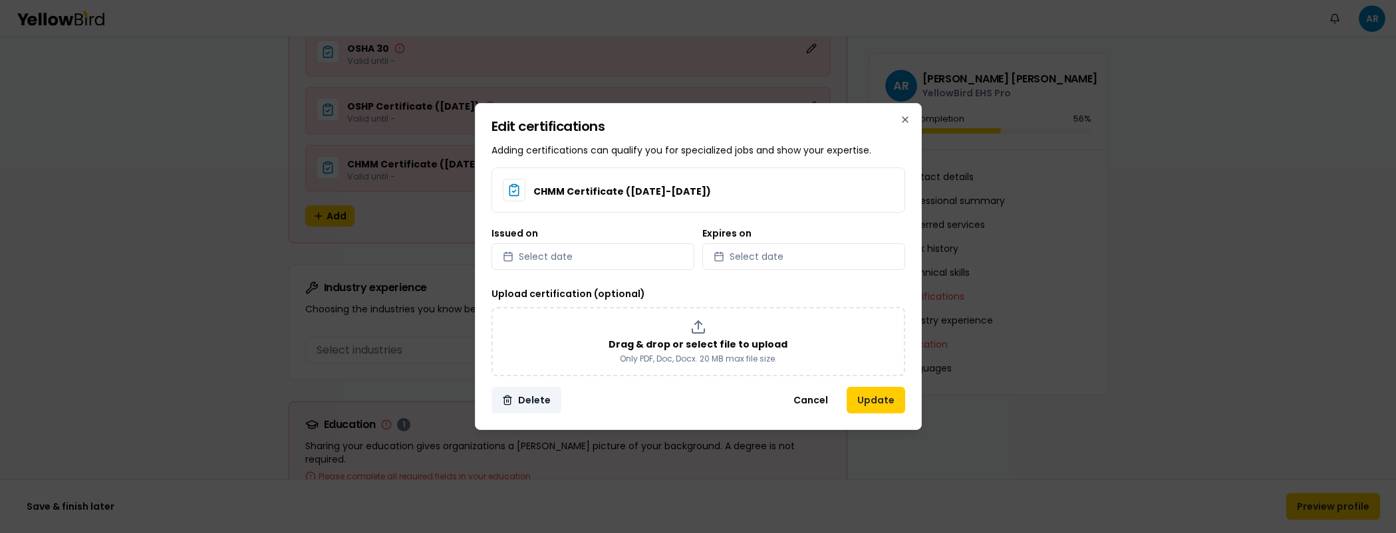
click at [521, 406] on button "Delete" at bounding box center [526, 400] width 70 height 27
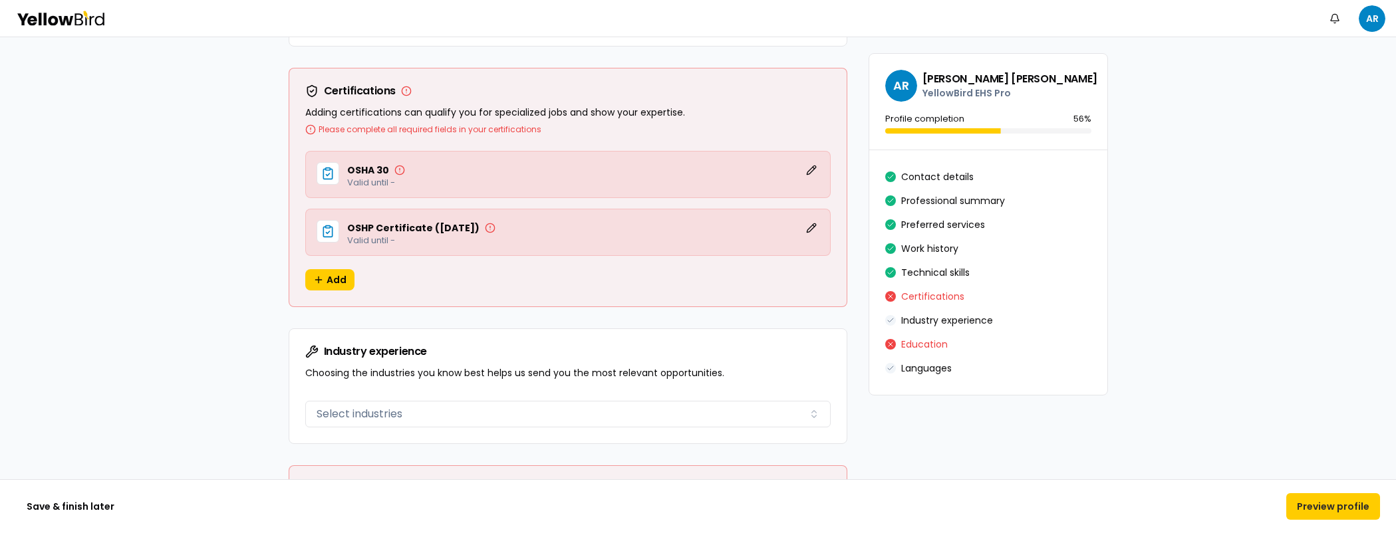
scroll to position [1873, 0]
click at [811, 227] on button "Edit" at bounding box center [811, 231] width 16 height 16
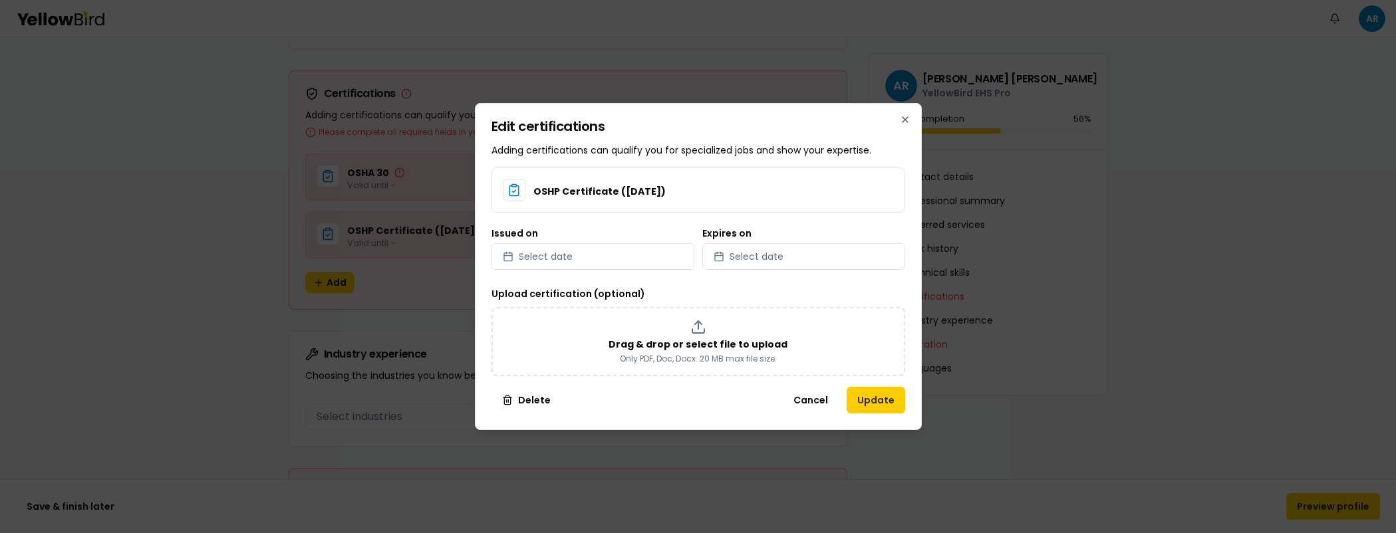
click at [529, 394] on button "Delete" at bounding box center [526, 400] width 70 height 27
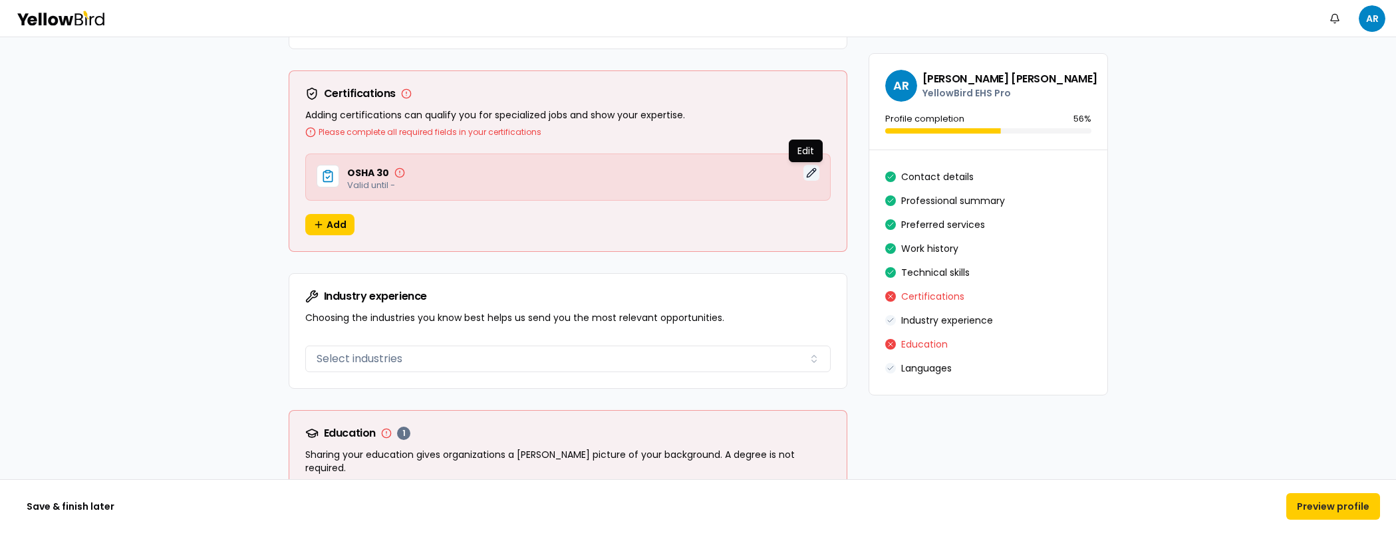
click at [807, 170] on button "Edit" at bounding box center [811, 173] width 16 height 16
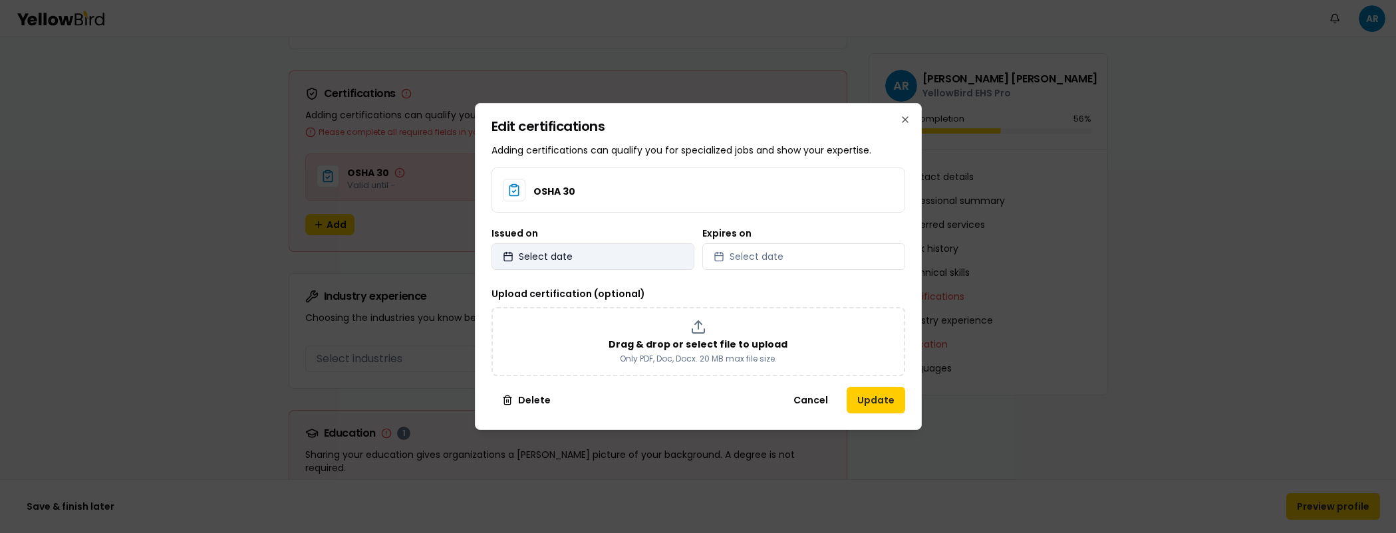
click at [626, 259] on button "Select date" at bounding box center [592, 256] width 203 height 27
select select "*"
select select "****"
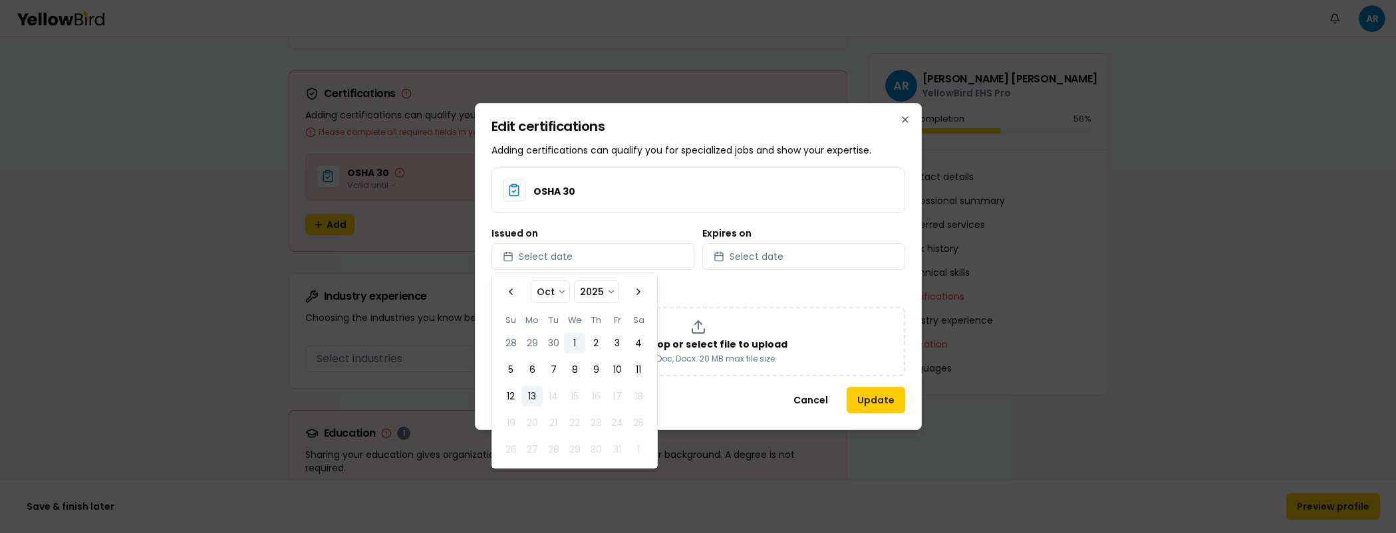
click at [577, 348] on button "1" at bounding box center [574, 343] width 21 height 21
select select "*"
select select "****"
click at [806, 247] on button "Select date" at bounding box center [803, 256] width 203 height 27
select select "*"
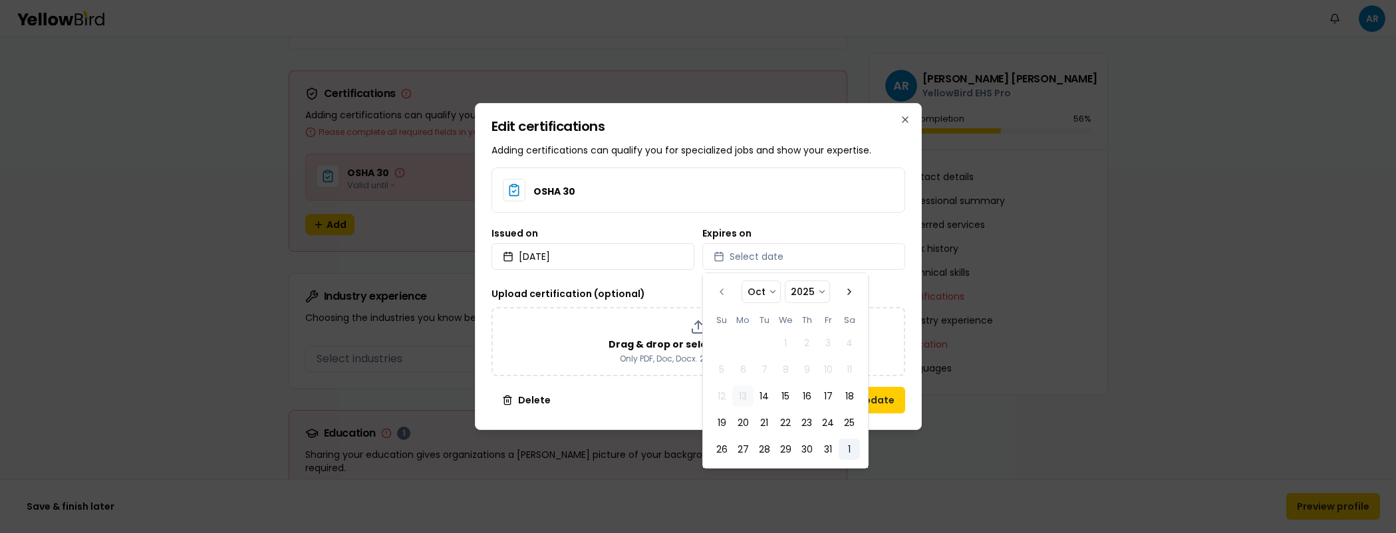
click at [849, 451] on button "1" at bounding box center [849, 449] width 21 height 21
select select "*"
click at [904, 403] on button "Update" at bounding box center [876, 400] width 59 height 27
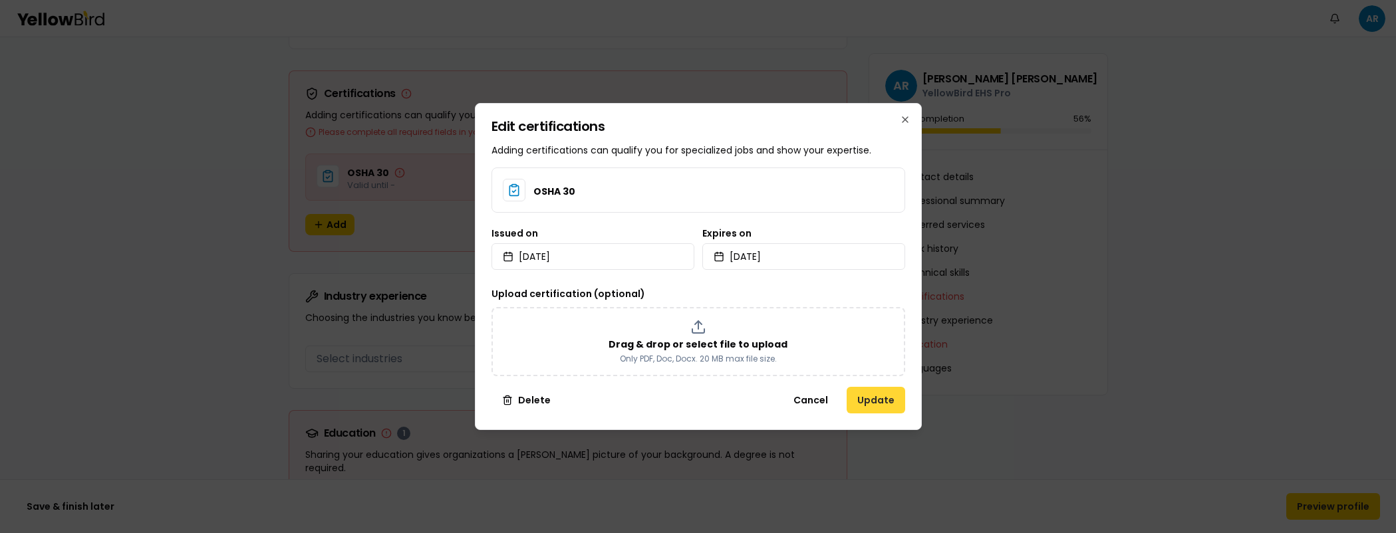
click at [878, 401] on button "Update" at bounding box center [876, 400] width 59 height 27
click at [883, 403] on button "Update" at bounding box center [876, 400] width 59 height 27
click at [820, 401] on button "Cancel" at bounding box center [811, 400] width 56 height 27
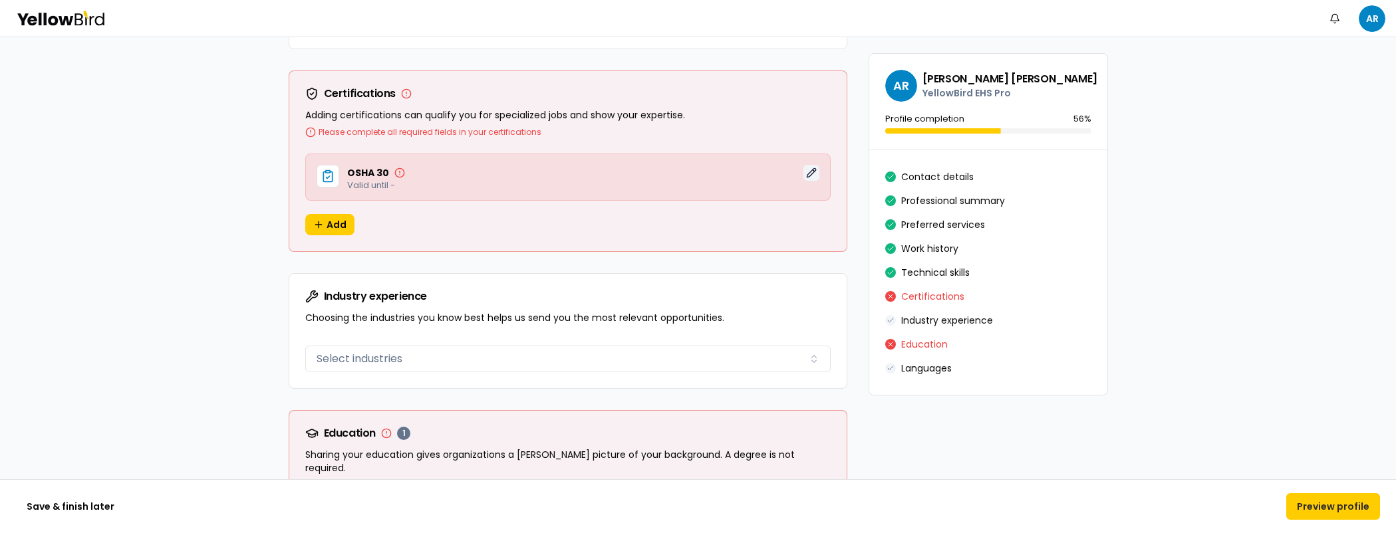
click at [807, 172] on button "Edit" at bounding box center [811, 173] width 16 height 16
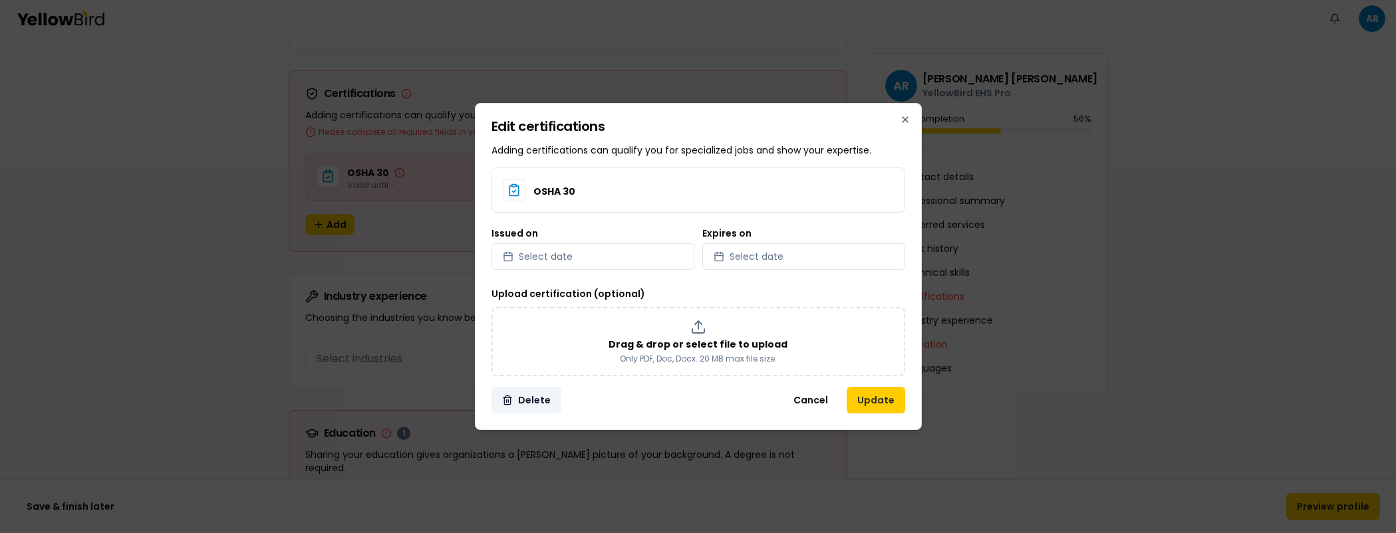
click at [534, 397] on button "Delete" at bounding box center [526, 400] width 70 height 27
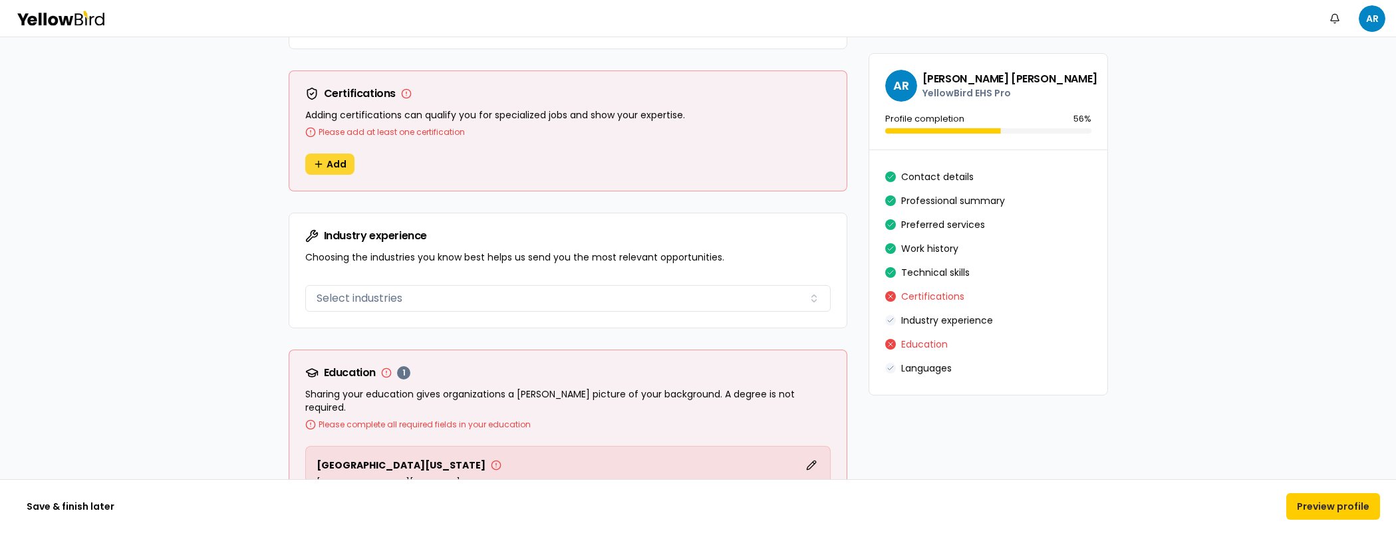
click at [327, 162] on span "Add" at bounding box center [337, 164] width 20 height 13
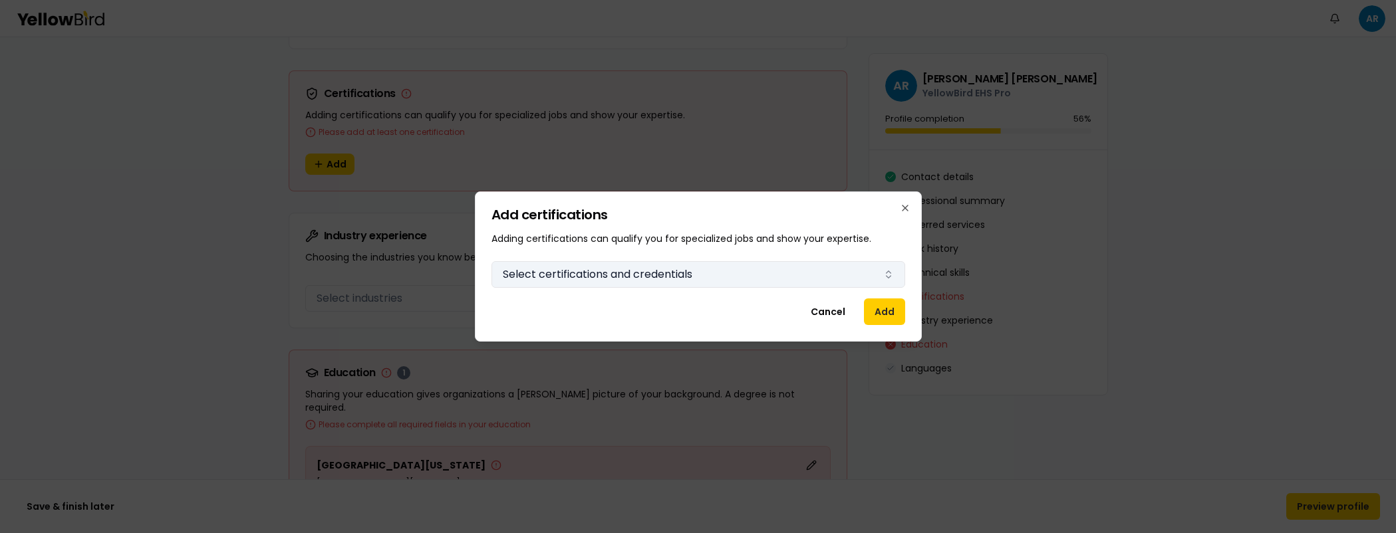
click at [589, 271] on button "Select certifications and credentials" at bounding box center [698, 274] width 414 height 27
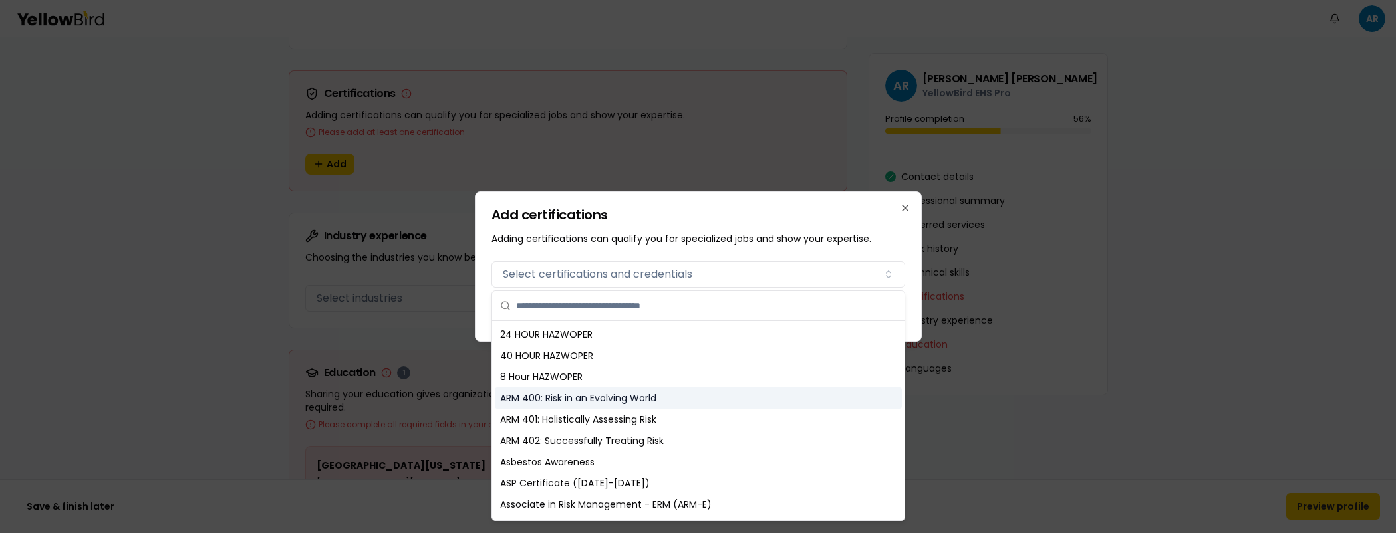
click at [541, 405] on div "ARM 400: Risk in an Evolving World" at bounding box center [698, 398] width 407 height 21
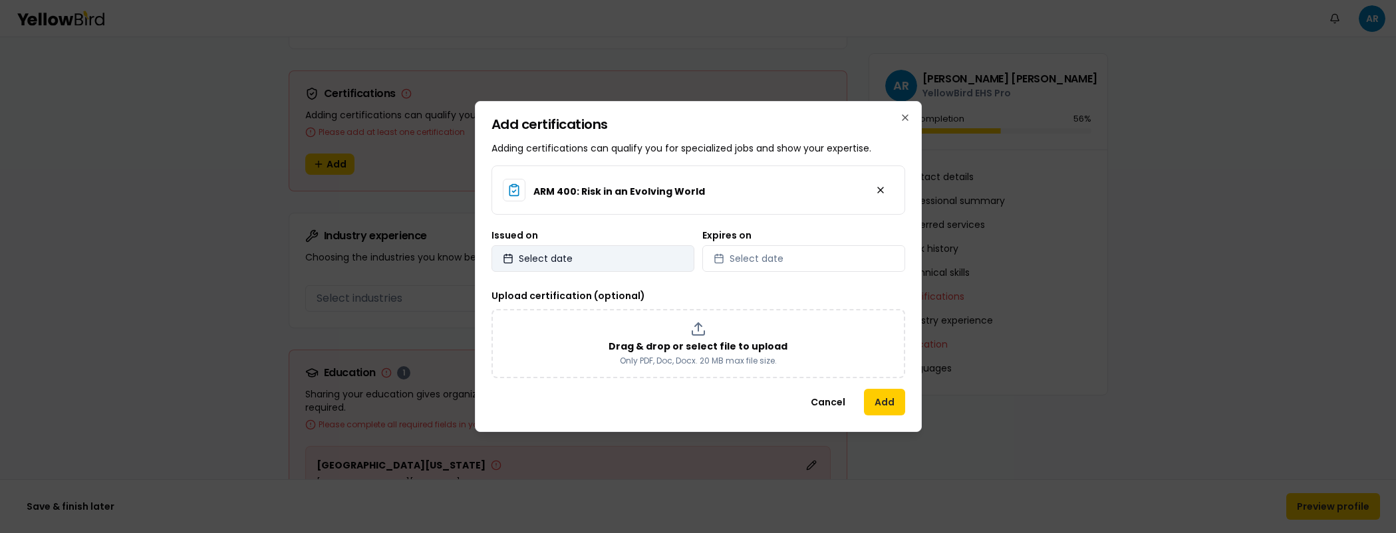
click at [646, 268] on button "Select date" at bounding box center [592, 258] width 203 height 27
select select "*"
select select "****"
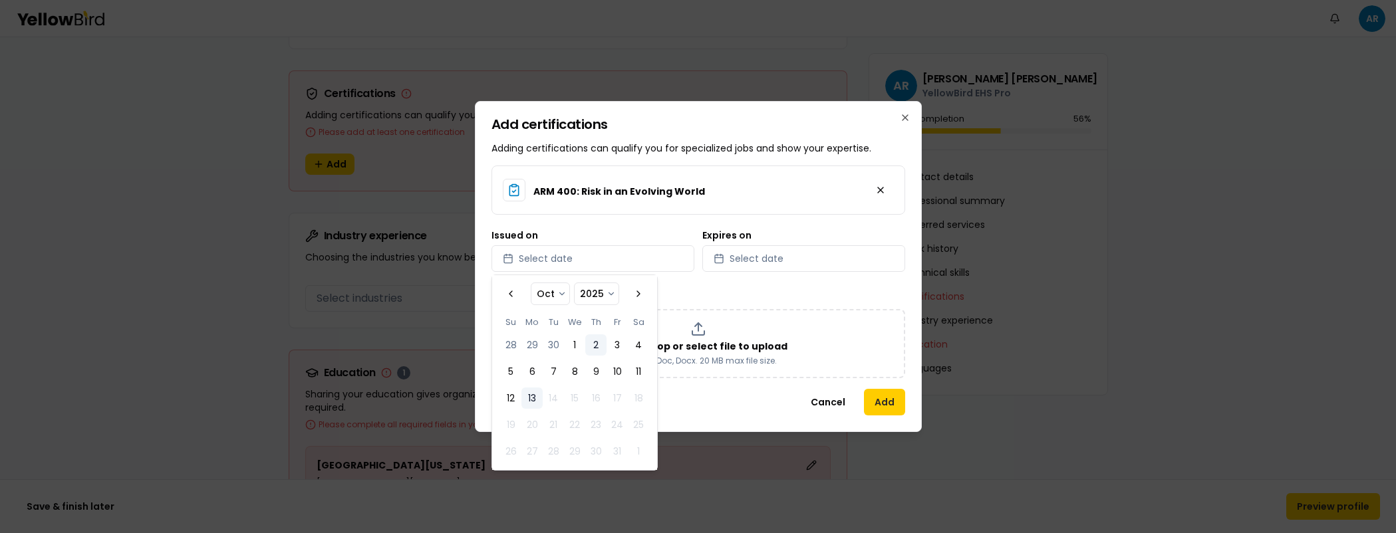
click at [601, 343] on button "2" at bounding box center [595, 344] width 21 height 21
select select "*"
select select "****"
click at [838, 249] on button "Select date" at bounding box center [803, 258] width 203 height 27
select select "*"
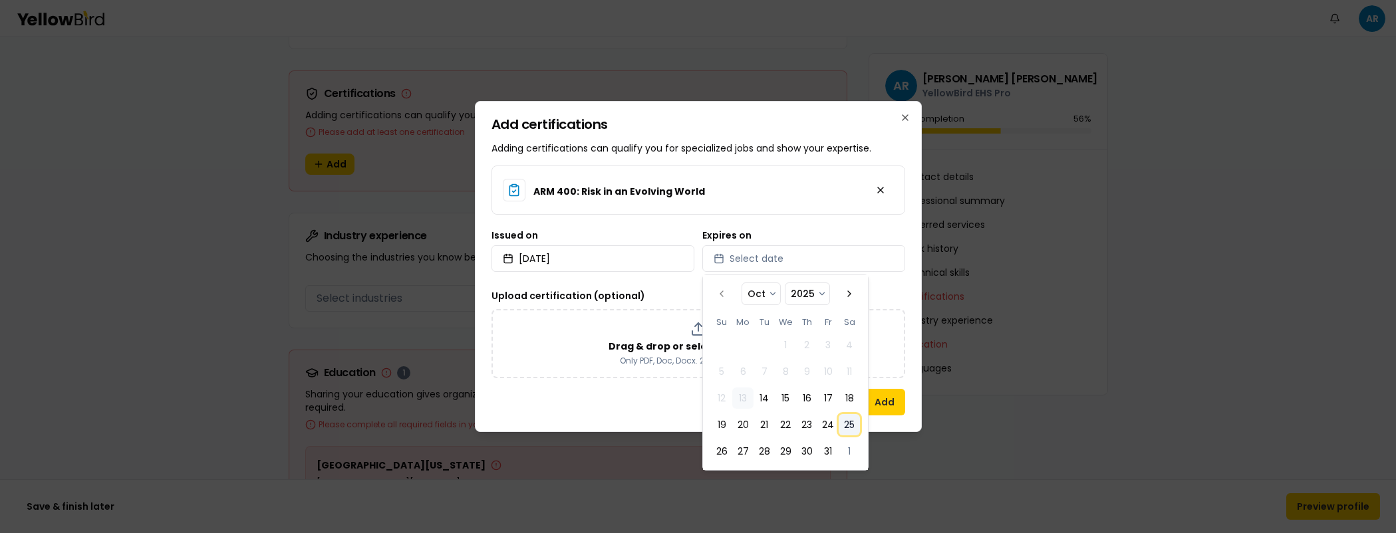
click at [845, 430] on button "25" at bounding box center [849, 424] width 21 height 21
select select "*"
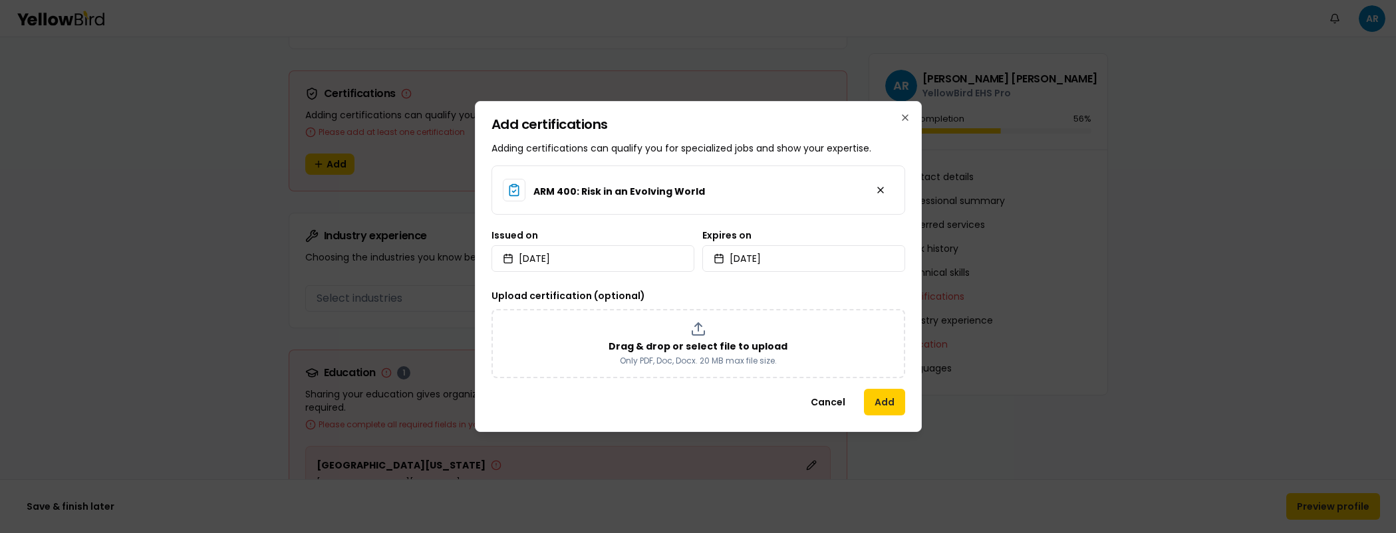
click at [904, 397] on button "Add" at bounding box center [884, 402] width 41 height 27
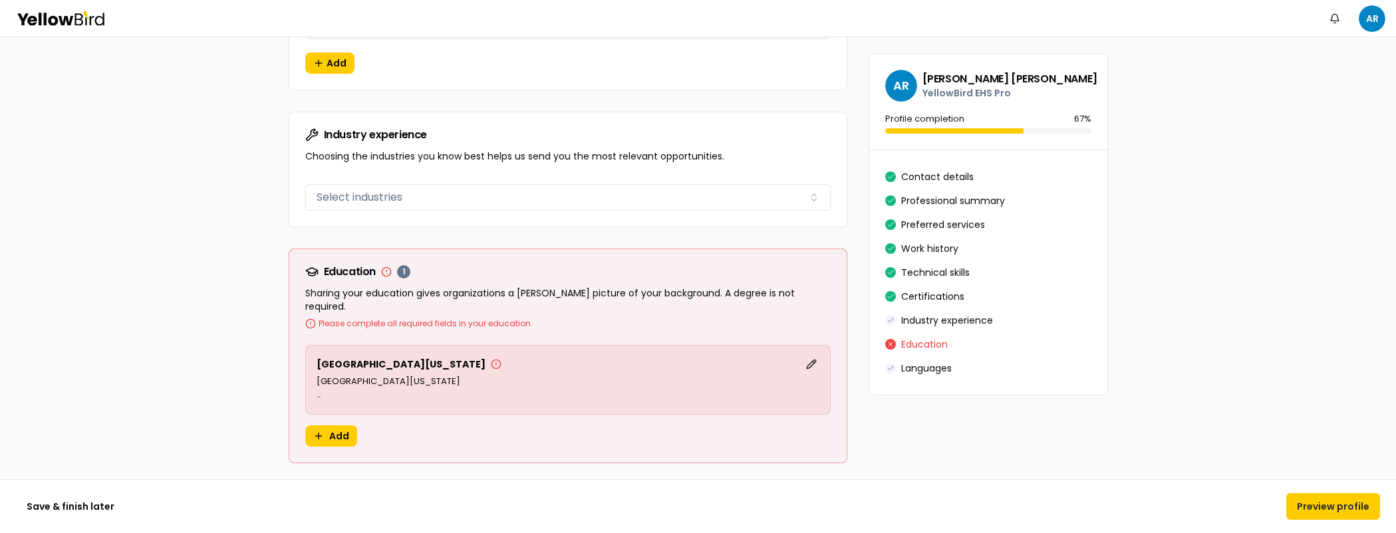
scroll to position [2102, 0]
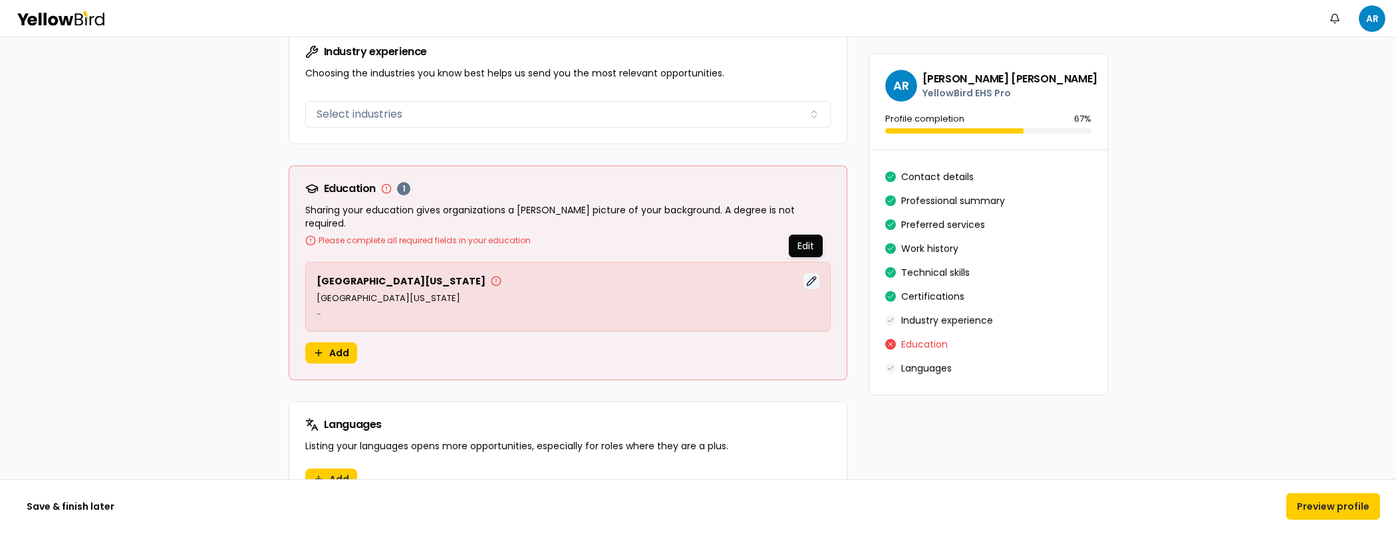
click at [803, 273] on button "Edit" at bounding box center [811, 281] width 16 height 16
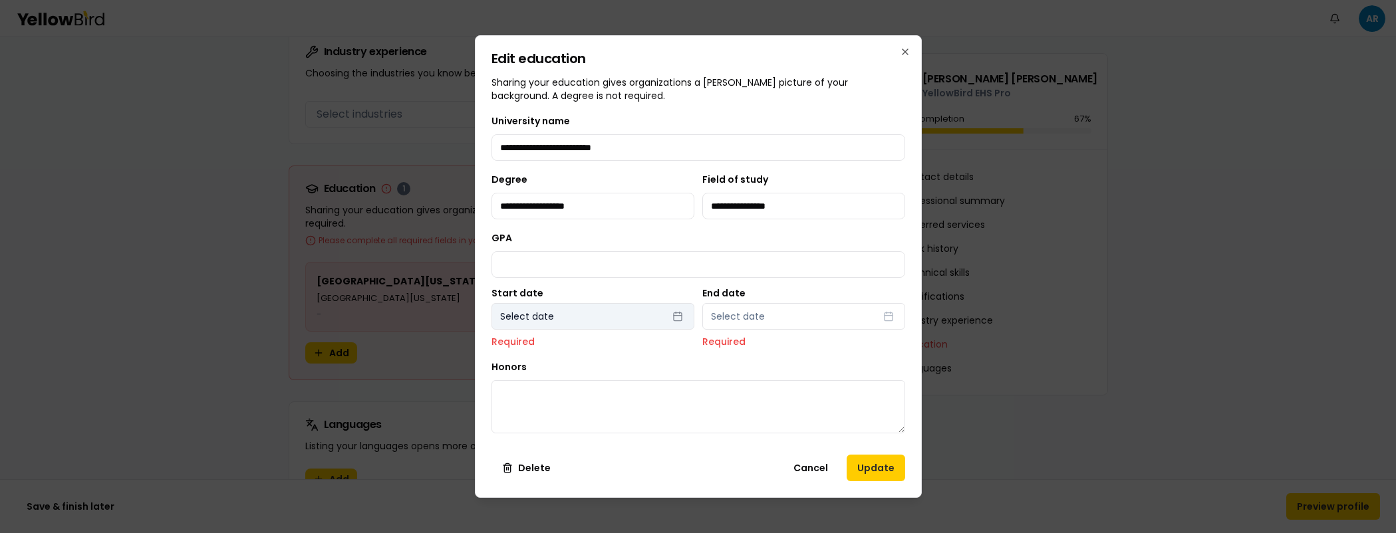
click at [602, 313] on button "Select date" at bounding box center [592, 316] width 203 height 27
select select "*"
select select "****"
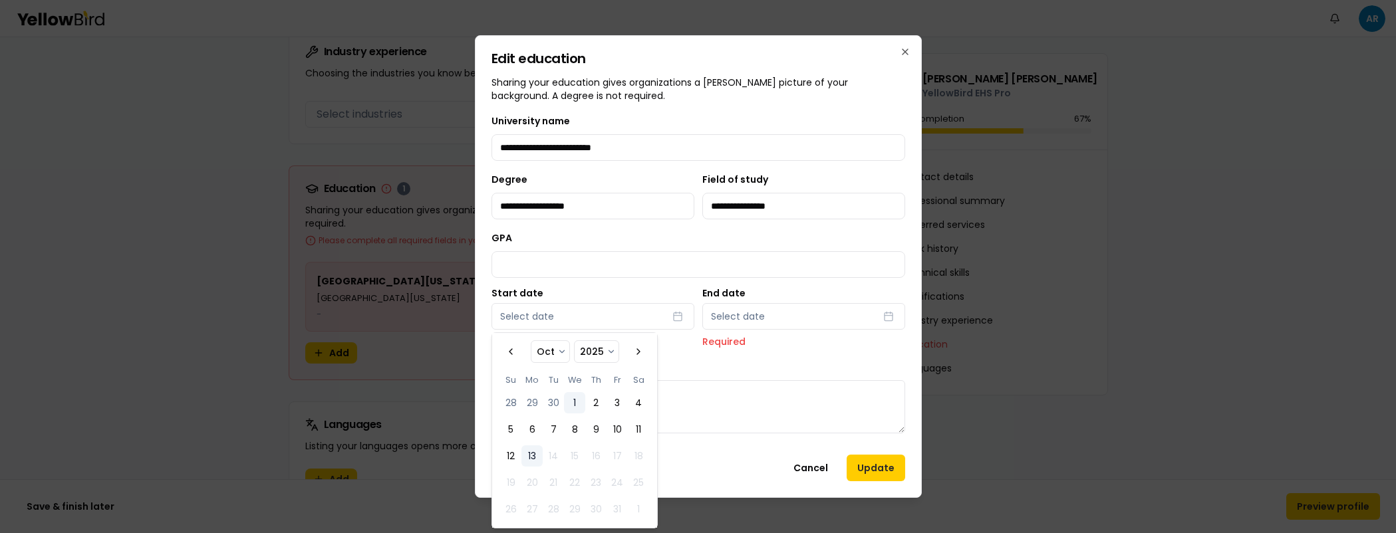
click at [576, 408] on button "1" at bounding box center [574, 402] width 21 height 21
select select "*"
select select "****"
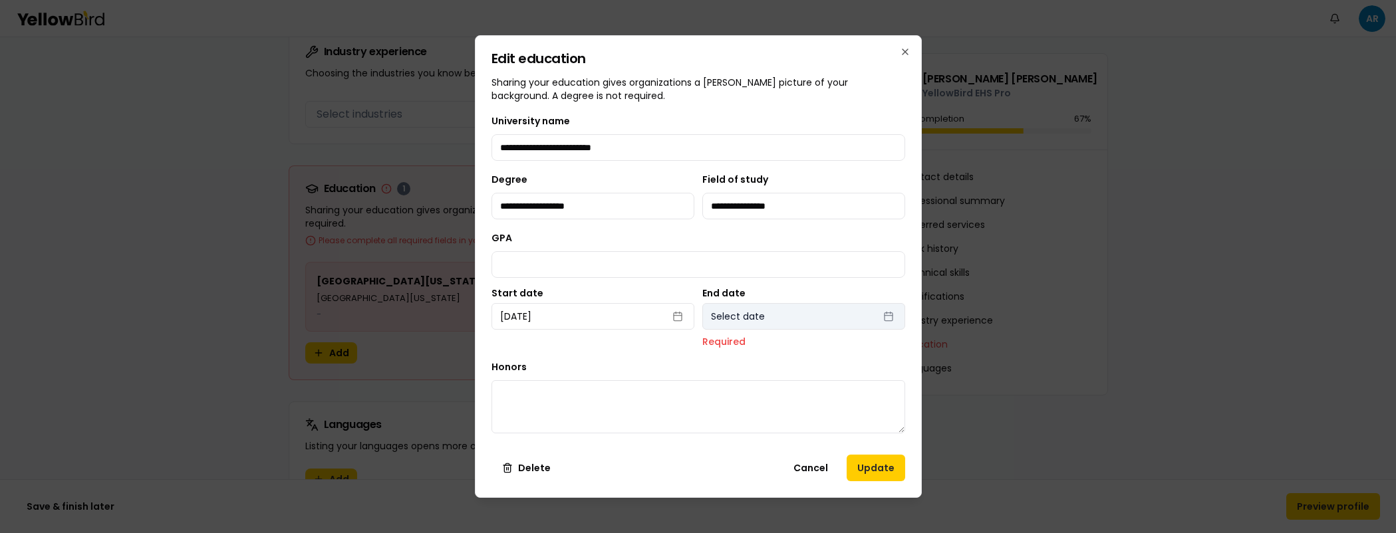
click at [828, 311] on button "Select date" at bounding box center [803, 316] width 203 height 27
select select "*"
select select "****"
click at [682, 316] on button "[DATE]" at bounding box center [592, 316] width 203 height 27
select select "*"
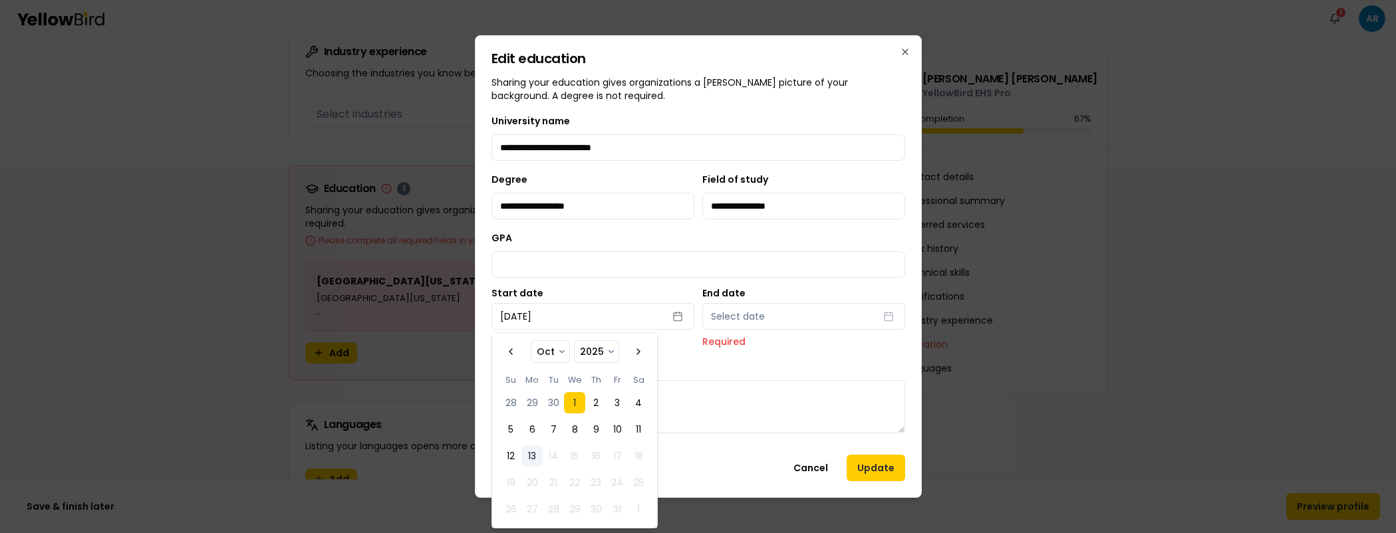
click at [612, 348] on select "**** **** **** **** **** **** **** **** **** **** **** **** **** **** **** ****…" at bounding box center [597, 351] width 44 height 21
select select "****"
click at [575, 341] on select "**** **** **** **** **** **** **** **** **** **** **** **** **** **** **** ****…" at bounding box center [597, 351] width 44 height 21
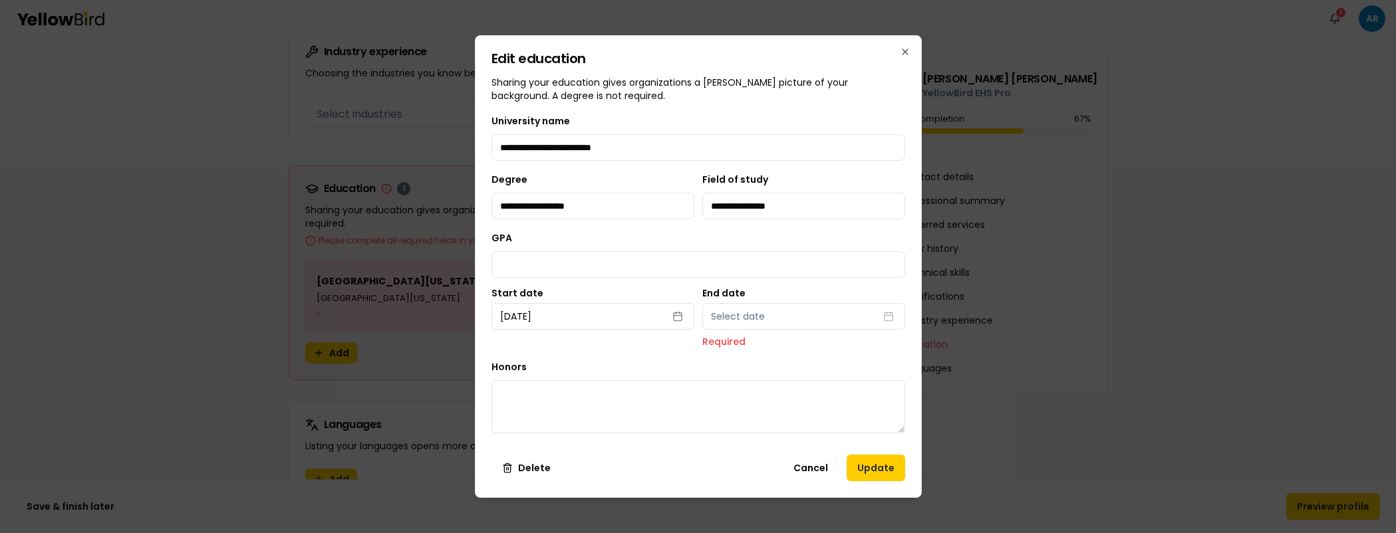
click at [794, 338] on p "Required" at bounding box center [803, 341] width 203 height 13
click at [794, 319] on button "Select date" at bounding box center [803, 316] width 203 height 27
select select "*"
select select "****"
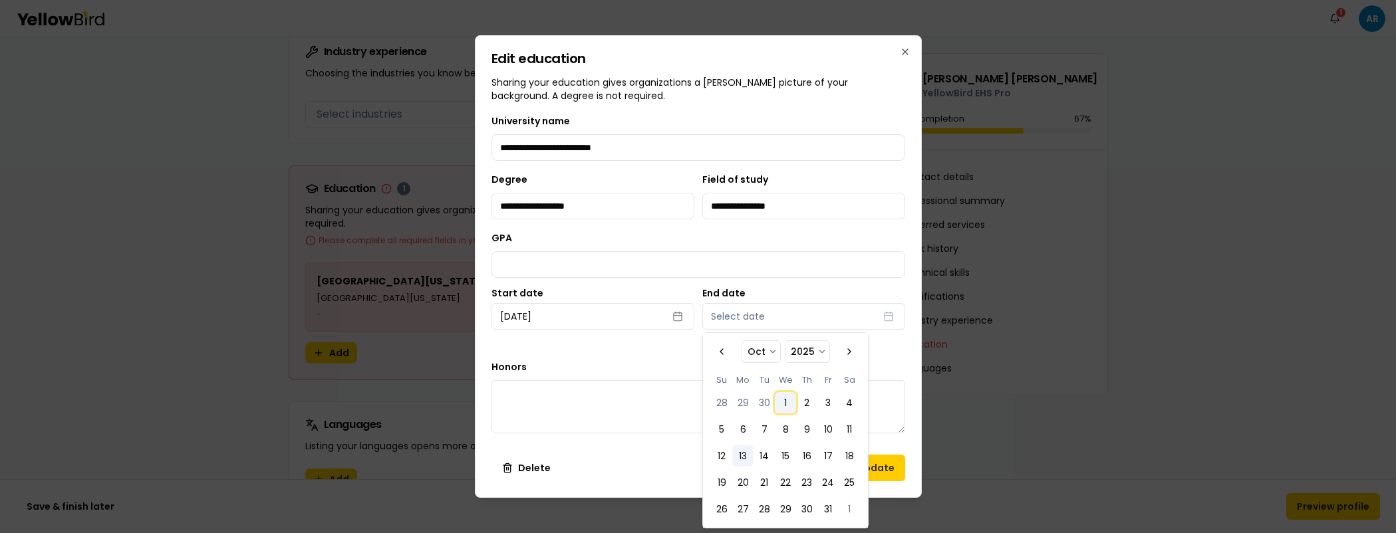
click at [785, 400] on button "1" at bounding box center [785, 402] width 21 height 21
select select "*"
select select "****"
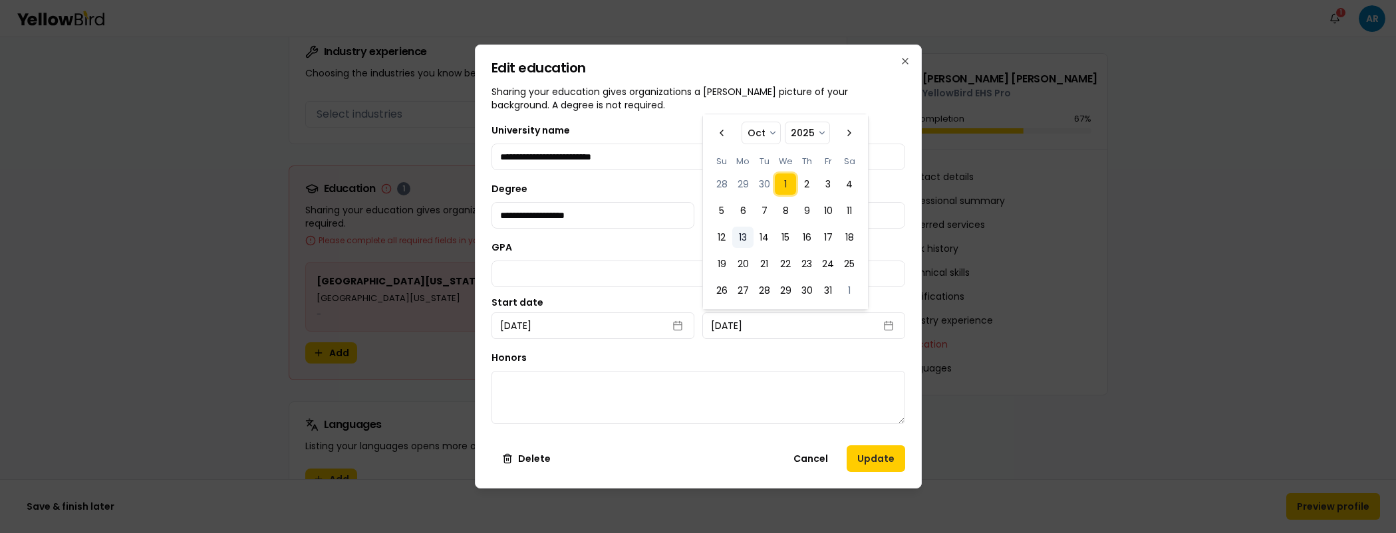
click at [626, 350] on div "Honors" at bounding box center [698, 387] width 414 height 74
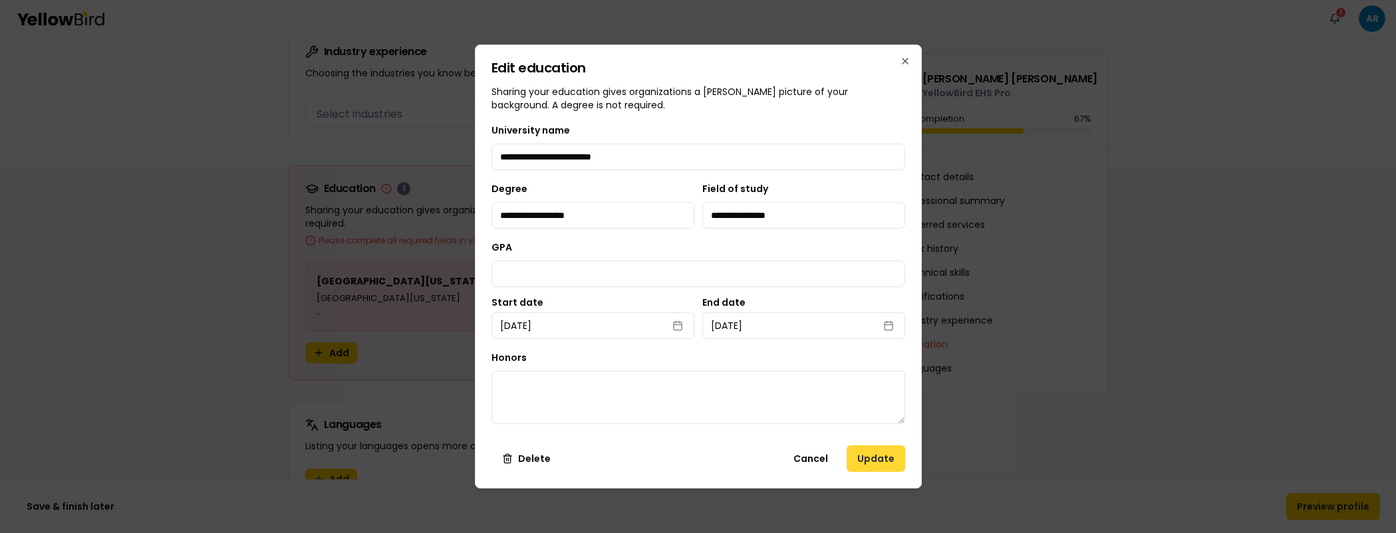
click at [868, 460] on button "Update" at bounding box center [876, 459] width 59 height 27
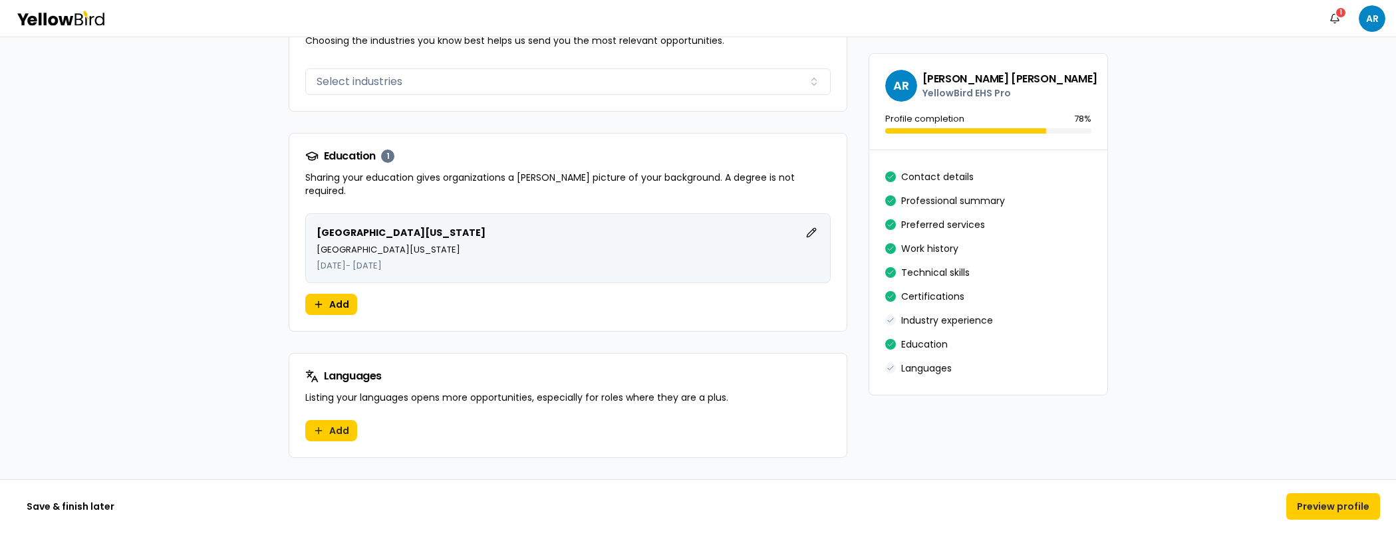
scroll to position [2142, 0]
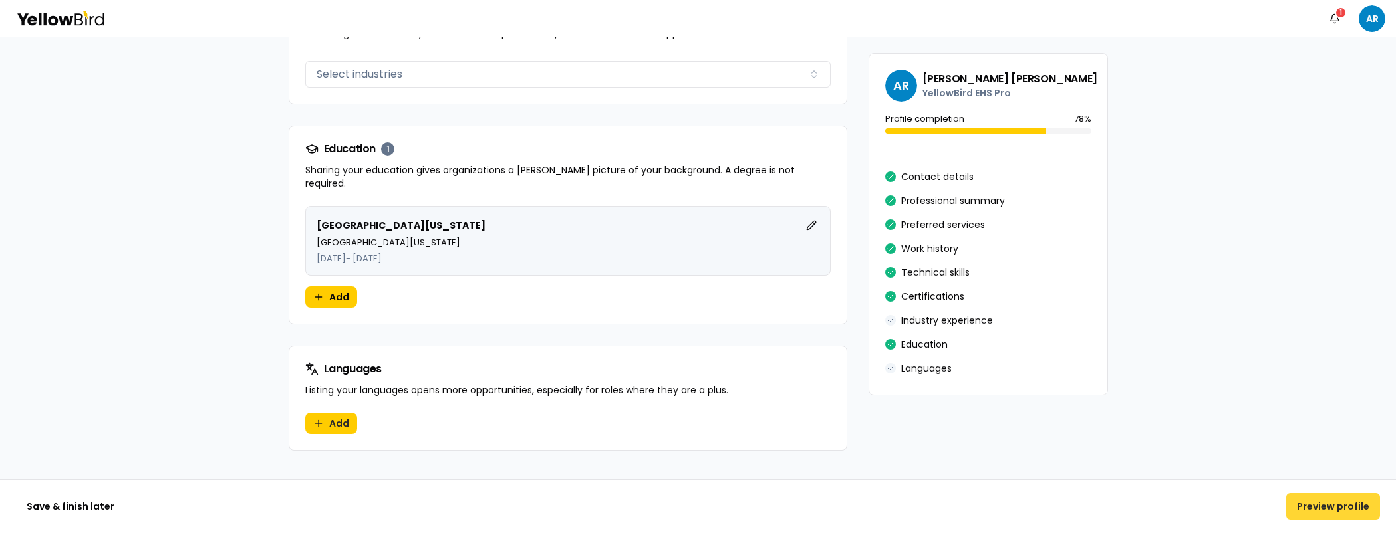
click at [1329, 501] on button "Preview profile" at bounding box center [1333, 506] width 94 height 27
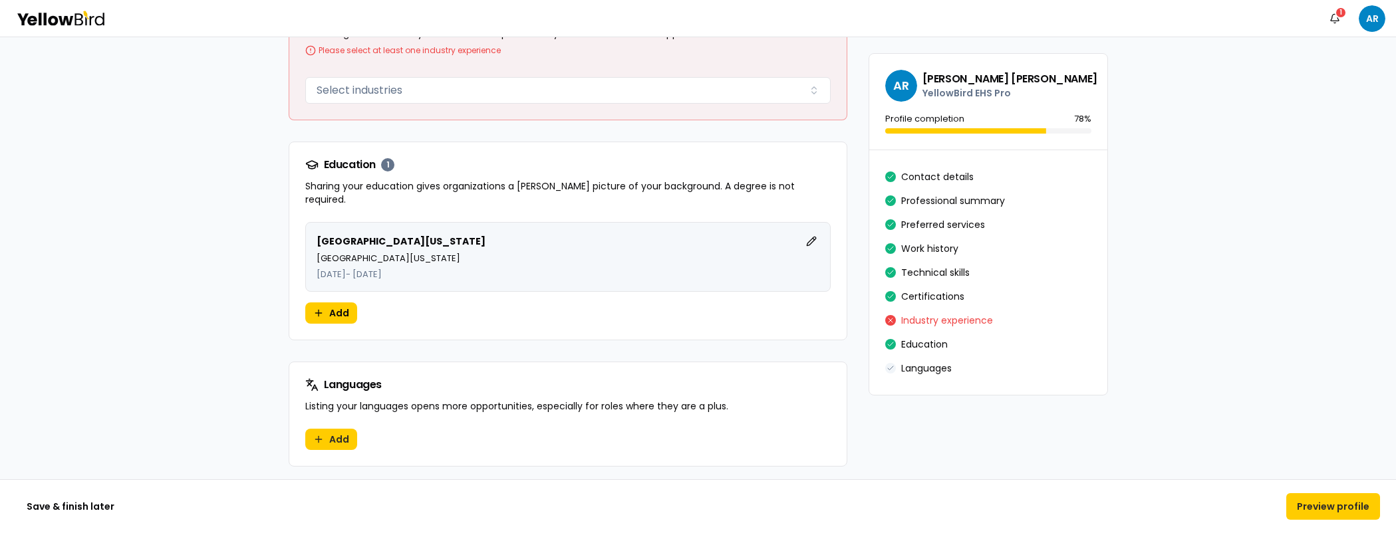
scroll to position [2013, 0]
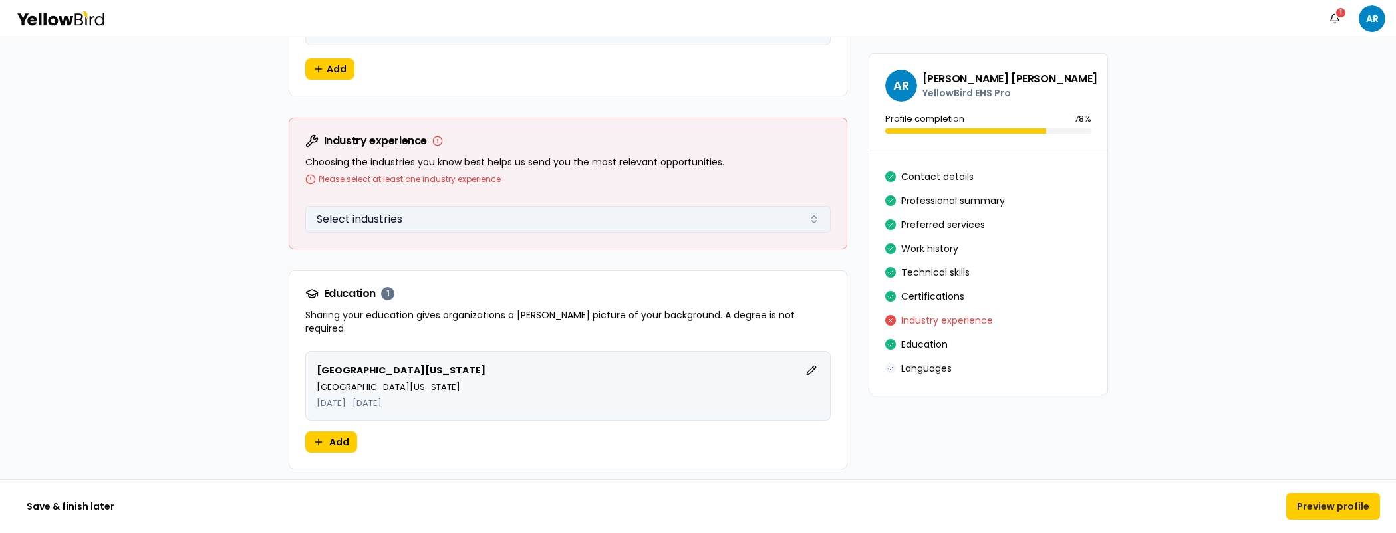
click at [805, 222] on button "Select industries" at bounding box center [567, 219] width 525 height 27
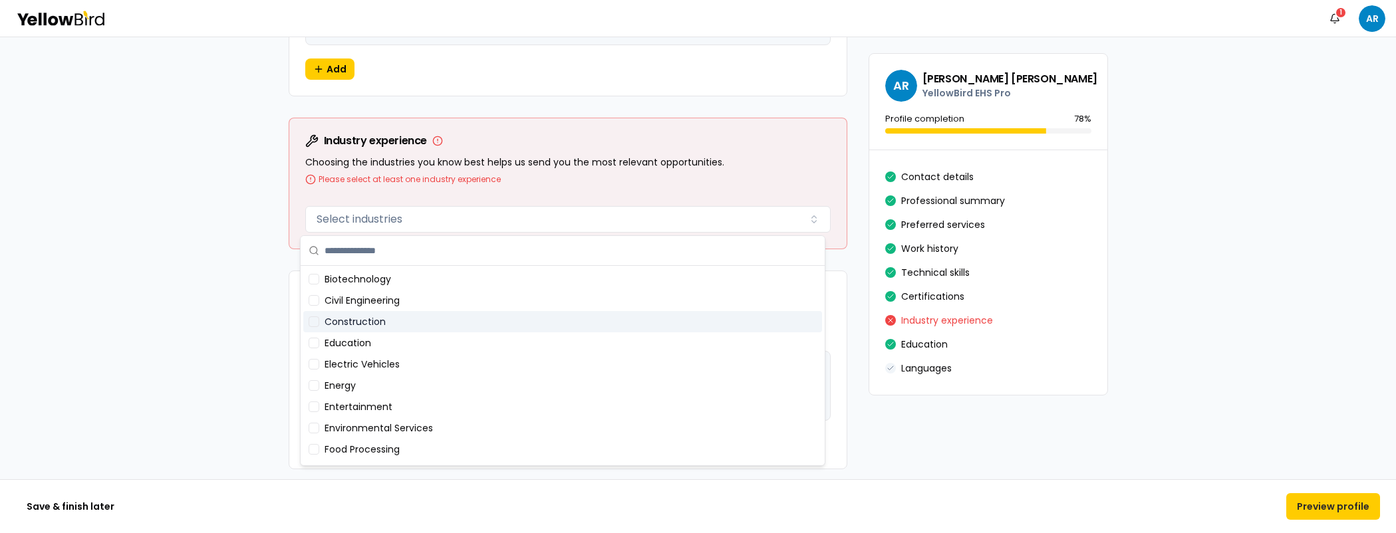
click at [573, 315] on div "Construction" at bounding box center [562, 321] width 519 height 21
click at [568, 333] on div "Education" at bounding box center [562, 343] width 519 height 21
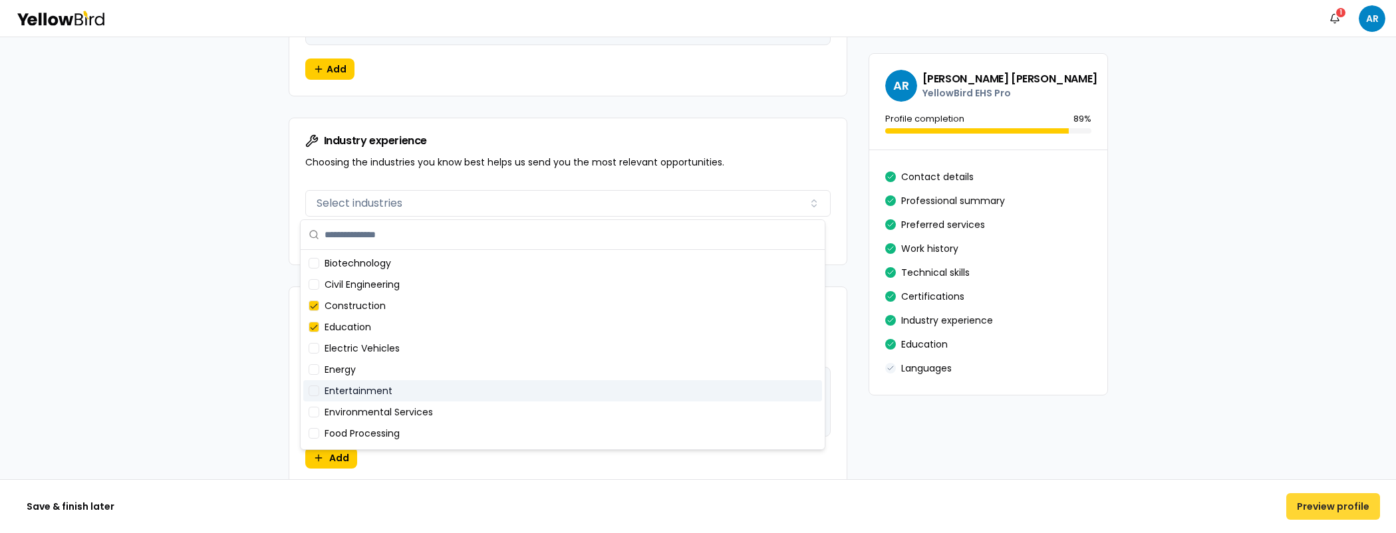
click at [1325, 510] on button "Preview profile" at bounding box center [1333, 506] width 94 height 27
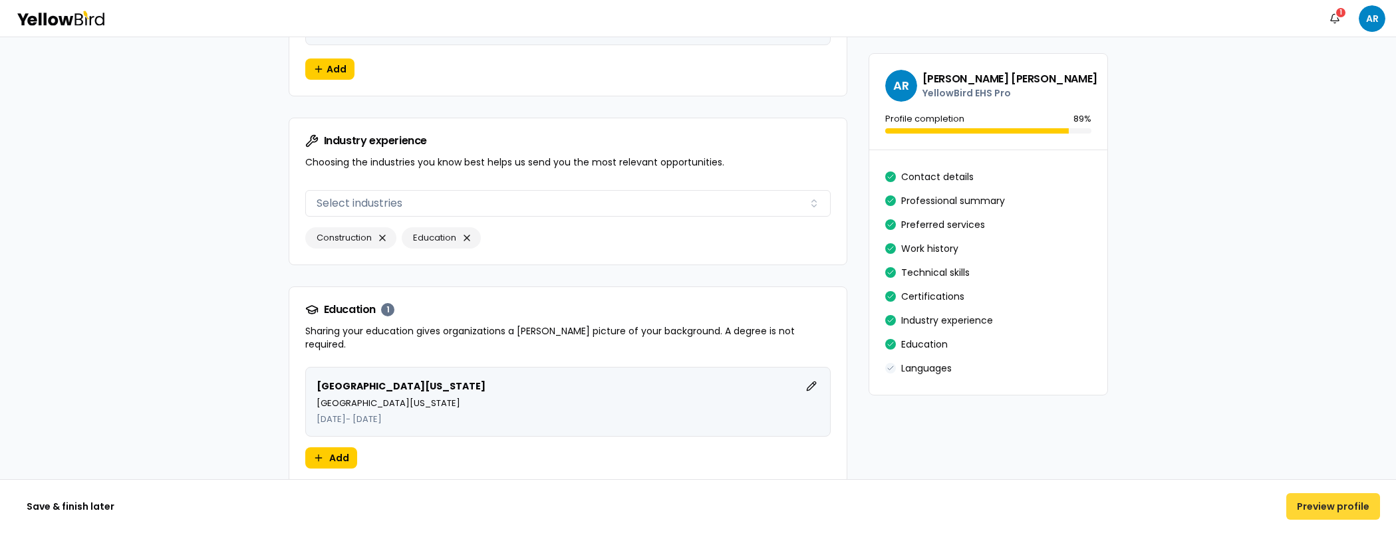
scroll to position [0, 0]
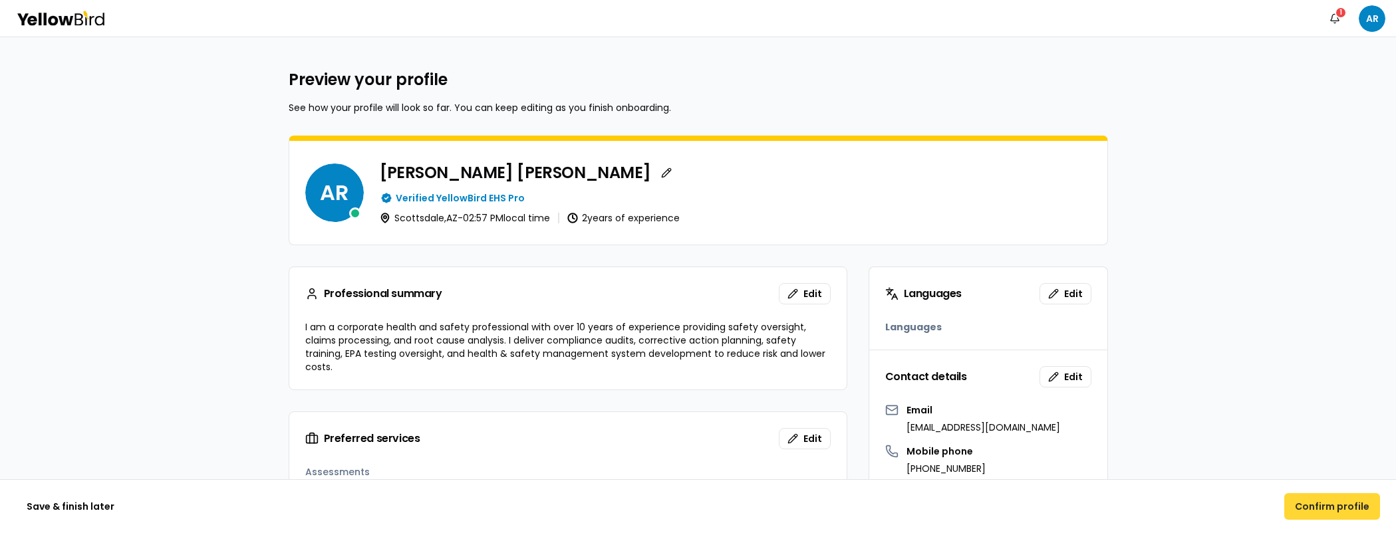
click at [1332, 512] on button "Confirm profile" at bounding box center [1332, 506] width 96 height 27
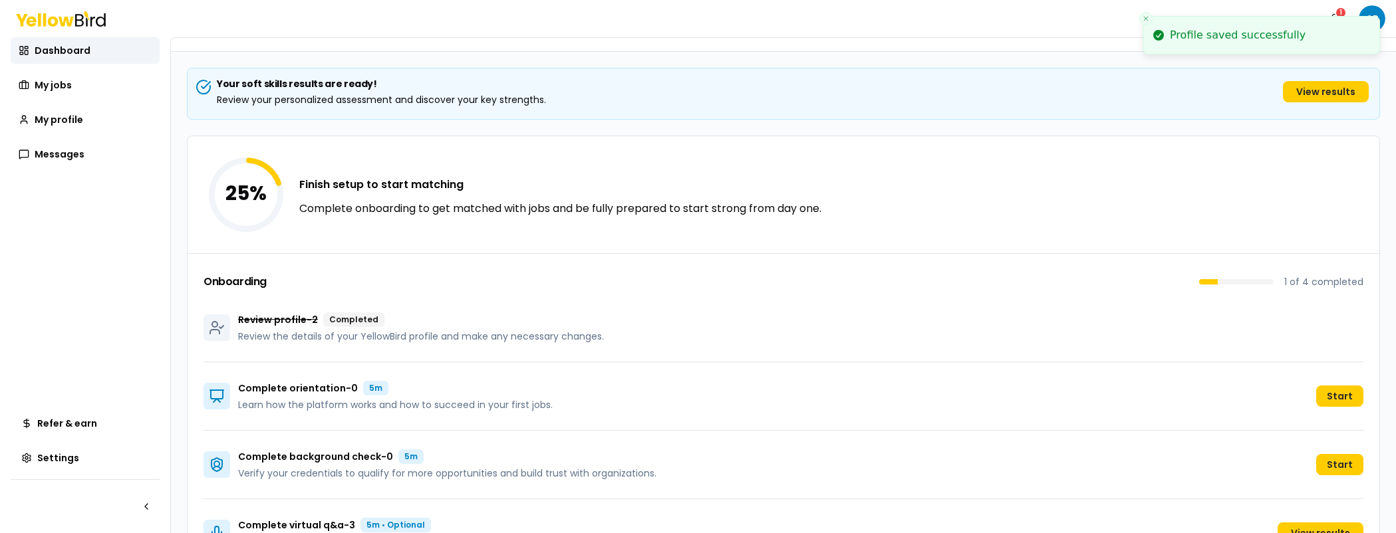
scroll to position [104, 0]
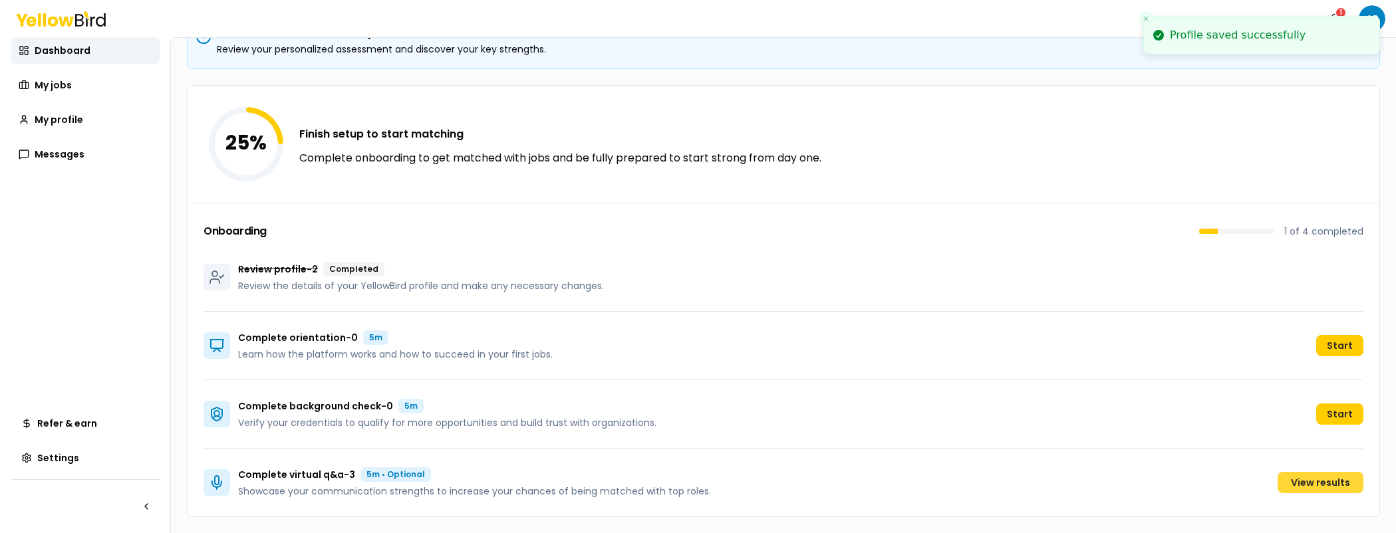
click at [1293, 483] on link "View results" at bounding box center [1320, 482] width 86 height 21
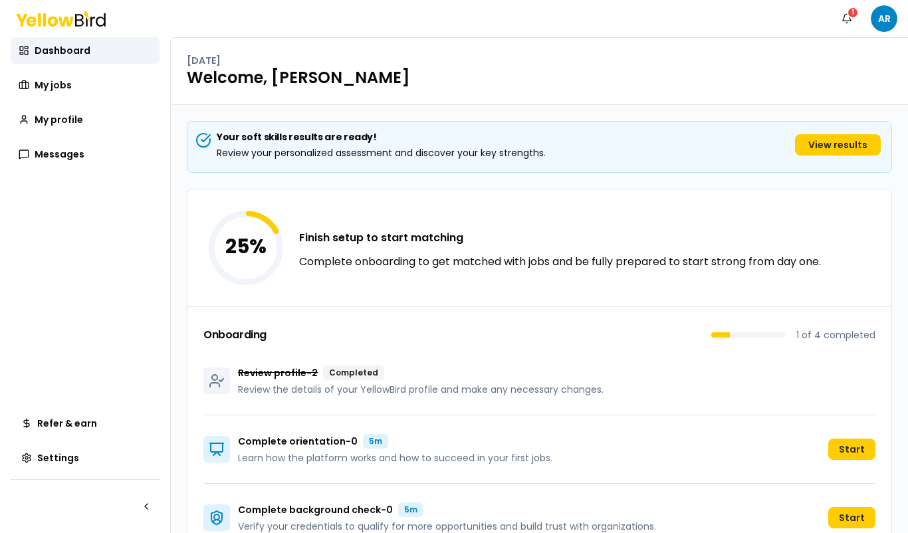
scroll to position [104, 0]
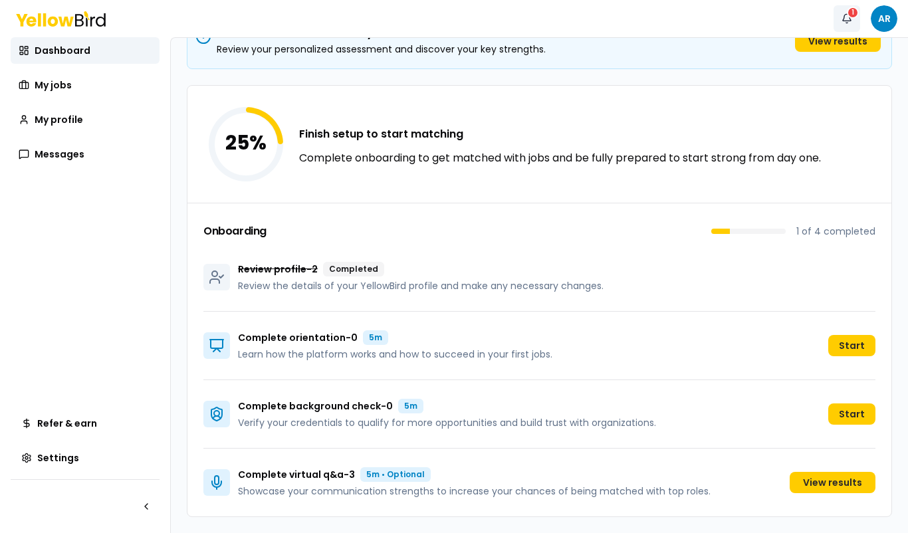
click at [845, 17] on button "Notifications 1" at bounding box center [847, 18] width 27 height 27
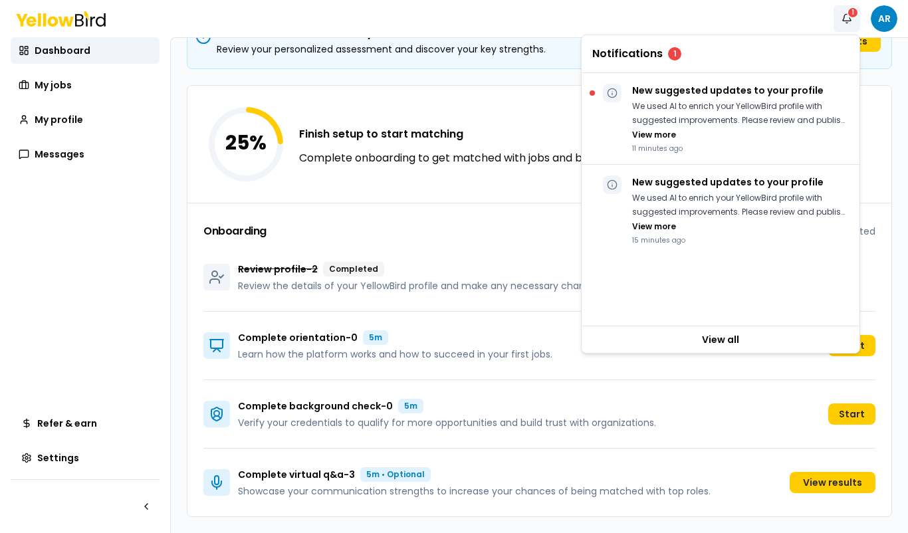
click at [490, 120] on div "25 % Finish setup to start matching Complete onboarding to get matched with job…" at bounding box center [540, 144] width 704 height 117
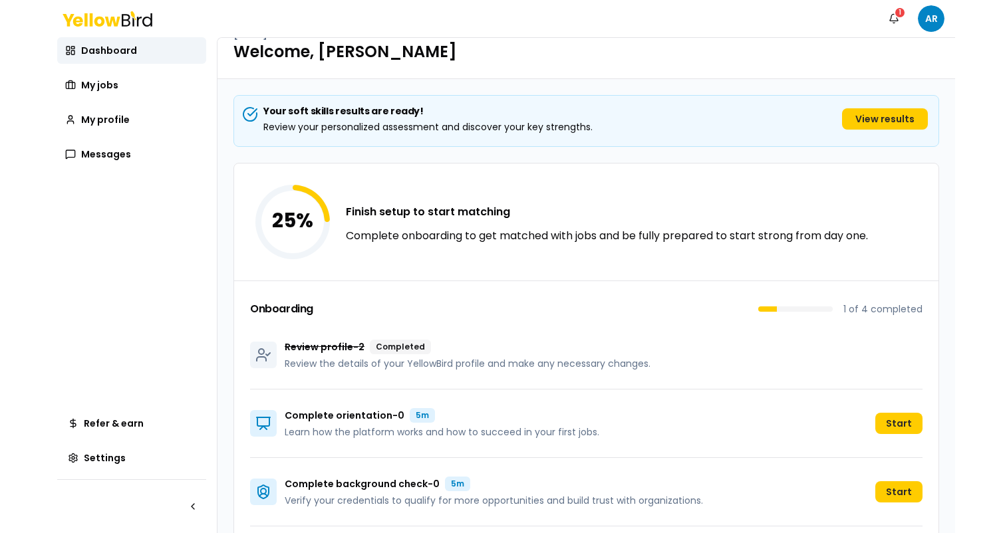
scroll to position [14, 0]
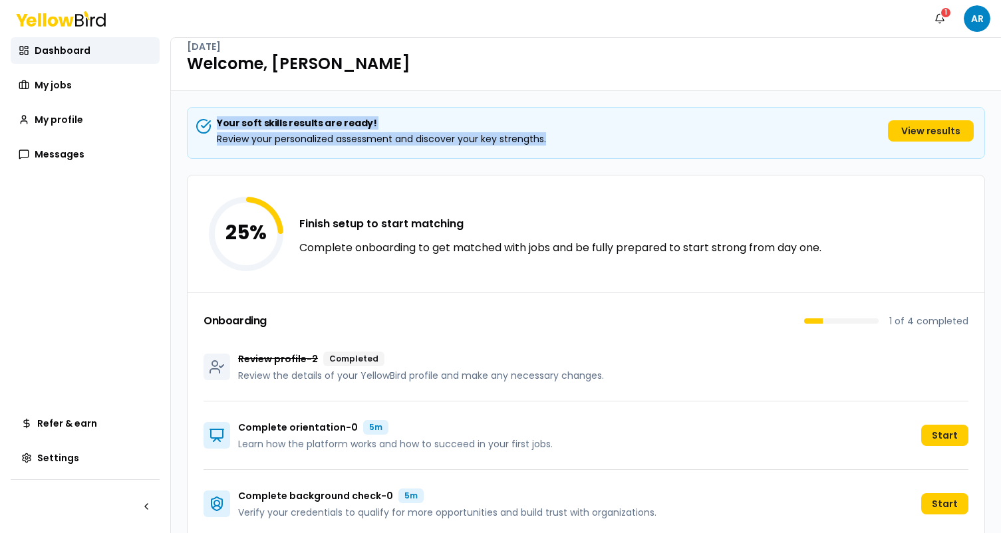
drag, startPoint x: 215, startPoint y: 124, endPoint x: 538, endPoint y: 162, distance: 325.5
click at [535, 160] on div "Your soft skills results are ready! Review your personalized assessment and dis…" at bounding box center [586, 357] width 798 height 500
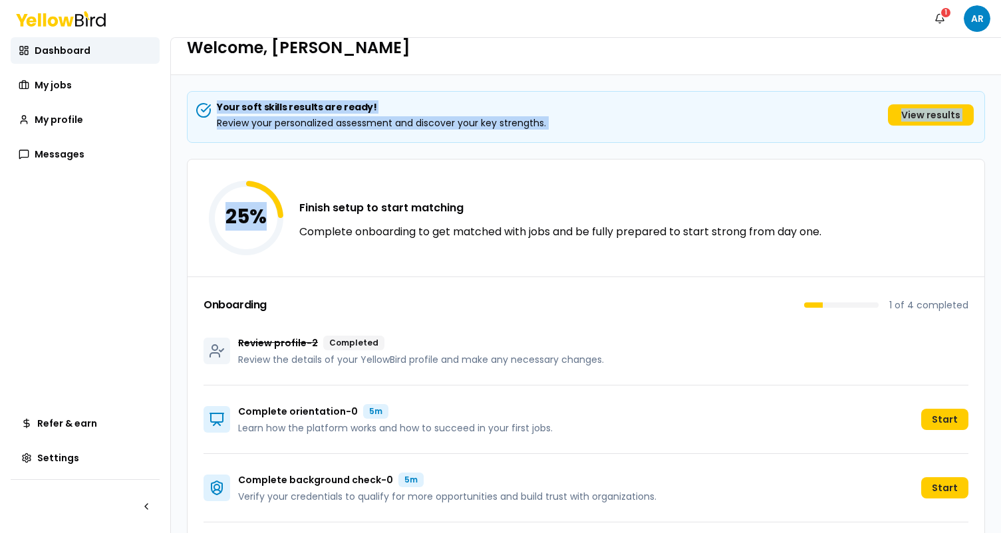
scroll to position [104, 0]
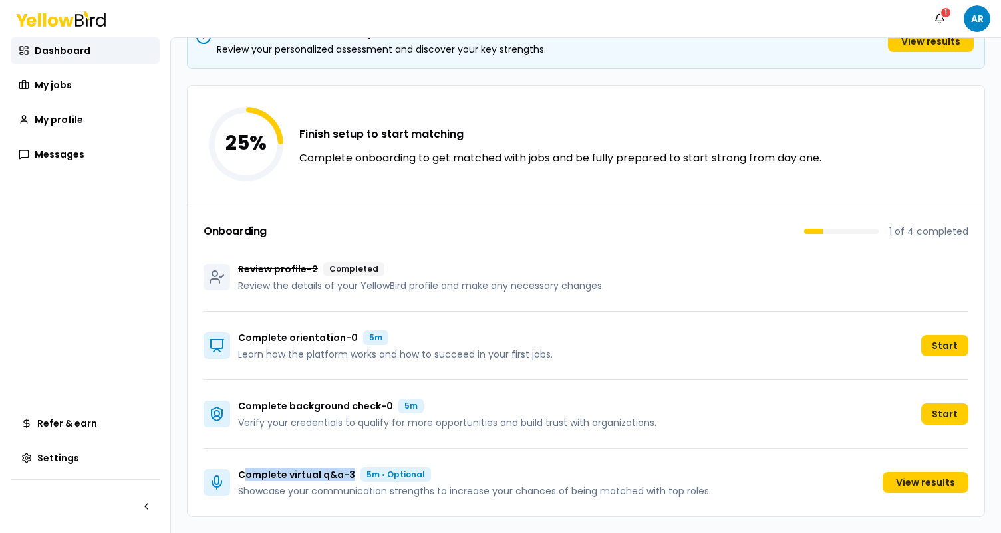
drag, startPoint x: 354, startPoint y: 477, endPoint x: 247, endPoint y: 476, distance: 106.4
click at [247, 476] on p "Complete virtual q&a - 3" at bounding box center [296, 474] width 117 height 13
click at [942, 21] on button "Notifications 1" at bounding box center [939, 18] width 27 height 27
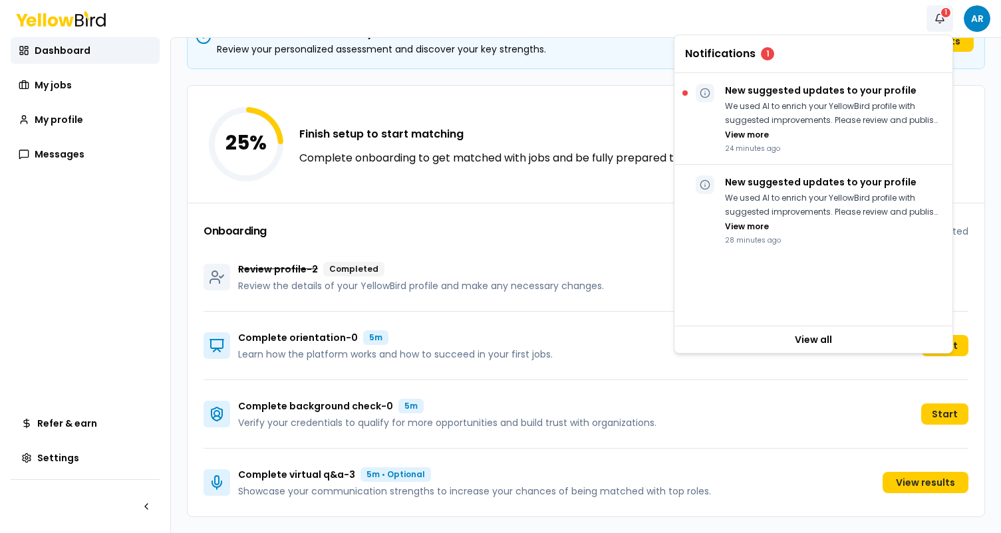
click at [633, 114] on div "25 % Finish setup to start matching Complete onboarding to get matched with job…" at bounding box center [586, 144] width 797 height 117
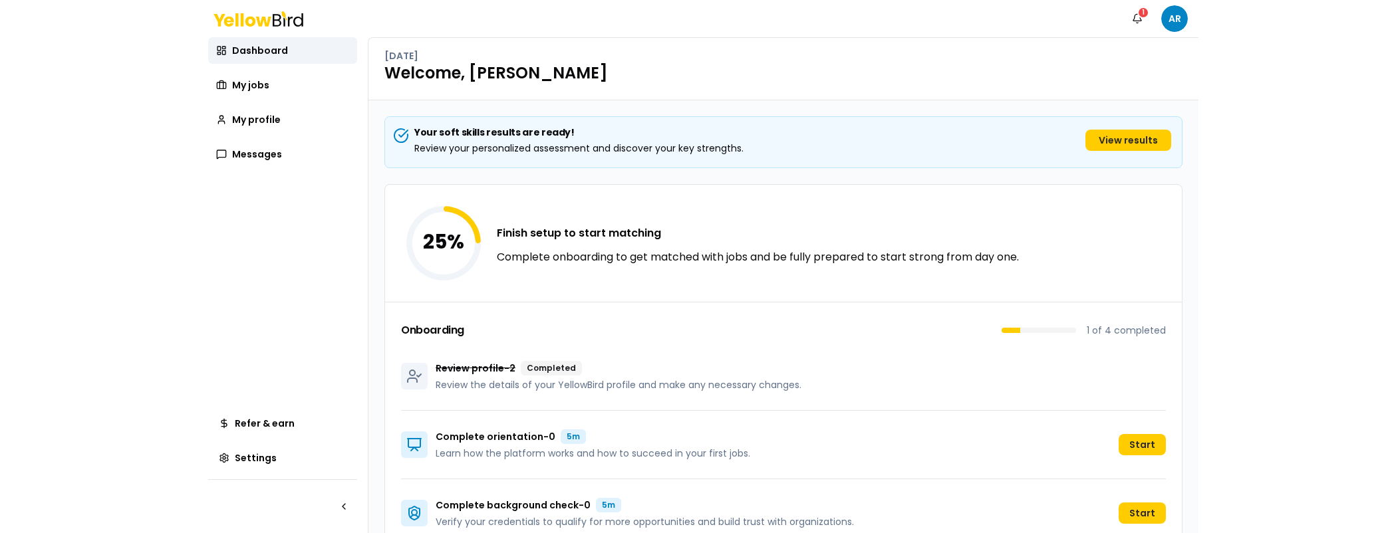
scroll to position [0, 0]
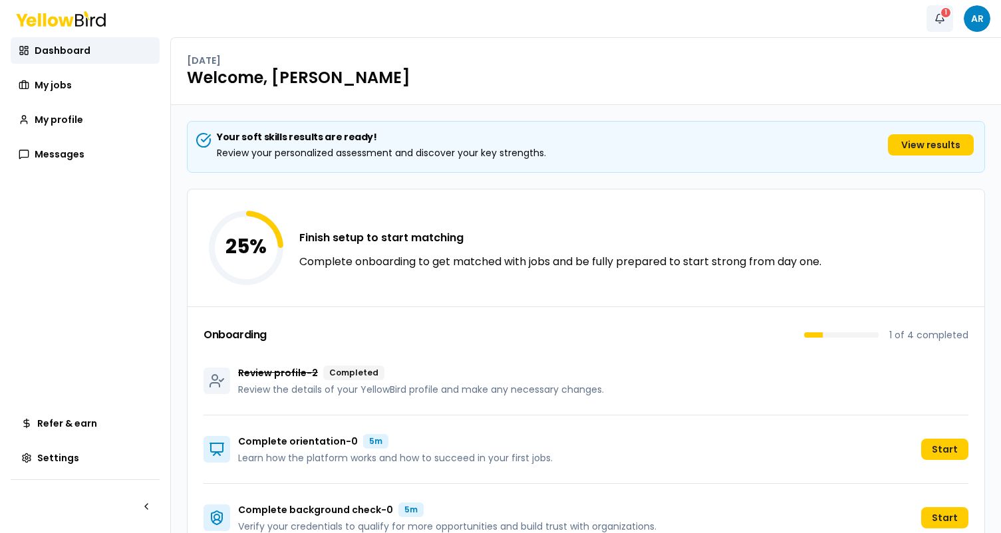
click at [943, 15] on div "1" at bounding box center [946, 13] width 12 height 12
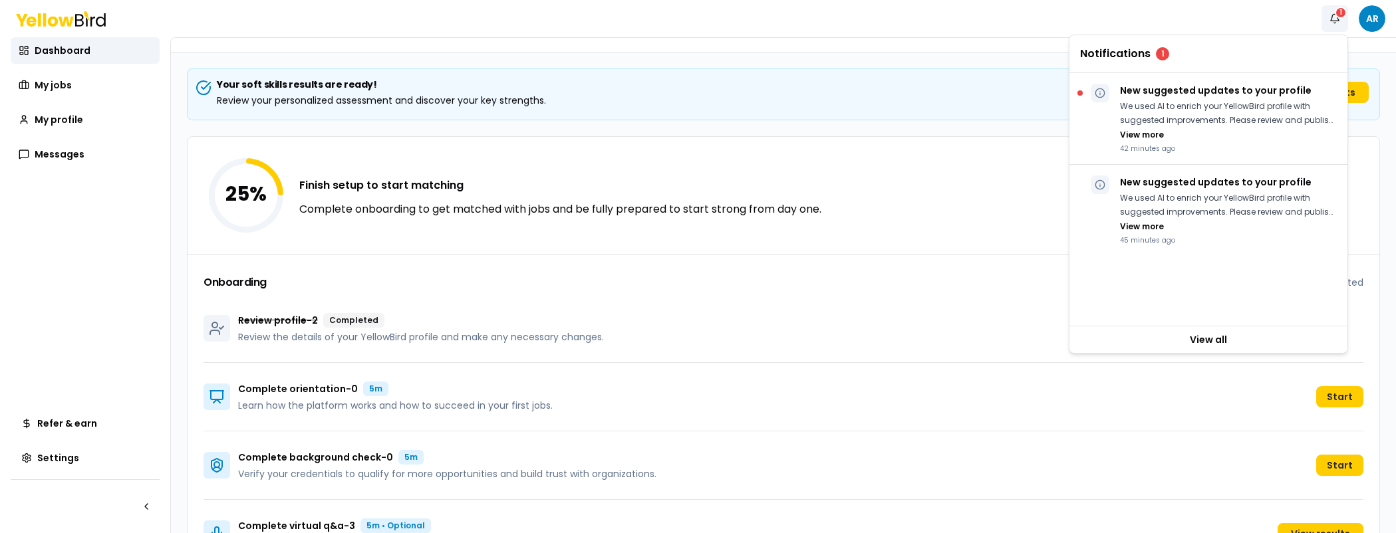
scroll to position [79, 0]
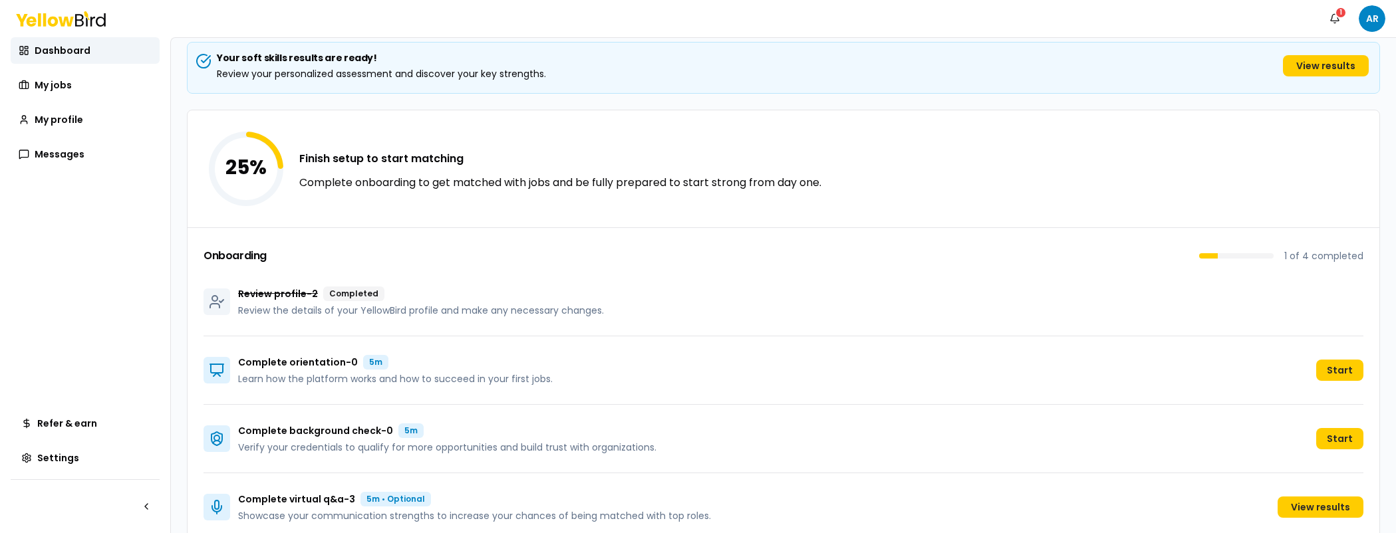
click at [1215, 25] on div "Notifications 1 AR" at bounding box center [698, 18] width 1396 height 37
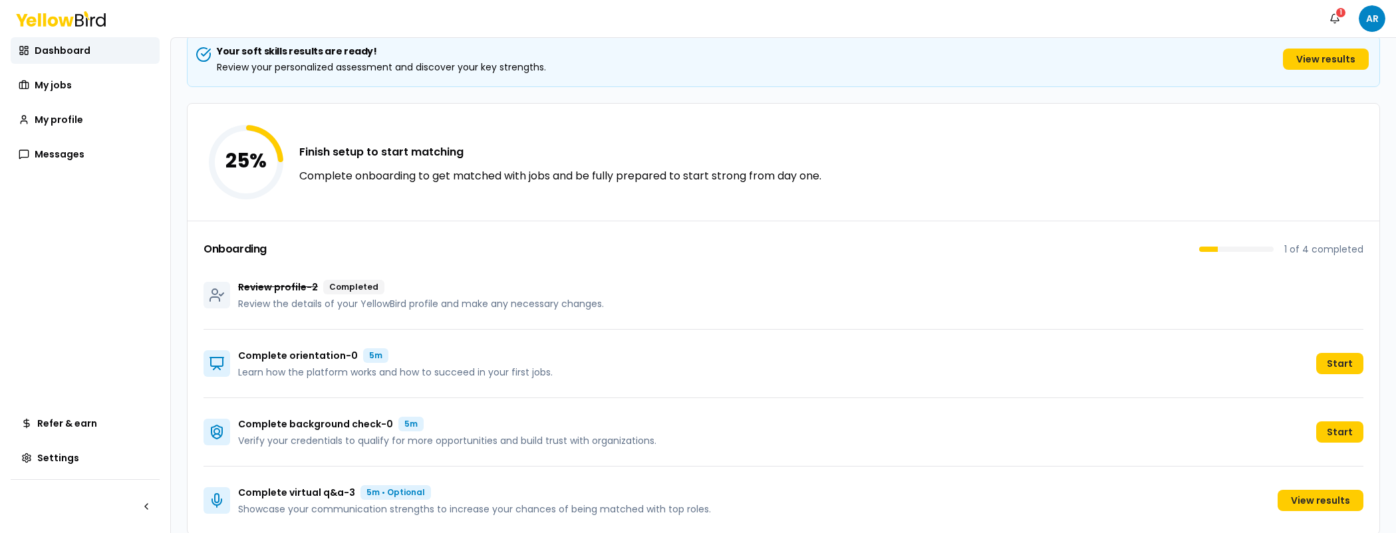
scroll to position [104, 0]
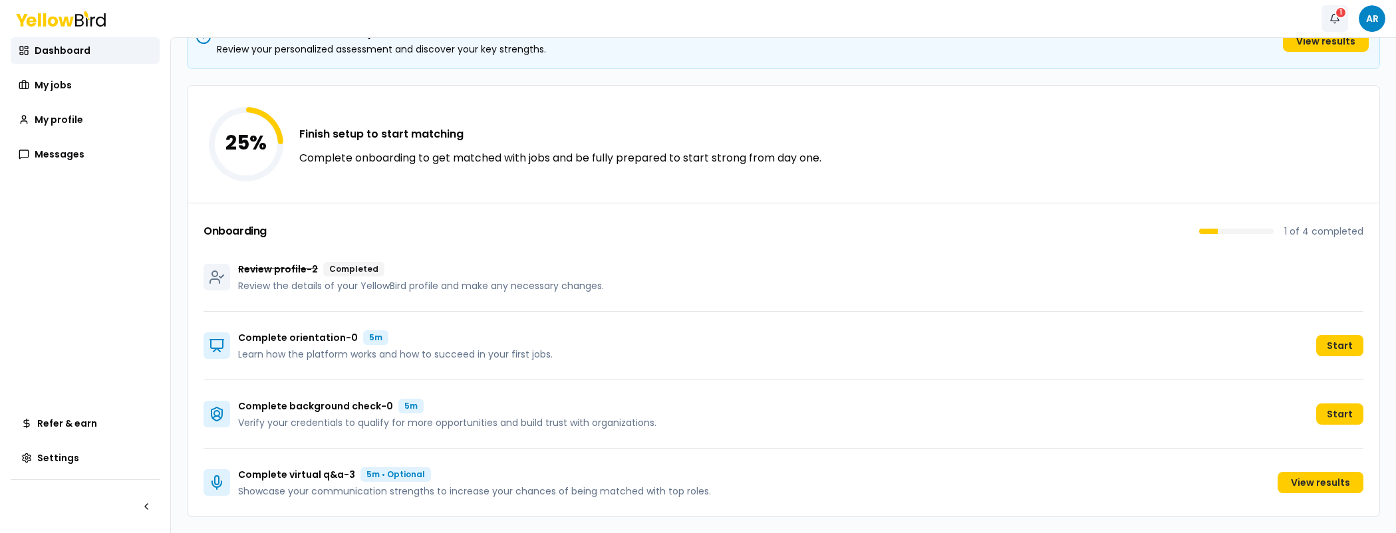
click at [1327, 19] on button "Notifications 1" at bounding box center [1334, 18] width 27 height 27
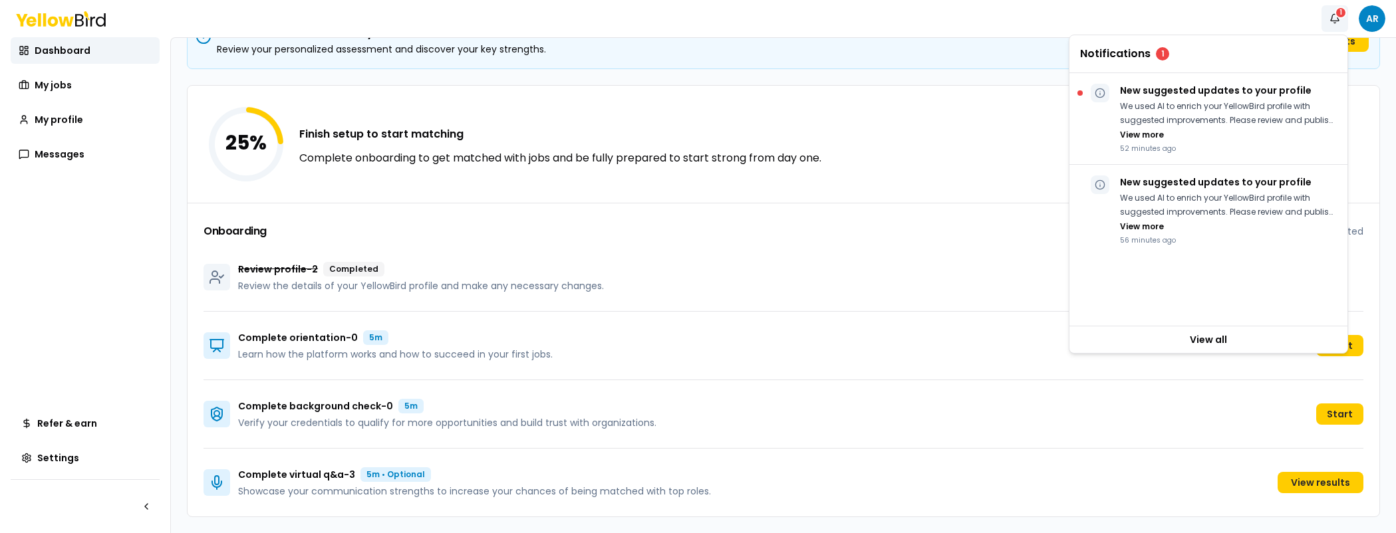
click at [891, 221] on div "Onboarding 1 of 4 completed Review profile - 2 Completed Review the details of …" at bounding box center [784, 360] width 1192 height 314
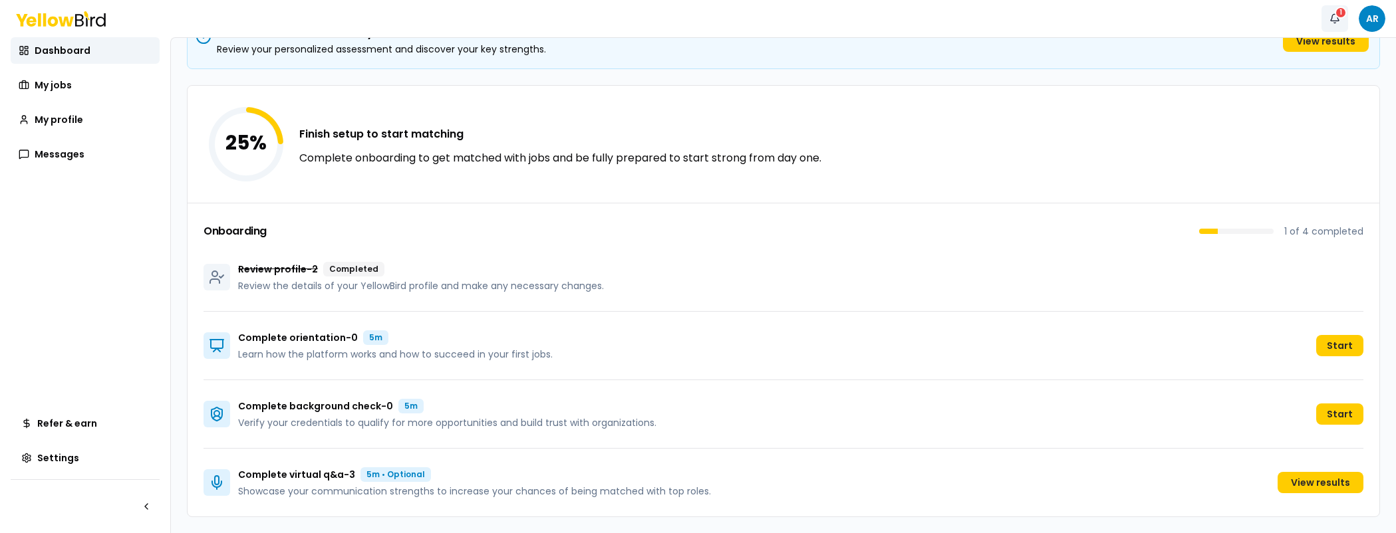
click at [1344, 18] on button "Notifications 1" at bounding box center [1334, 18] width 27 height 27
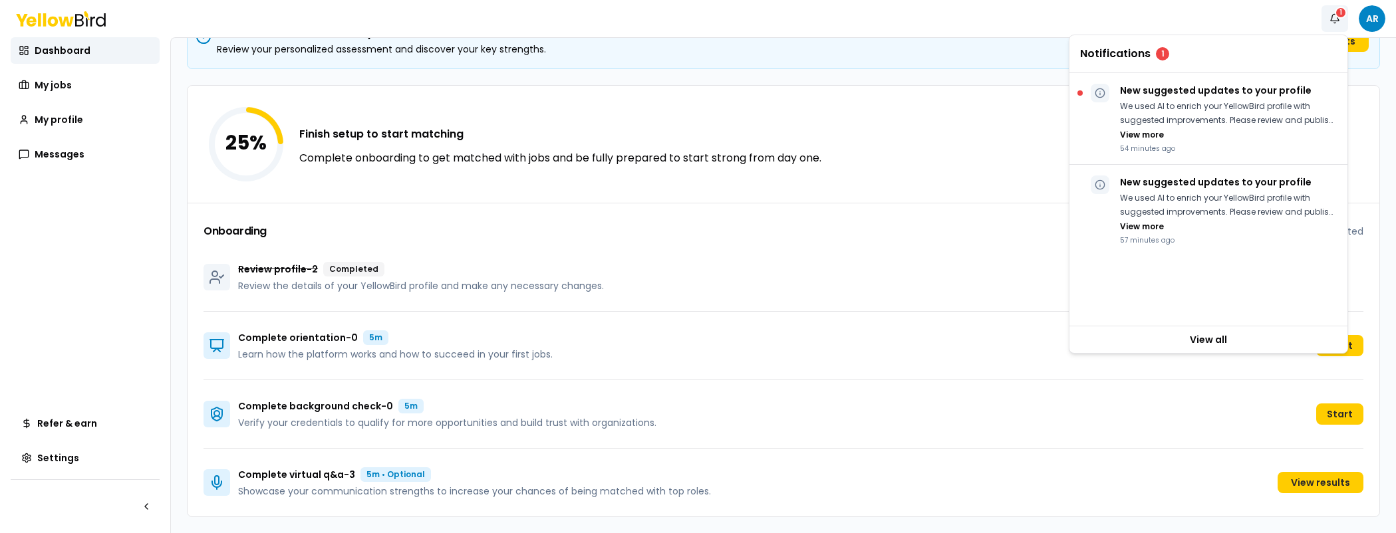
click at [1031, 27] on div "Notifications 1 AR" at bounding box center [698, 18] width 1396 height 37
